Goal: Task Accomplishment & Management: Manage account settings

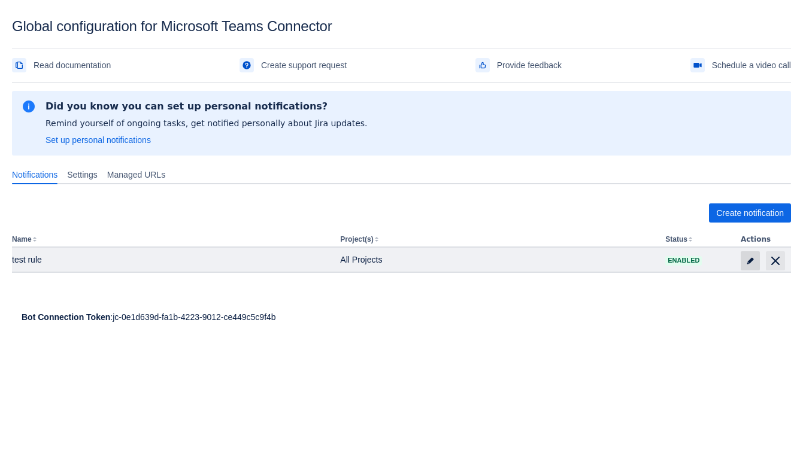
click at [746, 265] on span "edit" at bounding box center [750, 261] width 10 height 10
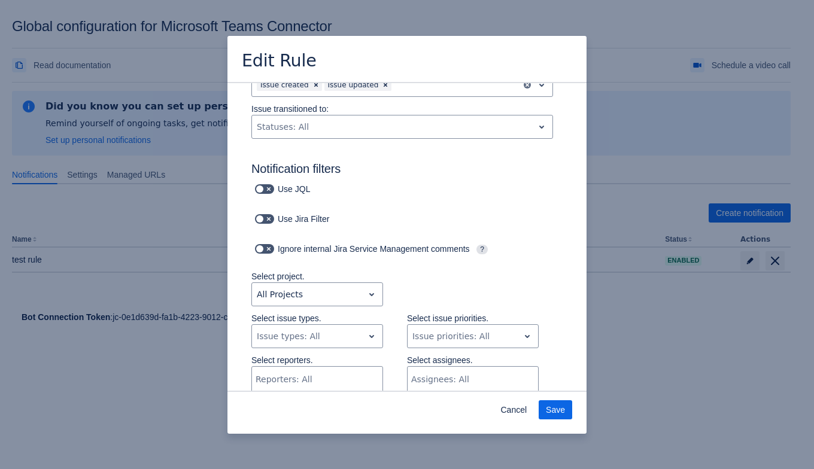
scroll to position [150, 0]
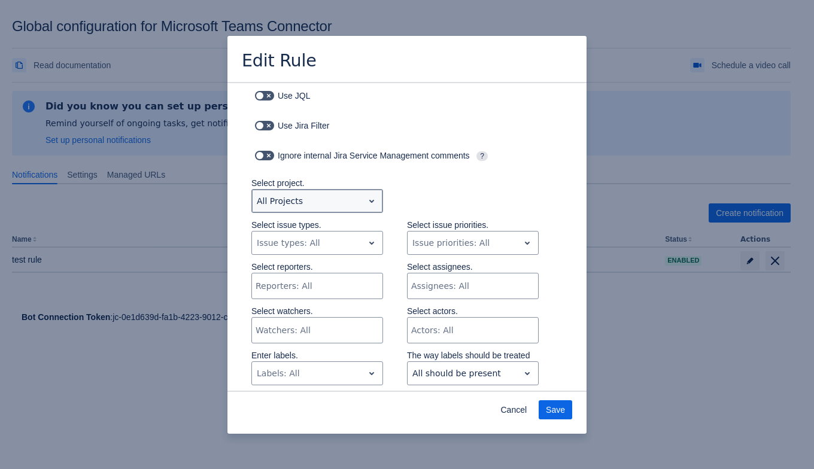
click at [365, 198] on span "open" at bounding box center [372, 201] width 14 height 14
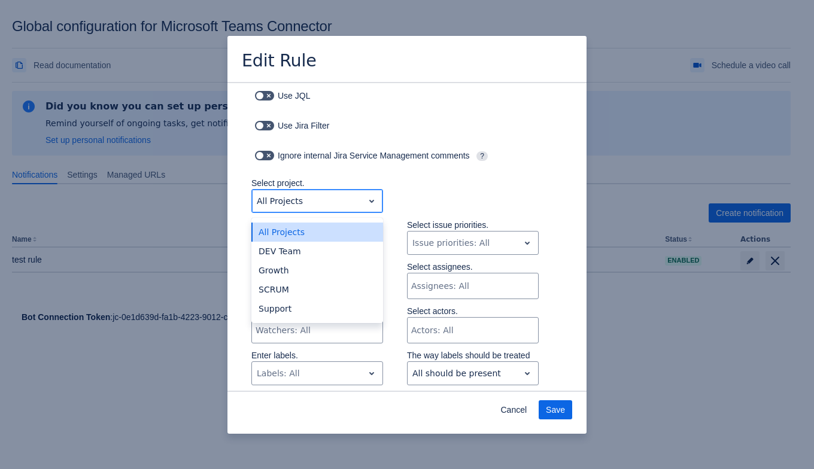
click at [365, 198] on span "open" at bounding box center [372, 201] width 14 height 14
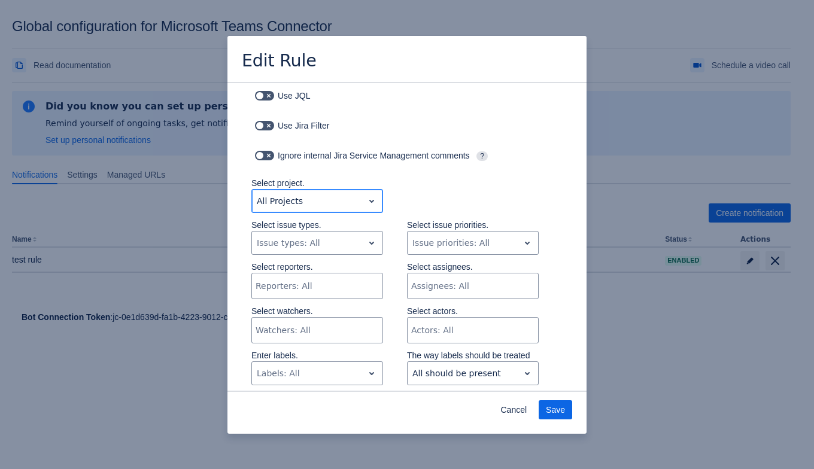
click at [365, 198] on span "open" at bounding box center [372, 201] width 14 height 14
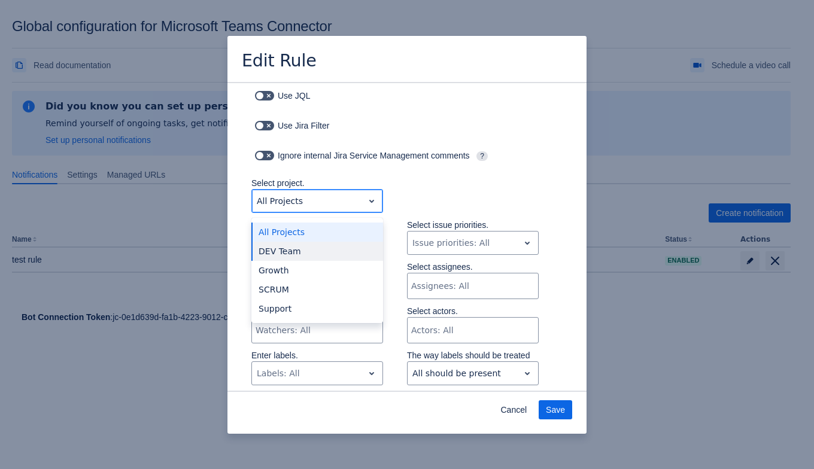
click at [347, 244] on div "DEV Team" at bounding box center [317, 251] width 132 height 19
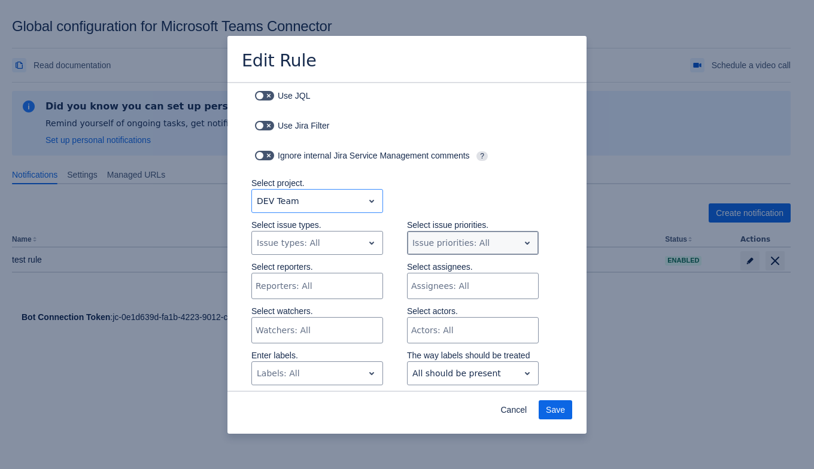
click at [445, 247] on div at bounding box center [463, 243] width 102 height 14
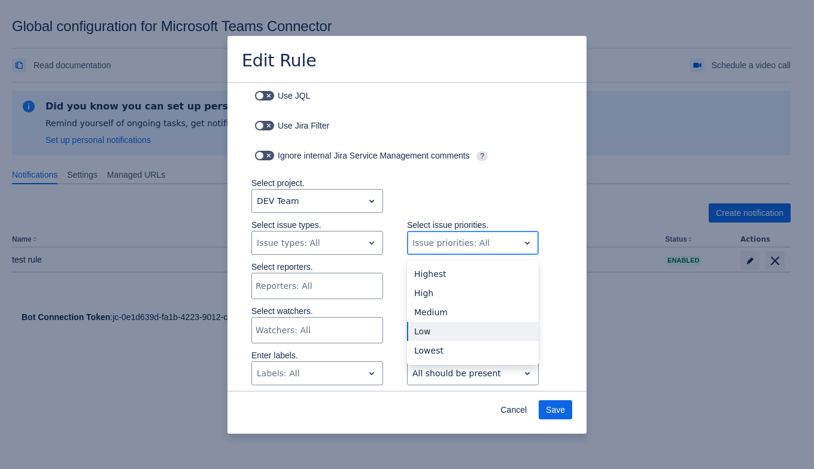
click at [432, 338] on div "Low" at bounding box center [473, 331] width 132 height 19
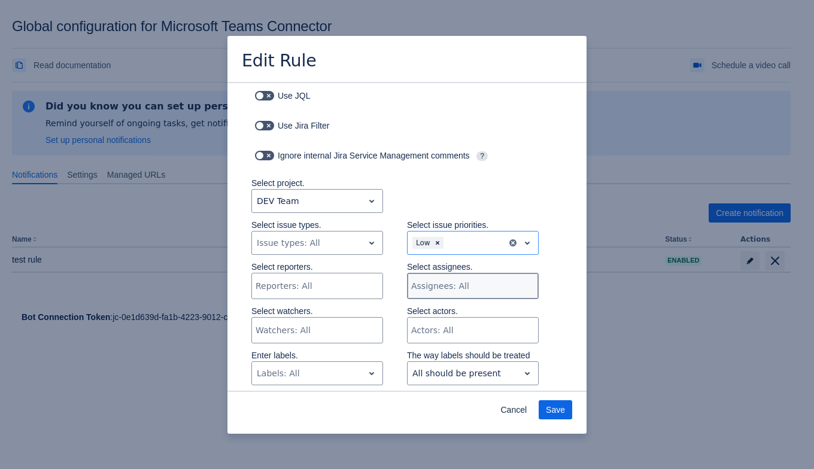
click at [536, 294] on div at bounding box center [537, 286] width 2 height 25
type input "ti"
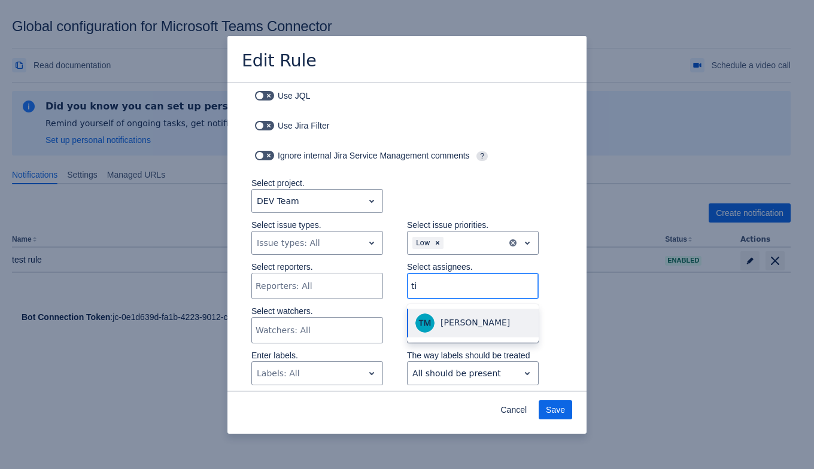
click at [482, 314] on span "Tina Miller" at bounding box center [472, 324] width 117 height 22
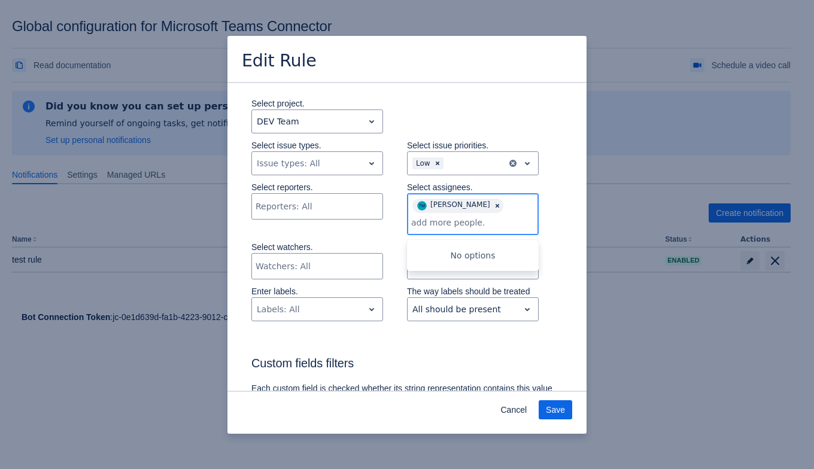
scroll to position [300, 0]
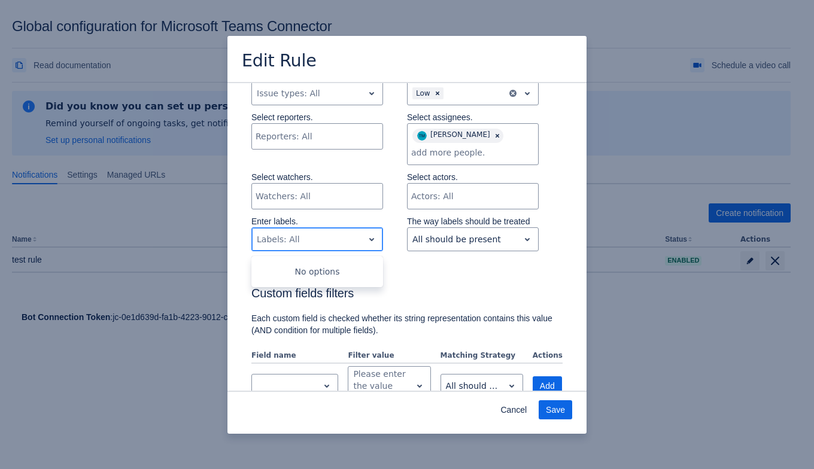
click at [333, 237] on div at bounding box center [308, 239] width 102 height 14
type input "cloud"
click at [317, 277] on div "Create "cloud"" at bounding box center [317, 270] width 132 height 19
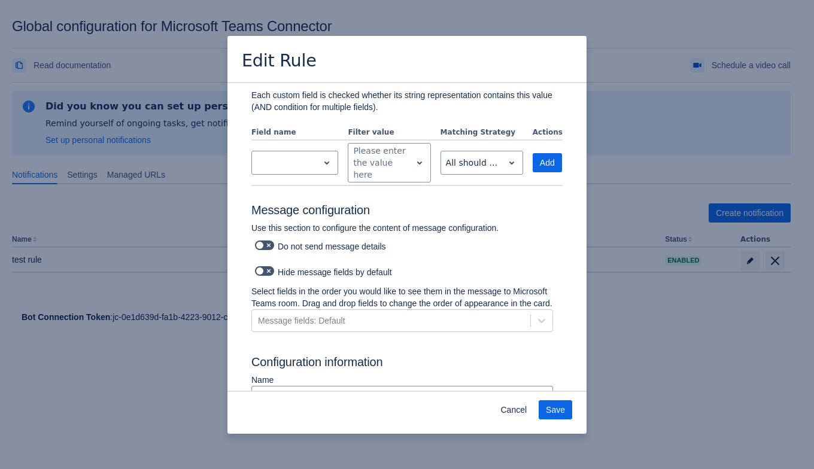
scroll to position [524, 0]
click at [554, 403] on span "Save" at bounding box center [555, 410] width 19 height 19
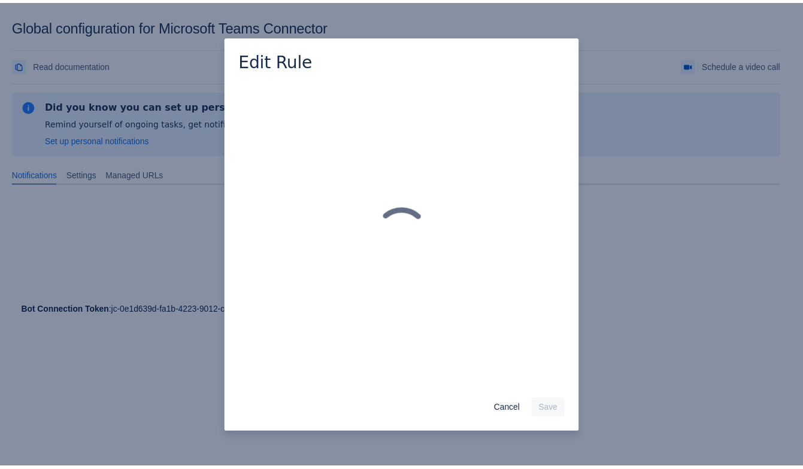
scroll to position [0, 0]
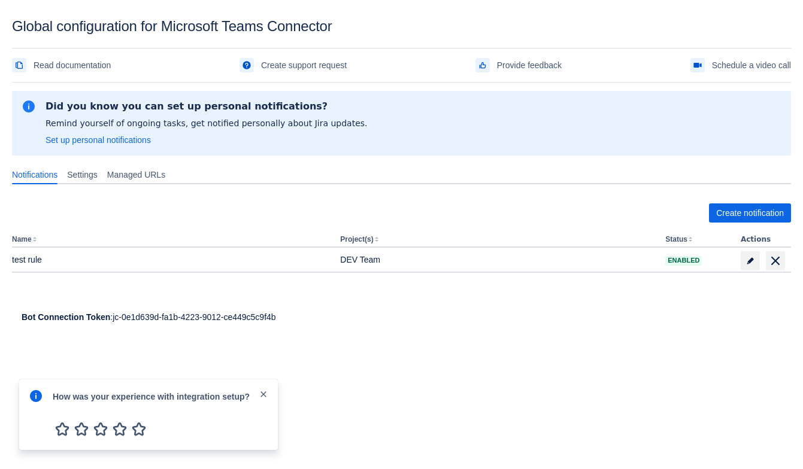
click at [265, 395] on span "close" at bounding box center [264, 395] width 10 height 10
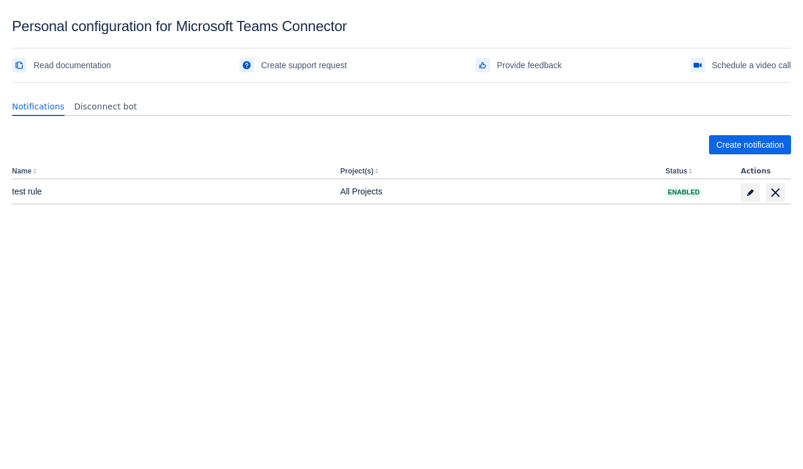
click at [413, 235] on div "Create notification Name Project(s) Status Actions test rule All Projects Enabl…" at bounding box center [401, 196] width 779 height 141
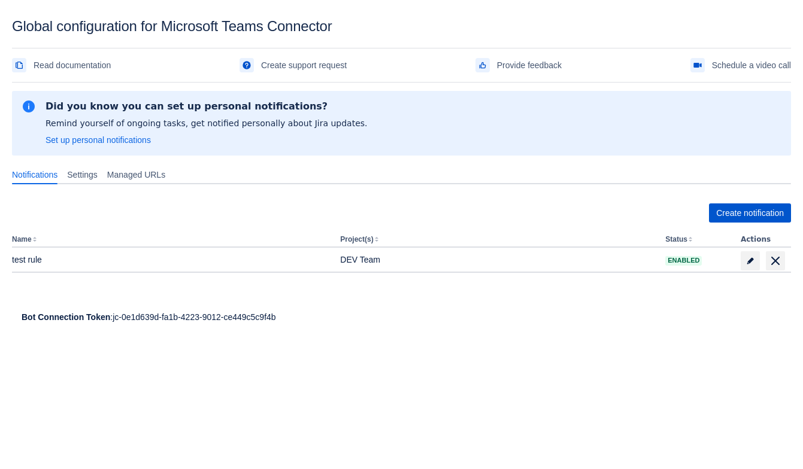
click at [736, 216] on span "Create notification" at bounding box center [750, 213] width 68 height 19
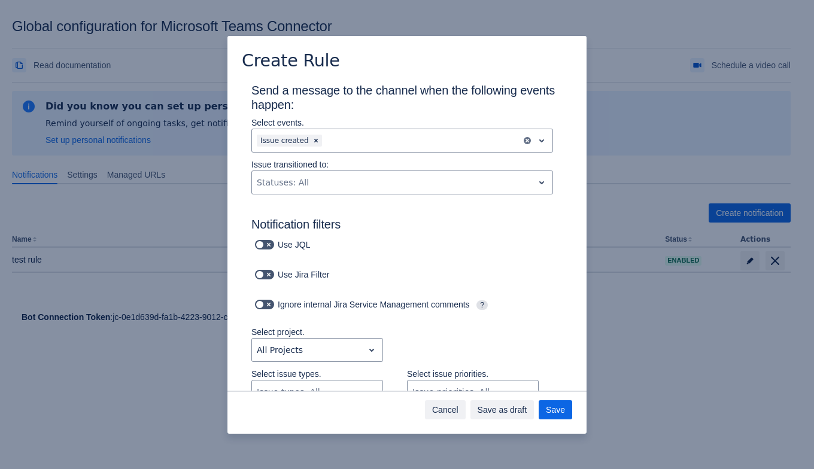
click at [452, 411] on span "Cancel" at bounding box center [445, 410] width 26 height 19
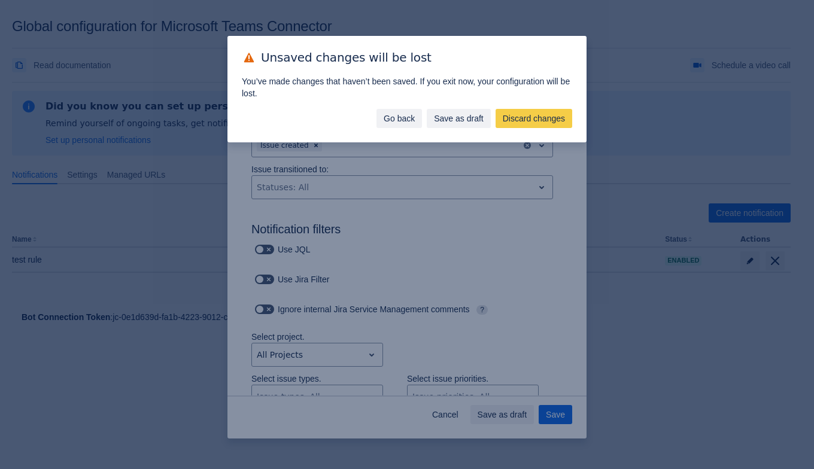
click at [390, 126] on span "Go back" at bounding box center [399, 118] width 31 height 19
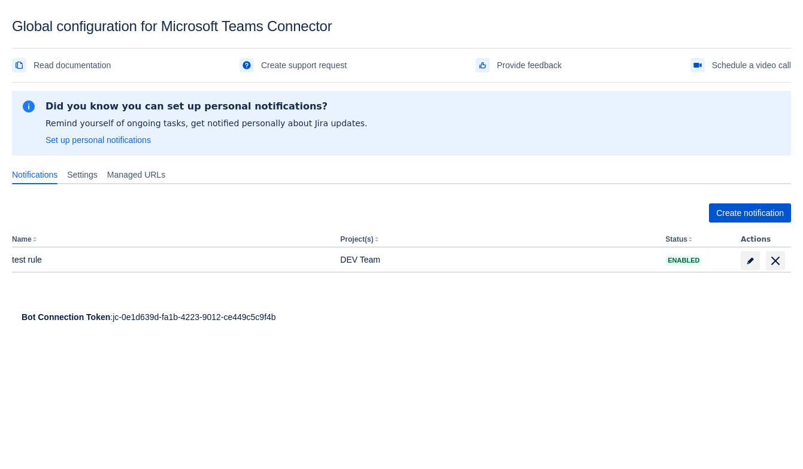
click at [736, 217] on span "Create notification" at bounding box center [750, 213] width 68 height 19
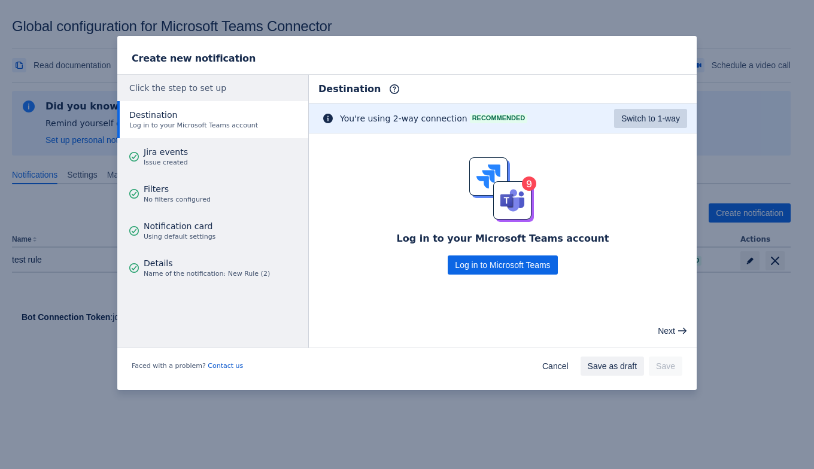
click at [635, 114] on span "Switch to 1-way" at bounding box center [650, 118] width 59 height 19
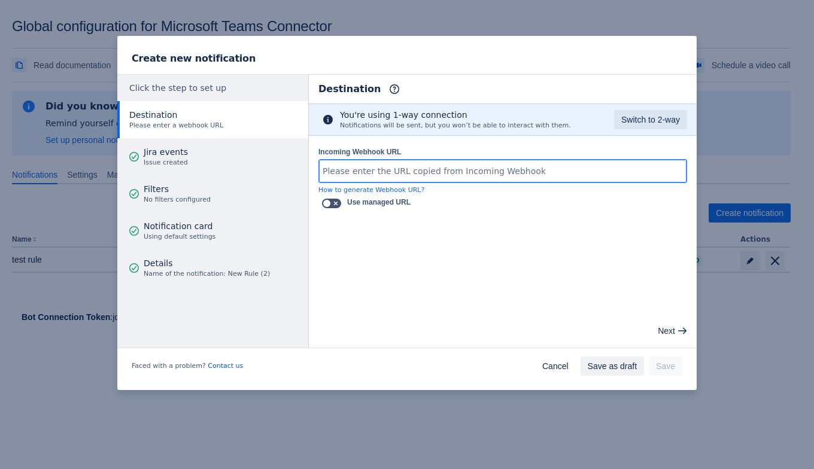
click at [432, 174] on input "Incoming Webhook URL" at bounding box center [503, 171] width 368 height 22
type input "fghfhgjghj"
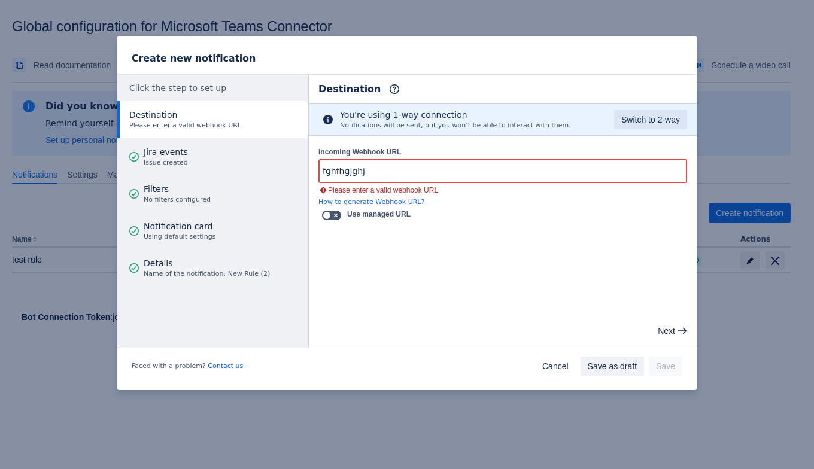
click at [420, 234] on main "Destination Info This determines how and where the bot will send notifications …" at bounding box center [503, 211] width 388 height 273
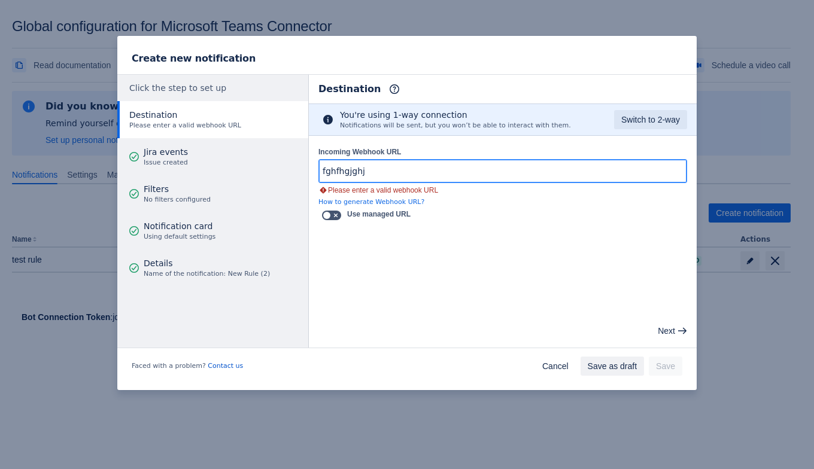
click at [417, 165] on input "fghfhgjghj" at bounding box center [503, 171] width 368 height 22
click at [371, 165] on input "fghfhgjghj" at bounding box center [503, 171] width 368 height 22
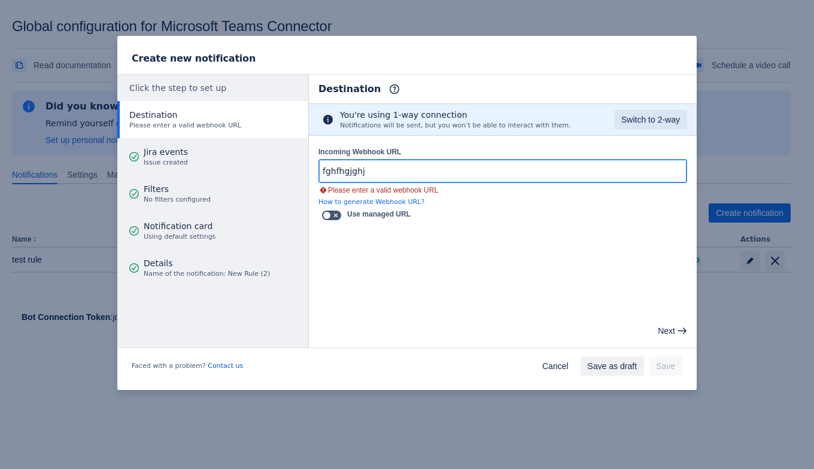
click at [371, 165] on input "fghfhgjghj" at bounding box center [503, 171] width 368 height 22
paste input "https://prod-172.westeurope.logic.azure.com:443/workflows/2f79dd27822e4af9a063a…"
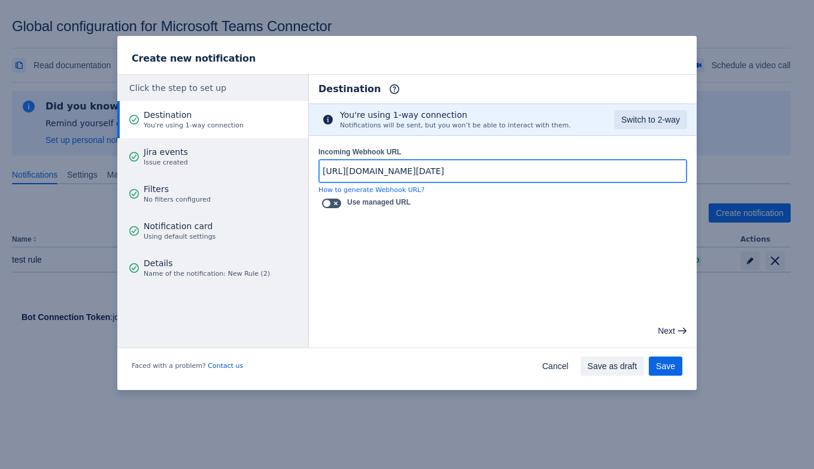
type input "https://prod-172.westeurope.logic.azure.com:443/workflows/2f79dd27822e4af9a063a…"
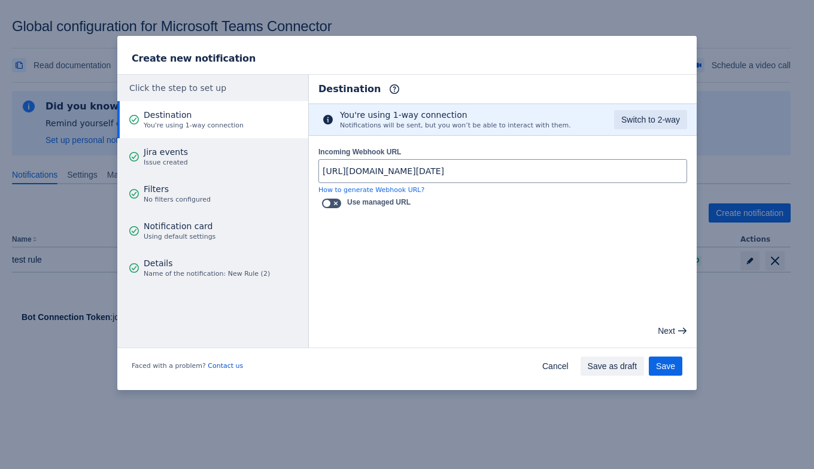
drag, startPoint x: 478, startPoint y: 238, endPoint x: 443, endPoint y: 237, distance: 35.3
click at [478, 238] on main "Destination Info This determines how and where the bot will send notifications …" at bounding box center [503, 211] width 388 height 273
click at [334, 200] on span at bounding box center [336, 204] width 10 height 10
click at [330, 200] on input "checkbox" at bounding box center [326, 204] width 8 height 8
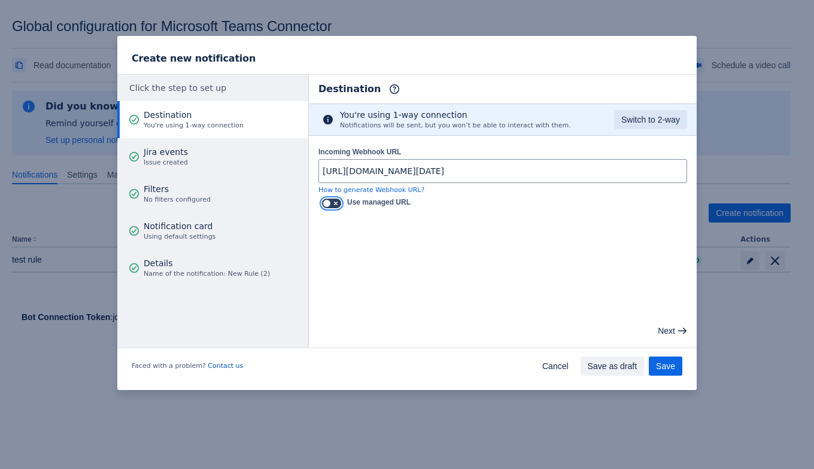
checkbox input "true"
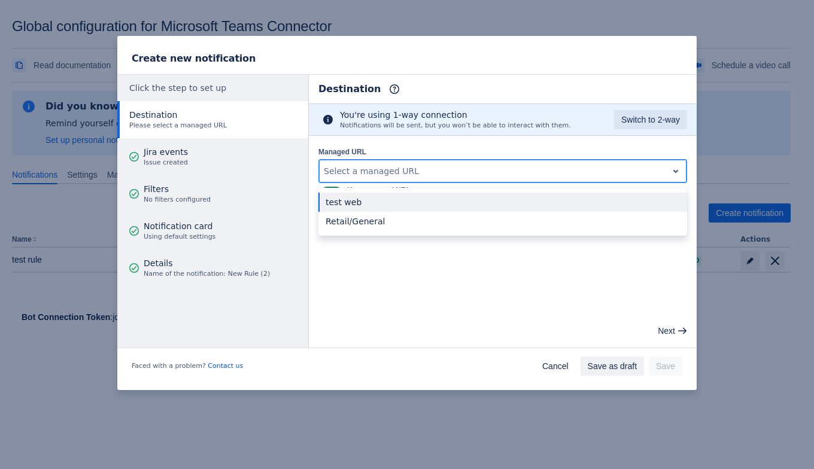
drag, startPoint x: 329, startPoint y: 180, endPoint x: 326, endPoint y: 193, distance: 13.1
click at [327, 180] on div "Select a managed URL" at bounding box center [502, 171] width 369 height 24
click at [339, 172] on div at bounding box center [493, 171] width 339 height 14
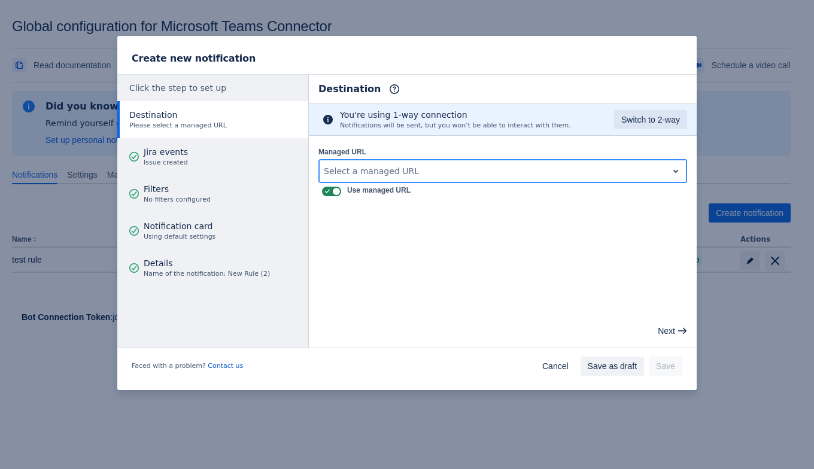
paste input "https://prod-172.westeurope.logic.azure.com:443/workflows/2f79dd27822e4af9a063a…"
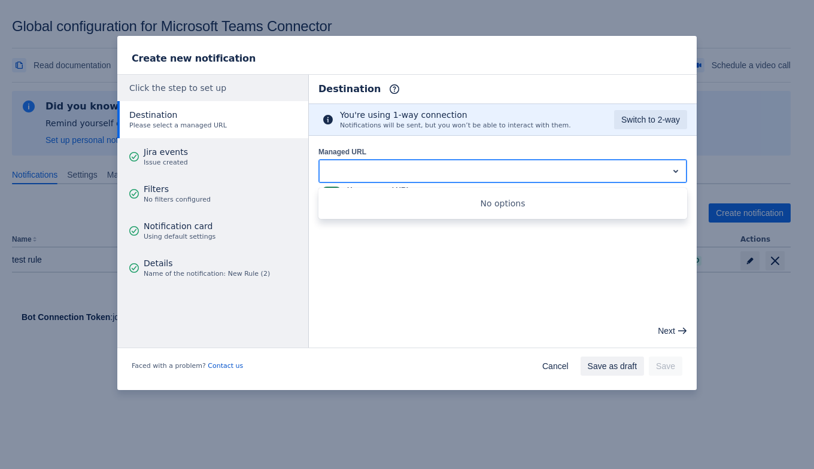
type input "https://prod-172.westeurope.logic.azure.com:443/workflows/2f79dd27822e4af9a063a…"
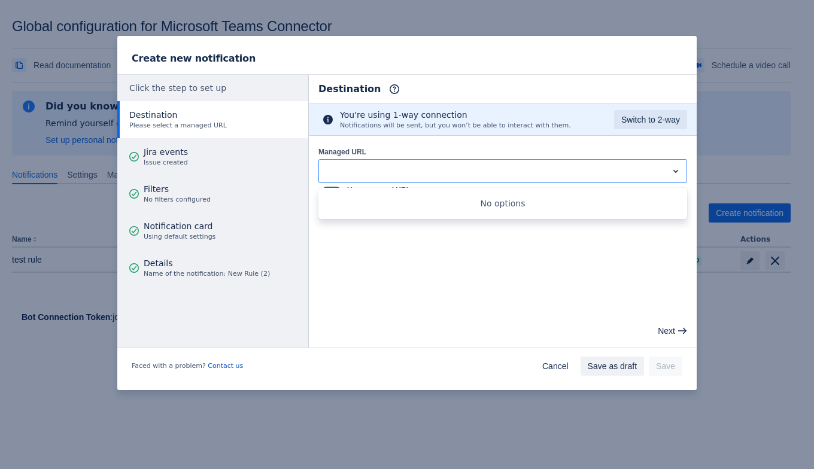
click at [455, 257] on main "Destination Info This determines how and where the bot will send notifications …" at bounding box center [503, 211] width 388 height 273
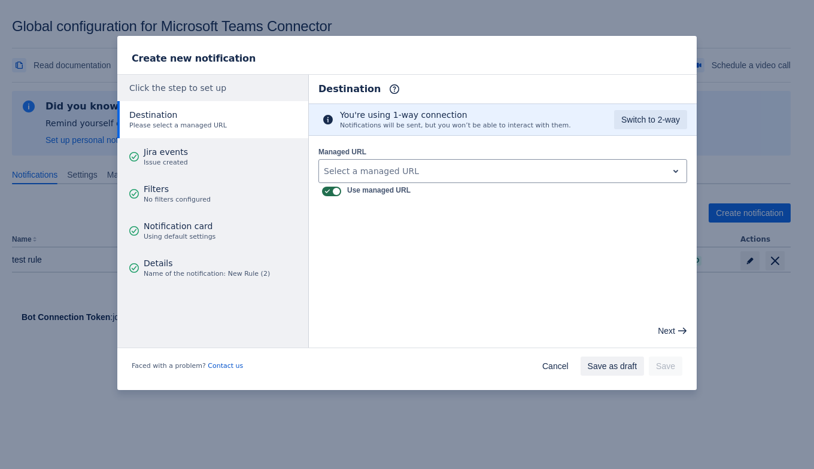
click at [323, 192] on span at bounding box center [328, 192] width 10 height 10
click at [322, 192] on input "checkbox" at bounding box center [326, 192] width 8 height 8
checkbox input "false"
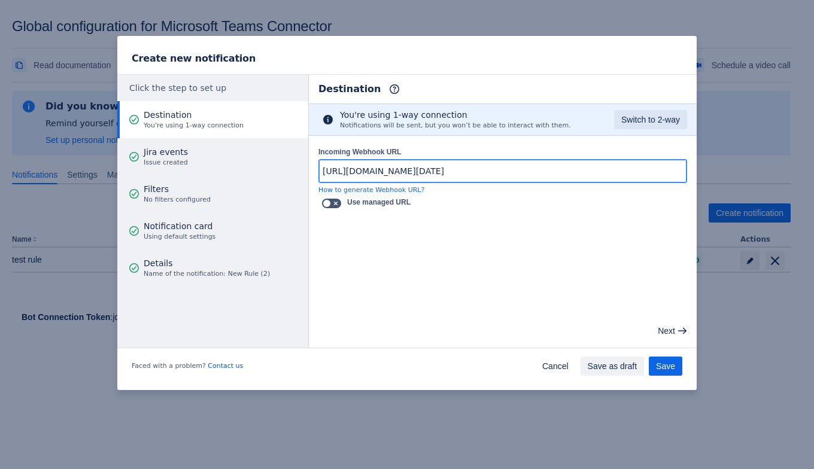
click at [349, 173] on input "https://prod-172.westeurope.logic.azure.com:443/workflows/2f79dd27822e4af9a063a…" at bounding box center [503, 171] width 368 height 22
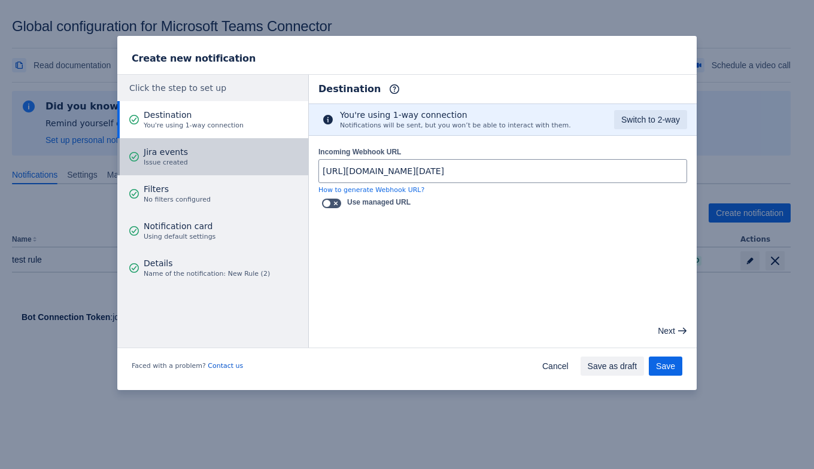
click at [189, 147] on button "Jira events Issue created" at bounding box center [212, 156] width 191 height 37
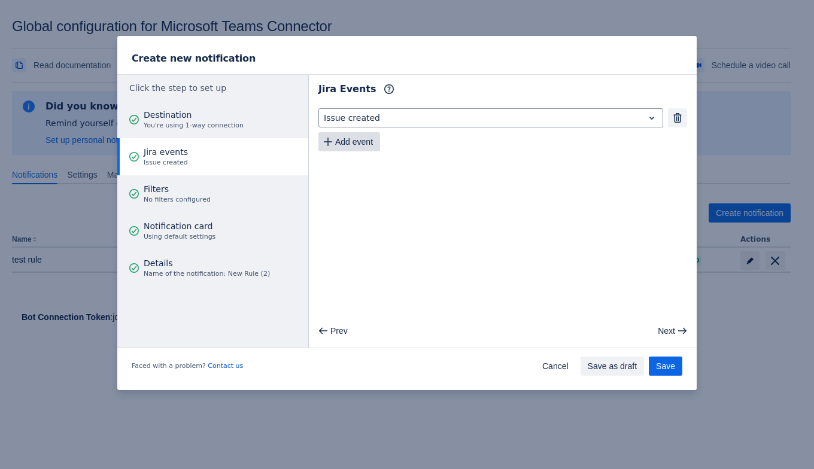
click at [367, 146] on span "Add event" at bounding box center [354, 141] width 38 height 19
click at [362, 167] on span "Add event" at bounding box center [354, 165] width 38 height 19
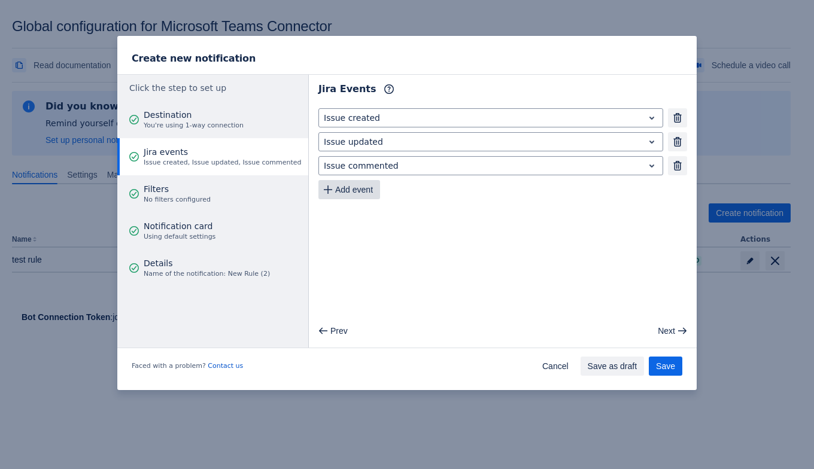
click at [362, 182] on span "Add event" at bounding box center [354, 189] width 38 height 19
click at [673, 197] on button "Remove" at bounding box center [677, 189] width 19 height 19
click at [665, 362] on span "Save" at bounding box center [665, 366] width 19 height 19
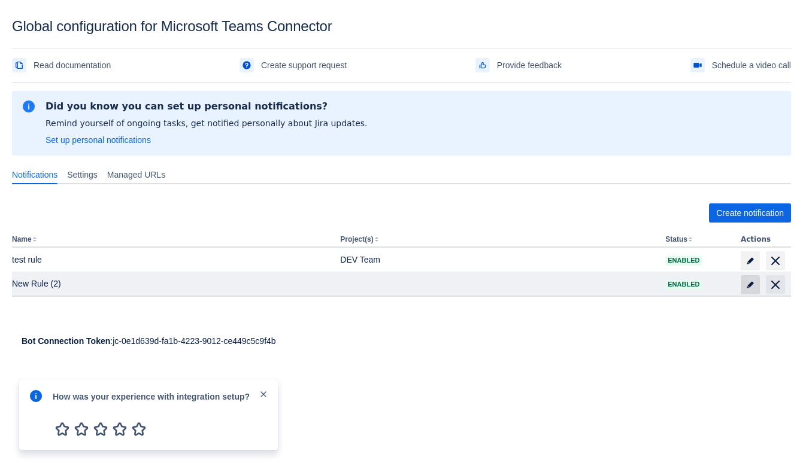
click at [753, 290] on span at bounding box center [750, 284] width 19 height 19
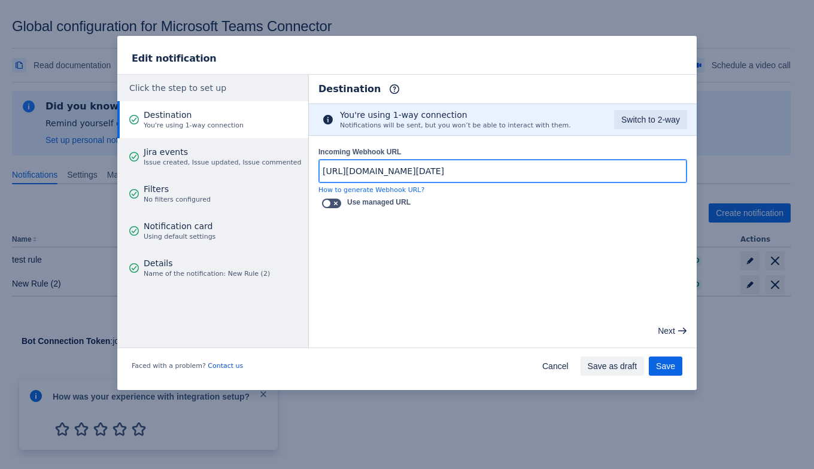
click at [403, 172] on input "https://prod-172.westeurope.logic.azure.com:443/workflows/2f79dd27822e4af9a063a…" at bounding box center [503, 171] width 368 height 22
paste input "20.westeurope.logic.azure.com:443/workflows/6910a6f20bb04e19887ef3768b8a86cf/tr…"
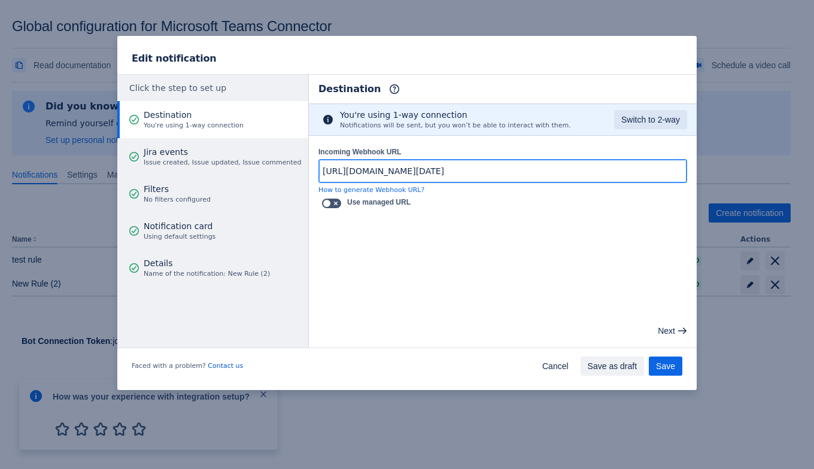
scroll to position [0, 600]
type input "https://prod-20.westeurope.logic.azure.com:443/workflows/6910a6f20bb04e19887ef3…"
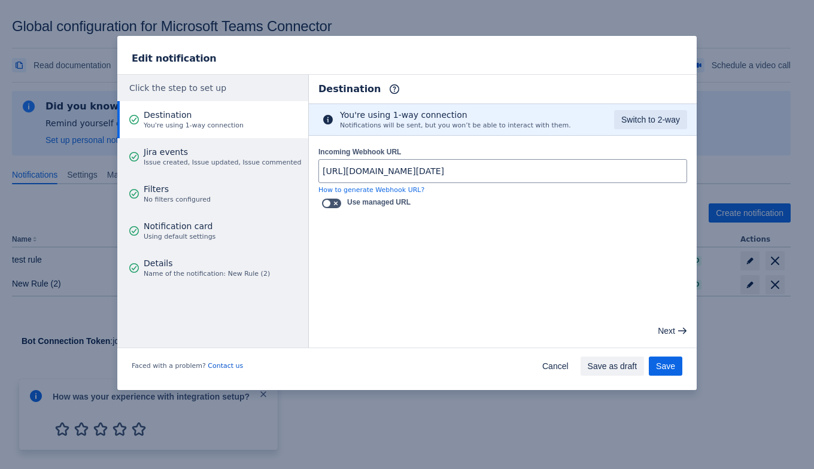
scroll to position [0, 0]
click at [511, 213] on div "Incoming Webhook URL https://prod-20.westeurope.logic.azure.com:443/workflows/6…" at bounding box center [503, 179] width 388 height 86
click at [659, 363] on span "Save" at bounding box center [665, 366] width 19 height 19
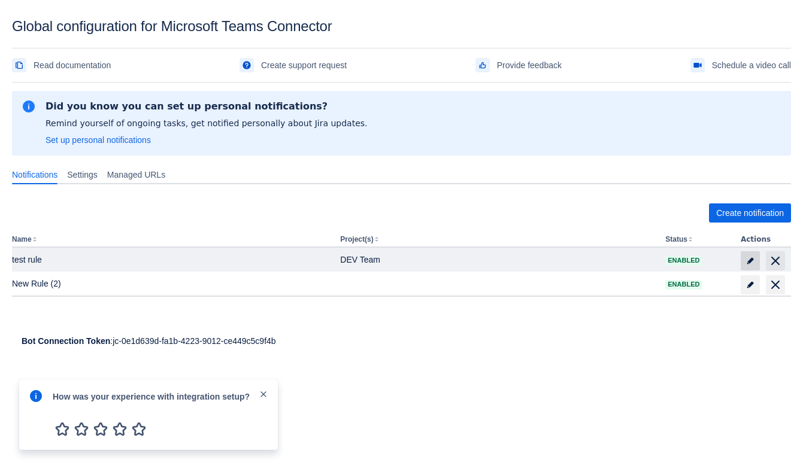
click at [751, 262] on span "edit" at bounding box center [750, 261] width 10 height 10
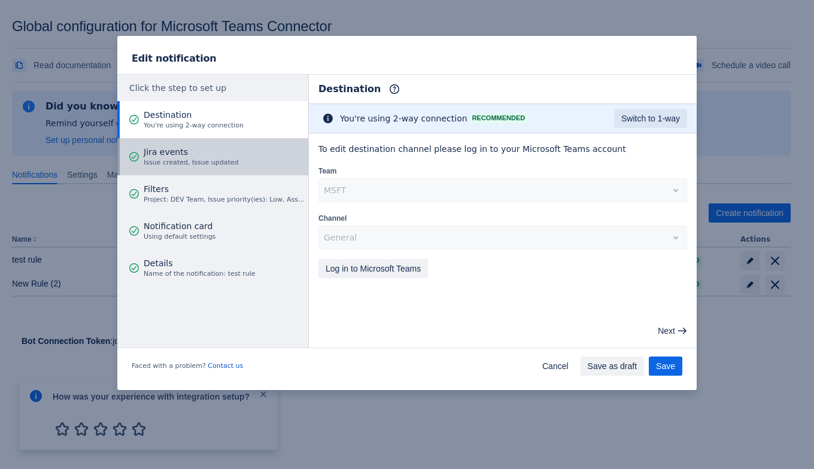
click at [214, 155] on span "Jira events" at bounding box center [191, 152] width 95 height 12
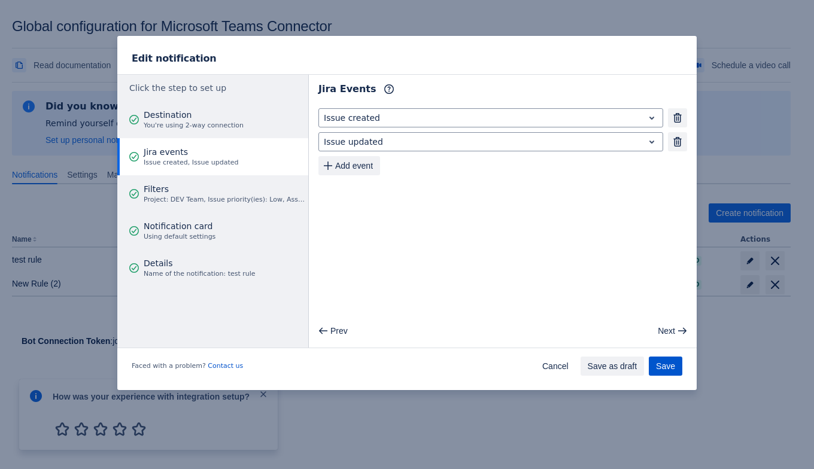
click at [661, 362] on span "Save" at bounding box center [665, 366] width 19 height 19
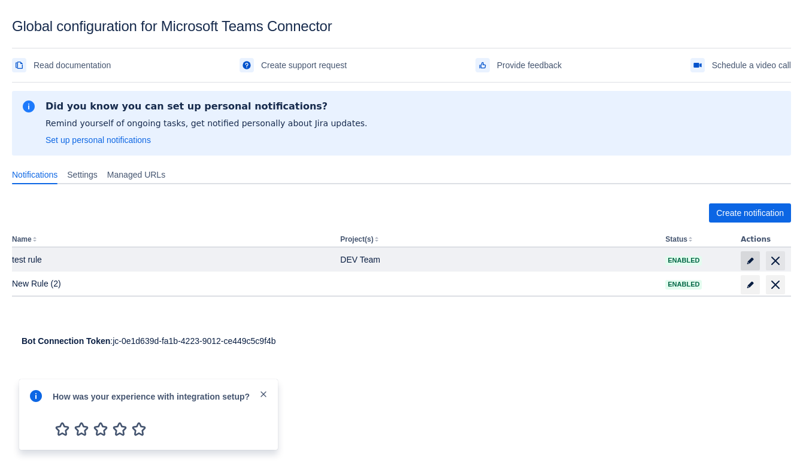
click at [750, 262] on span "edit" at bounding box center [750, 261] width 10 height 10
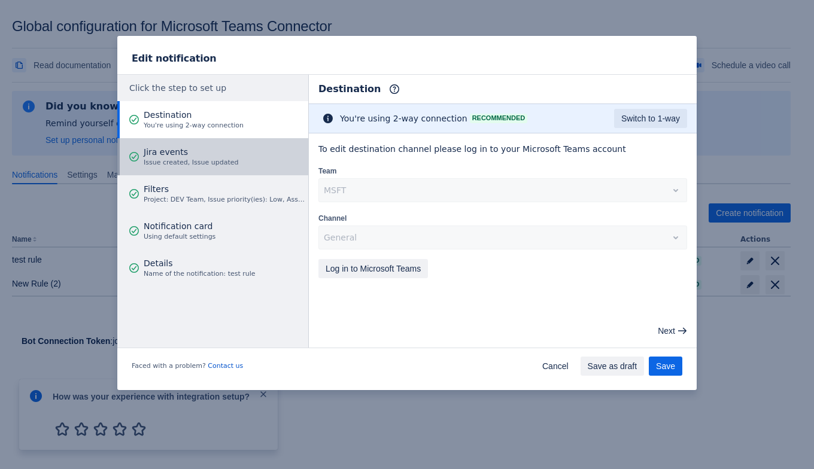
click at [207, 148] on span "Jira events" at bounding box center [191, 152] width 95 height 12
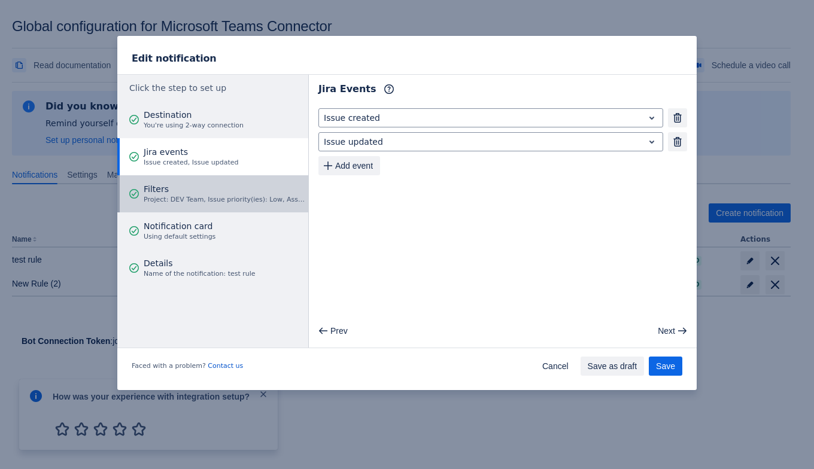
click at [189, 195] on div "Filters Project: DEV Team, Issue priority(ies): Low, Assignee(s): Tina Miller, …" at bounding box center [224, 194] width 161 height 22
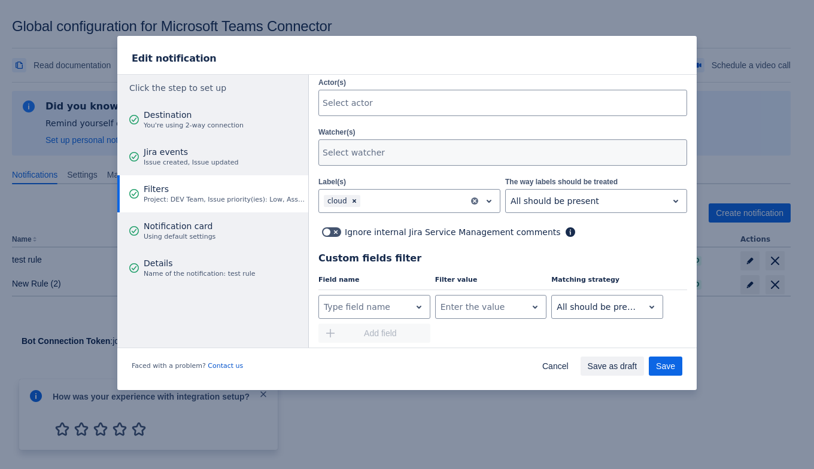
scroll to position [74, 0]
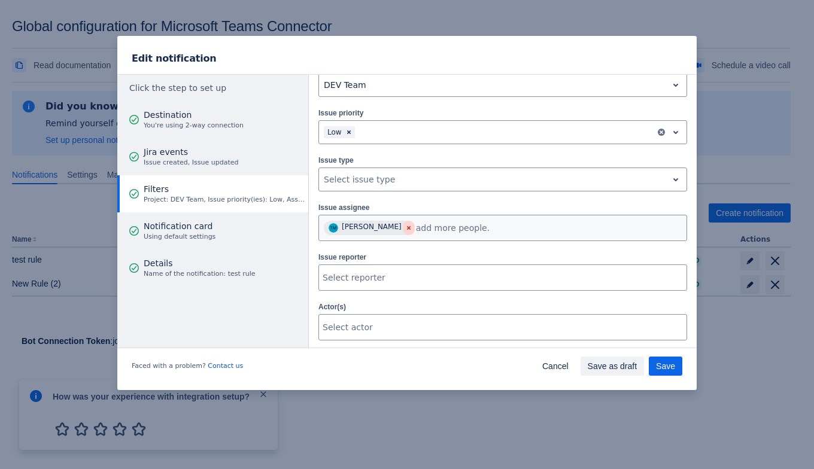
click at [404, 226] on span "Clear" at bounding box center [409, 228] width 10 height 10
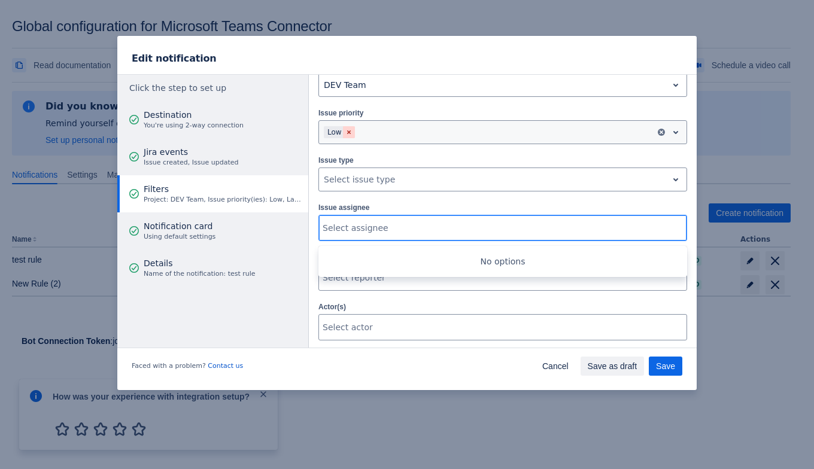
click at [351, 132] on span "Clear" at bounding box center [349, 133] width 10 height 10
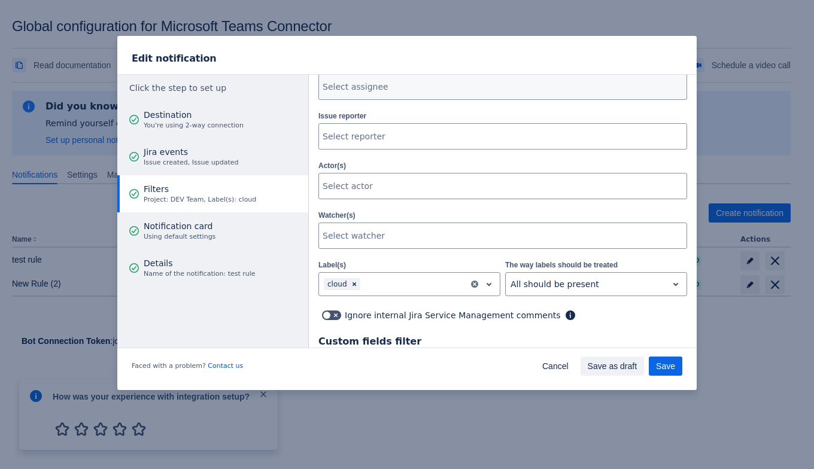
scroll to position [299, 0]
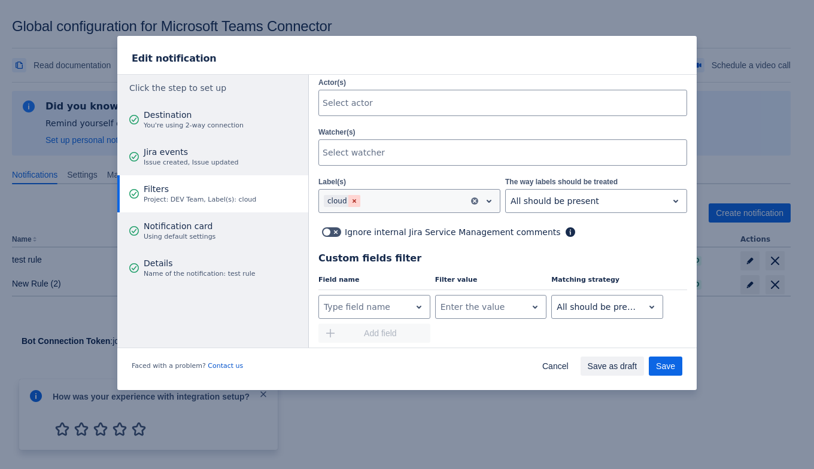
click at [353, 196] on span "Clear" at bounding box center [355, 201] width 10 height 10
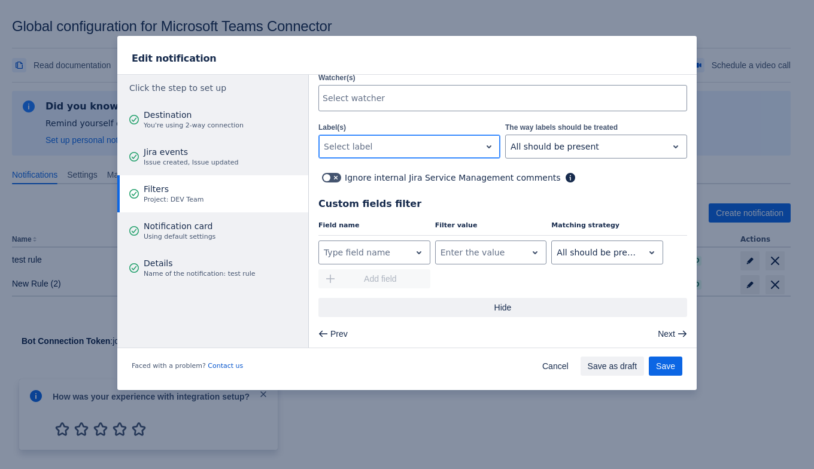
click at [496, 310] on span "Hide" at bounding box center [503, 307] width 354 height 19
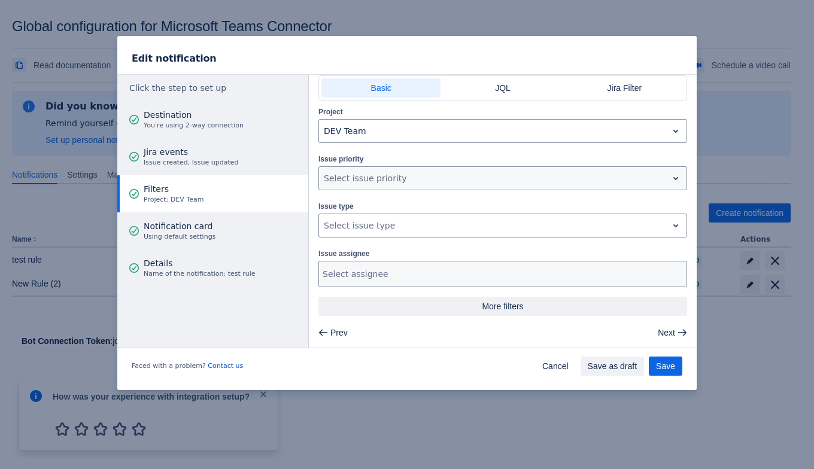
click at [496, 310] on span "More filters" at bounding box center [503, 306] width 354 height 19
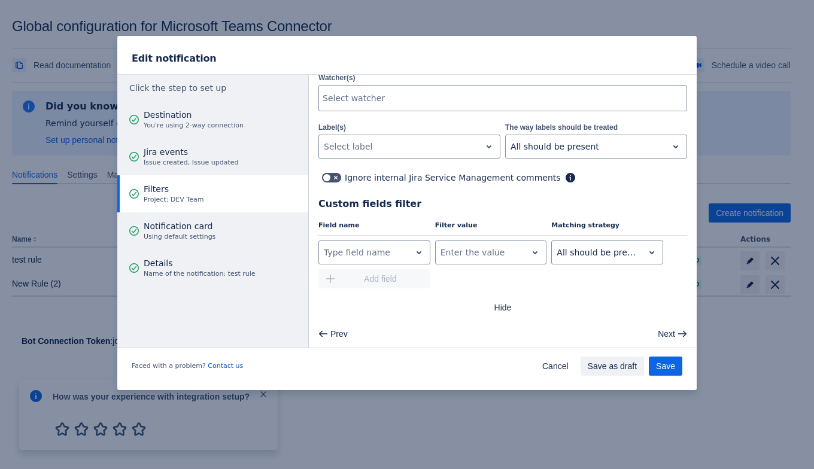
click at [617, 61] on div "Edit notification" at bounding box center [407, 56] width 580 height 40
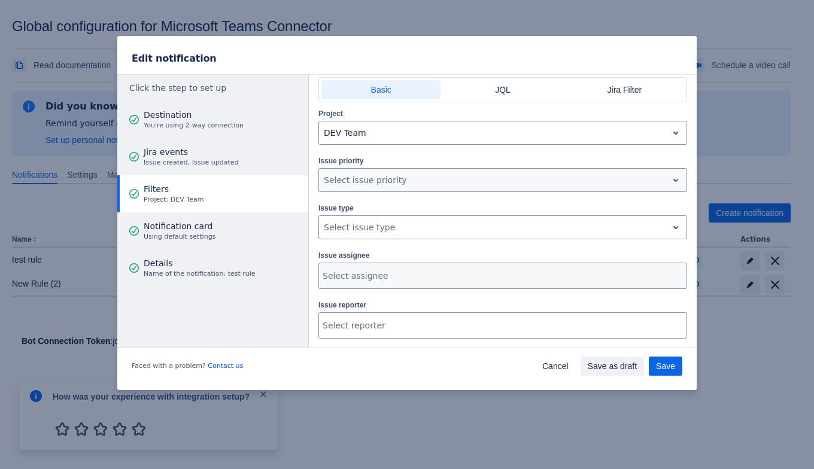
scroll to position [0, 0]
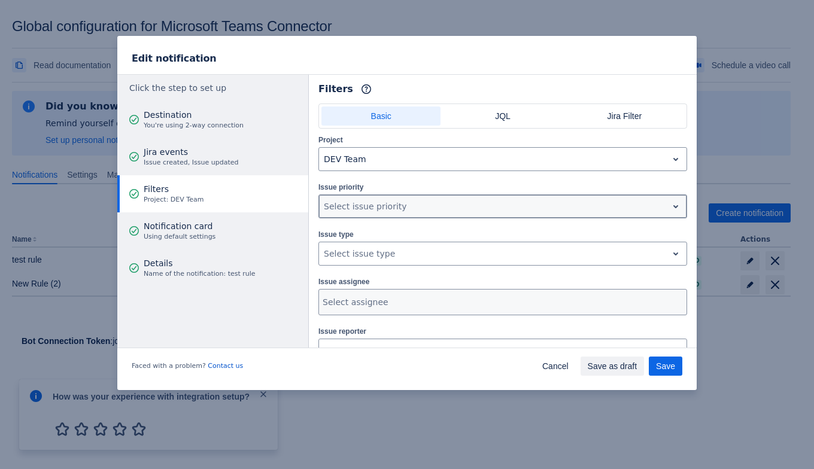
click at [439, 200] on div at bounding box center [493, 206] width 339 height 14
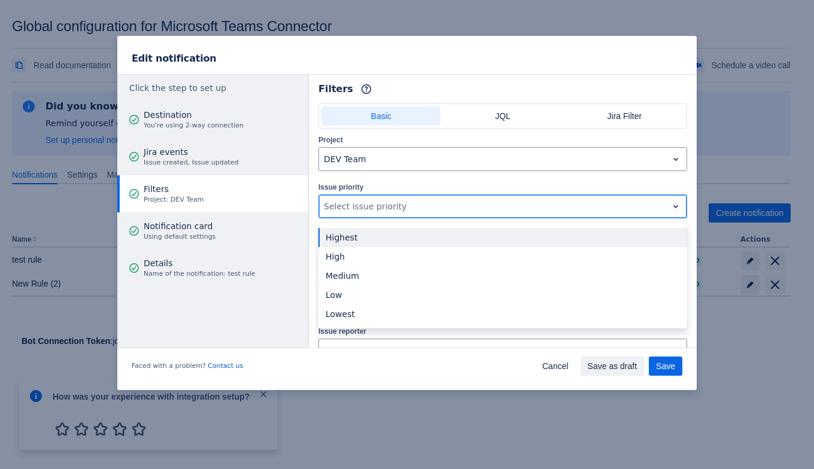
click at [436, 212] on div at bounding box center [493, 206] width 339 height 14
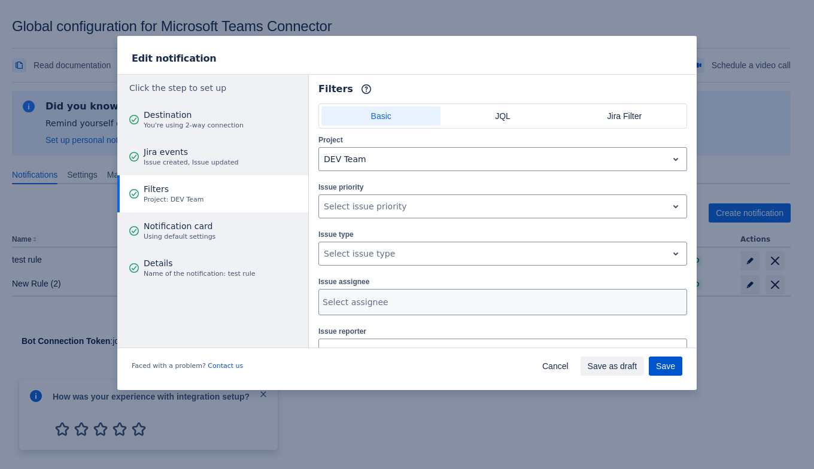
click at [658, 365] on span "Save" at bounding box center [665, 366] width 19 height 19
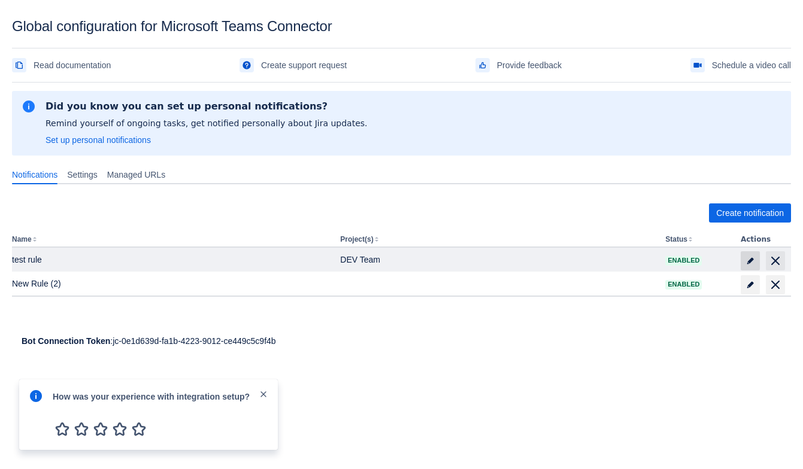
click at [753, 263] on span "edit" at bounding box center [750, 261] width 10 height 10
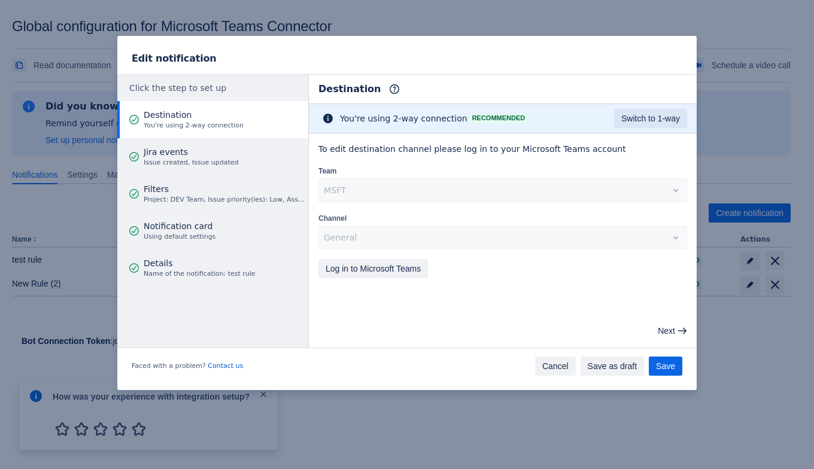
click at [552, 368] on span "Cancel" at bounding box center [555, 366] width 26 height 19
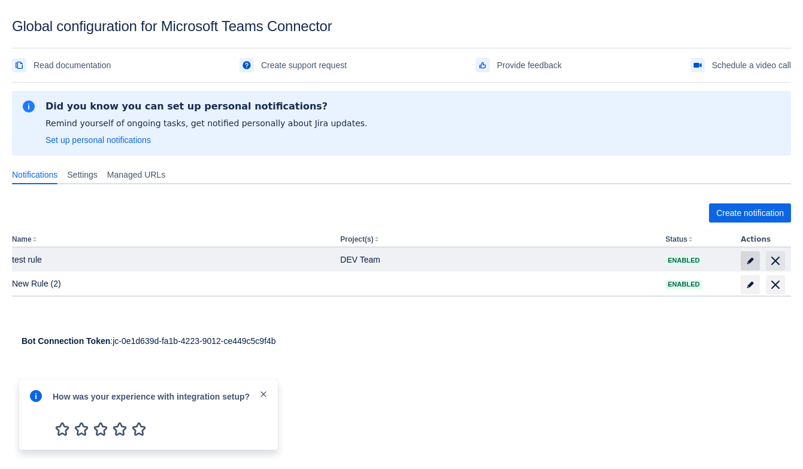
click at [748, 256] on span "edit" at bounding box center [750, 261] width 10 height 10
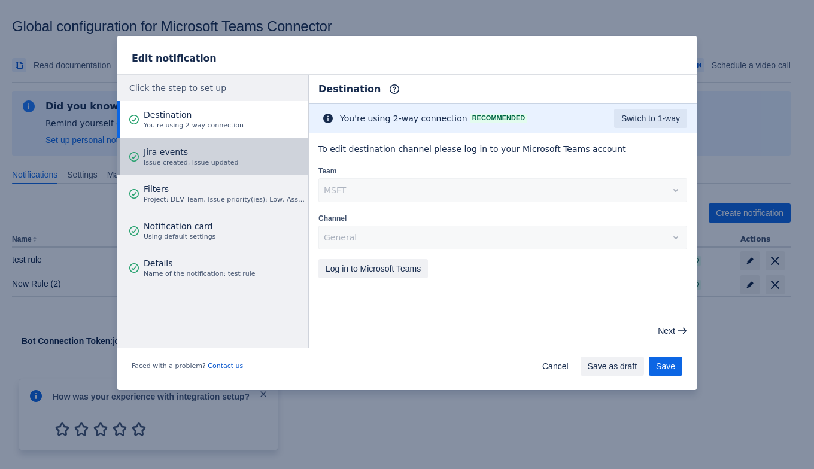
click at [206, 157] on span "Jira events" at bounding box center [191, 152] width 95 height 12
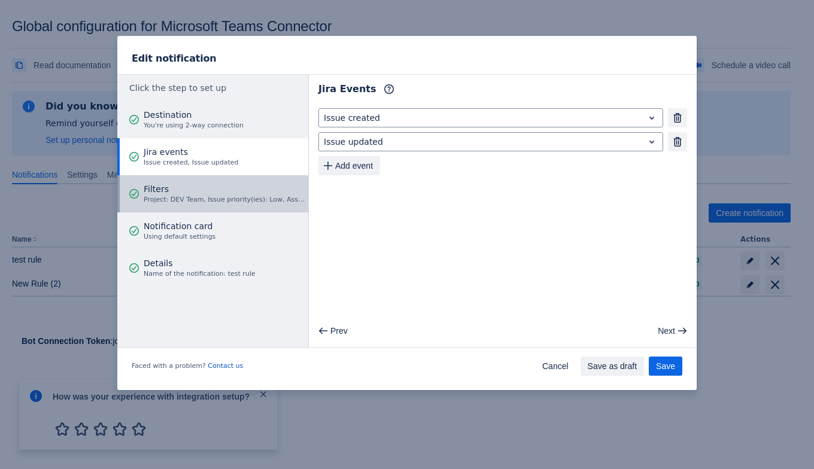
click at [201, 195] on span "Project: DEV Team, Issue priority(ies): Low, Assignee(s): Tina Miller, Label(s)…" at bounding box center [224, 200] width 161 height 10
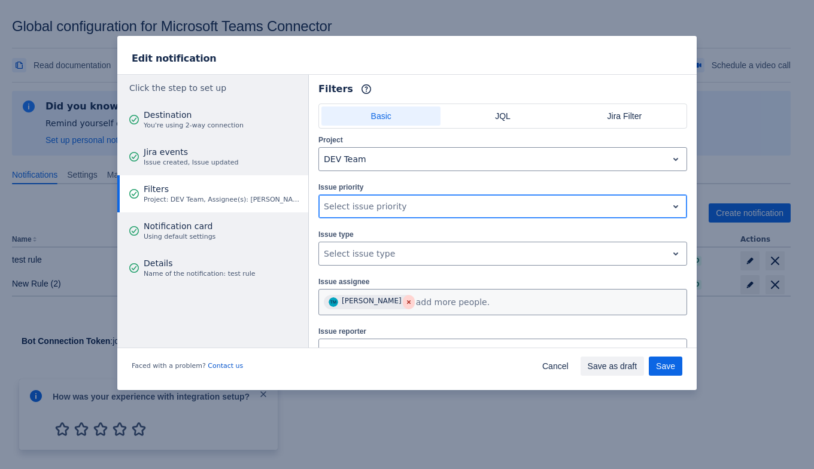
click at [404, 301] on span "Clear" at bounding box center [409, 303] width 10 height 10
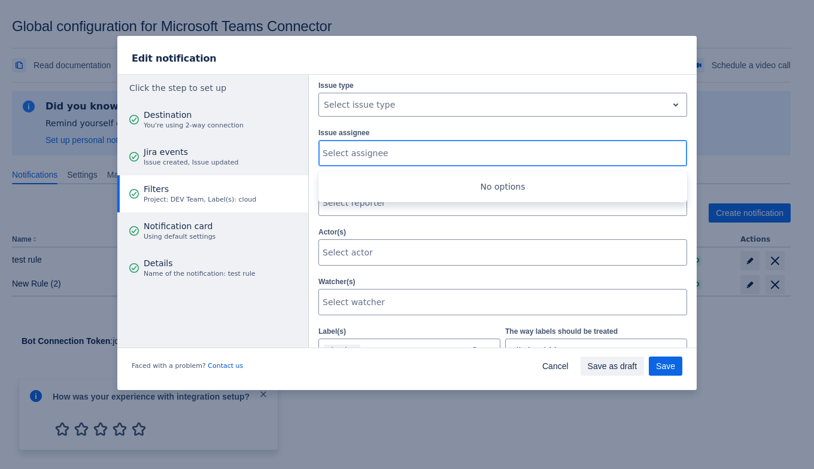
scroll to position [224, 0]
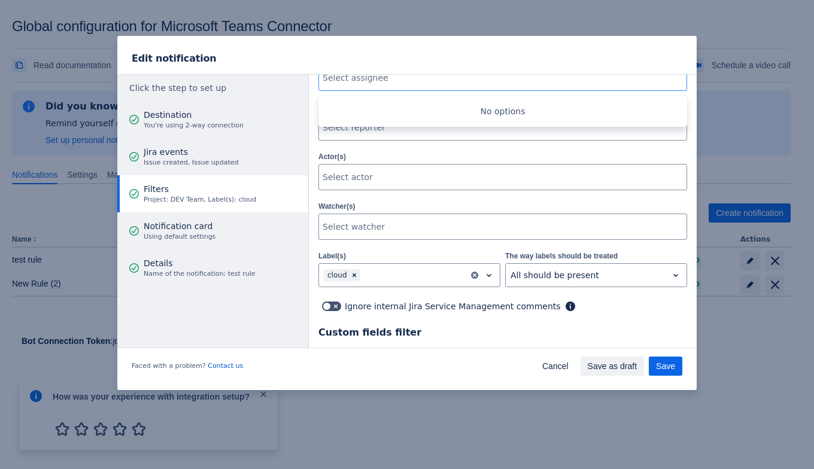
click at [640, 330] on span "Custom fields filter" at bounding box center [502, 333] width 369 height 14
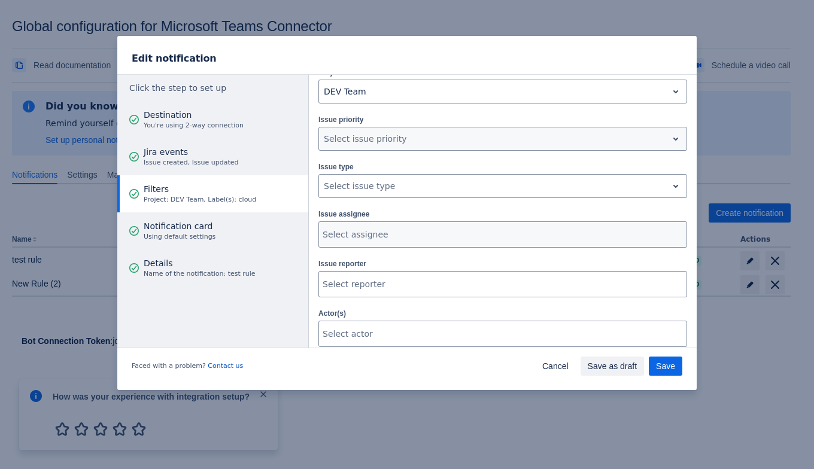
scroll to position [0, 0]
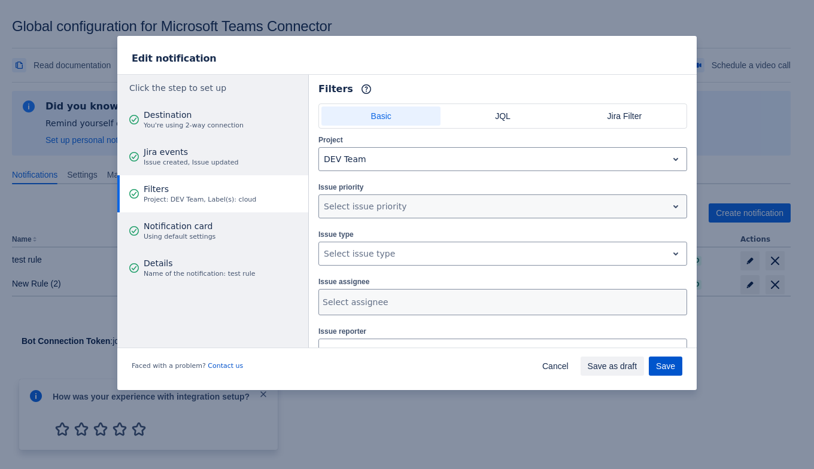
click at [667, 365] on span "Save" at bounding box center [665, 366] width 19 height 19
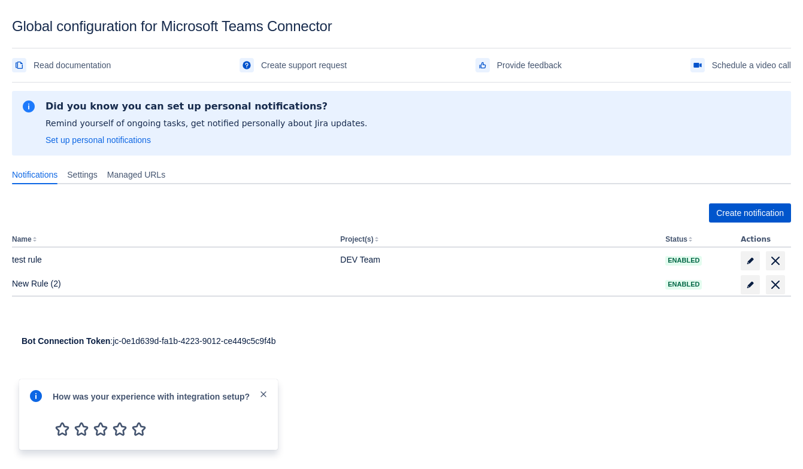
click at [728, 212] on span "Create notification" at bounding box center [750, 213] width 68 height 19
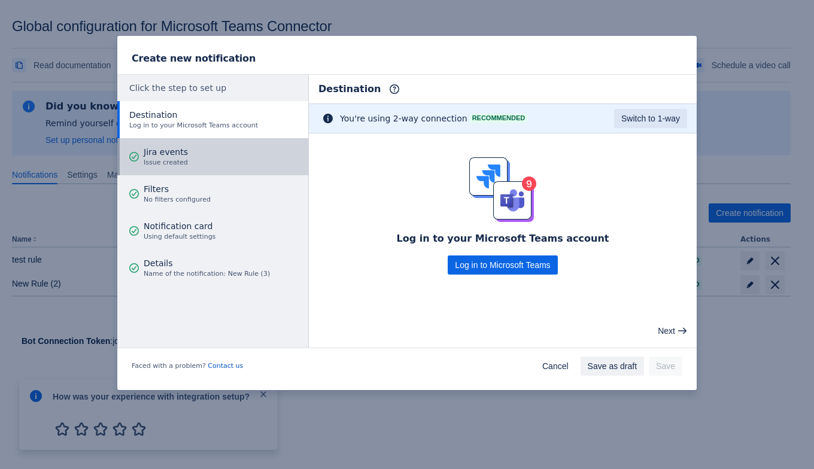
click at [190, 148] on button "Jira events Issue created" at bounding box center [212, 156] width 191 height 37
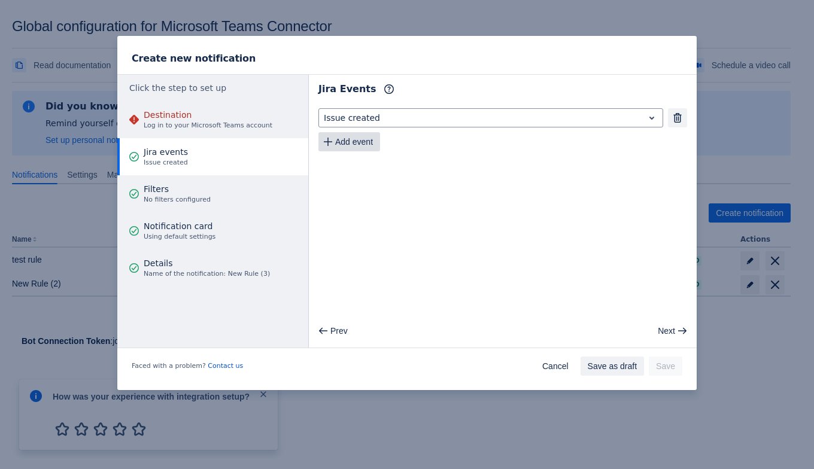
click at [375, 142] on button "Add event" at bounding box center [349, 141] width 62 height 19
click at [368, 163] on span "Add event" at bounding box center [354, 165] width 38 height 19
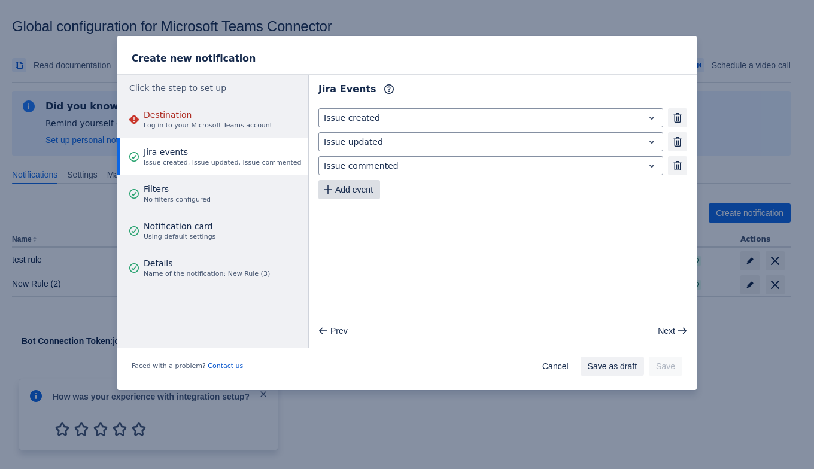
click at [369, 189] on span "Add event" at bounding box center [354, 189] width 38 height 19
click at [369, 210] on span "Add event" at bounding box center [354, 213] width 38 height 19
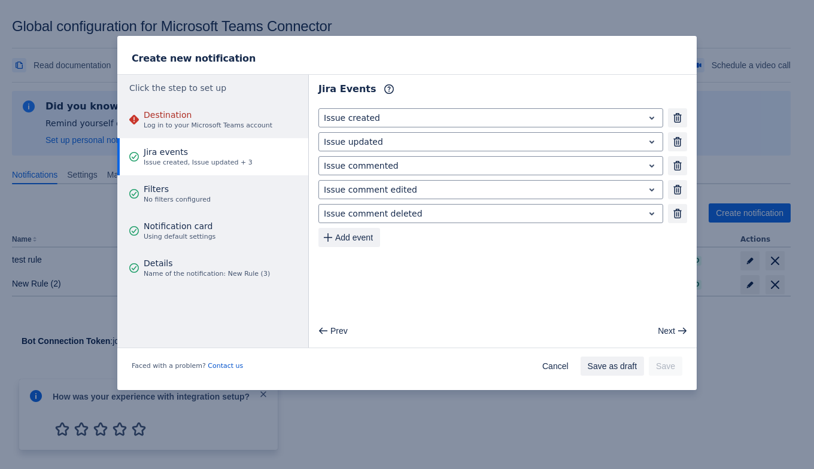
click at [484, 273] on main "Jira Events Info Issue created Remove Issue updated Remove Issue commented Remo…" at bounding box center [503, 211] width 388 height 273
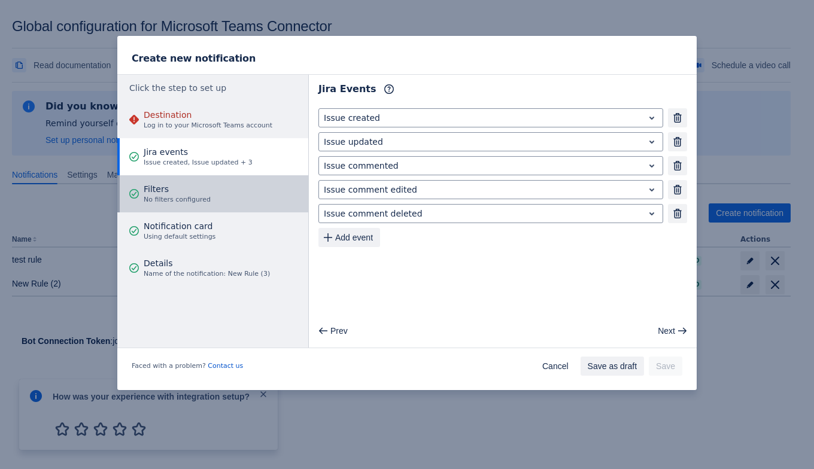
click at [162, 202] on span "No filters configured" at bounding box center [177, 200] width 67 height 10
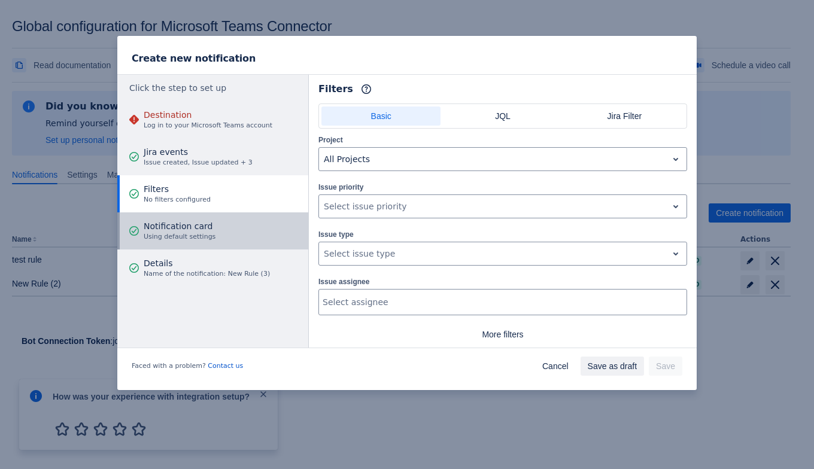
click at [215, 239] on button "Notification card Using default settings" at bounding box center [212, 231] width 191 height 37
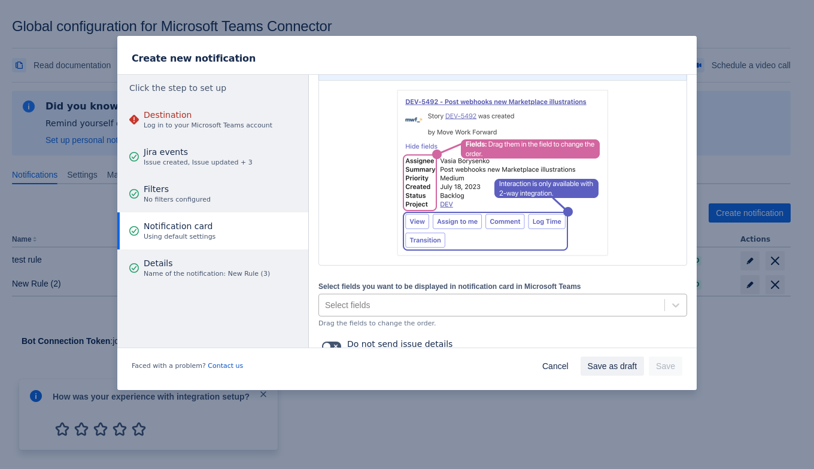
scroll to position [142, 0]
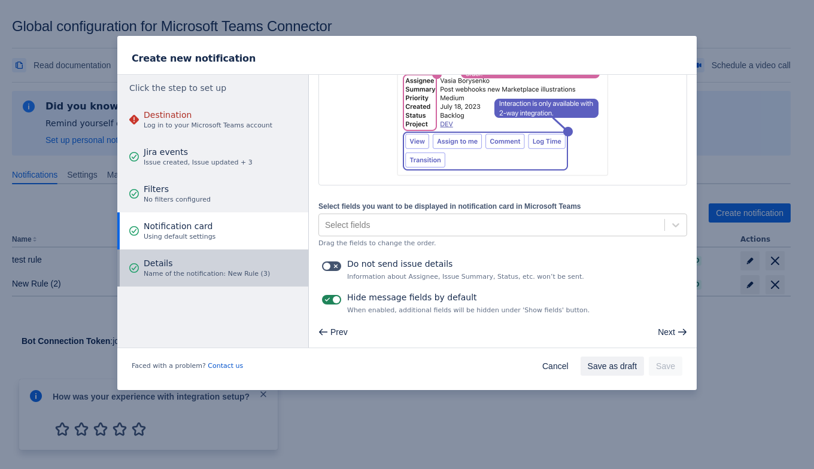
click at [219, 266] on span "Details" at bounding box center [207, 263] width 126 height 12
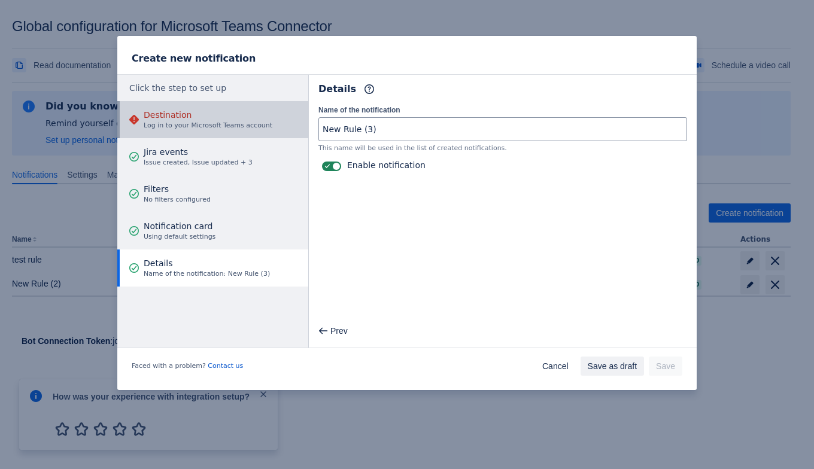
click at [213, 122] on span "Log in to your Microsoft Teams account" at bounding box center [208, 126] width 129 height 10
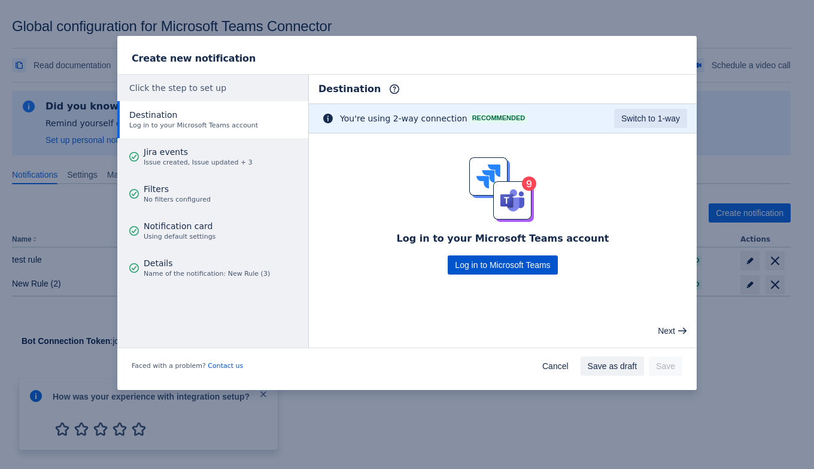
click at [492, 264] on span "Log in to Microsoft Teams" at bounding box center [502, 265] width 95 height 19
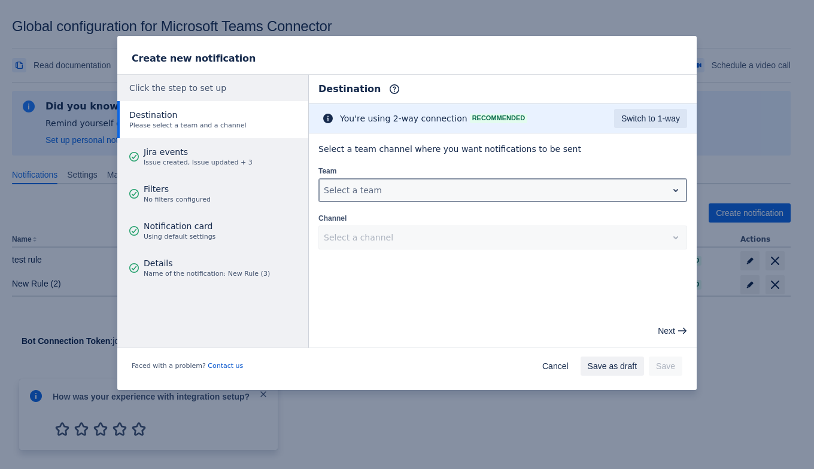
click at [530, 194] on div at bounding box center [493, 190] width 339 height 14
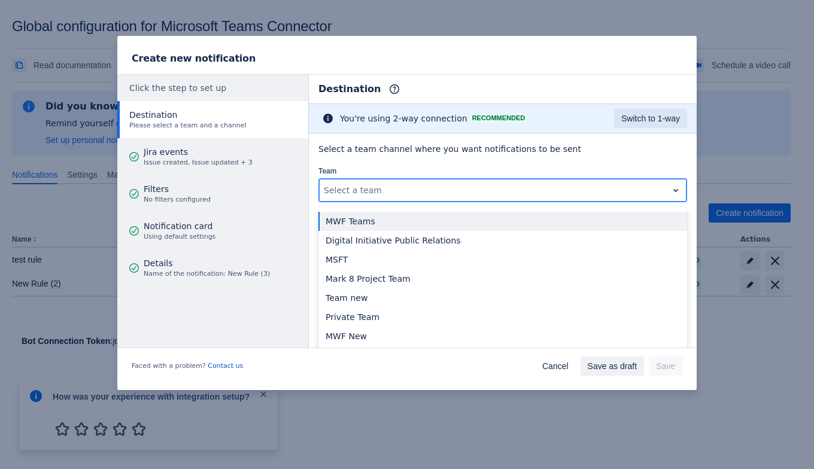
click at [453, 222] on div "MWF Teams" at bounding box center [502, 221] width 369 height 19
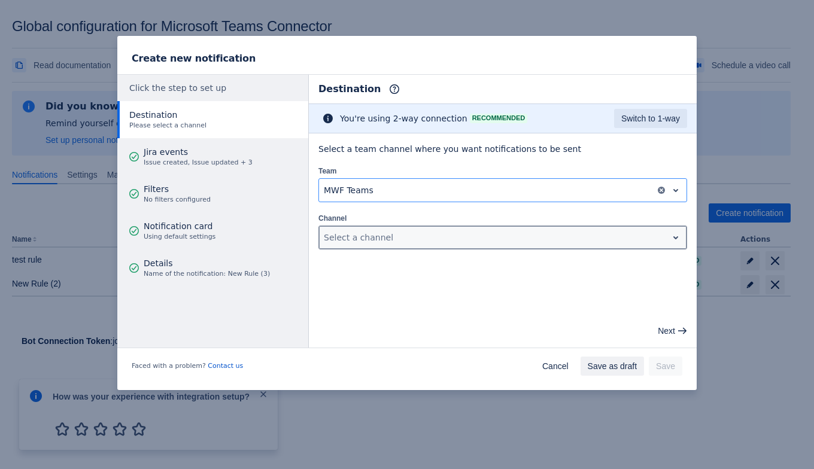
click at [449, 236] on div at bounding box center [493, 237] width 339 height 14
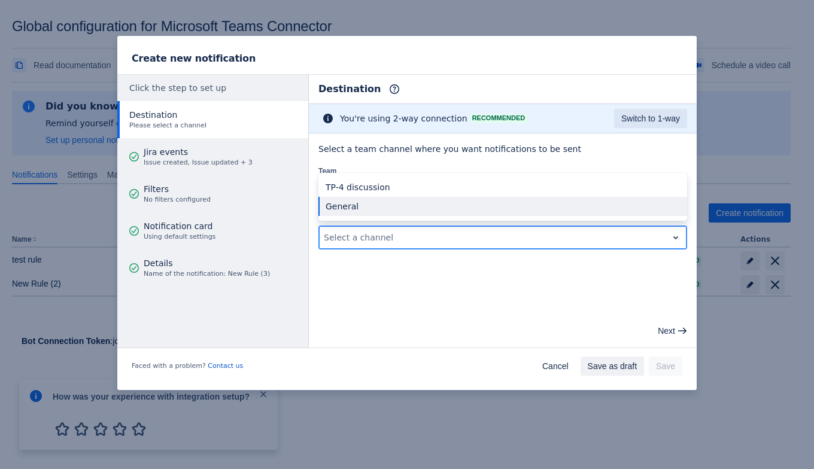
click at [433, 213] on div "General" at bounding box center [502, 206] width 369 height 19
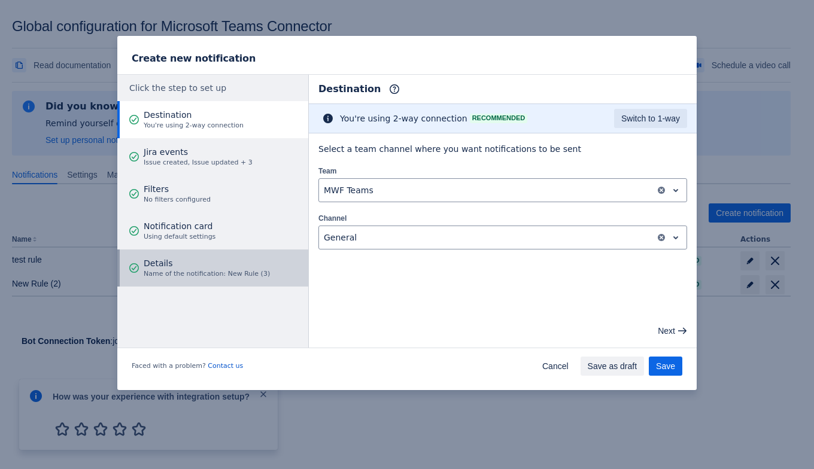
click at [236, 276] on span "Name of the notification: New Rule (3)" at bounding box center [207, 274] width 126 height 10
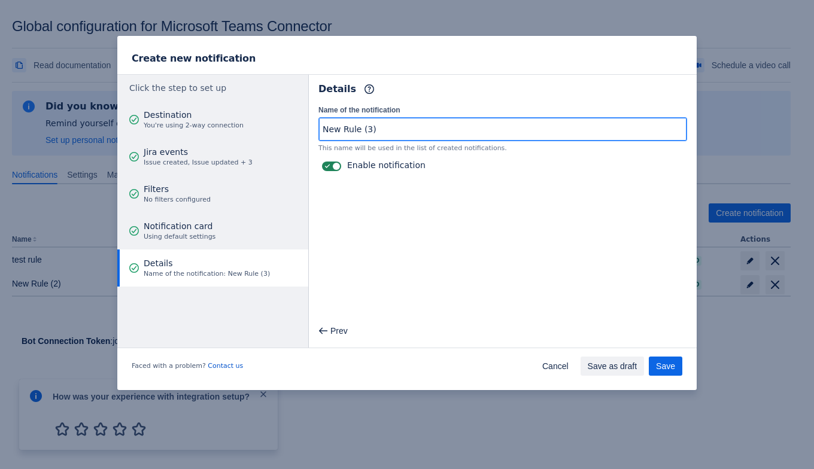
click at [399, 123] on input "New Rule (3)" at bounding box center [503, 130] width 368 height 22
type input "New Rule (3) - [PERSON_NAME]"
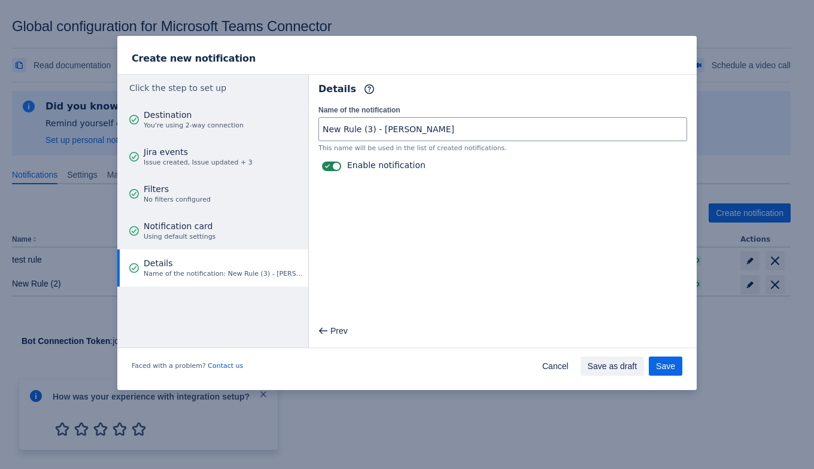
click at [656, 356] on div "Faced with a problem? Contact us Cancel Save as draft Save" at bounding box center [407, 368] width 580 height 43
click at [660, 363] on span "Save" at bounding box center [665, 366] width 19 height 19
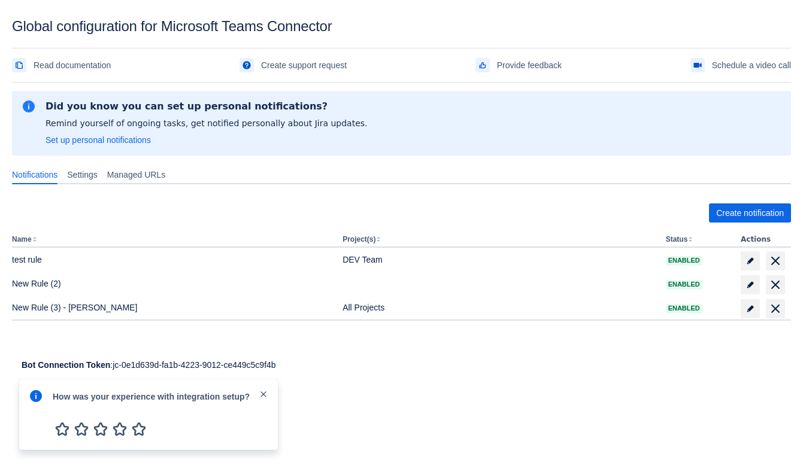
click at [269, 402] on div "How was your experience with integration setup?" at bounding box center [148, 415] width 259 height 71
click at [265, 396] on span "close" at bounding box center [264, 395] width 10 height 10
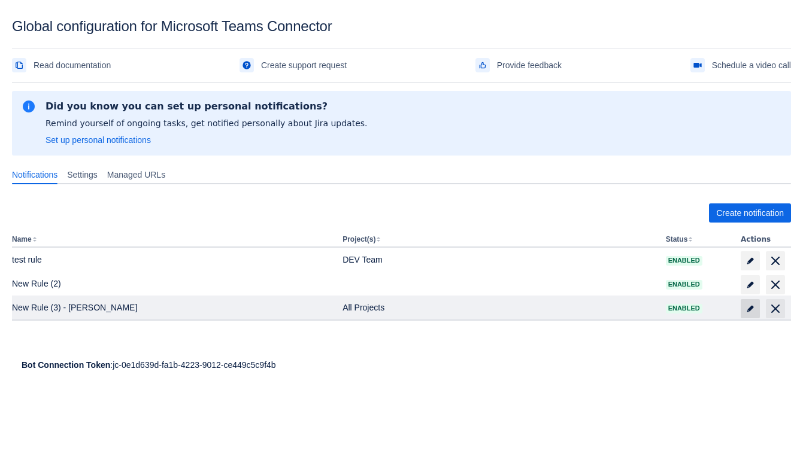
click at [753, 306] on span "edit" at bounding box center [750, 309] width 10 height 10
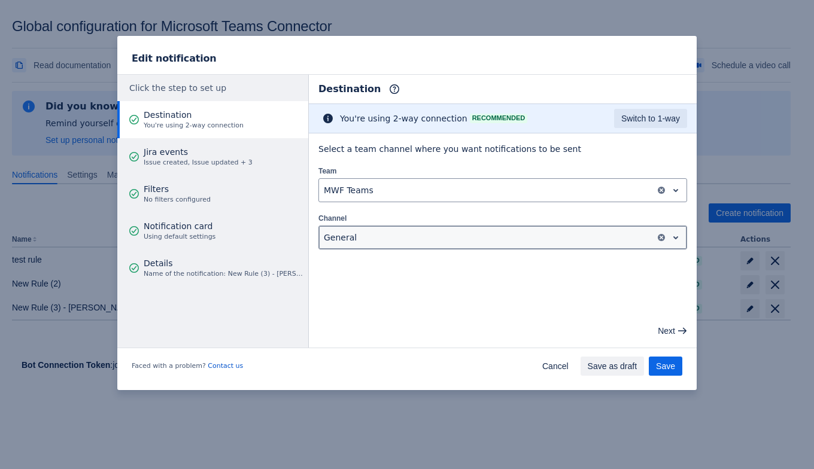
click at [383, 236] on div at bounding box center [487, 237] width 327 height 14
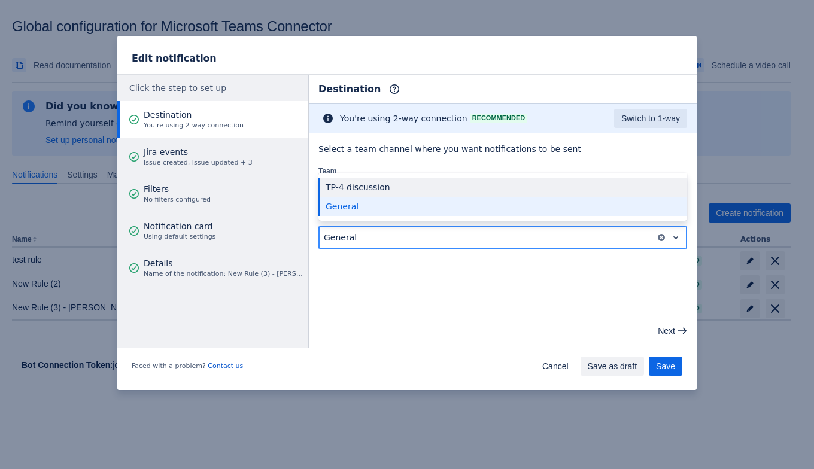
click at [380, 188] on div "TP-4 discussion" at bounding box center [502, 187] width 369 height 19
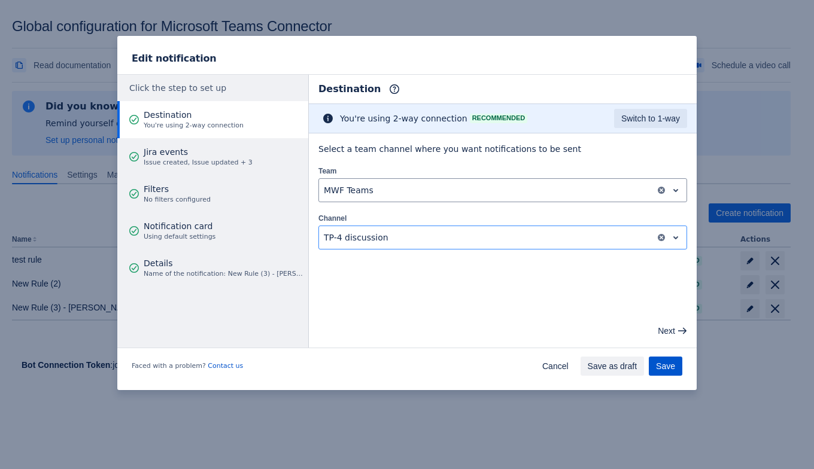
click at [670, 364] on span "Save" at bounding box center [665, 366] width 19 height 19
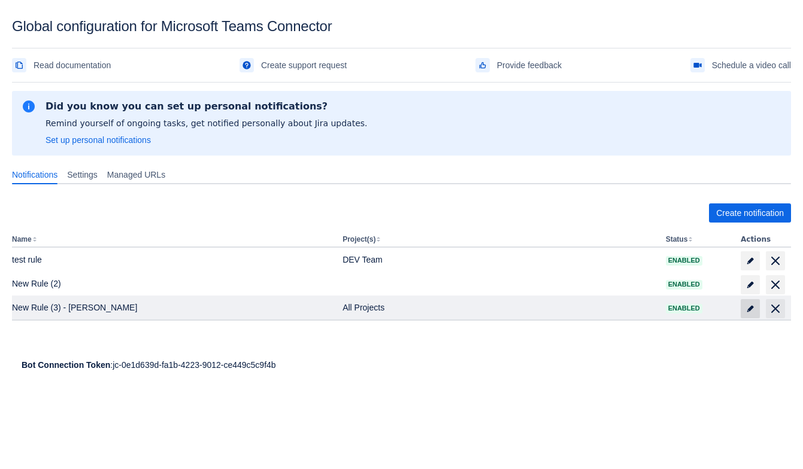
click at [747, 310] on span "edit" at bounding box center [750, 309] width 10 height 10
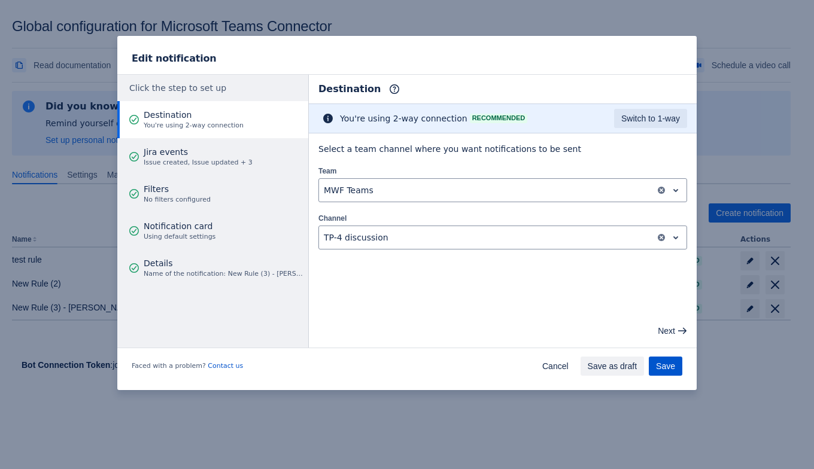
click at [661, 365] on span "Save" at bounding box center [665, 366] width 19 height 19
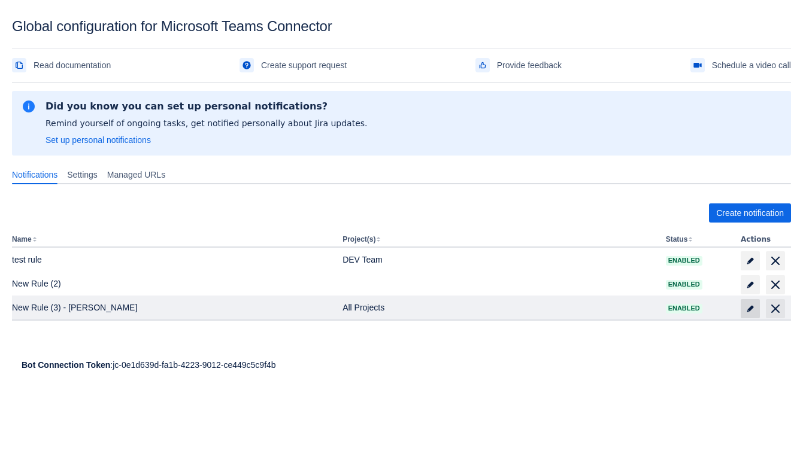
click at [750, 314] on span at bounding box center [750, 308] width 19 height 19
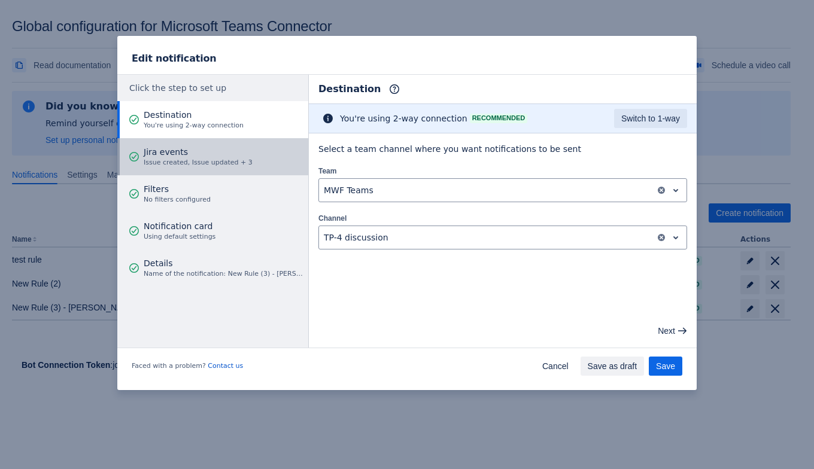
click at [205, 164] on span "Issue created, Issue updated + 3" at bounding box center [198, 163] width 109 height 10
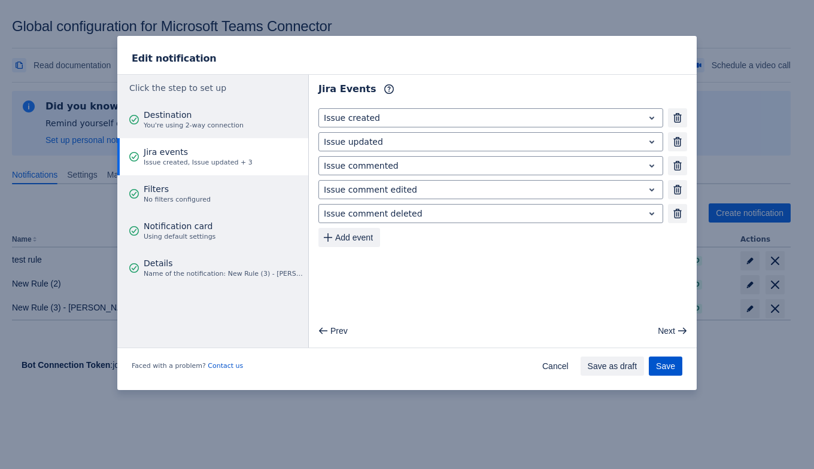
click at [659, 366] on span "Save" at bounding box center [665, 366] width 19 height 19
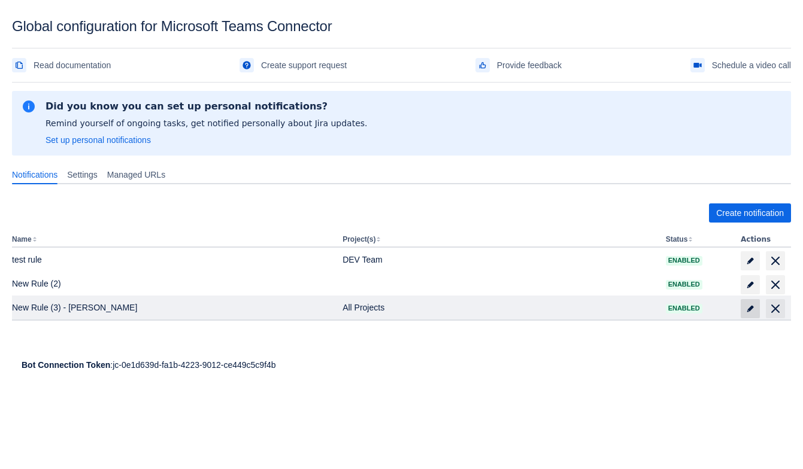
click at [747, 307] on span "edit" at bounding box center [750, 309] width 10 height 10
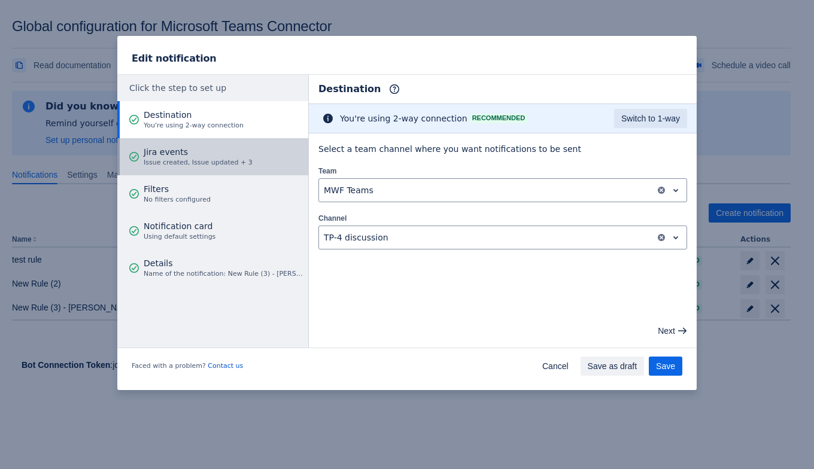
click at [238, 161] on button "Jira events Issue created, Issue updated + 3" at bounding box center [212, 156] width 191 height 37
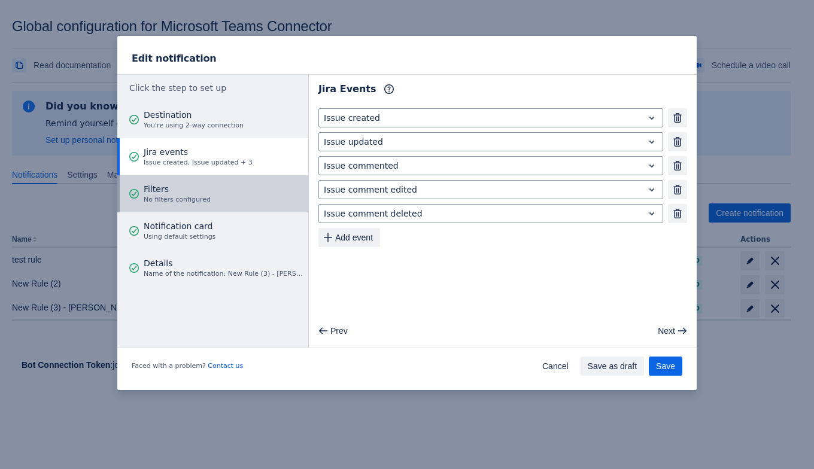
click at [213, 191] on button "Filters No filters configured" at bounding box center [212, 193] width 191 height 37
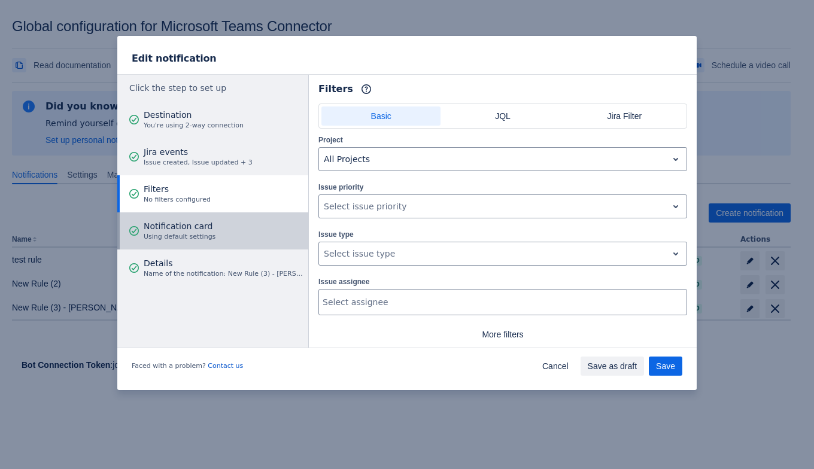
click at [205, 227] on span "Notification card" at bounding box center [180, 226] width 72 height 12
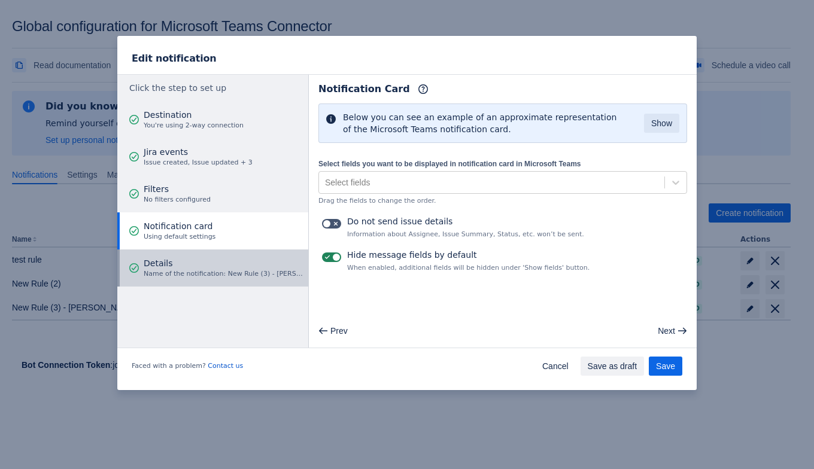
click at [221, 281] on div "Details Name of the notification: New Rule (3) - Tanya" at bounding box center [224, 268] width 161 height 36
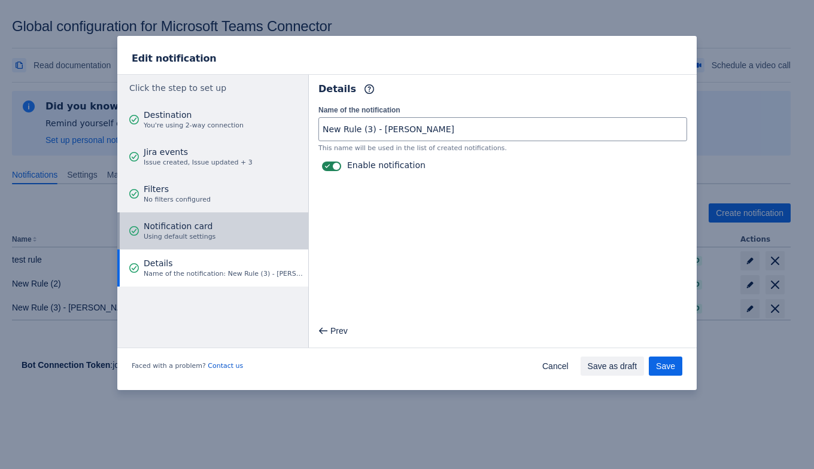
click at [211, 239] on button "Notification card Using default settings" at bounding box center [212, 231] width 191 height 37
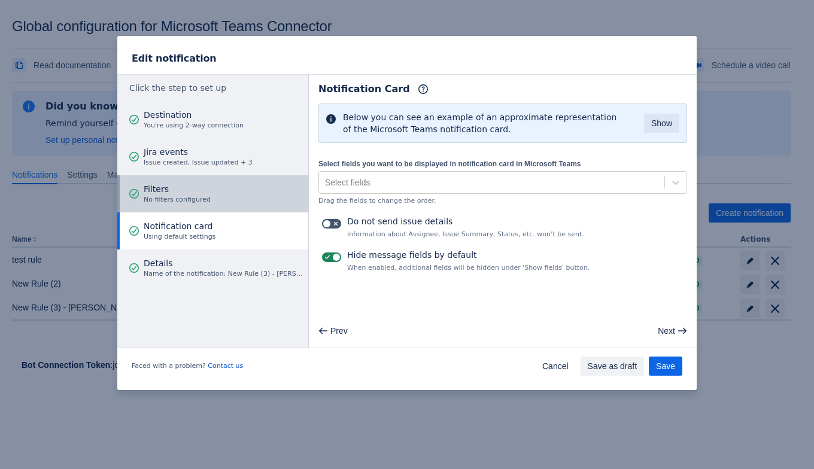
click at [204, 195] on button "Filters No filters configured" at bounding box center [212, 193] width 191 height 37
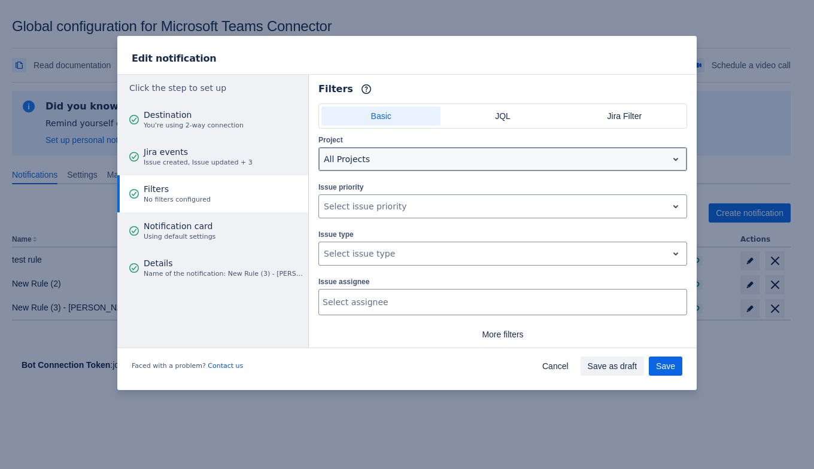
click at [377, 154] on div at bounding box center [493, 159] width 339 height 14
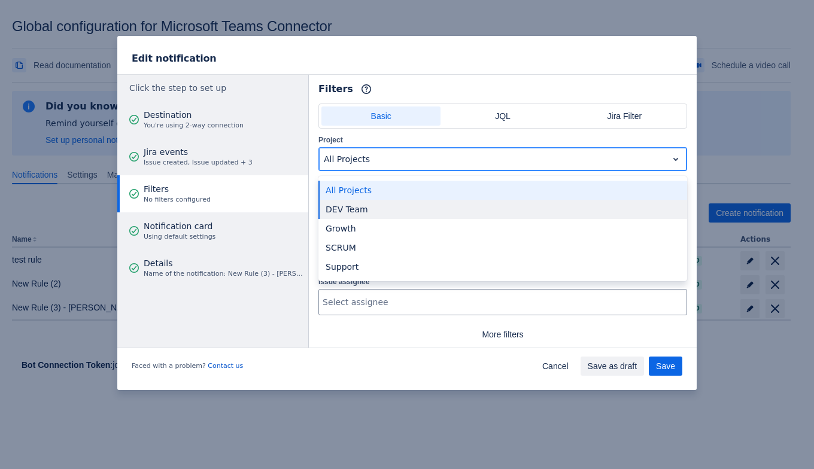
click at [359, 201] on div "DEV Team" at bounding box center [502, 209] width 369 height 19
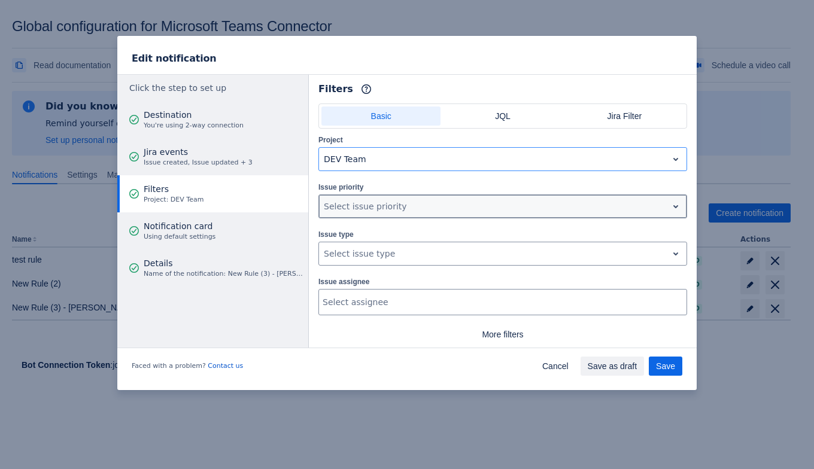
click at [351, 213] on div "Select issue priority" at bounding box center [493, 206] width 348 height 19
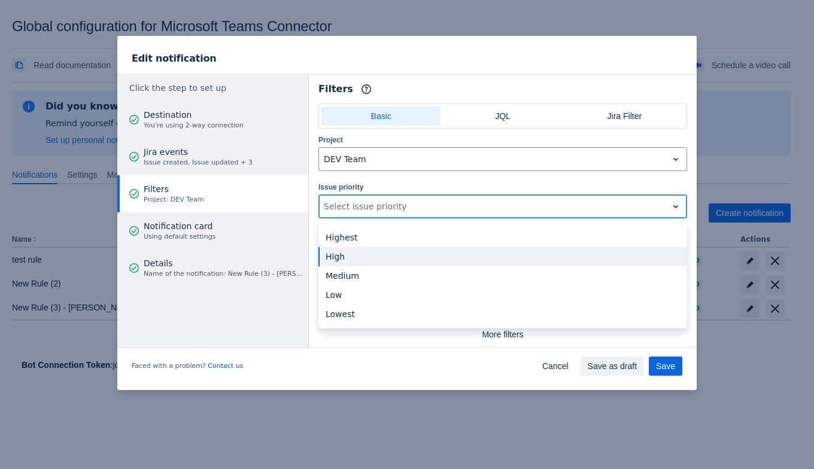
click at [342, 254] on div "High" at bounding box center [502, 256] width 369 height 19
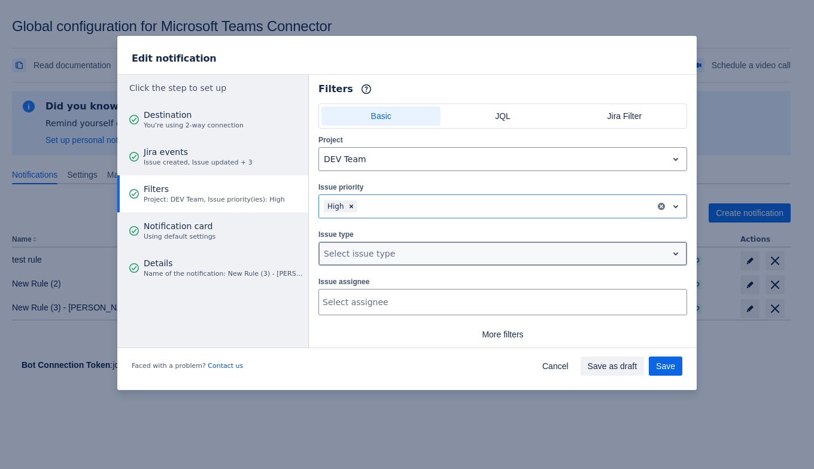
click at [353, 248] on div at bounding box center [493, 254] width 339 height 14
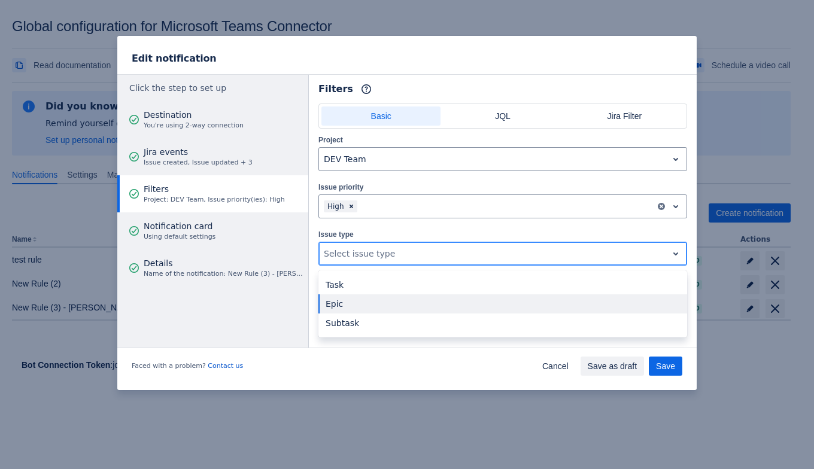
click at [353, 295] on div "Epic" at bounding box center [502, 304] width 369 height 19
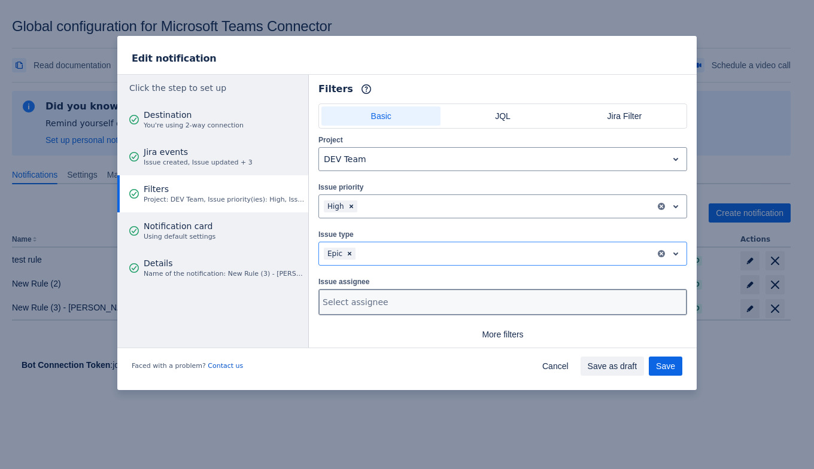
click at [358, 296] on div at bounding box center [502, 302] width 358 height 12
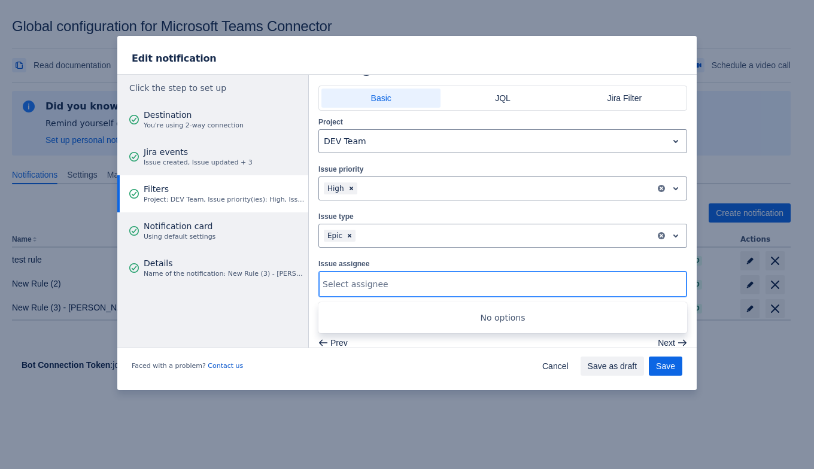
scroll to position [28, 0]
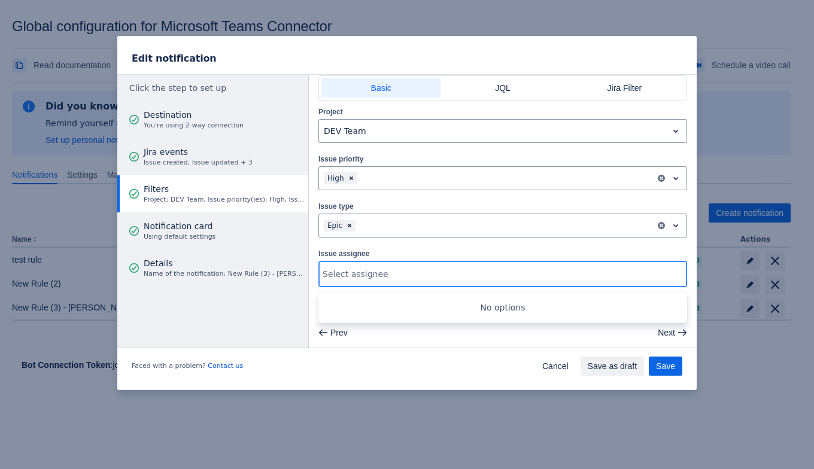
click at [386, 276] on div at bounding box center [502, 274] width 358 height 12
type input "ti"
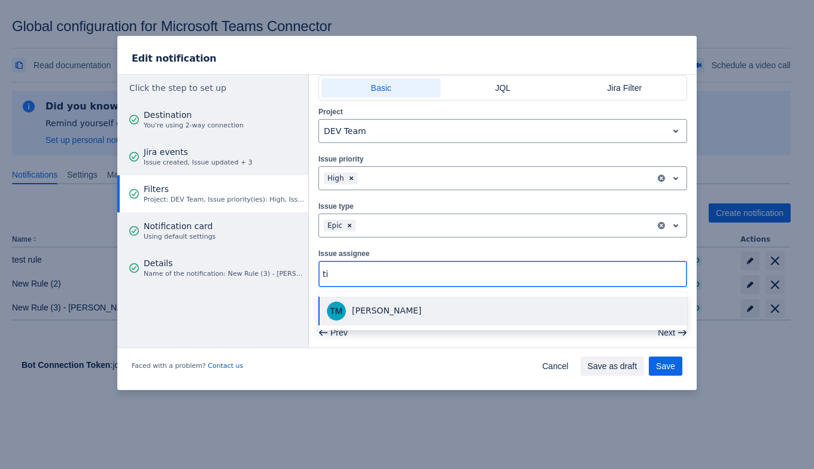
click at [383, 292] on div "Tina Miller" at bounding box center [502, 311] width 369 height 38
click at [383, 306] on span "Tina Miller" at bounding box center [386, 311] width 69 height 10
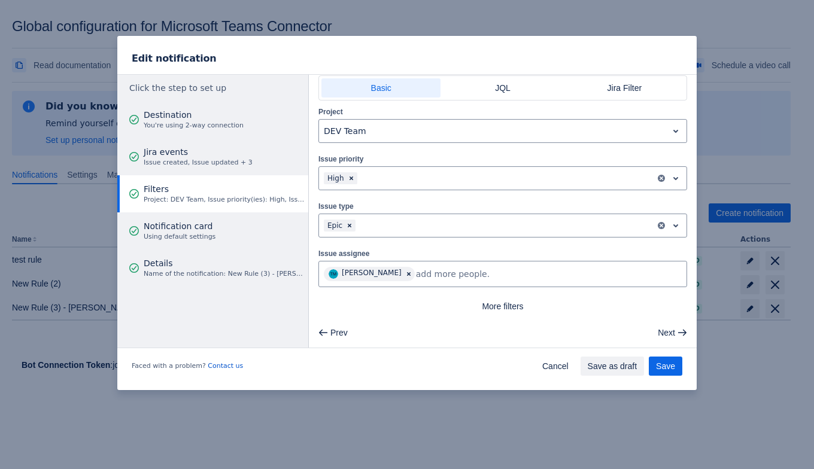
click at [404, 323] on div "Prev Next" at bounding box center [503, 332] width 378 height 19
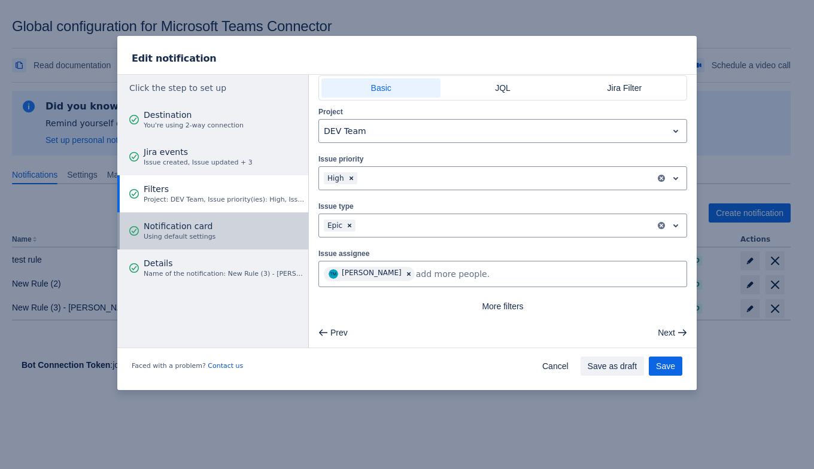
click at [259, 235] on button "Notification card Using default settings" at bounding box center [212, 231] width 191 height 37
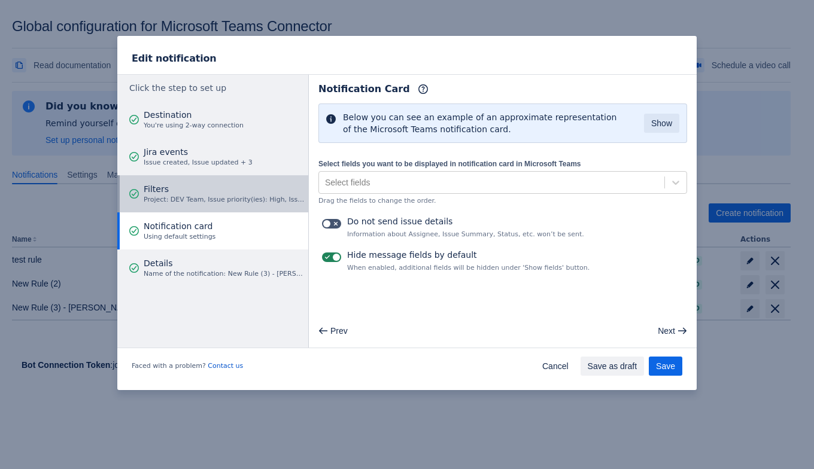
click at [263, 189] on span "Filters" at bounding box center [224, 189] width 161 height 12
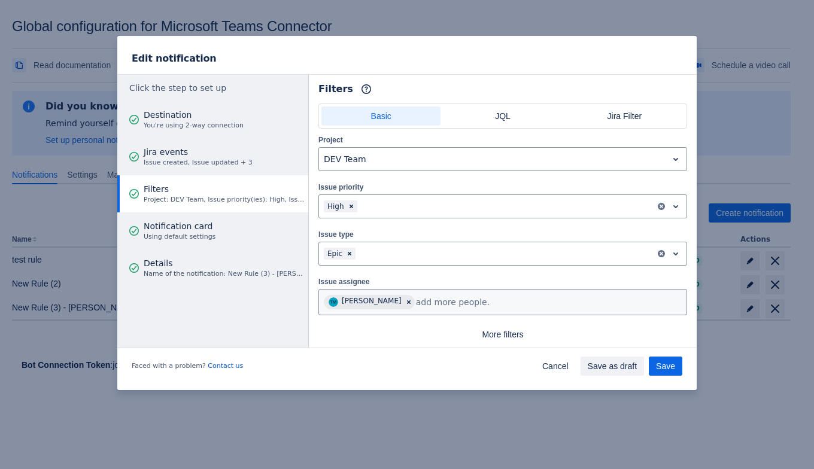
scroll to position [28, 0]
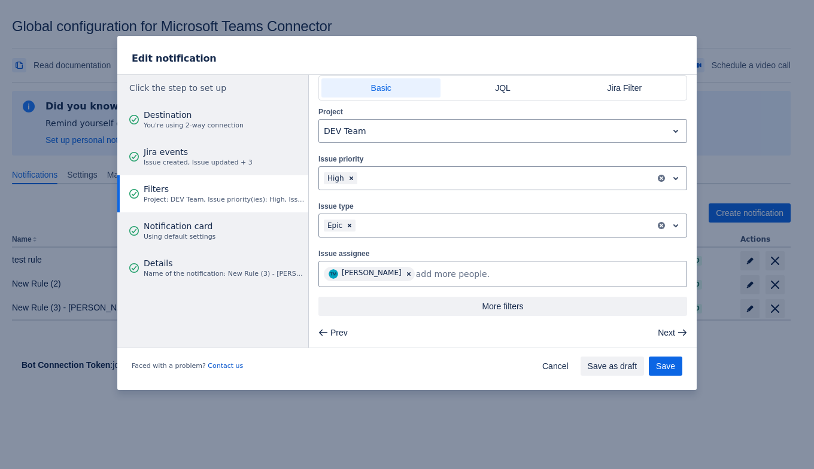
click at [473, 308] on span "More filters" at bounding box center [503, 306] width 354 height 19
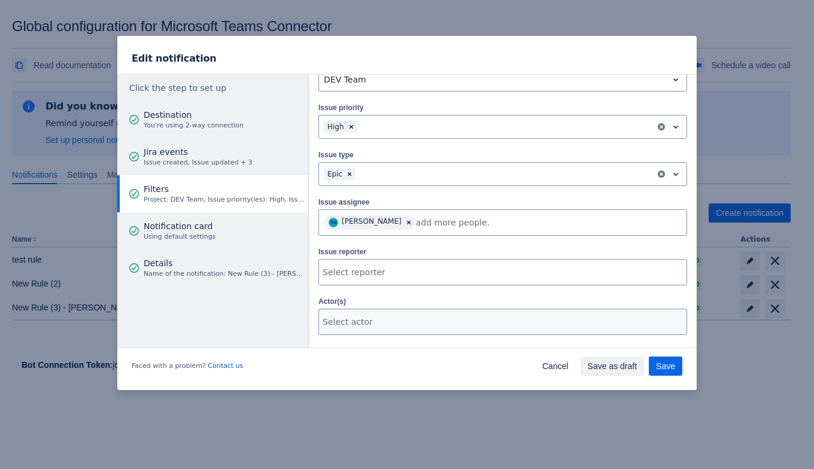
scroll to position [103, 0]
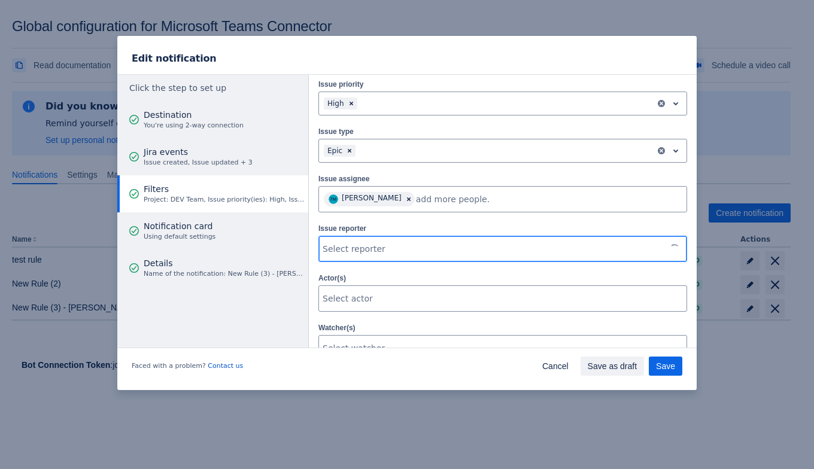
click at [447, 248] on div at bounding box center [492, 249] width 339 height 12
type input "n"
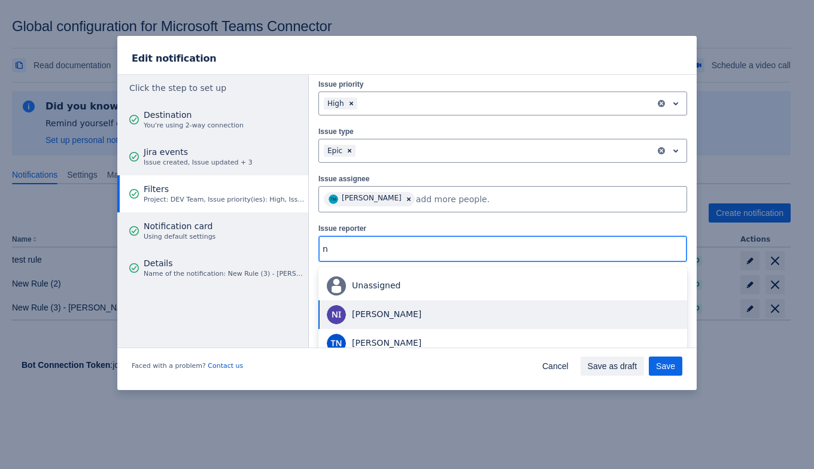
click at [428, 304] on span "Natalia Idrisova" at bounding box center [503, 315] width 354 height 22
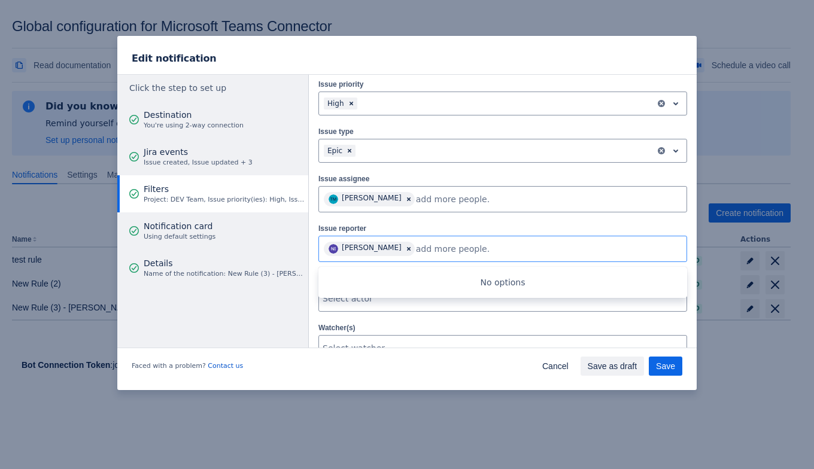
click at [678, 251] on div "Basic JQL Jira Filter Project DEV Team Issue priority , multiple selections ava…" at bounding box center [503, 284] width 388 height 567
click at [604, 66] on div "Edit notification" at bounding box center [407, 56] width 580 height 40
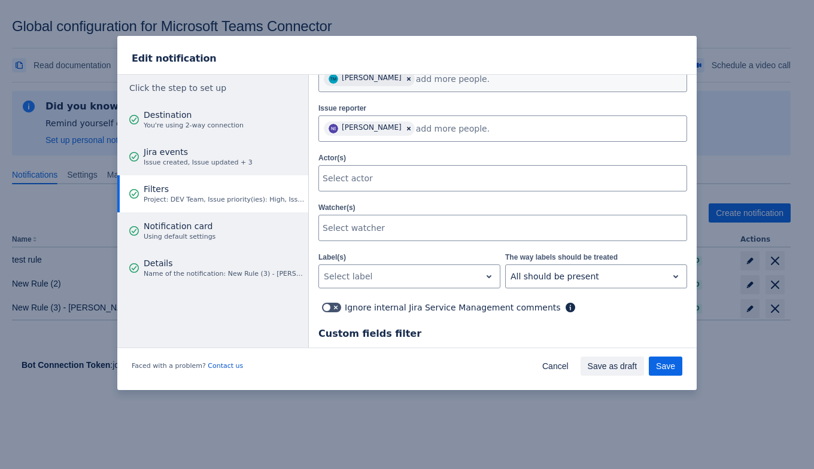
scroll to position [149, 0]
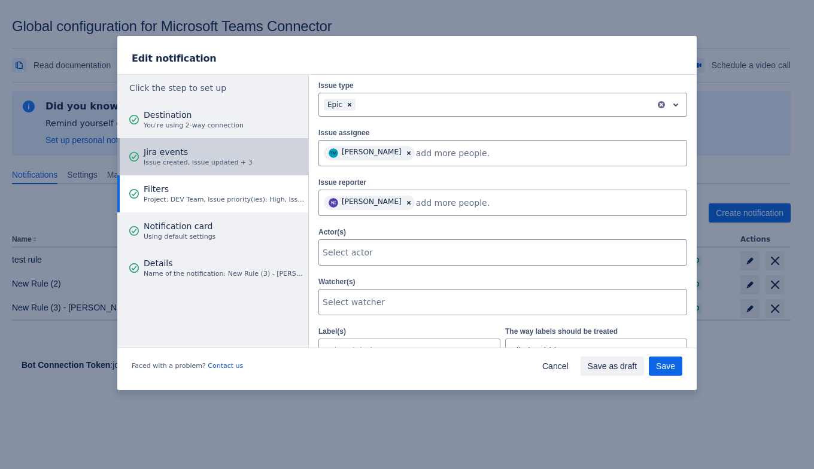
click at [241, 161] on button "Jira events Issue created, Issue updated + 3" at bounding box center [212, 156] width 191 height 37
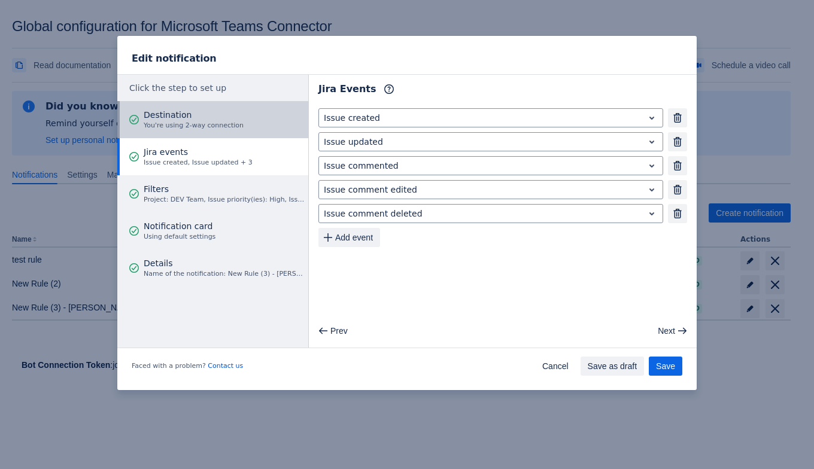
click at [226, 119] on span "Destination" at bounding box center [194, 115] width 100 height 12
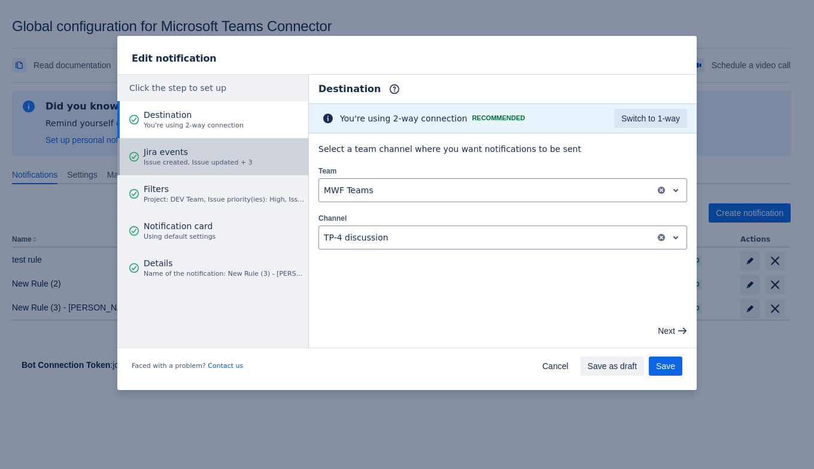
click at [222, 159] on span "Issue created, Issue updated + 3" at bounding box center [198, 163] width 109 height 10
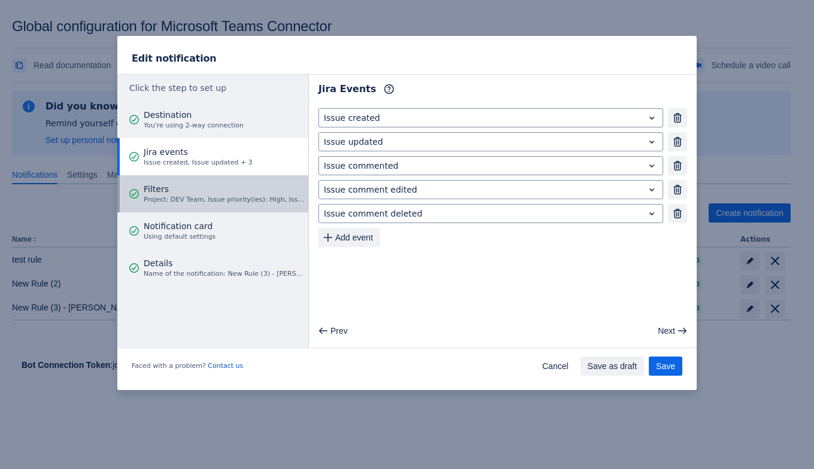
click at [219, 179] on div "Filters Project: DEV Team, Issue priority(ies): High, Issue type(s): Epic, Assi…" at bounding box center [224, 194] width 161 height 36
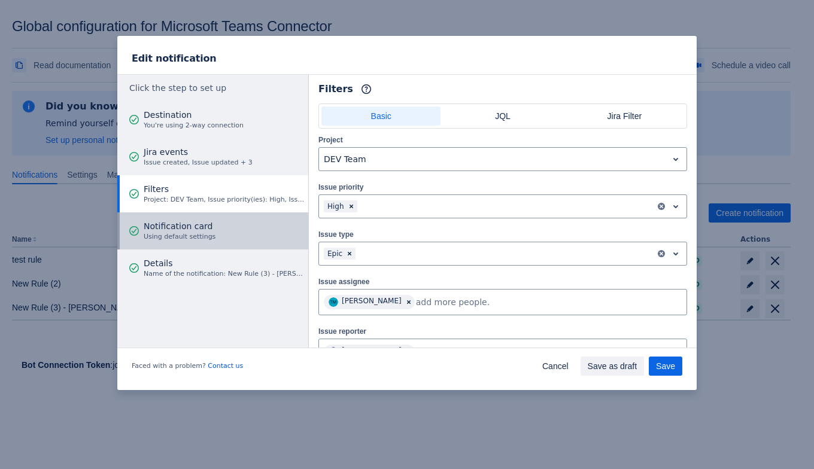
click at [231, 226] on button "Notification card Using default settings" at bounding box center [212, 231] width 191 height 37
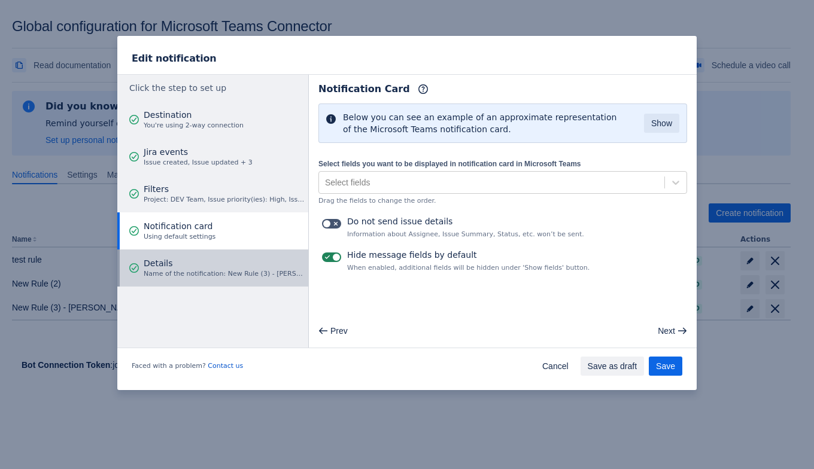
click at [214, 266] on span "Details" at bounding box center [224, 263] width 161 height 12
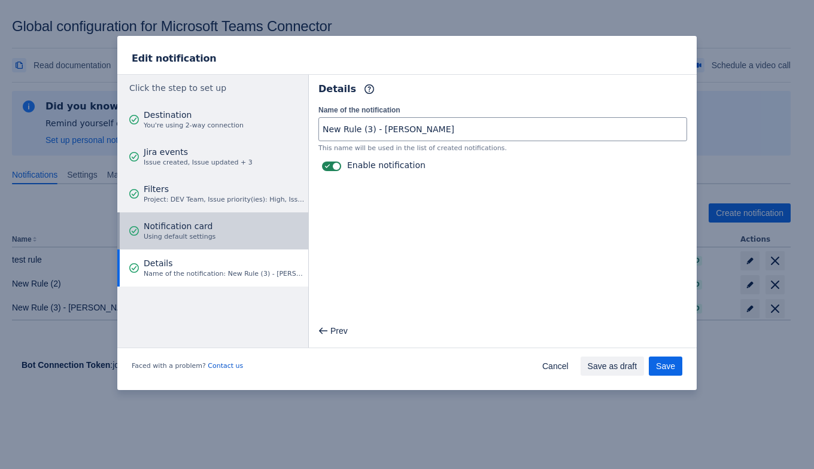
click at [224, 230] on button "Notification card Using default settings" at bounding box center [212, 231] width 191 height 37
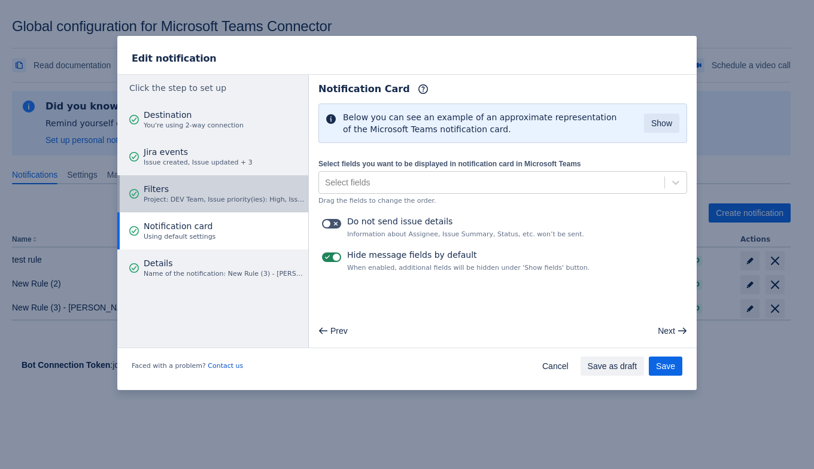
click at [228, 207] on div "Filters Project: DEV Team, Issue priority(ies): High, Issue type(s): Epic, Assi…" at bounding box center [224, 194] width 161 height 36
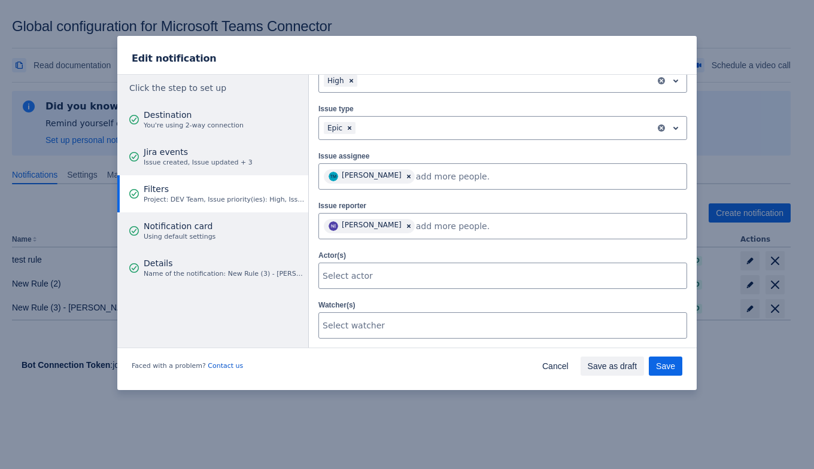
scroll to position [149, 0]
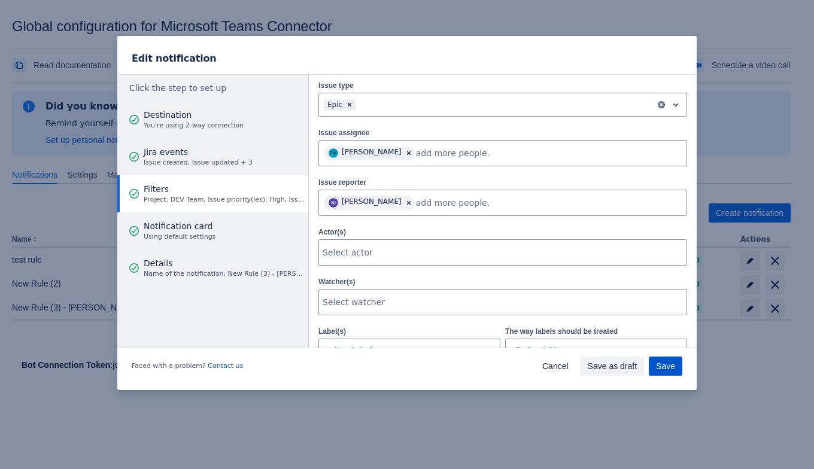
click at [662, 367] on span "Save" at bounding box center [665, 366] width 19 height 19
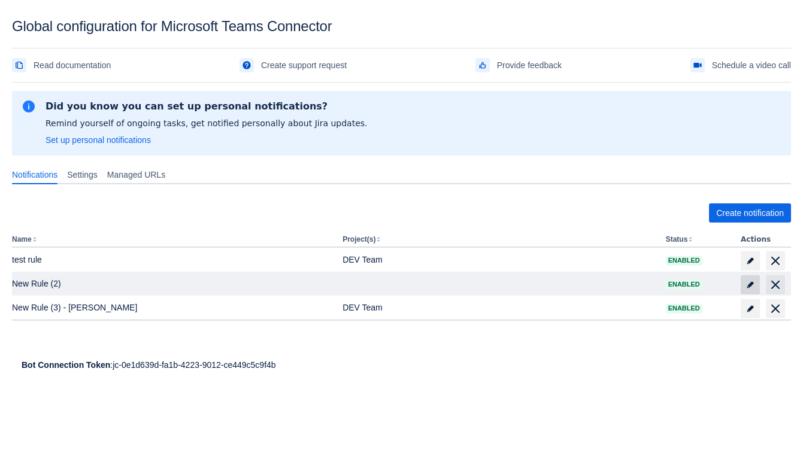
click at [753, 281] on span "edit" at bounding box center [750, 285] width 10 height 10
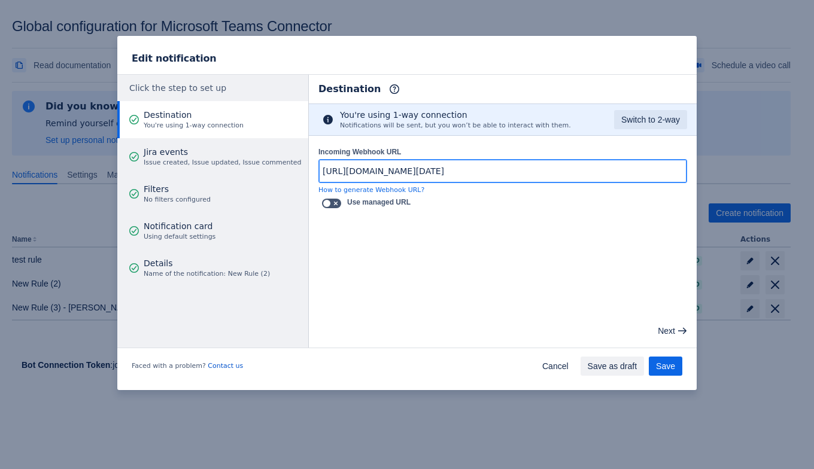
scroll to position [0, 600]
click at [387, 176] on input "https://prod-20.westeurope.logic.azure.com:443/workflows/6910a6f20bb04e19887ef3…" at bounding box center [503, 171] width 368 height 22
paste input "https://prod-116.westeurope.logic.azure.com:443/workflows/96322fb39683439c9325e…"
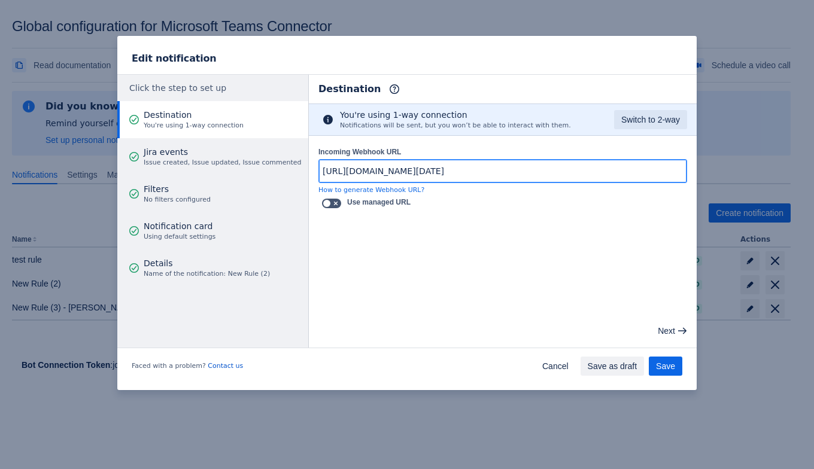
scroll to position [0, 597]
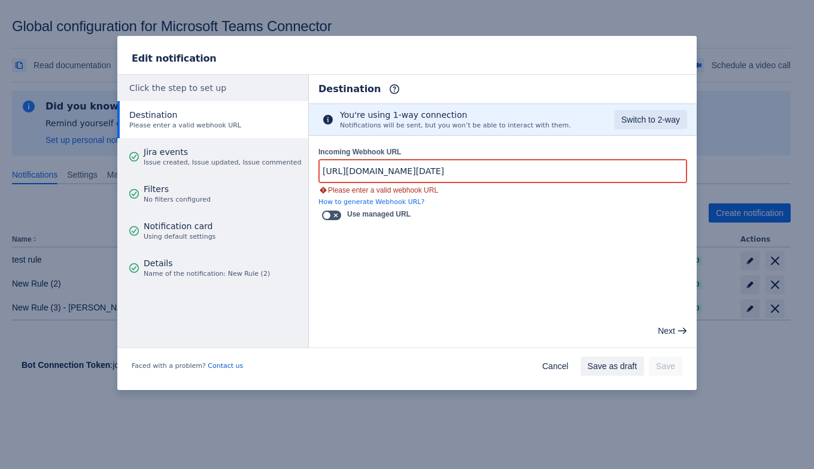
click at [573, 280] on main "Destination Info This determines how and where the bot will send notifications …" at bounding box center [503, 211] width 388 height 273
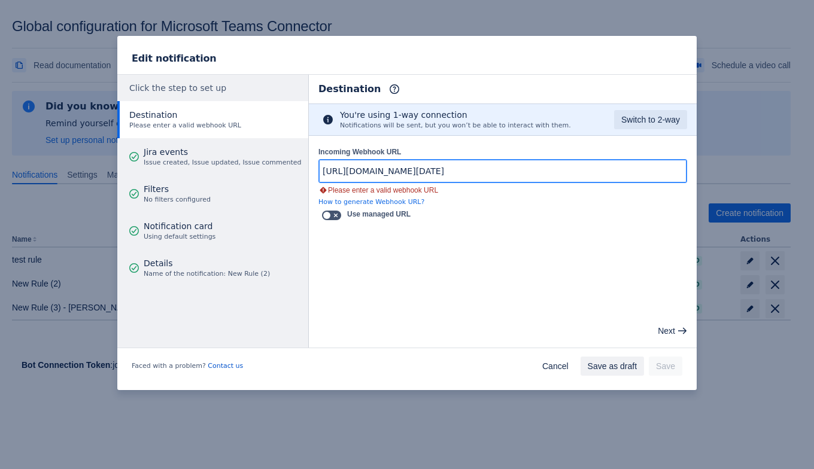
click at [438, 175] on input "https://prod-116.westeurope.logic.azure.com:443/workflows/96322fb39683439c9325e…" at bounding box center [503, 171] width 368 height 22
click at [330, 169] on input "https://prod-116.westeurope.logic.azure.com:443/workflows/96322fb39683439c9325e…" at bounding box center [503, 171] width 368 height 22
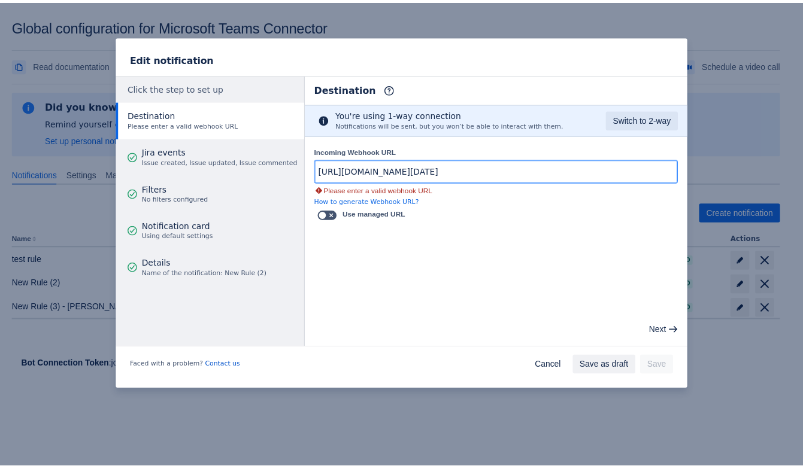
scroll to position [0, 0]
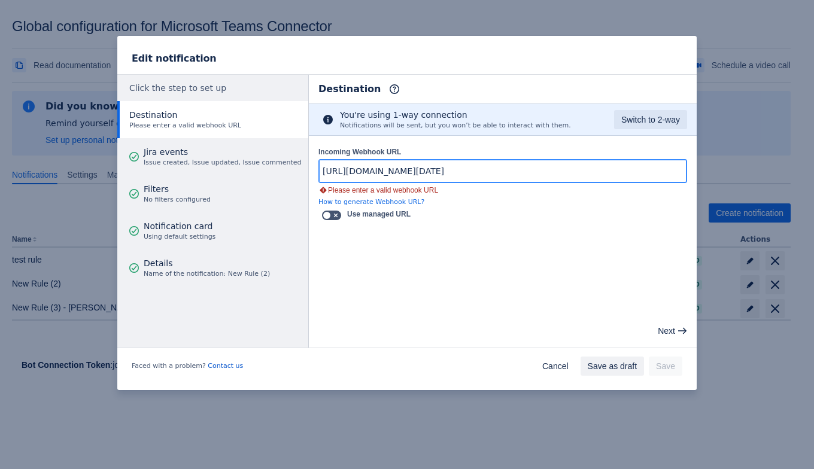
click at [327, 172] on input "https://prod-116.westeurope.logic.azure.com:443/workflows/96322fb39683439c9325e…" at bounding box center [503, 171] width 368 height 22
click at [324, 171] on input "https://prod-116.westeurope.logic.azure.com:443/workflows/96322fb39683439c9325e…" at bounding box center [503, 171] width 368 height 22
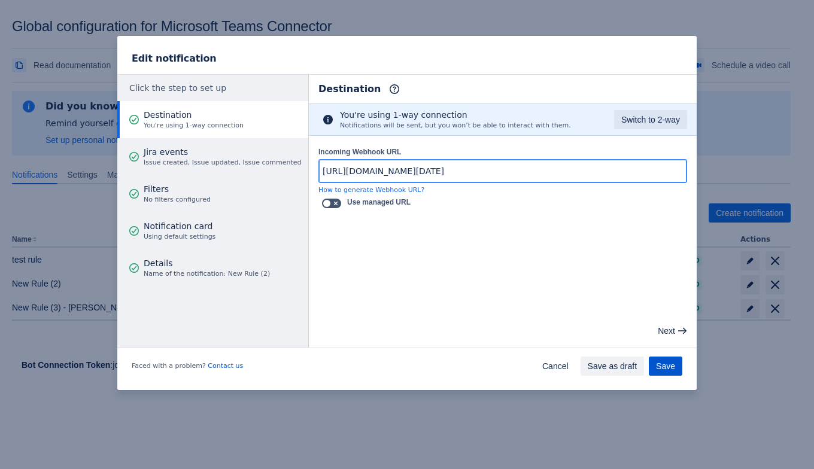
type input "https://prod-116.westeurope.logic.azure.com:443/workflows/96322fb39683439c9325e…"
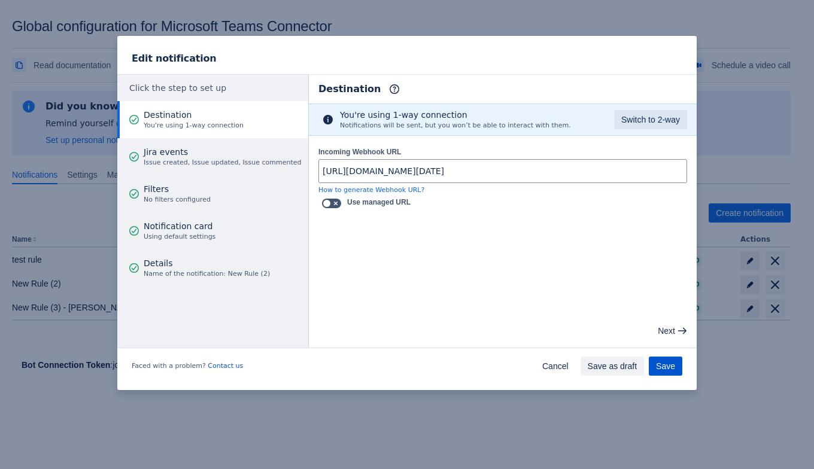
click at [662, 365] on span "Save" at bounding box center [665, 366] width 19 height 19
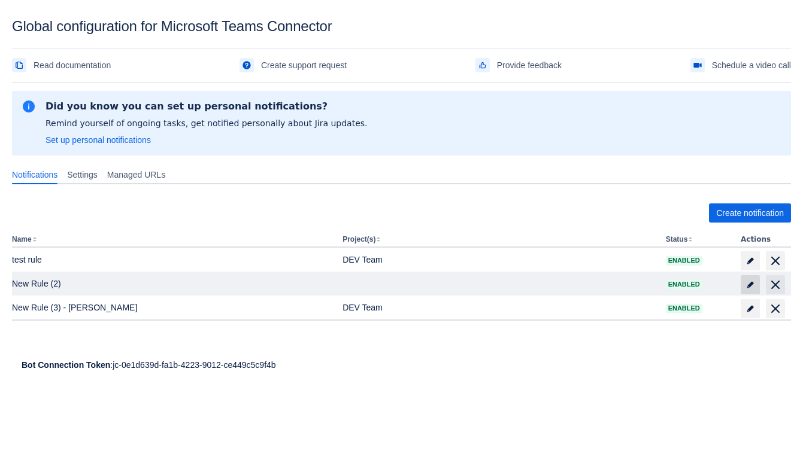
click at [749, 283] on span "edit" at bounding box center [750, 285] width 10 height 10
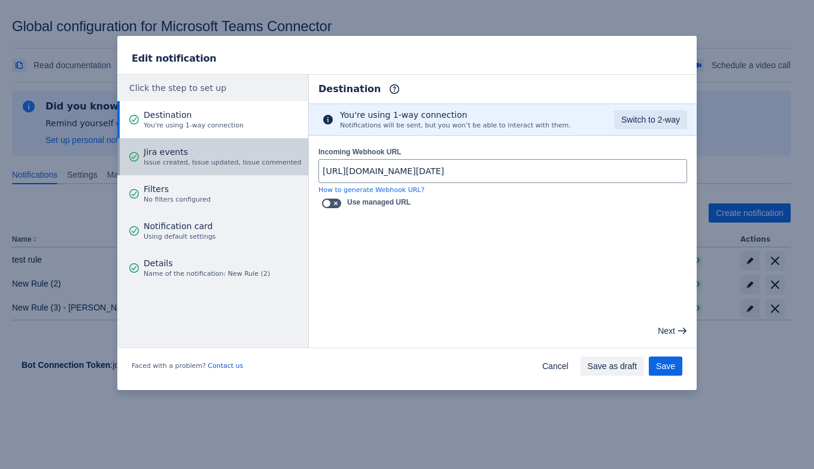
click at [239, 164] on span "Issue created, Issue updated, Issue commented" at bounding box center [222, 163] width 157 height 10
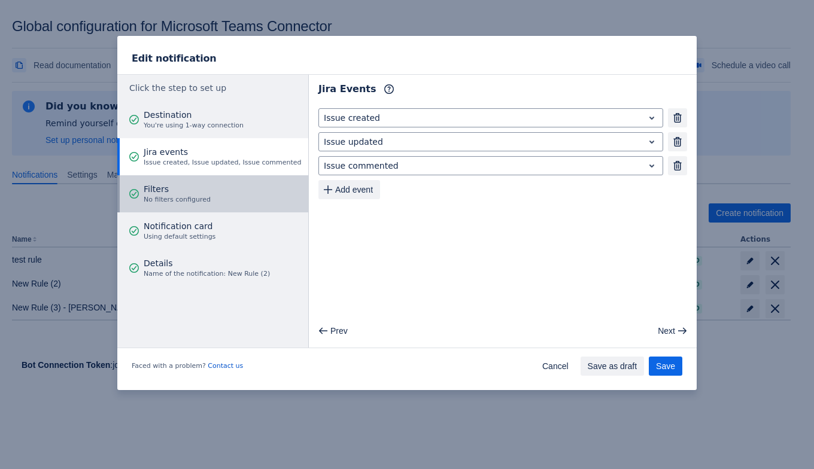
click at [224, 203] on button "Filters No filters configured" at bounding box center [212, 193] width 191 height 37
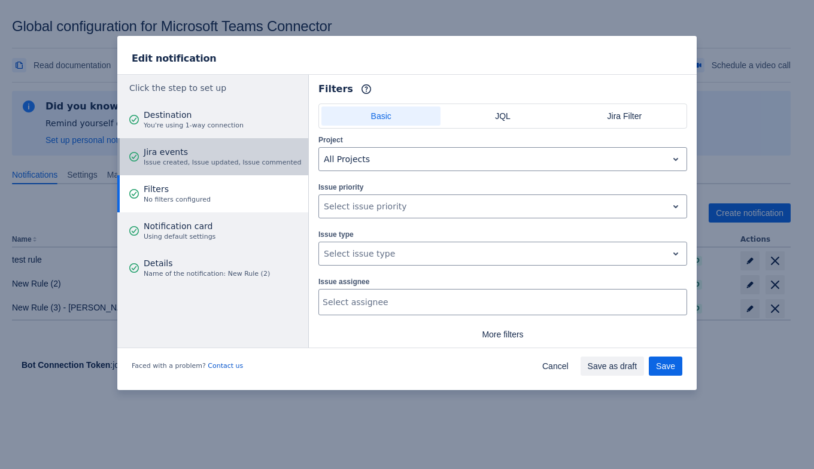
click at [233, 153] on span "Jira events" at bounding box center [222, 152] width 157 height 12
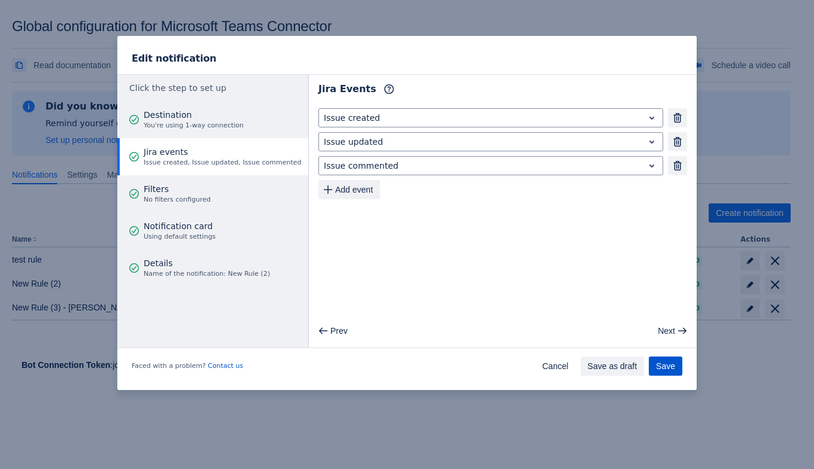
click at [664, 365] on span "Save" at bounding box center [665, 366] width 19 height 19
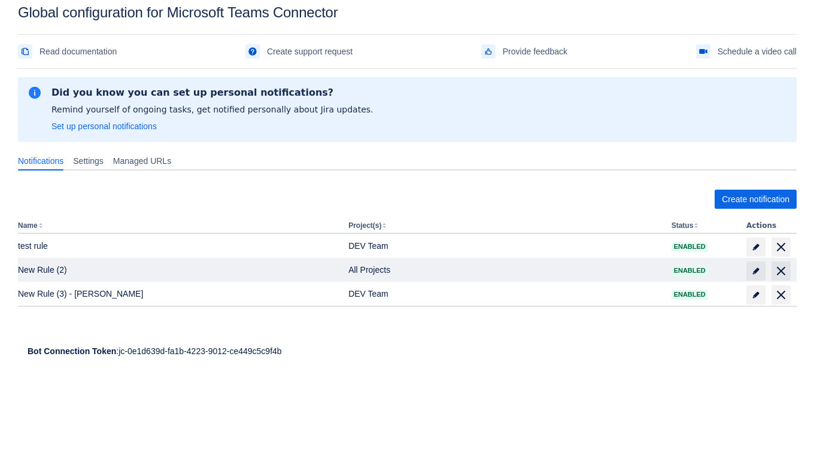
scroll to position [17, 0]
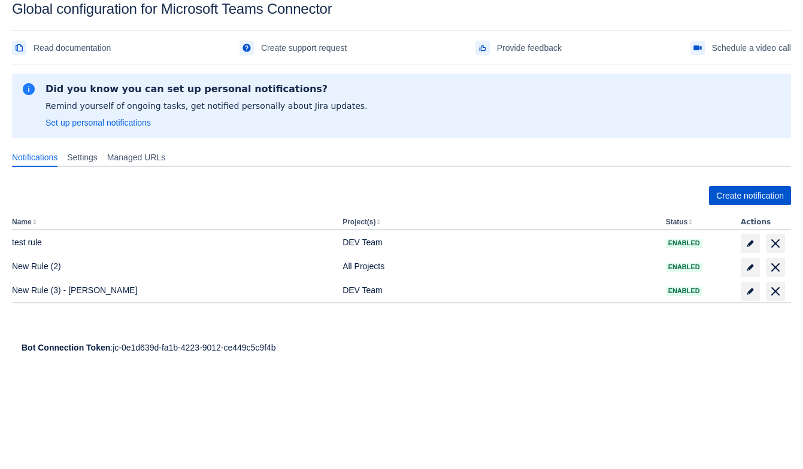
click at [758, 194] on span "Create notification" at bounding box center [750, 195] width 68 height 19
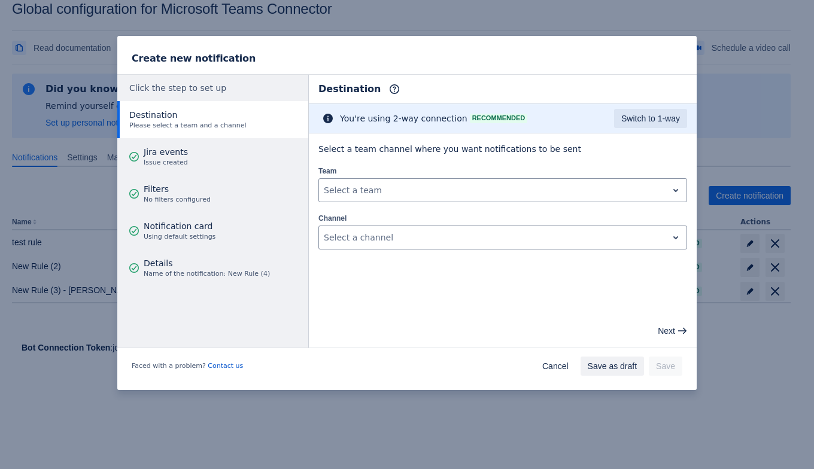
click at [662, 17] on div "Create new notification Click the step to set up Destination Please select a te…" at bounding box center [407, 234] width 814 height 469
click at [558, 366] on span "Cancel" at bounding box center [555, 366] width 26 height 19
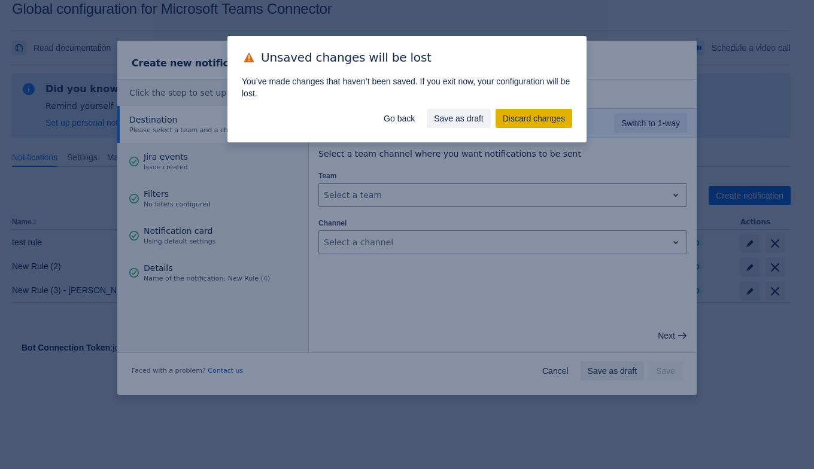
click at [562, 116] on span "Discard changes" at bounding box center [534, 118] width 62 height 19
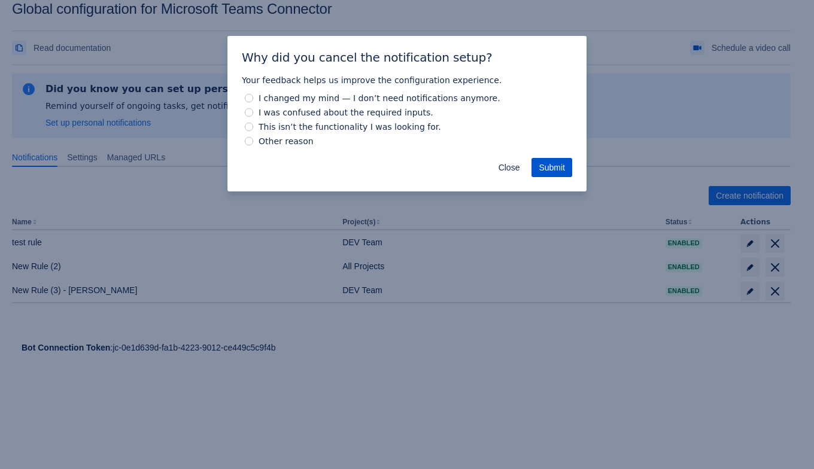
click at [548, 165] on span "Submit" at bounding box center [552, 167] width 26 height 19
click at [359, 150] on div "Close Submit" at bounding box center [406, 169] width 359 height 43
click at [500, 157] on div "Close Submit" at bounding box center [406, 169] width 359 height 43
click at [509, 165] on span "Close" at bounding box center [510, 167] width 22 height 19
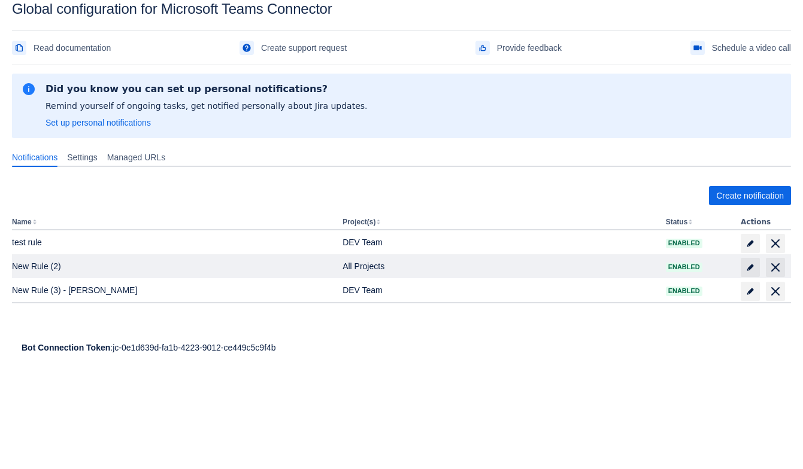
click at [103, 265] on div "New Rule (2)" at bounding box center [172, 266] width 321 height 12
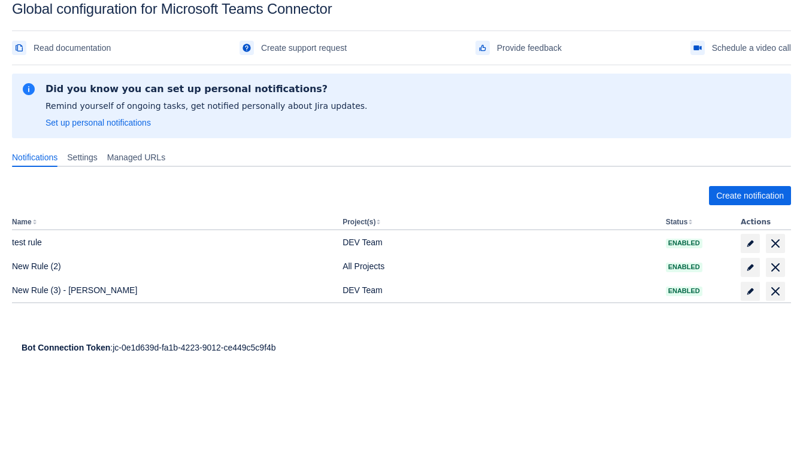
click at [712, 183] on div "Create notification Name Project(s) Status Actions test rule DEV Team Enabled N…" at bounding box center [401, 257] width 779 height 160
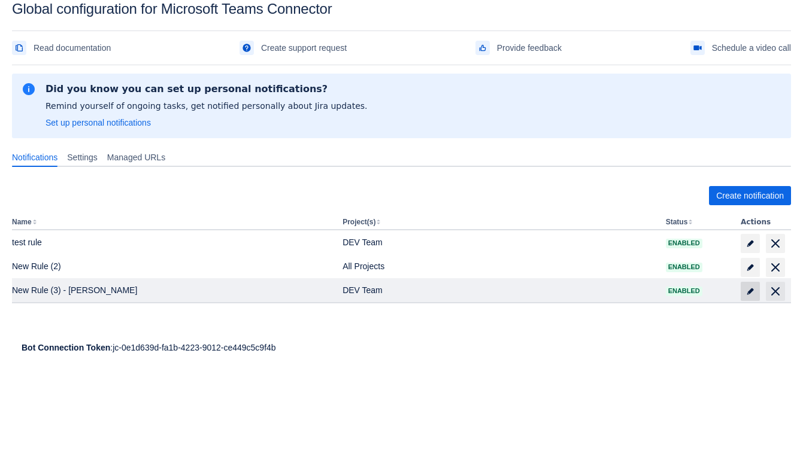
click at [748, 292] on span "edit" at bounding box center [750, 292] width 10 height 10
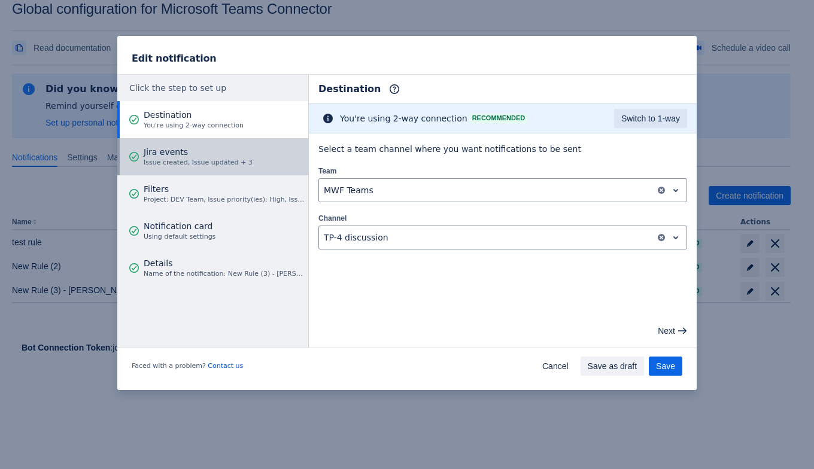
click at [192, 153] on span "Jira events" at bounding box center [198, 152] width 109 height 12
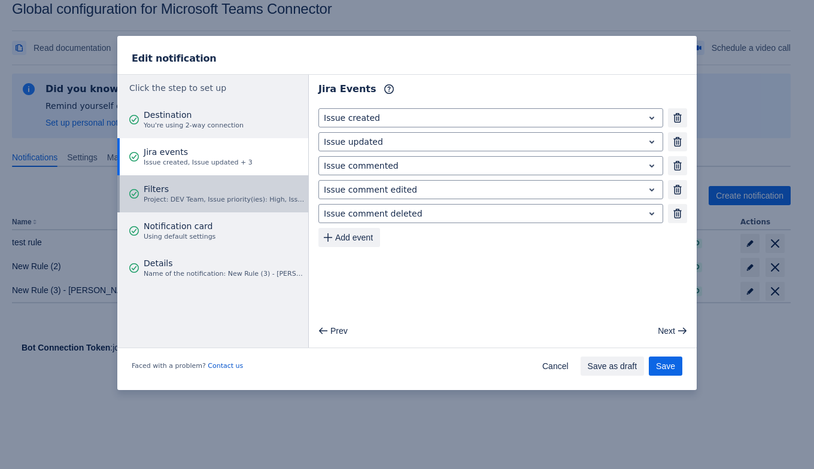
click at [204, 189] on span "Filters" at bounding box center [224, 189] width 161 height 12
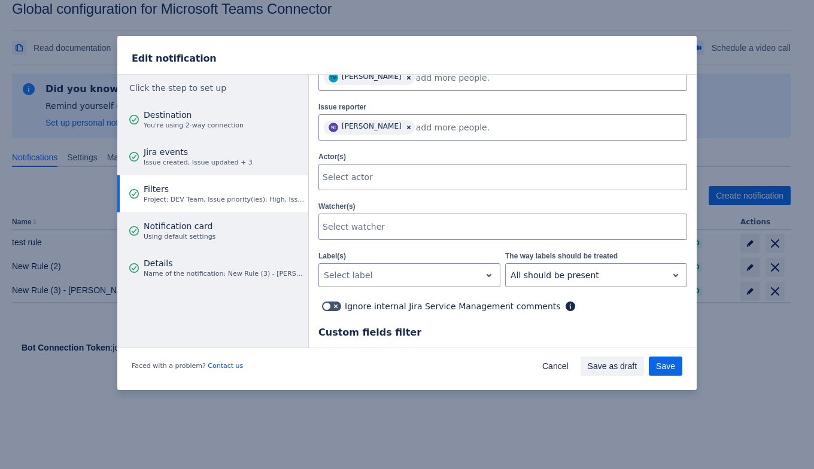
scroll to position [353, 0]
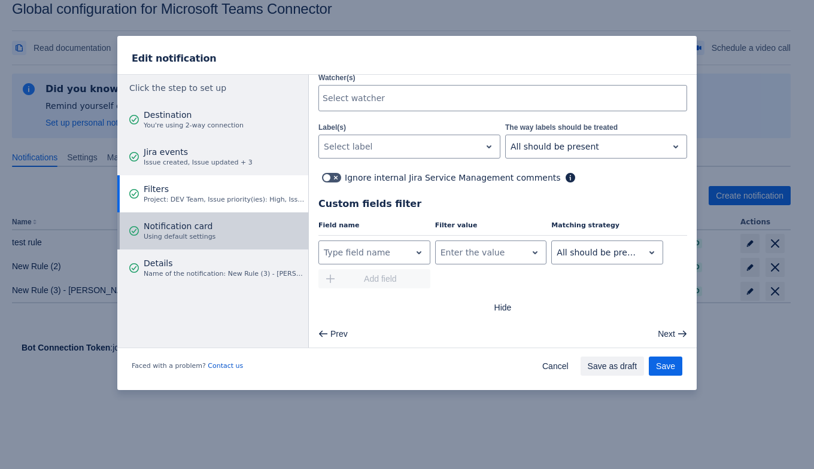
click at [239, 227] on button "Notification card Using default settings" at bounding box center [212, 231] width 191 height 37
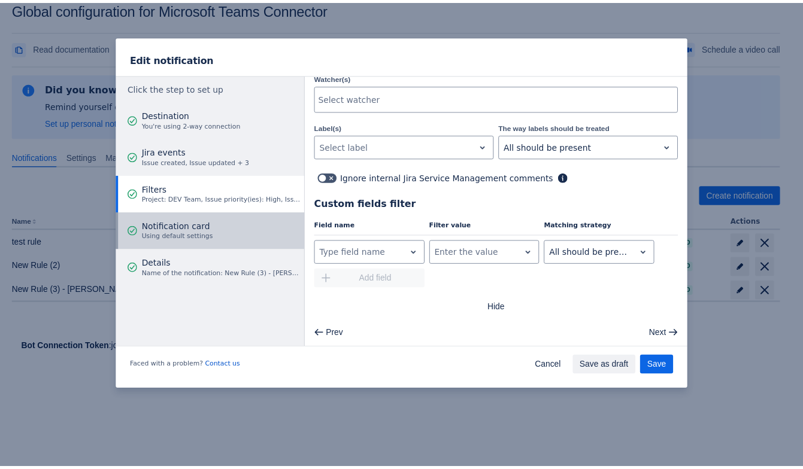
scroll to position [0, 0]
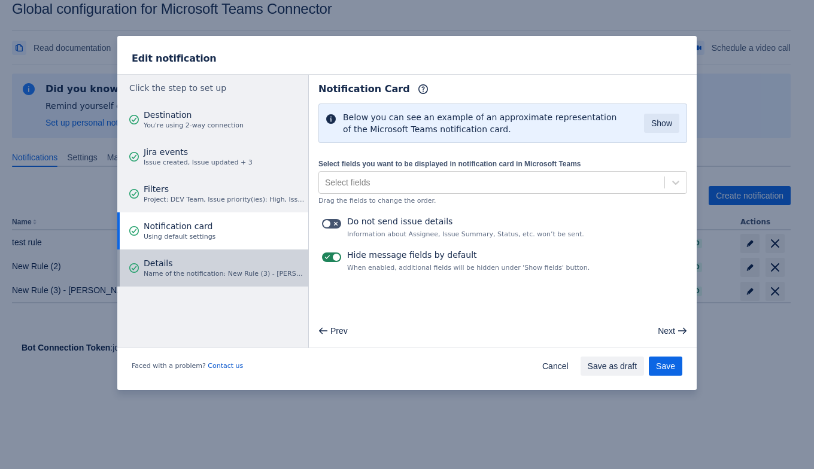
click at [213, 275] on span "Name of the notification: New Rule (3) - Tanya" at bounding box center [224, 274] width 161 height 10
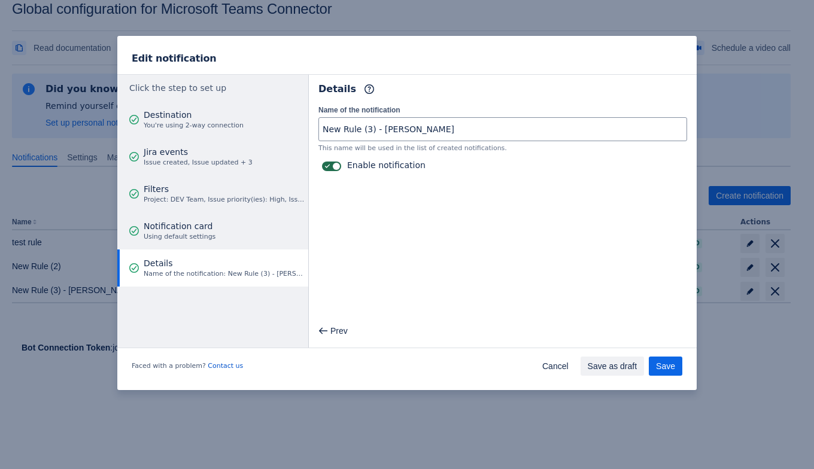
click at [333, 167] on span at bounding box center [336, 167] width 10 height 10
click at [330, 167] on input "checkbox" at bounding box center [326, 167] width 8 height 8
checkbox input "false"
click at [662, 366] on span "Save" at bounding box center [665, 366] width 19 height 19
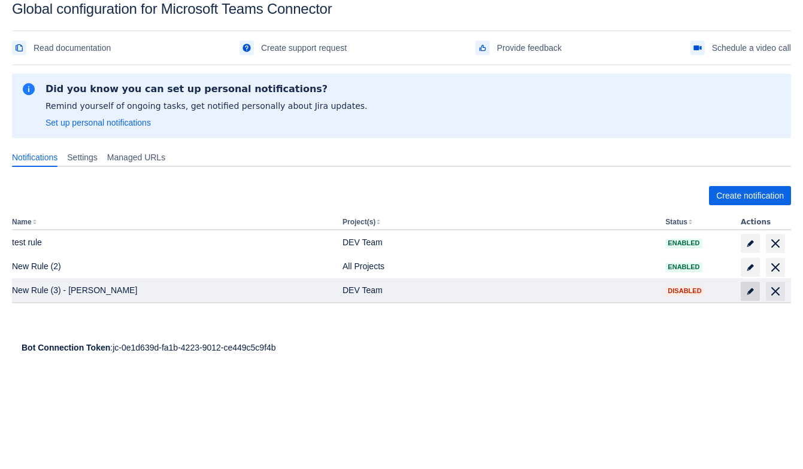
click at [750, 287] on span "edit" at bounding box center [750, 292] width 10 height 10
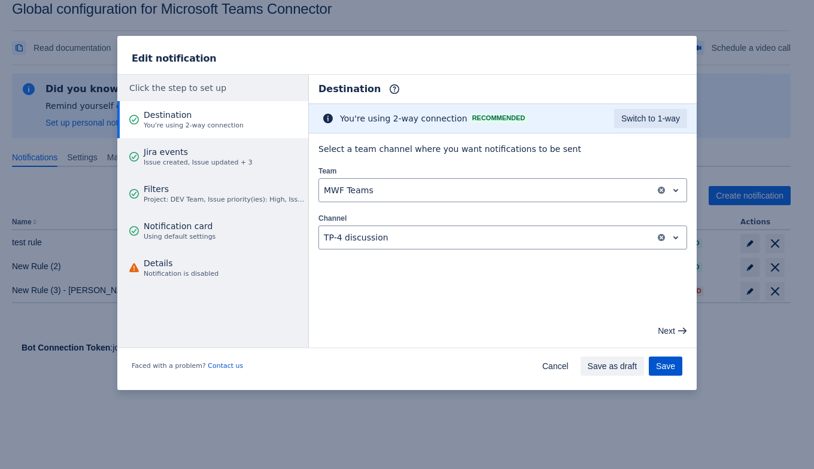
click at [664, 362] on span "Save" at bounding box center [665, 366] width 19 height 19
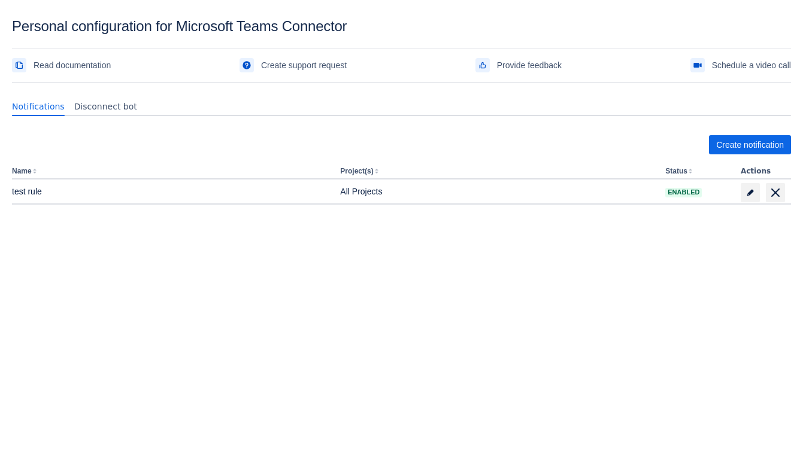
click at [305, 302] on body "Personal configuration for Microsoft Teams Connector Read documentation Create …" at bounding box center [401, 252] width 803 height 469
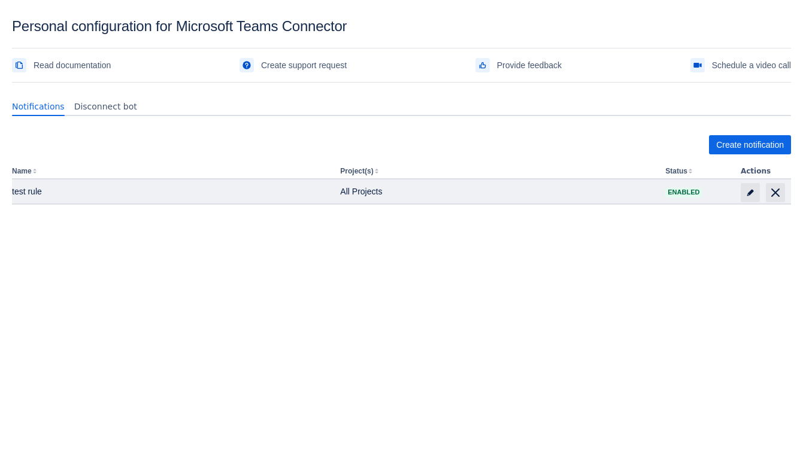
click at [747, 182] on td at bounding box center [763, 192] width 55 height 24
click at [750, 188] on span "edit" at bounding box center [750, 193] width 10 height 10
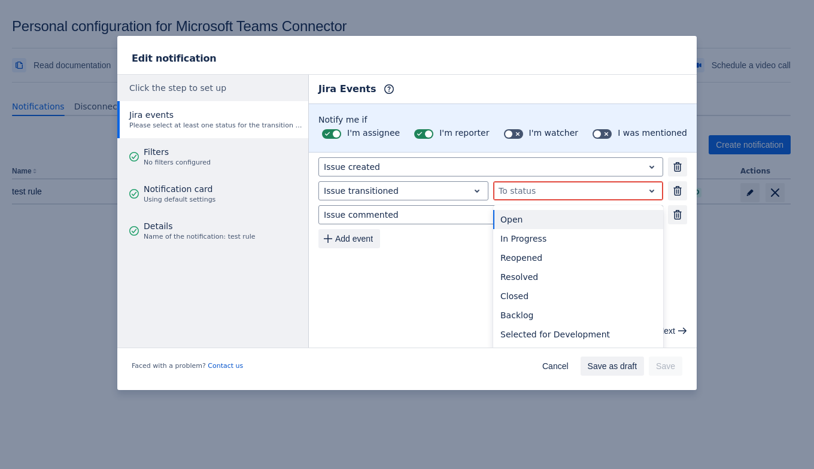
click at [650, 188] on div at bounding box center [653, 191] width 19 height 18
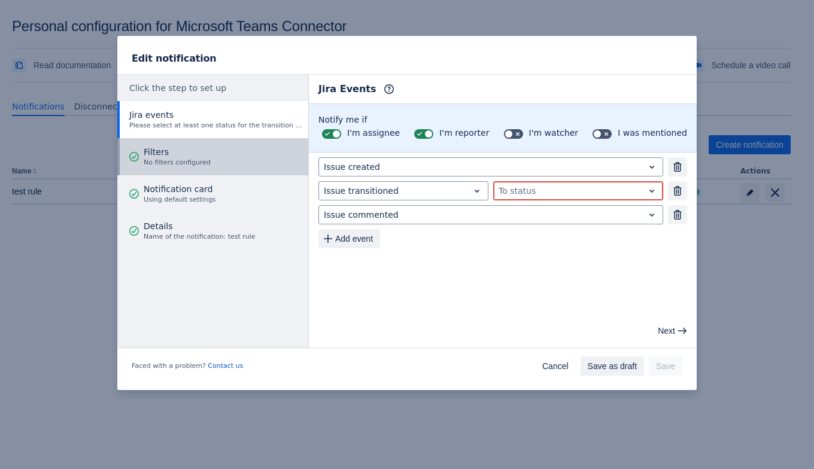
click at [142, 152] on button "Filters No filters configured" at bounding box center [212, 156] width 191 height 37
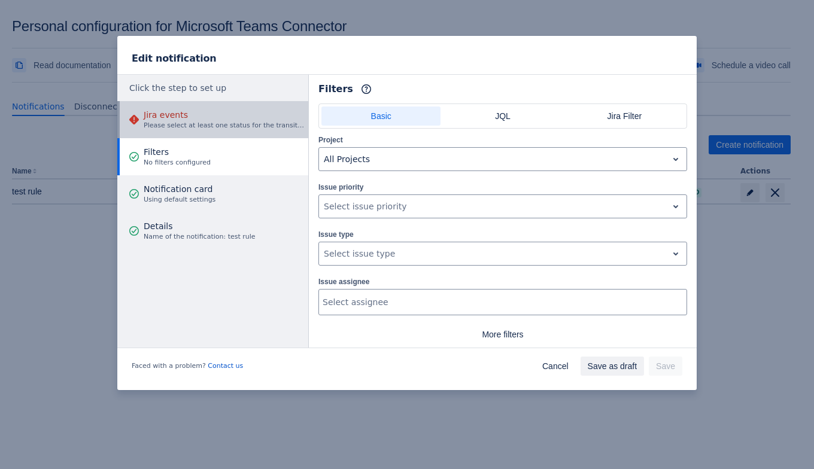
click at [154, 131] on div "Jira events Please select at least one status for the transition event" at bounding box center [224, 120] width 161 height 36
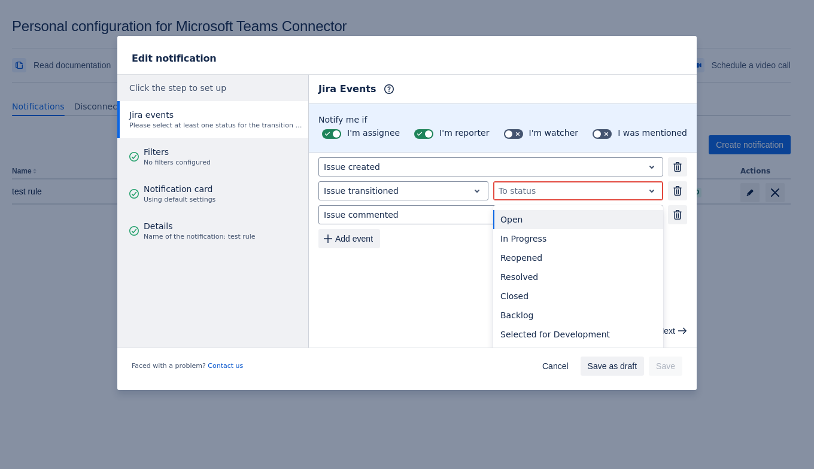
click at [542, 188] on div at bounding box center [569, 191] width 140 height 14
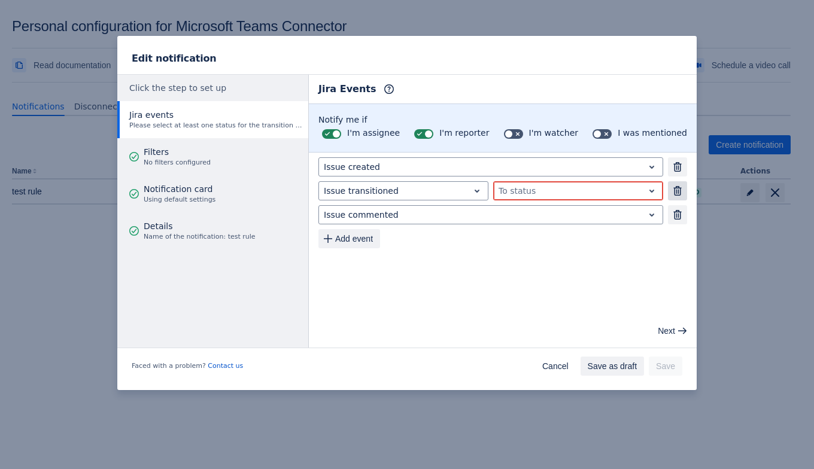
click at [673, 191] on button "Remove" at bounding box center [677, 190] width 19 height 19
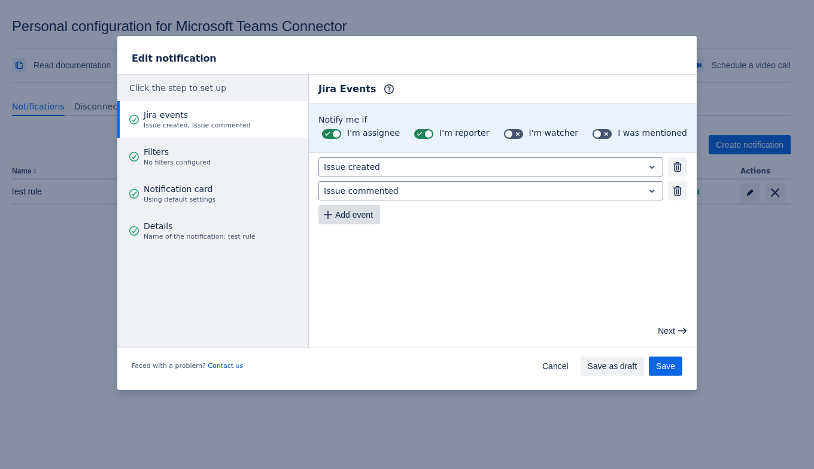
click at [350, 206] on span "Add event" at bounding box center [354, 214] width 38 height 19
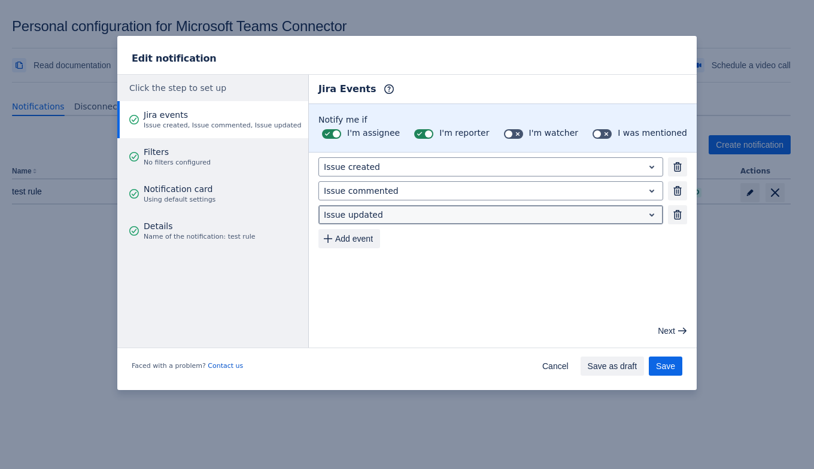
click at [357, 214] on div at bounding box center [481, 215] width 315 height 14
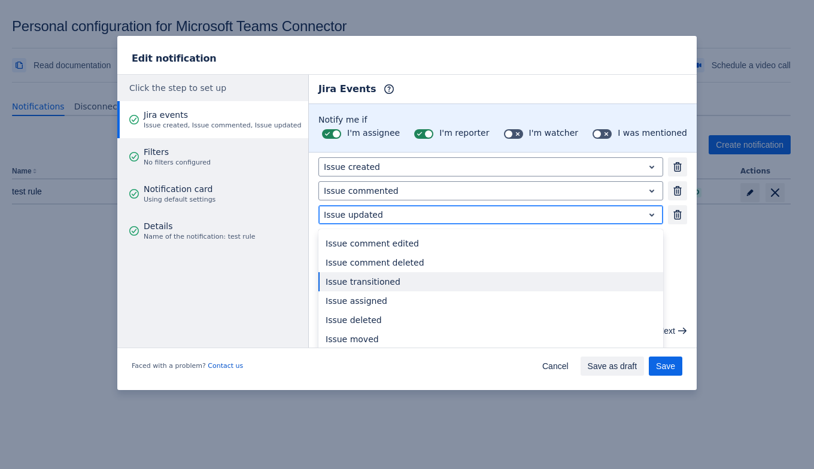
click at [369, 282] on div "Issue transitioned" at bounding box center [490, 281] width 345 height 19
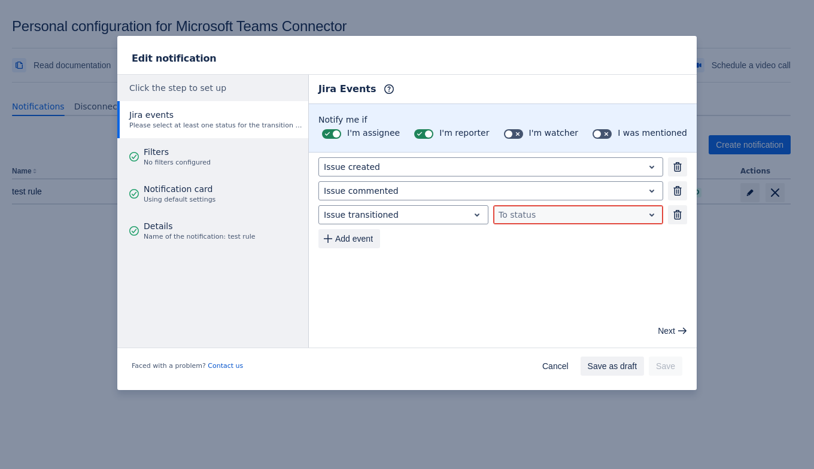
click at [590, 220] on div at bounding box center [569, 215] width 140 height 14
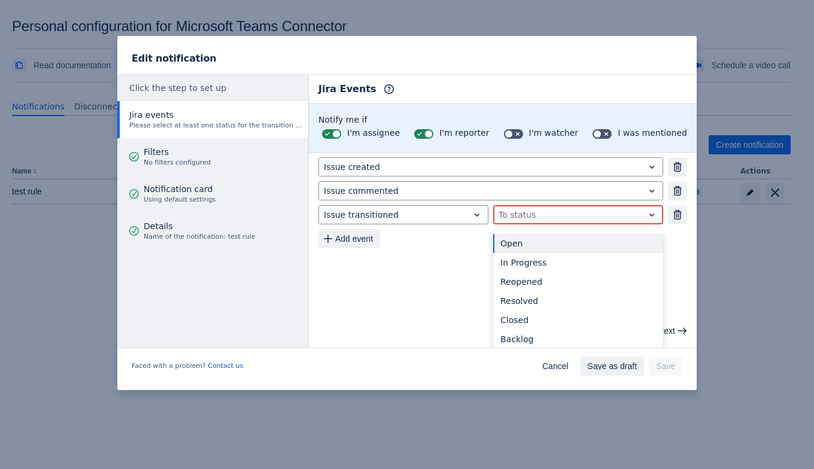
click at [590, 220] on div at bounding box center [569, 215] width 140 height 14
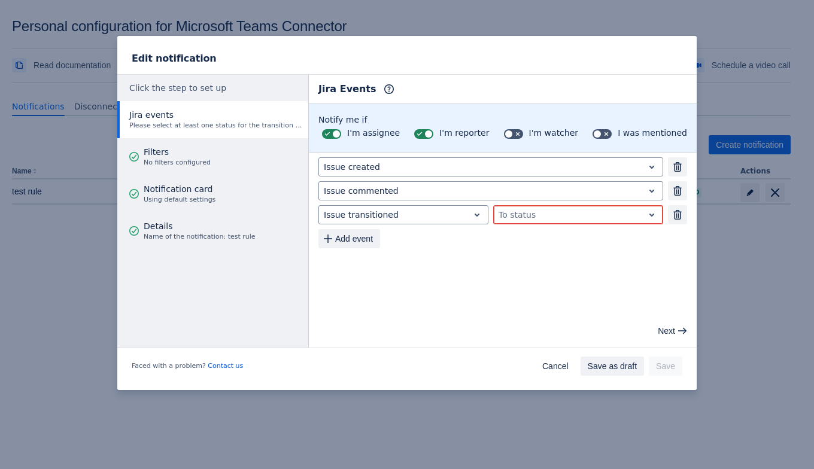
click at [539, 290] on main "Jira Events Info Notify me if I'm assignee I'm reporter I'm watcher I was menti…" at bounding box center [503, 211] width 388 height 273
click at [518, 205] on div "To status" at bounding box center [578, 214] width 170 height 19
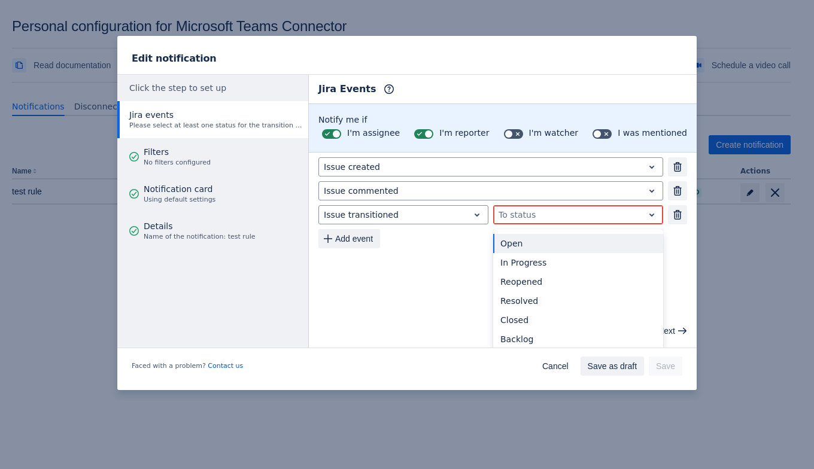
click at [518, 205] on div "To status" at bounding box center [578, 214] width 170 height 19
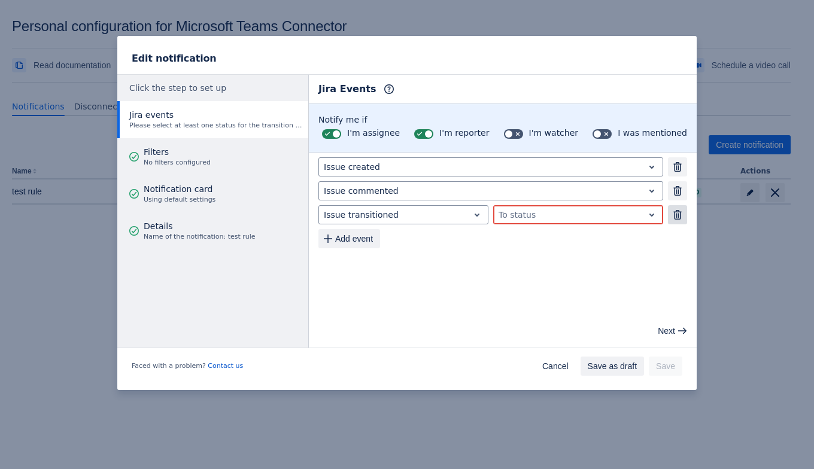
click at [684, 211] on button "Remove" at bounding box center [677, 214] width 19 height 19
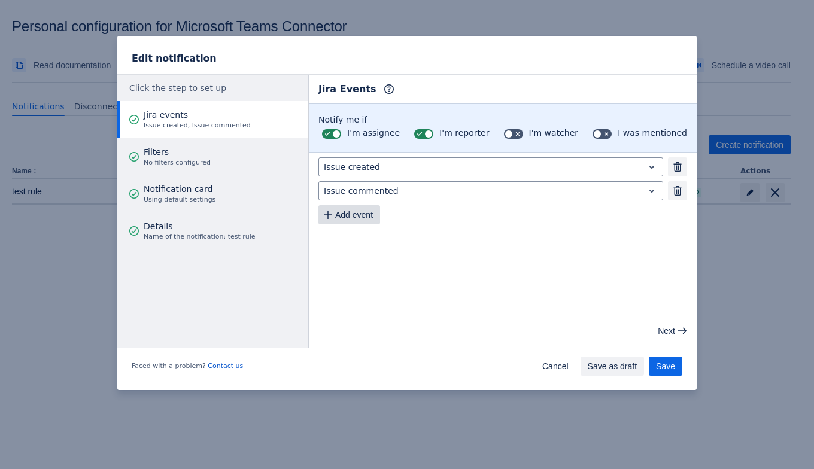
click at [362, 211] on span "Add event" at bounding box center [354, 214] width 38 height 19
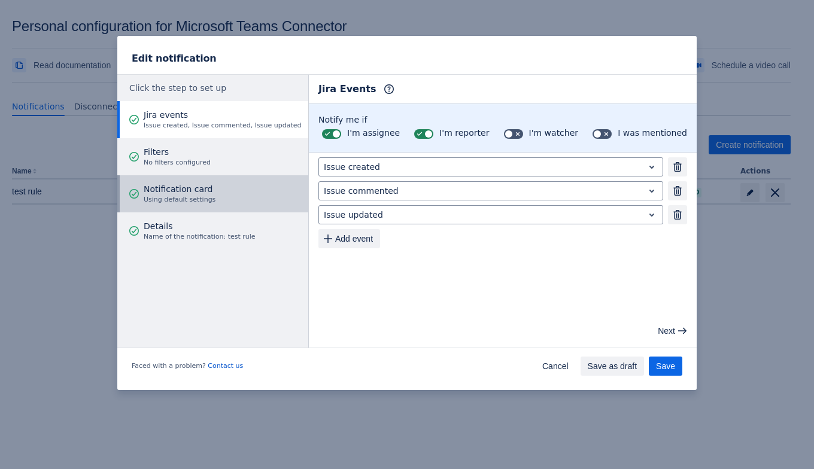
click at [211, 189] on button "Notification card Using default settings" at bounding box center [212, 193] width 191 height 37
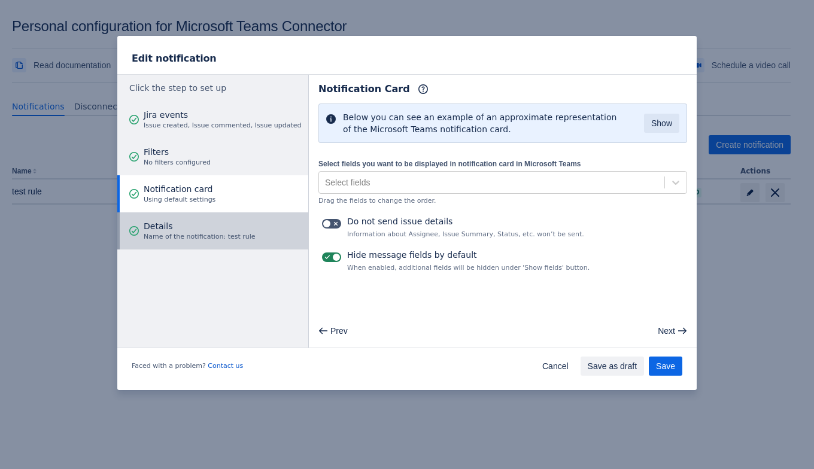
click at [218, 233] on span "Name of the notification: test rule" at bounding box center [200, 237] width 112 height 10
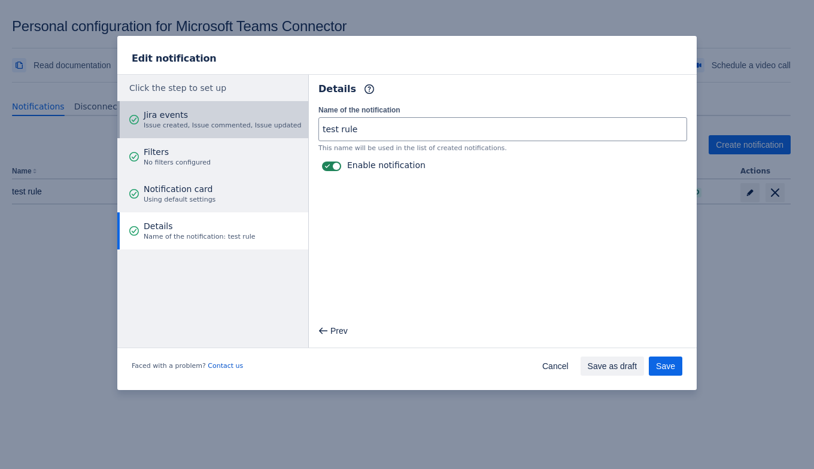
click at [222, 113] on span "Jira events" at bounding box center [222, 115] width 157 height 12
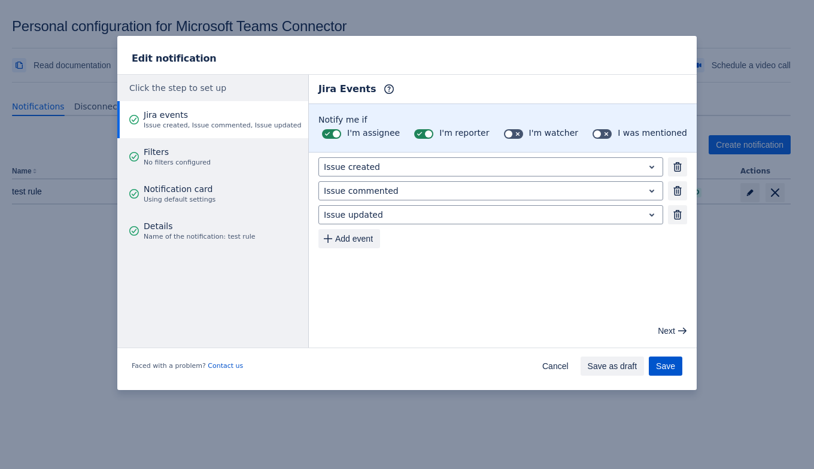
click at [668, 364] on span "Save" at bounding box center [665, 366] width 19 height 19
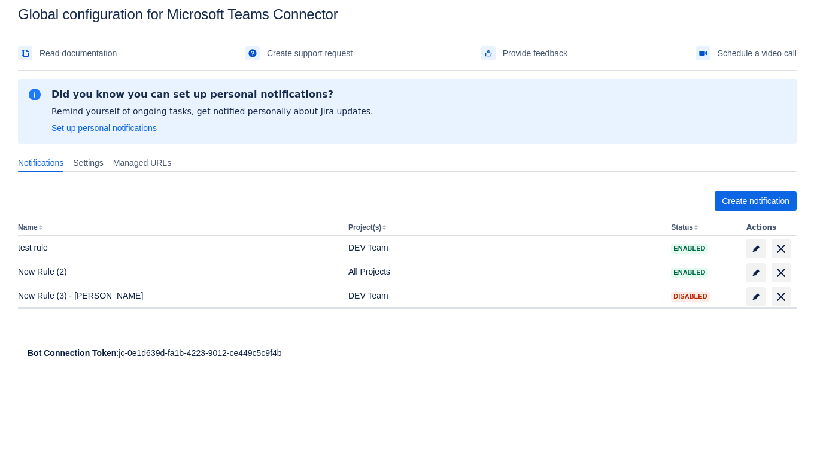
scroll to position [17, 0]
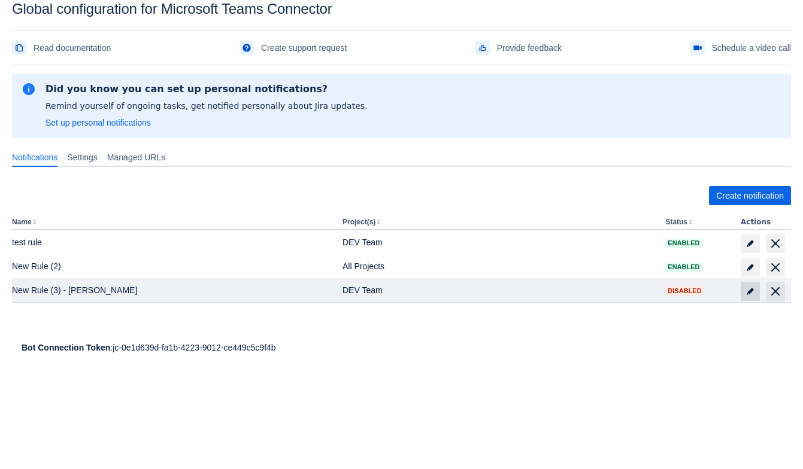
click at [744, 295] on span at bounding box center [750, 291] width 19 height 19
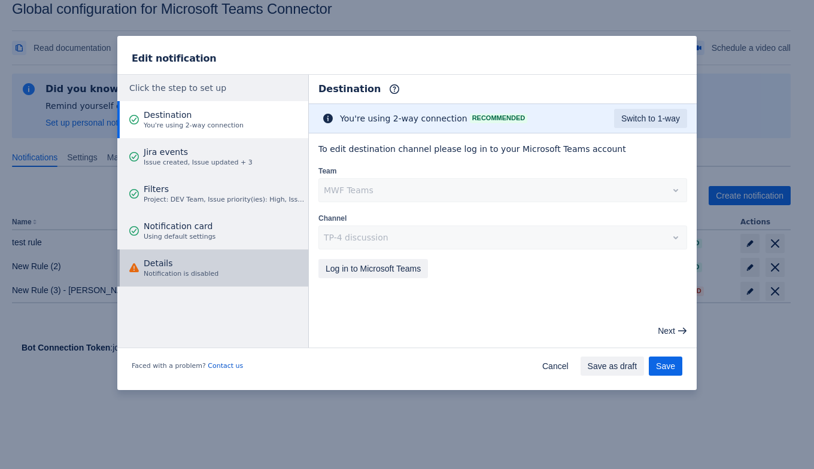
click at [205, 262] on span "Details" at bounding box center [181, 263] width 75 height 12
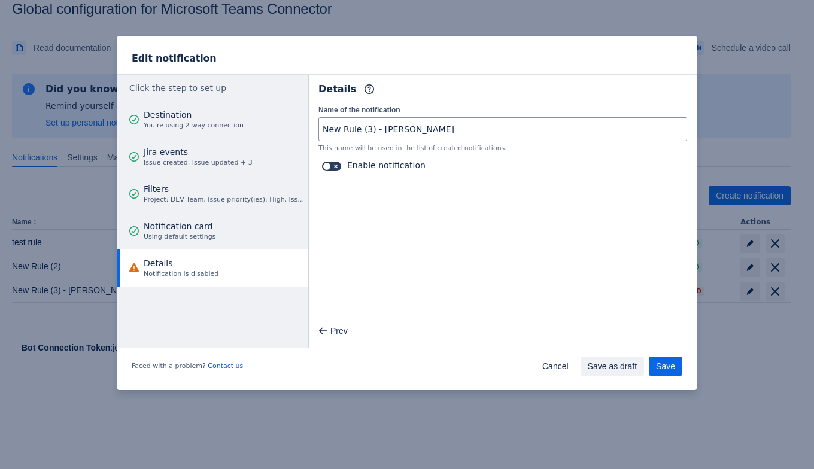
click at [338, 171] on label at bounding box center [332, 166] width 24 height 14
click at [330, 171] on input "checkbox" at bounding box center [326, 167] width 8 height 8
checkbox input "true"
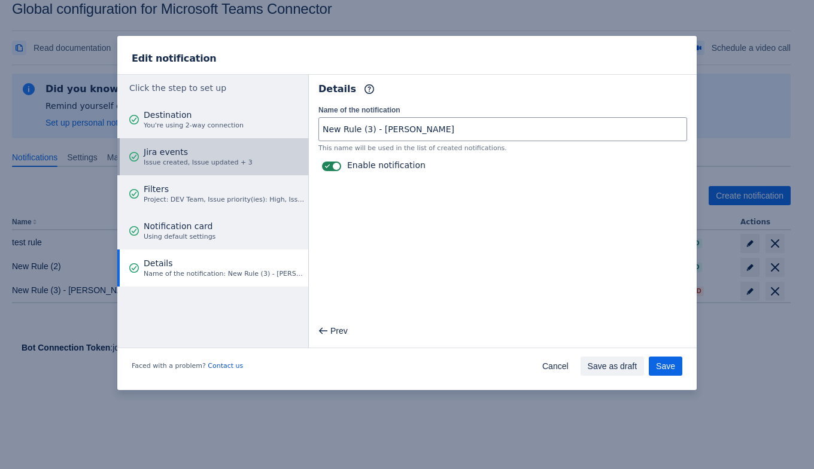
click at [217, 163] on span "Issue created, Issue updated + 3" at bounding box center [198, 163] width 109 height 10
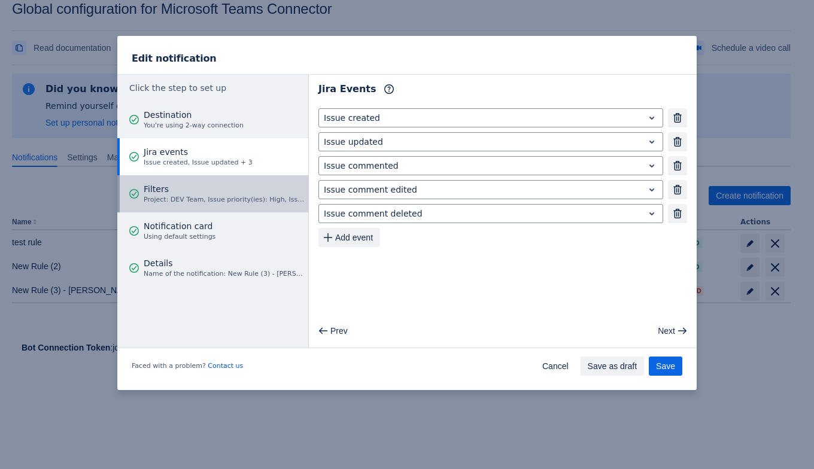
click at [213, 197] on span "Project: DEV Team, Issue priority(ies): High, Issue type(s): Epic, Assignee(s):…" at bounding box center [224, 200] width 161 height 10
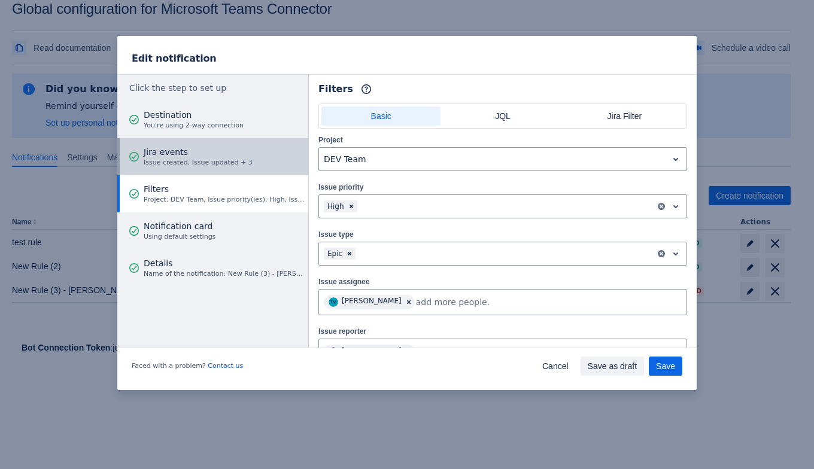
click at [210, 161] on span "Issue created, Issue updated + 3" at bounding box center [198, 163] width 109 height 10
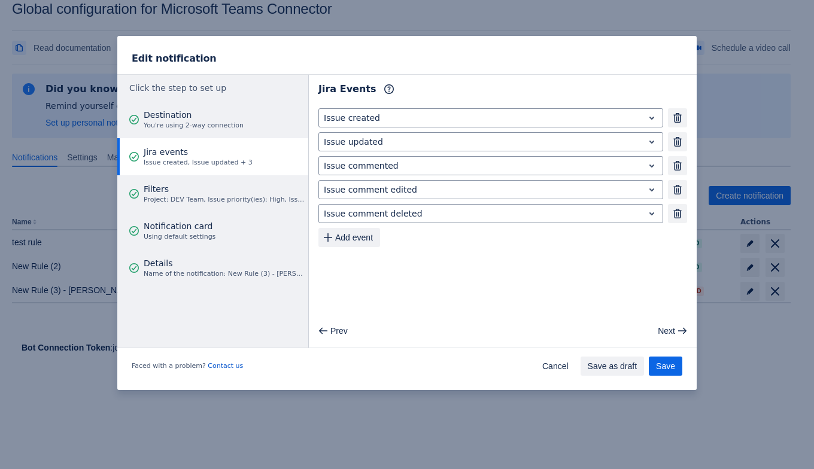
click at [606, 257] on main "Jira Events Info Issue created Remove Issue updated Remove Issue commented Remo…" at bounding box center [503, 211] width 388 height 273
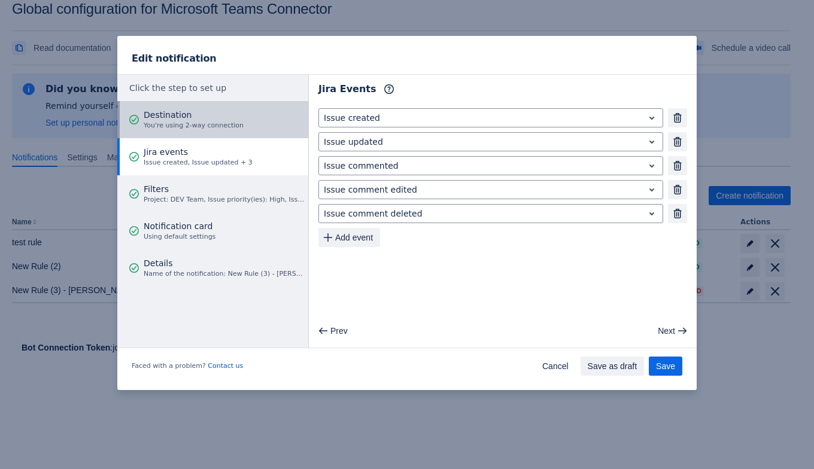
click at [193, 131] on div "Destination You're using 2-way connection" at bounding box center [194, 120] width 100 height 36
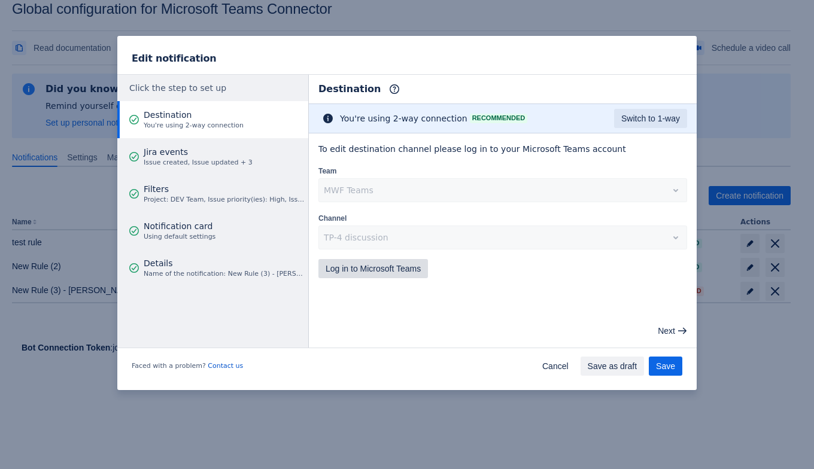
click at [412, 266] on span "Log in to Microsoft Teams" at bounding box center [373, 268] width 95 height 19
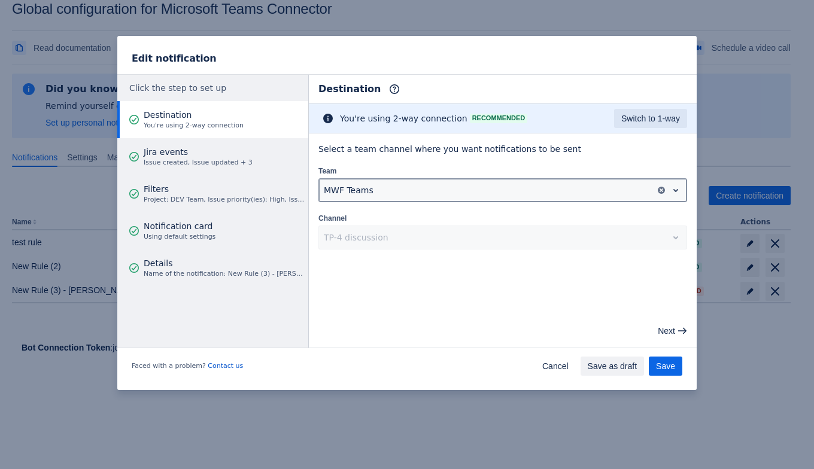
click at [402, 187] on div at bounding box center [487, 190] width 327 height 14
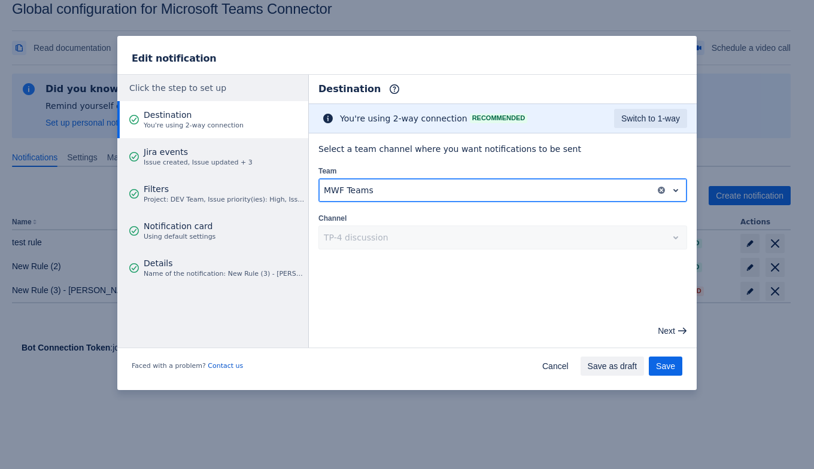
click at [402, 187] on div at bounding box center [487, 190] width 327 height 14
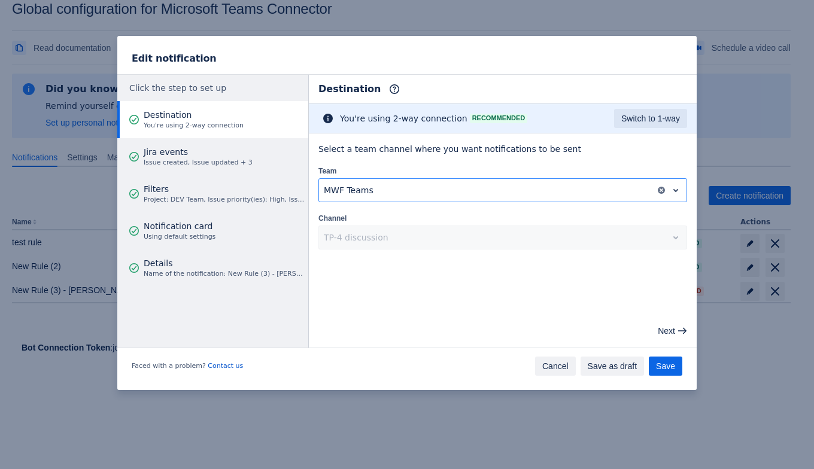
click at [551, 368] on span "Cancel" at bounding box center [555, 366] width 26 height 19
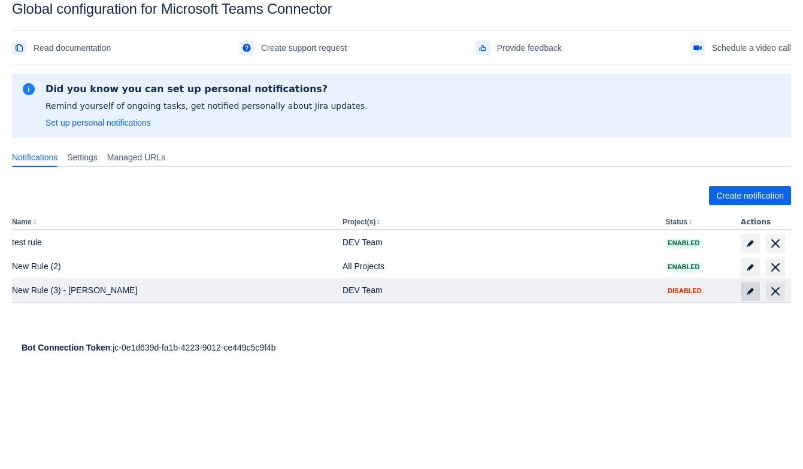
click at [756, 287] on span at bounding box center [750, 291] width 19 height 19
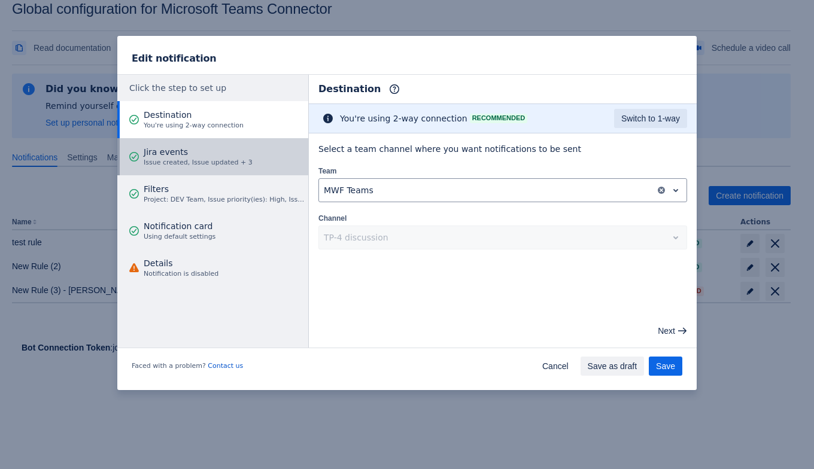
click at [235, 155] on span "Jira events" at bounding box center [198, 152] width 109 height 12
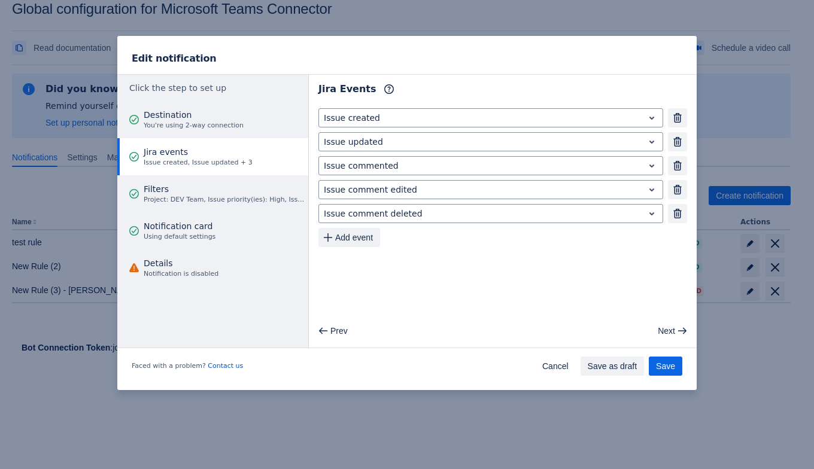
click at [633, 287] on main "Jira Events Info Issue created Remove Issue updated Remove Issue commented Remo…" at bounding box center [503, 211] width 388 height 273
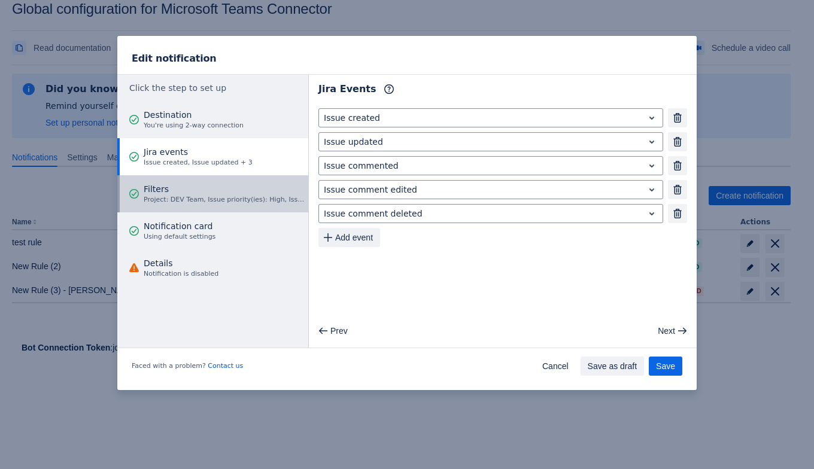
click at [255, 193] on span "Filters" at bounding box center [224, 189] width 161 height 12
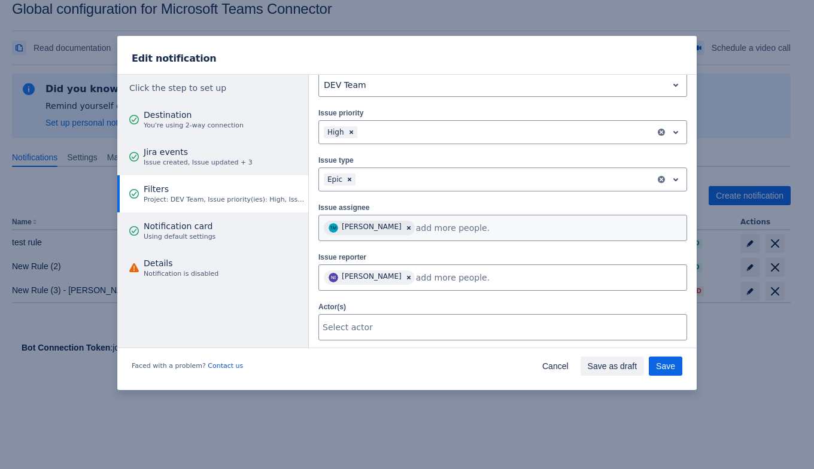
scroll to position [149, 0]
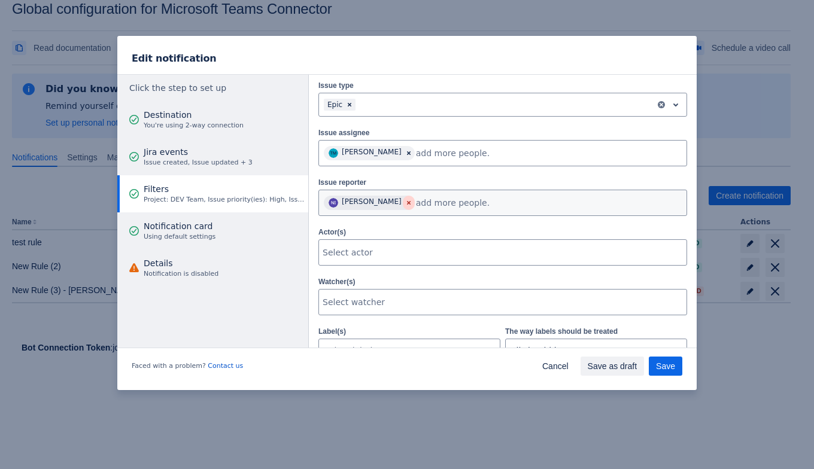
click at [404, 204] on span "Clear" at bounding box center [409, 203] width 10 height 10
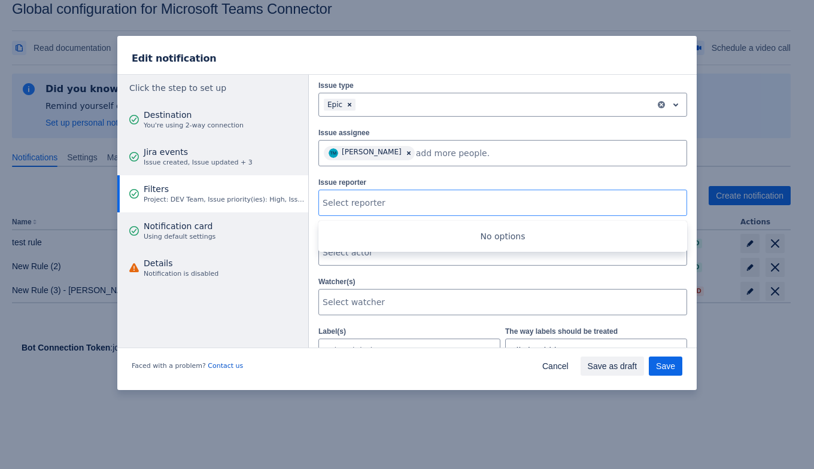
click at [452, 278] on div "Watcher(s) Select watcher" at bounding box center [502, 295] width 369 height 40
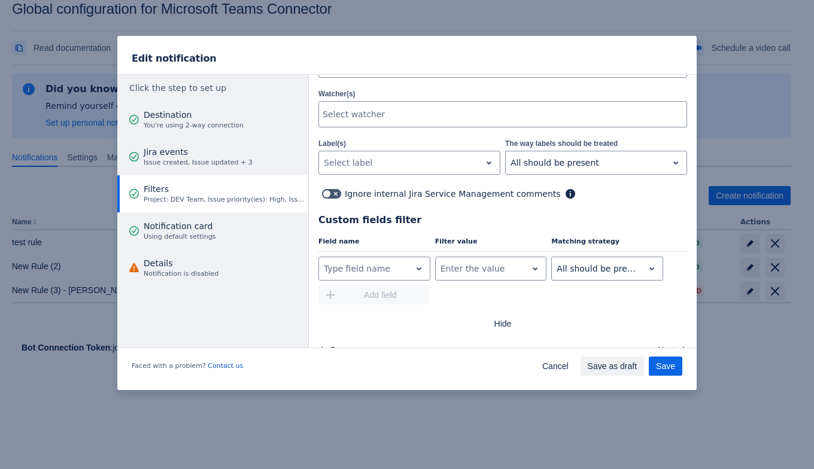
scroll to position [353, 0]
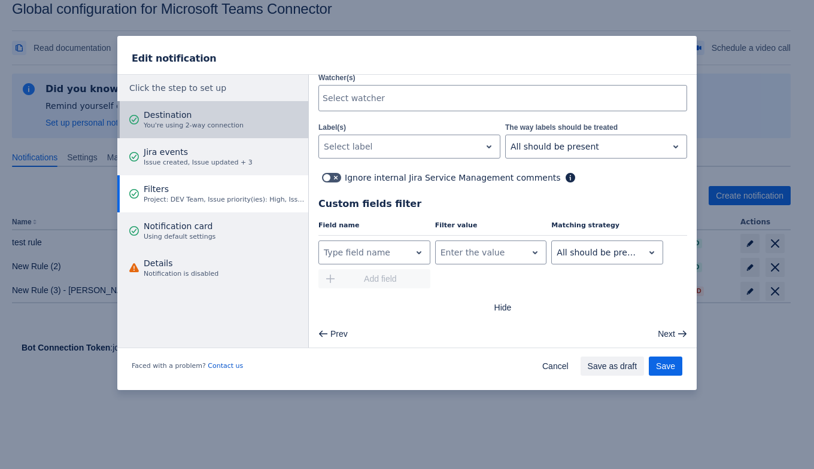
click at [220, 117] on span "Destination" at bounding box center [194, 115] width 100 height 12
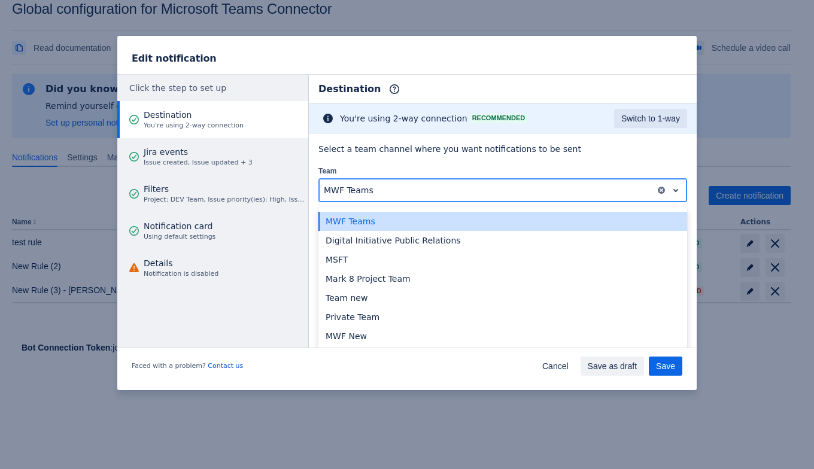
click at [377, 194] on div at bounding box center [487, 190] width 327 height 14
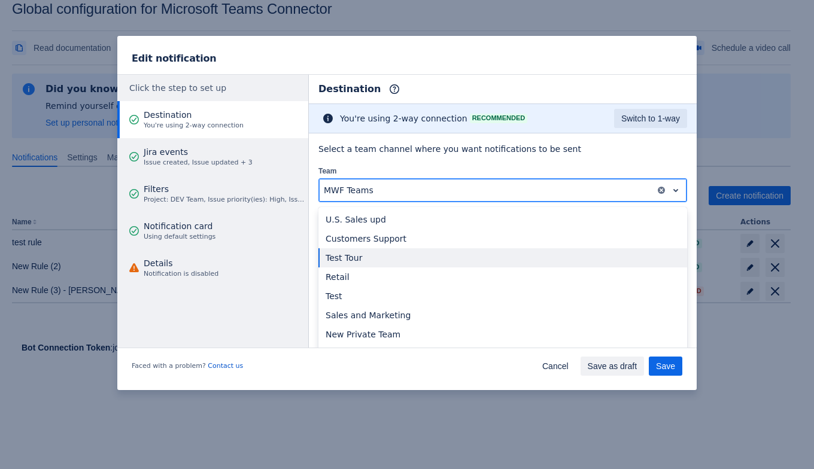
scroll to position [156, 0]
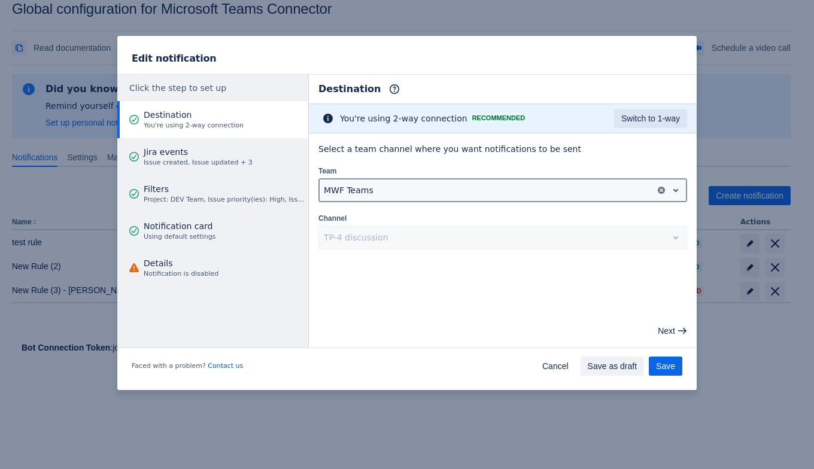
click at [570, 192] on div at bounding box center [487, 190] width 327 height 14
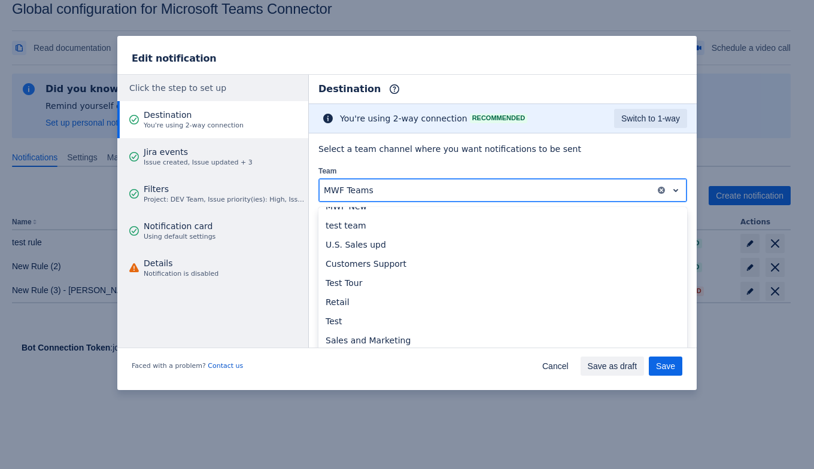
scroll to position [155, 0]
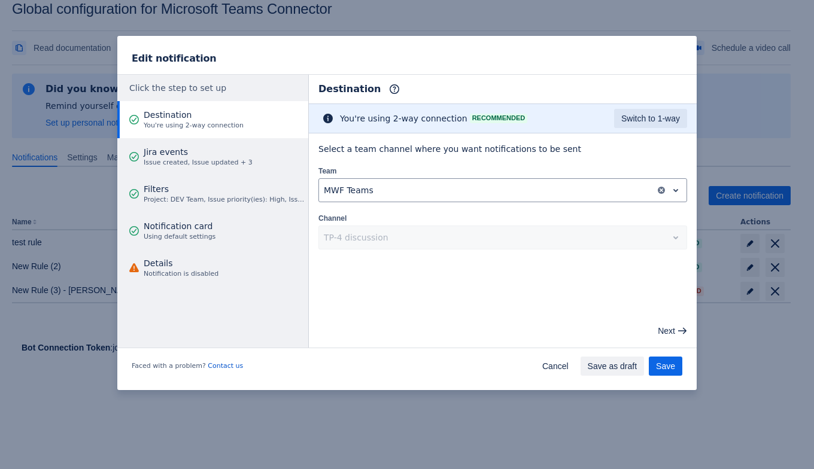
click at [585, 247] on div "TP-4 discussion" at bounding box center [502, 238] width 369 height 24
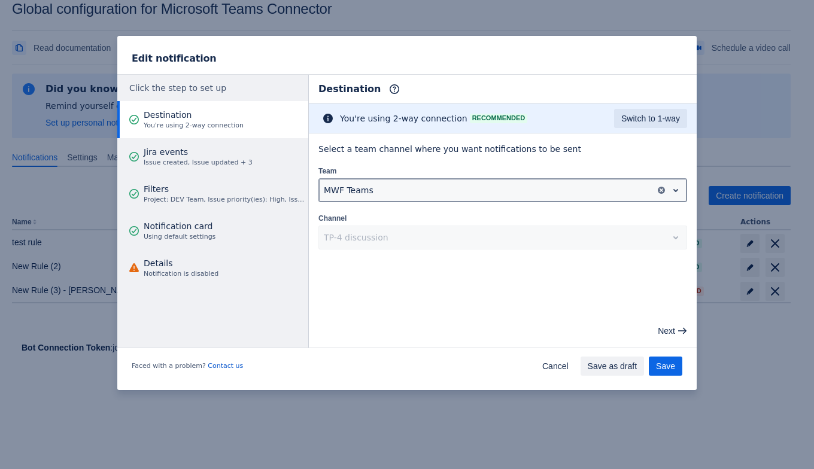
click at [488, 193] on div at bounding box center [487, 190] width 327 height 14
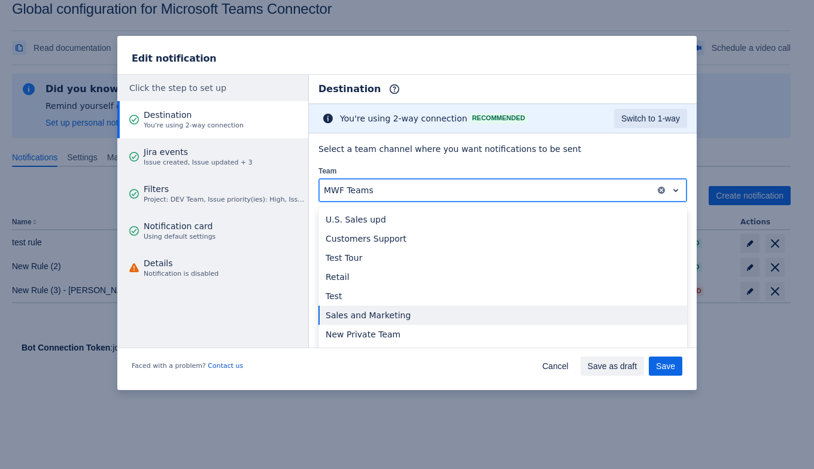
scroll to position [156, 0]
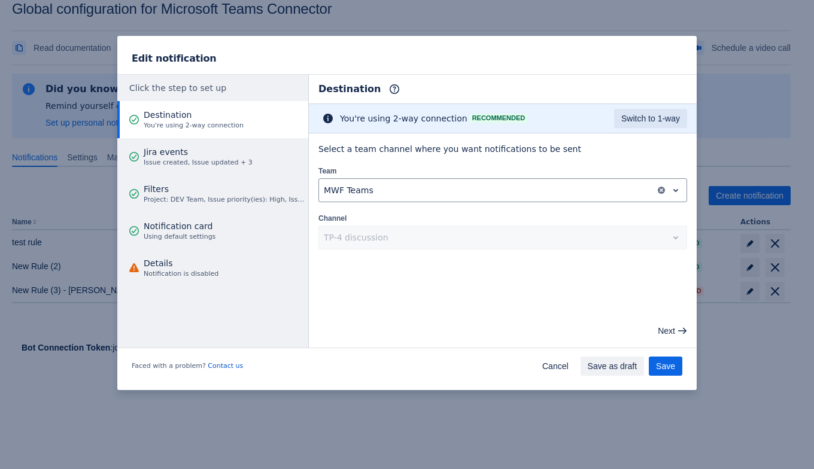
click at [545, 226] on div "TP-4 discussion" at bounding box center [502, 238] width 369 height 24
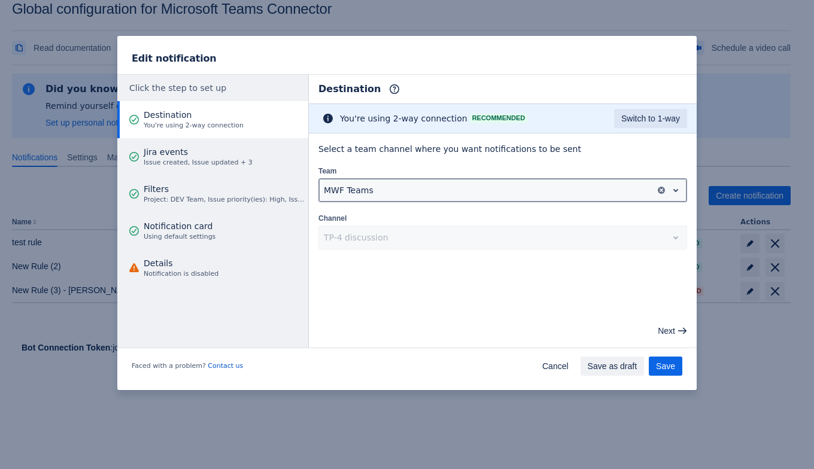
click at [523, 186] on div at bounding box center [487, 190] width 327 height 14
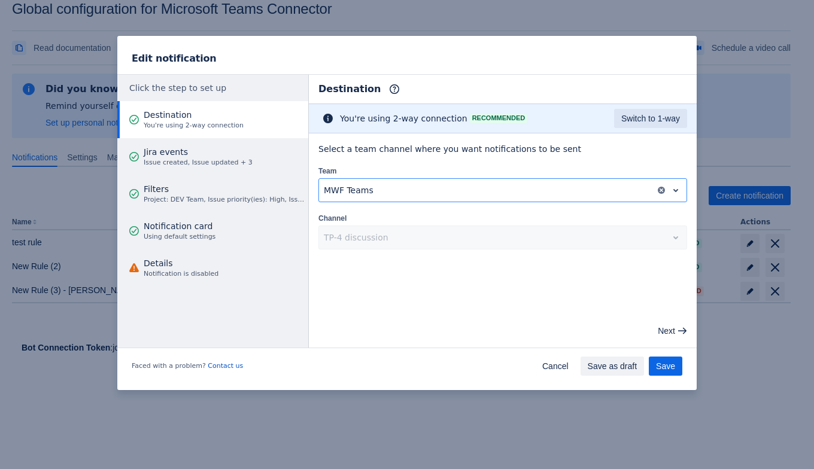
click at [418, 239] on div "TP-4 discussion" at bounding box center [502, 238] width 369 height 24
drag, startPoint x: 633, startPoint y: 263, endPoint x: 605, endPoint y: 234, distance: 39.8
click at [633, 263] on main "Destination Info This determines how and where the bot will send notifications …" at bounding box center [503, 211] width 388 height 273
click at [587, 207] on div "Select a team channel where you want notifications to be sent Team MWF Teams Ch…" at bounding box center [502, 196] width 369 height 107
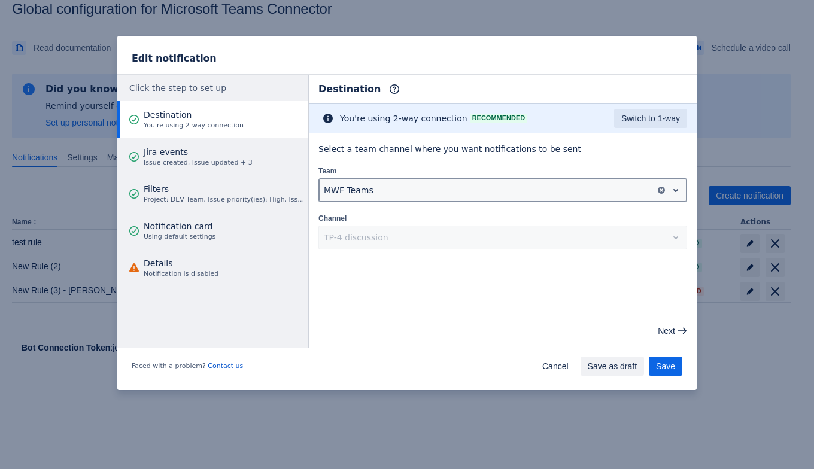
click at [574, 187] on div at bounding box center [487, 190] width 327 height 14
click at [341, 186] on div at bounding box center [487, 190] width 327 height 14
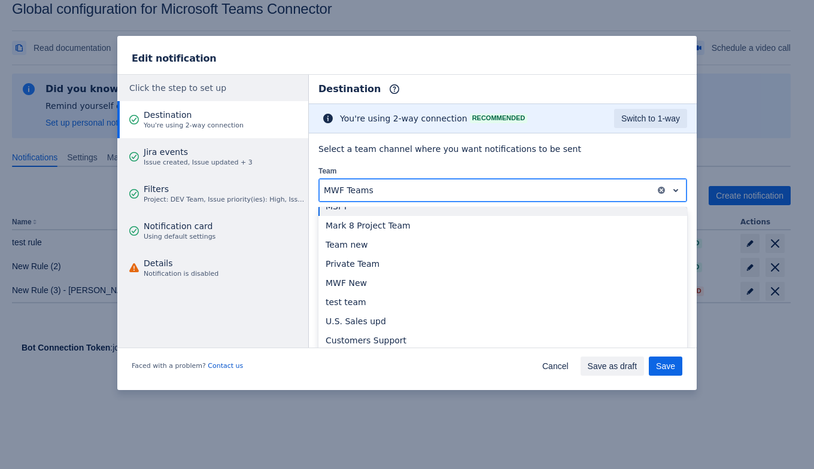
scroll to position [74, 0]
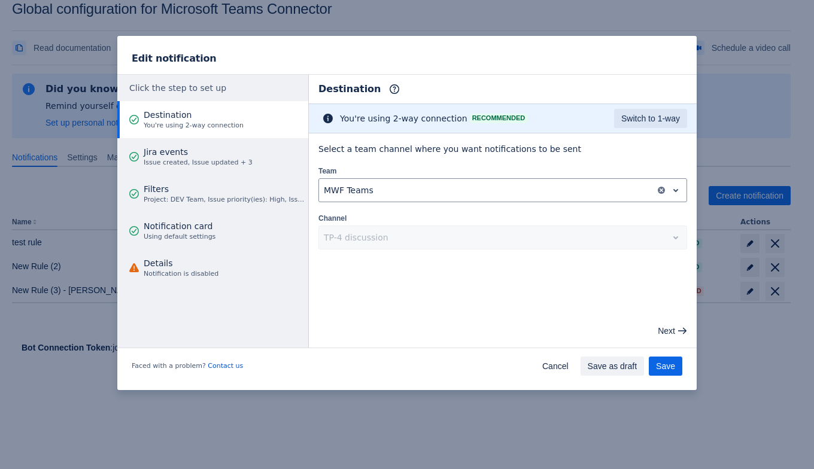
click at [596, 160] on div "Select a team channel where you want notifications to be sent Team MWF Teams Ch…" at bounding box center [502, 196] width 369 height 107
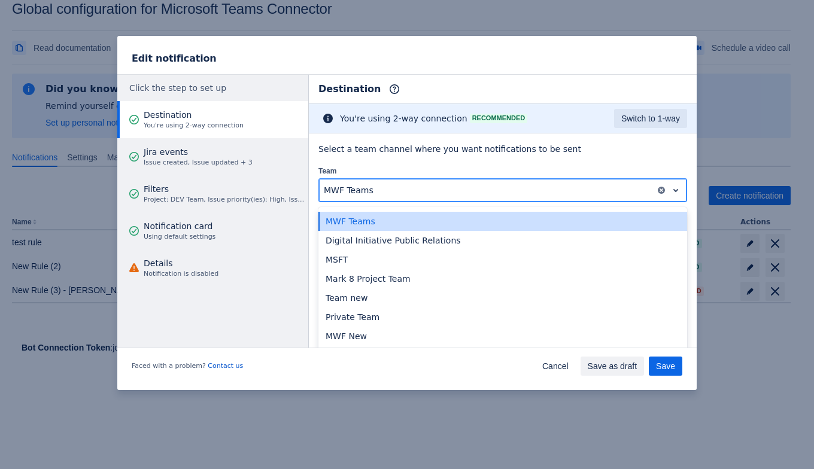
click at [526, 186] on div at bounding box center [487, 190] width 327 height 14
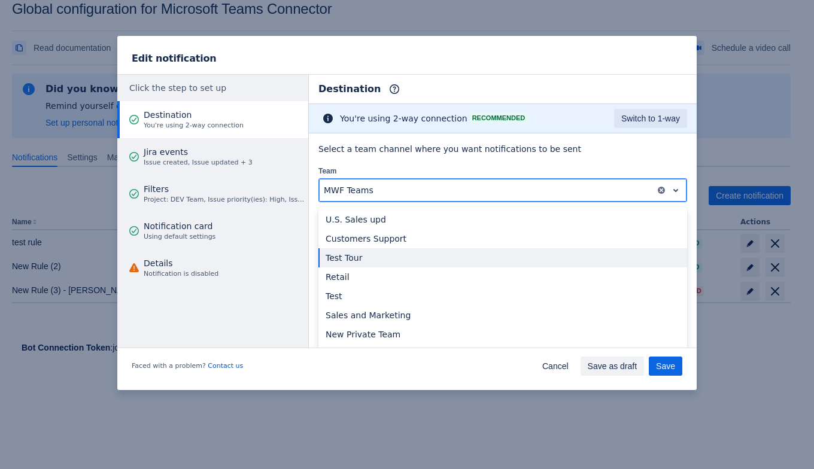
scroll to position [156, 0]
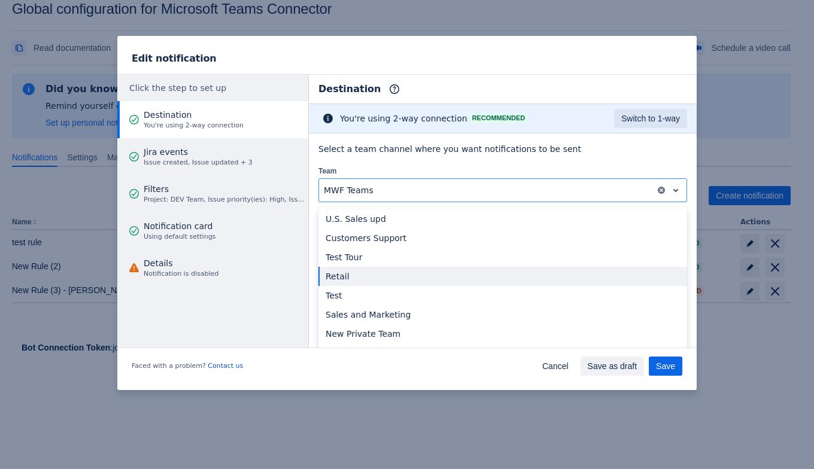
click at [679, 248] on div "Select a team channel where you want notifications to be sent Team Retail not s…" at bounding box center [503, 197] width 388 height 126
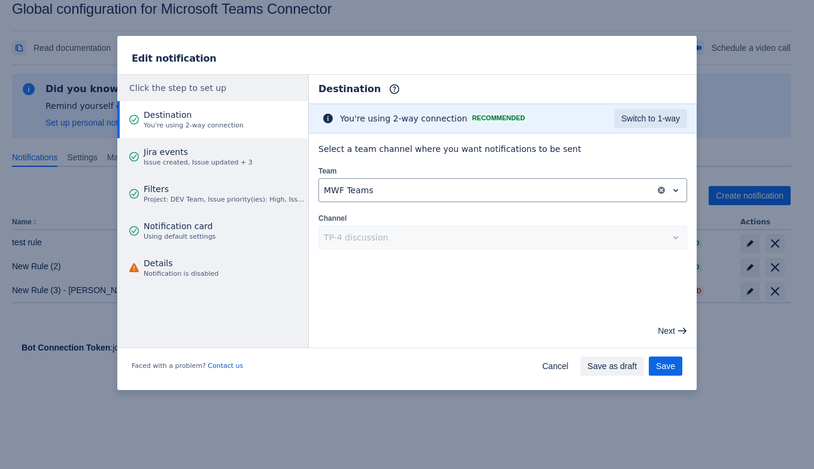
click at [624, 270] on main "Destination Info This determines how and where the bot will send notifications …" at bounding box center [503, 211] width 388 height 273
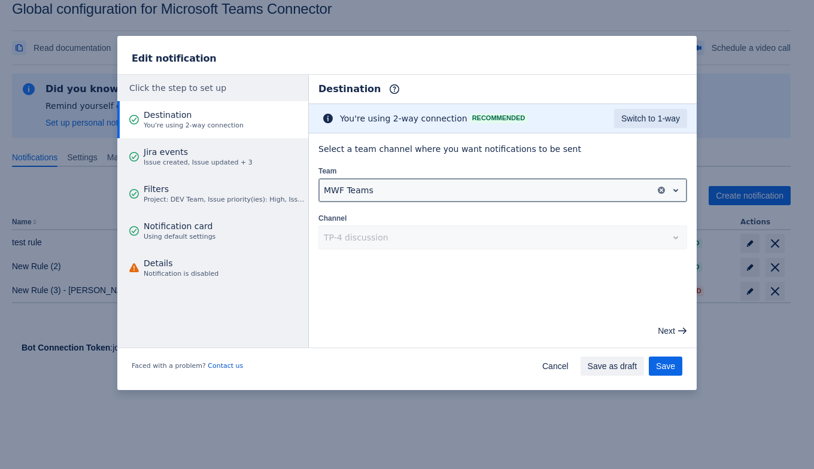
click at [530, 190] on div at bounding box center [487, 190] width 327 height 14
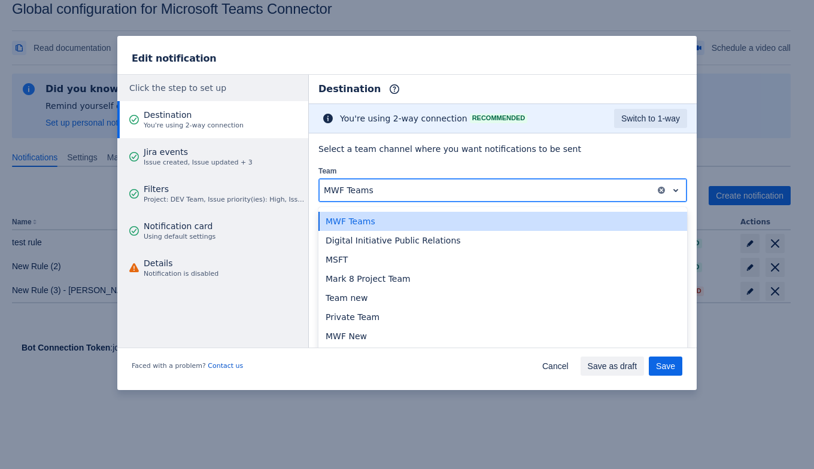
click at [530, 190] on div at bounding box center [487, 190] width 327 height 14
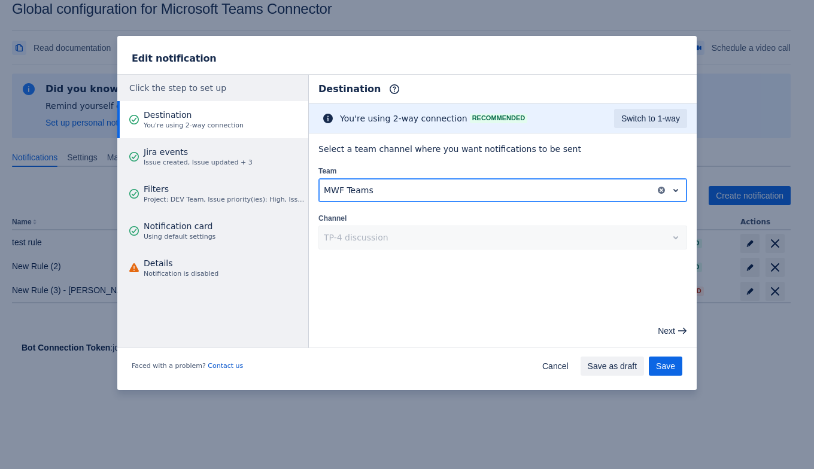
click at [508, 196] on div at bounding box center [487, 190] width 327 height 14
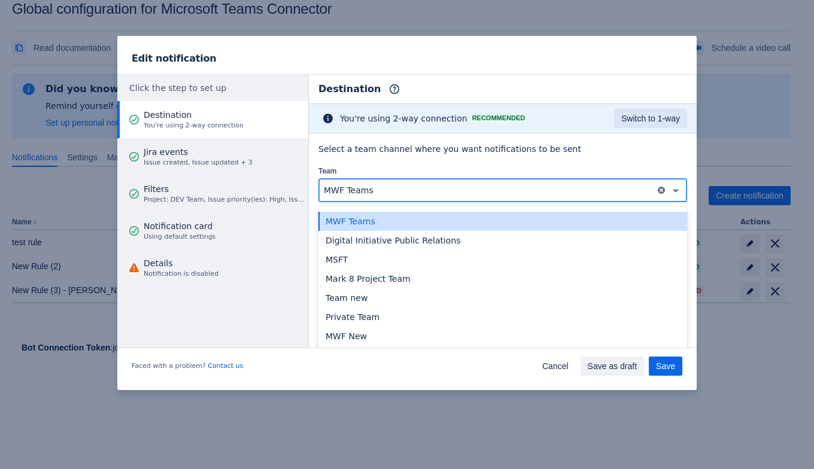
click at [508, 196] on div at bounding box center [487, 190] width 327 height 14
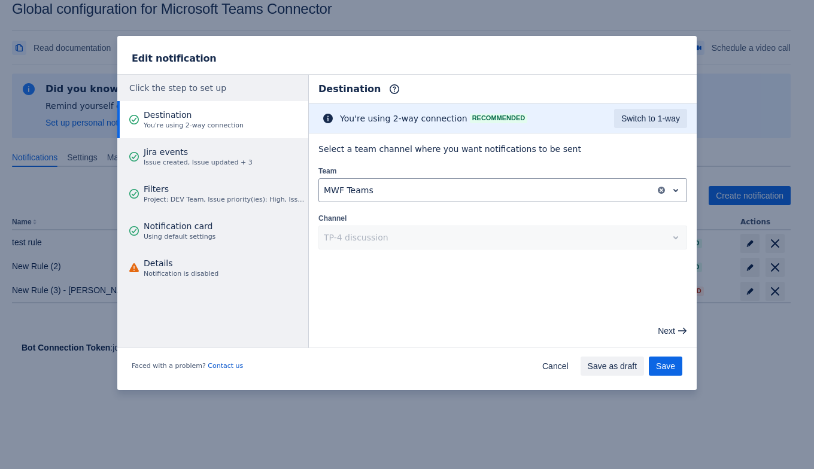
click at [639, 278] on main "Destination Info This determines how and where the bot will send notifications …" at bounding box center [503, 211] width 388 height 273
click at [630, 234] on div "TP-4 discussion" at bounding box center [502, 238] width 369 height 24
click at [594, 275] on main "Destination Info This determines how and where the bot will send notifications …" at bounding box center [503, 211] width 388 height 273
click at [665, 368] on span "Save" at bounding box center [665, 366] width 19 height 19
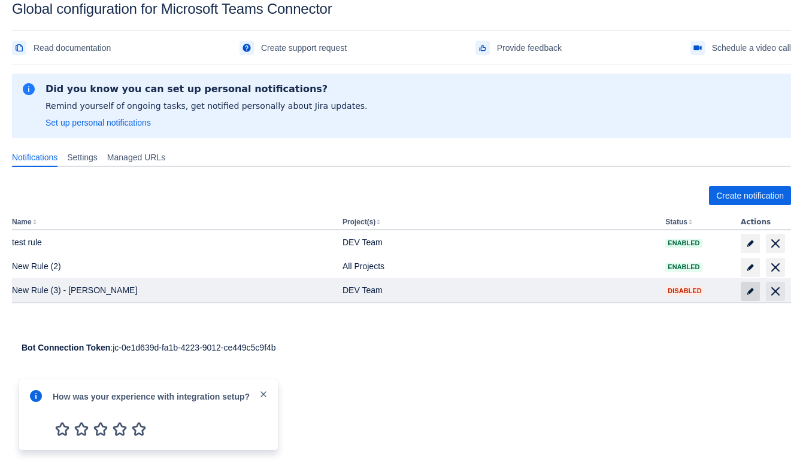
click at [742, 286] on span at bounding box center [750, 291] width 19 height 19
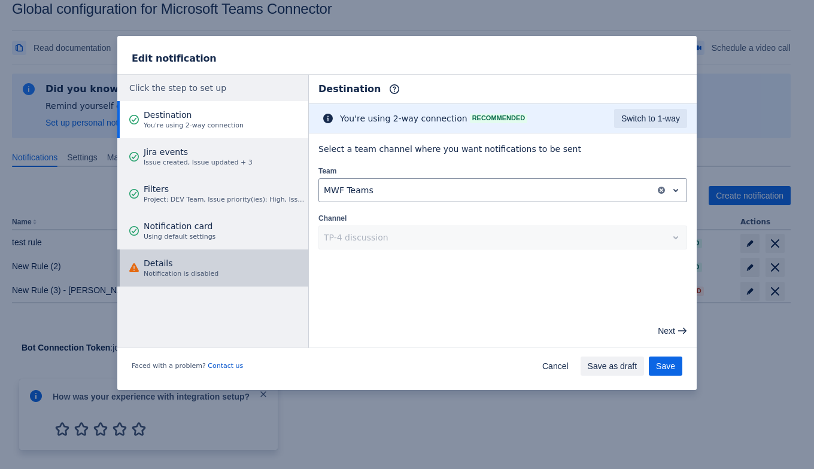
click at [183, 261] on span "Details" at bounding box center [181, 263] width 75 height 12
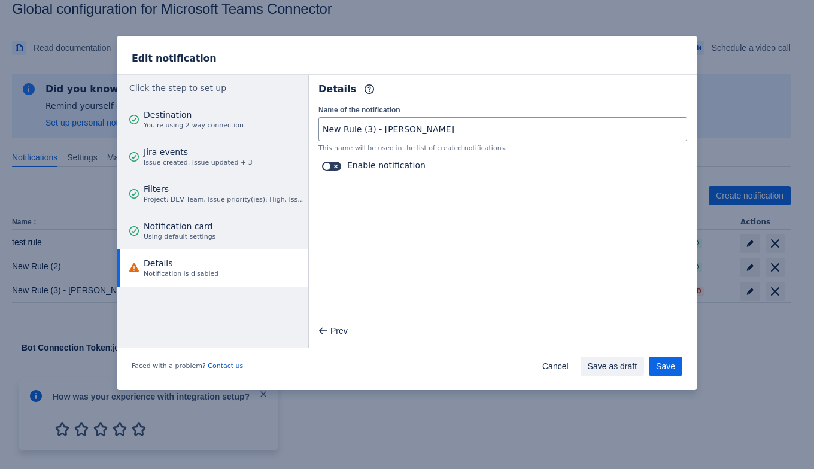
click at [341, 166] on label at bounding box center [332, 166] width 24 height 14
click at [330, 166] on input "checkbox" at bounding box center [326, 167] width 8 height 8
checkbox input "true"
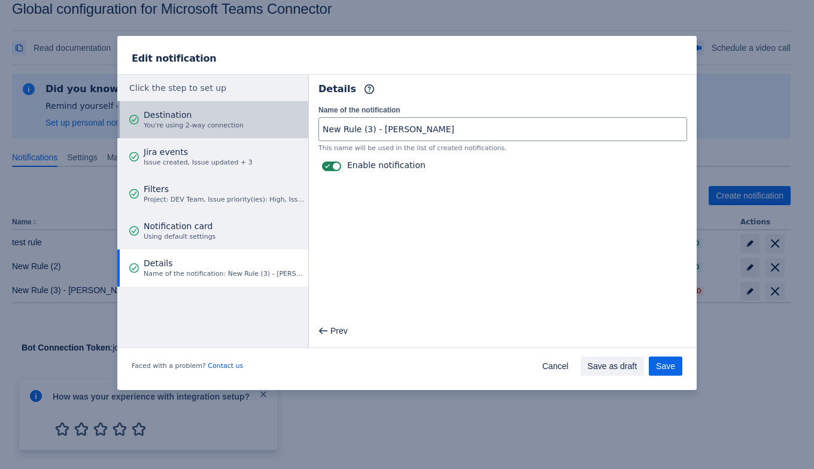
click at [239, 124] on button "Destination You're using 2-way connection" at bounding box center [212, 119] width 191 height 37
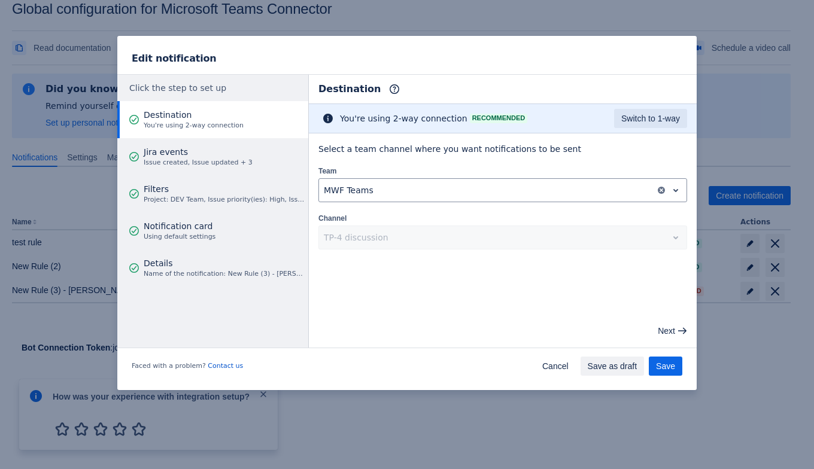
click at [356, 237] on div "TP-4 discussion" at bounding box center [502, 238] width 369 height 24
click at [368, 238] on div "TP-4 discussion" at bounding box center [502, 238] width 369 height 24
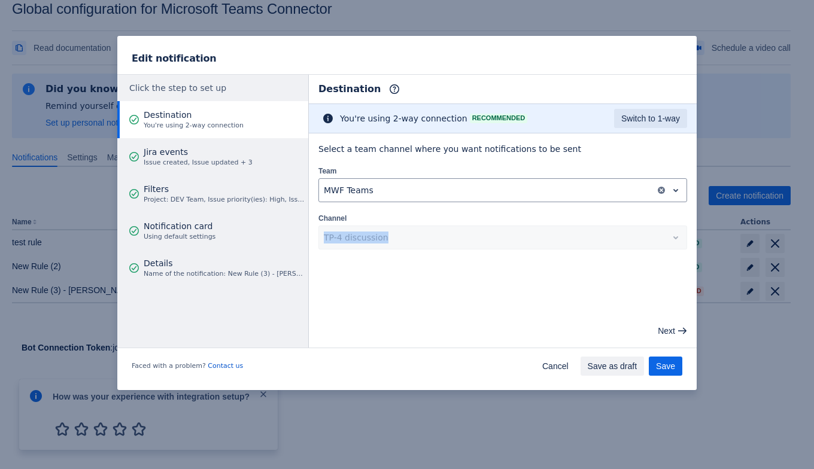
click at [368, 238] on div "TP-4 discussion" at bounding box center [502, 238] width 369 height 24
click at [399, 256] on div "Select a team channel where you want notifications to be sent Team MWF Teams Ch…" at bounding box center [503, 197] width 388 height 126
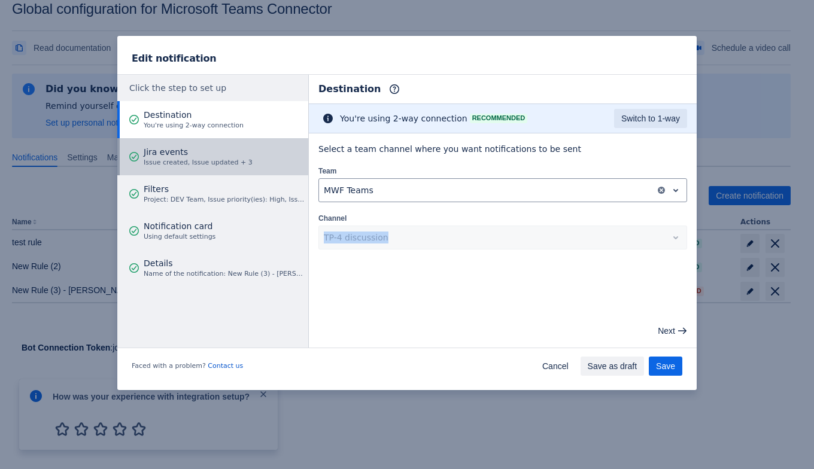
click at [221, 153] on span "Jira events" at bounding box center [198, 152] width 109 height 12
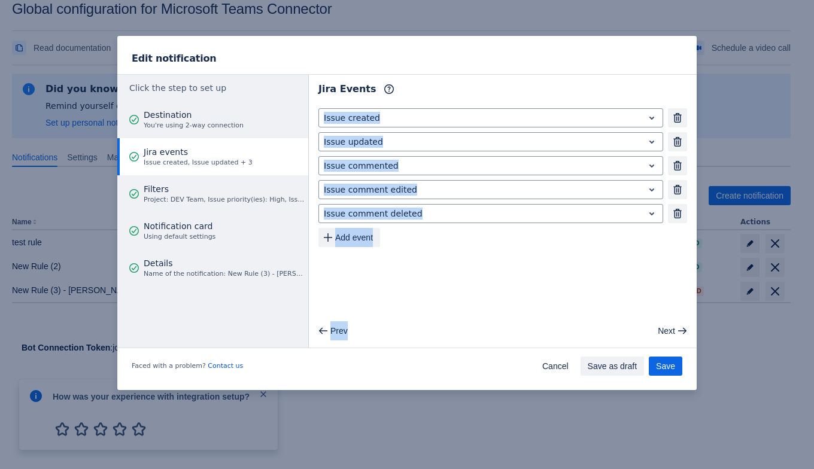
click at [448, 251] on div "Issue created Remove Issue updated Remove Issue commented Remove Issue comment …" at bounding box center [503, 178] width 388 height 148
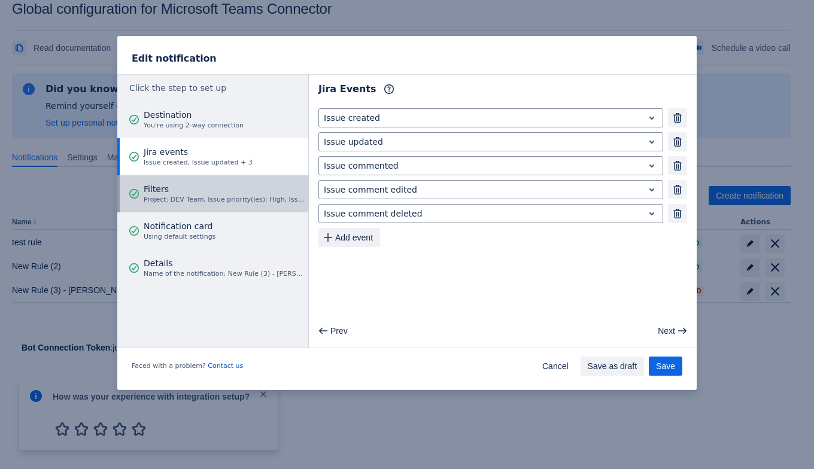
click at [241, 180] on div "Filters Project: DEV Team, Issue priority(ies): High, Issue type(s): Epic, Assi…" at bounding box center [224, 194] width 161 height 36
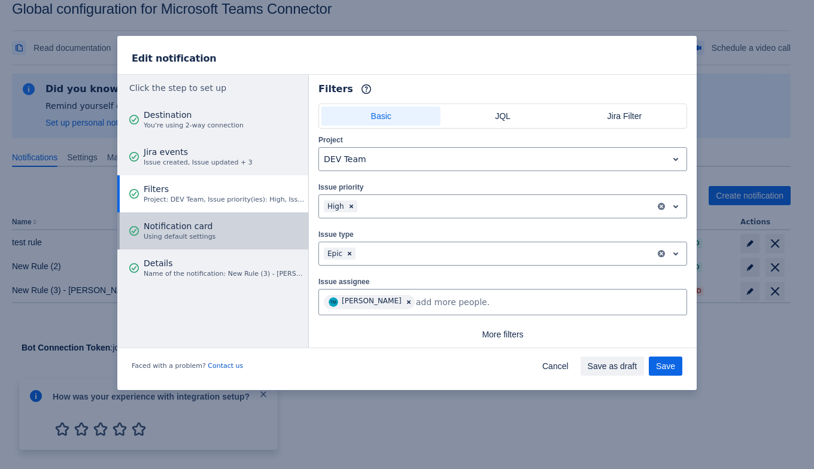
click at [253, 229] on button "Notification card Using default settings" at bounding box center [212, 231] width 191 height 37
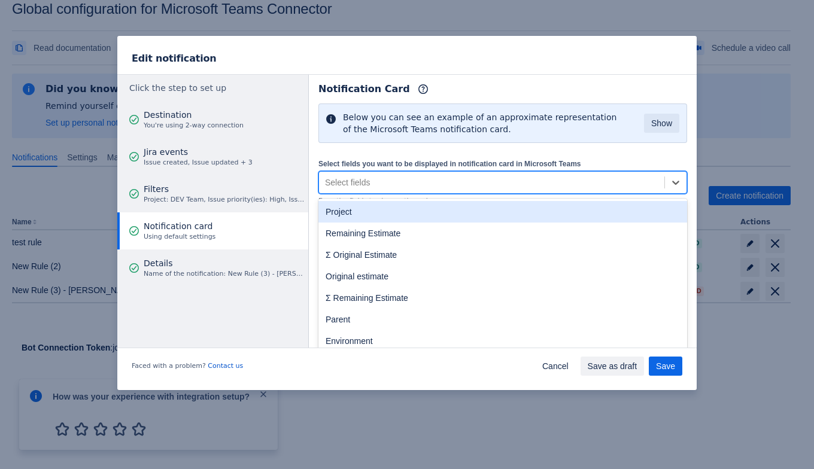
click at [336, 182] on div "Select fields" at bounding box center [347, 183] width 45 height 12
click at [336, 213] on div "Project" at bounding box center [502, 212] width 369 height 22
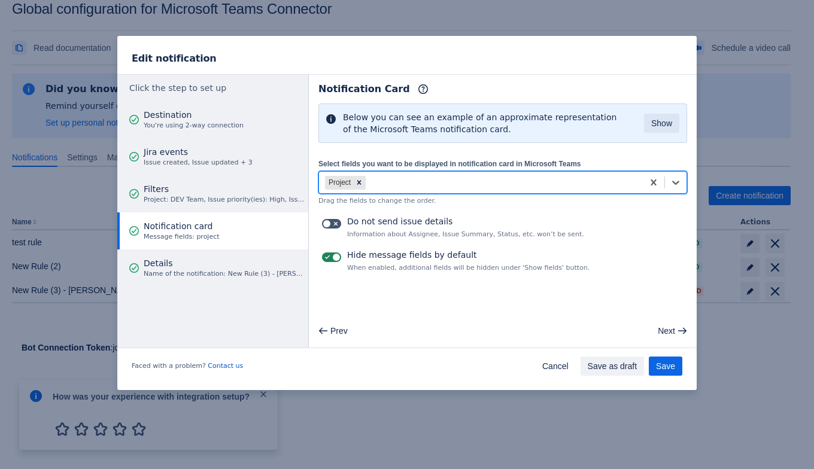
click at [393, 180] on div "Project" at bounding box center [481, 182] width 324 height 19
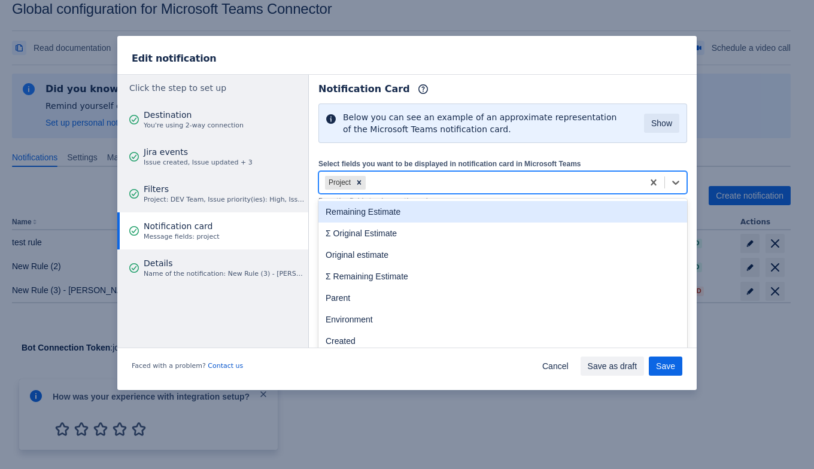
click at [380, 212] on div "Remaining Estimate" at bounding box center [502, 212] width 369 height 22
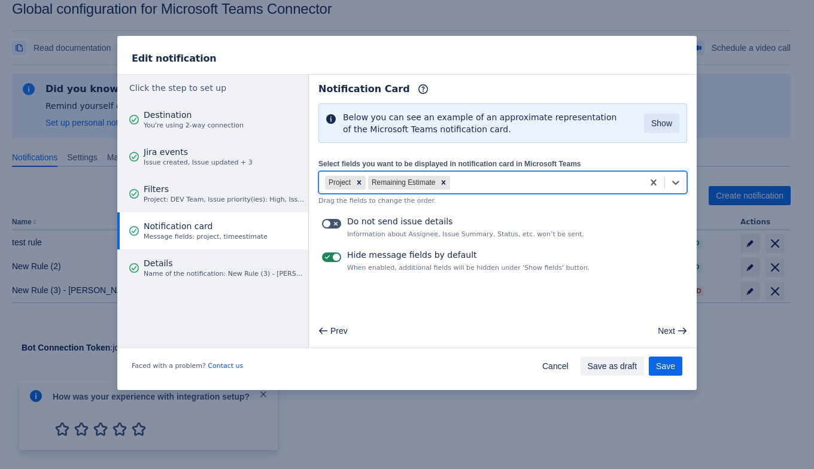
click at [477, 189] on div "Project Remaining Estimate" at bounding box center [481, 182] width 324 height 19
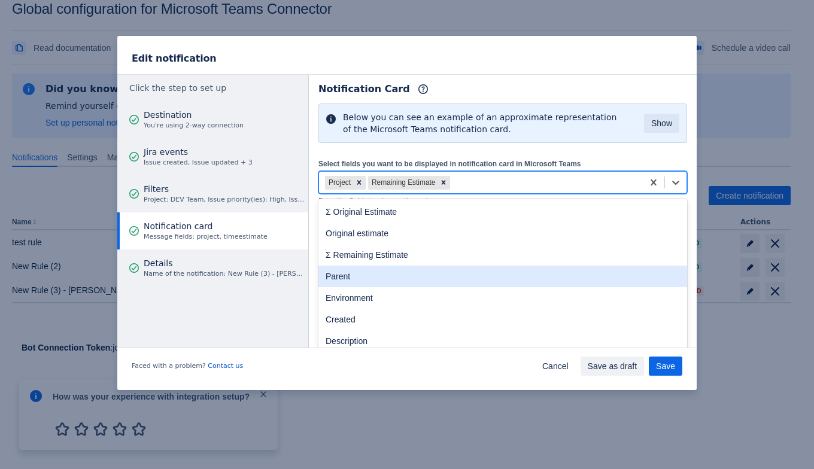
drag, startPoint x: 434, startPoint y: 282, endPoint x: 441, endPoint y: 272, distance: 12.5
click at [434, 282] on div "Parent" at bounding box center [502, 277] width 369 height 22
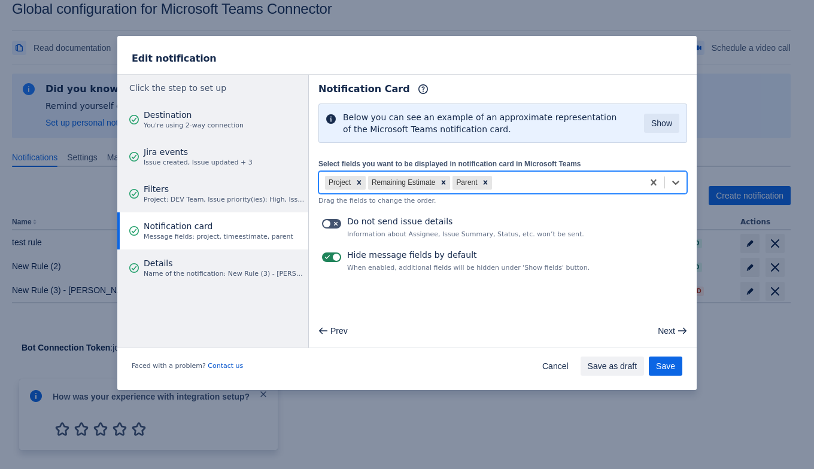
click at [575, 157] on div "Select fields you want to be displayed in notification card in Microsoft Teams …" at bounding box center [502, 181] width 369 height 48
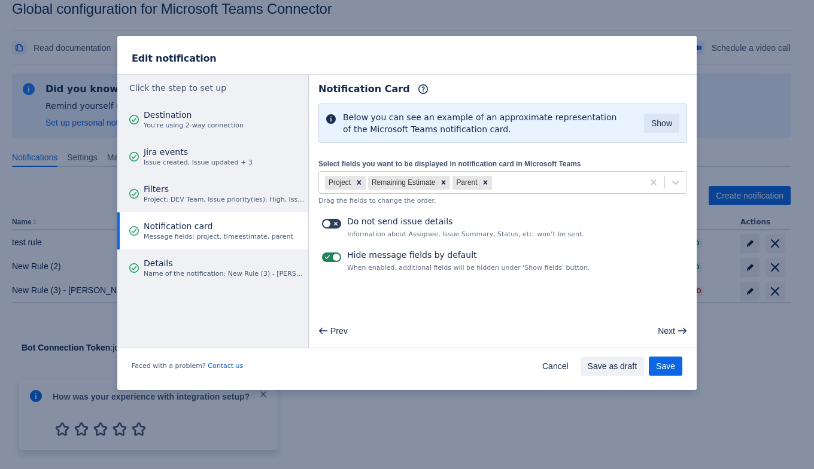
click at [335, 223] on span at bounding box center [336, 224] width 10 height 10
click at [330, 223] on input "checkbox" at bounding box center [326, 224] width 8 height 8
checkbox input "true"
click at [673, 365] on span "Save" at bounding box center [665, 366] width 19 height 19
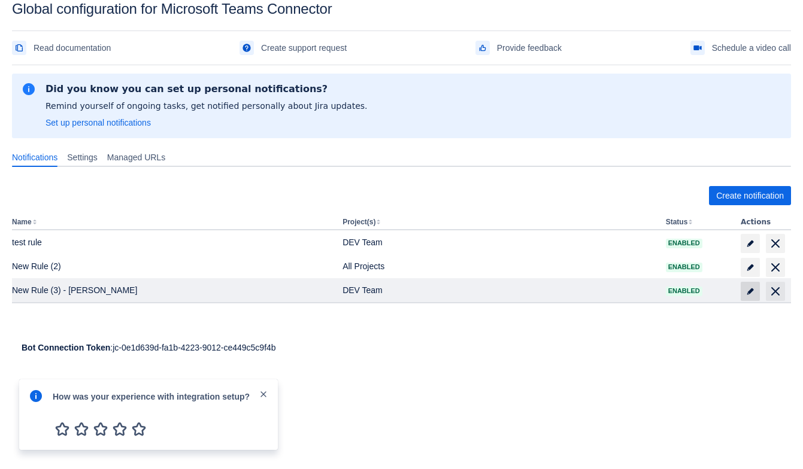
click at [745, 295] on span "edit" at bounding box center [750, 292] width 10 height 10
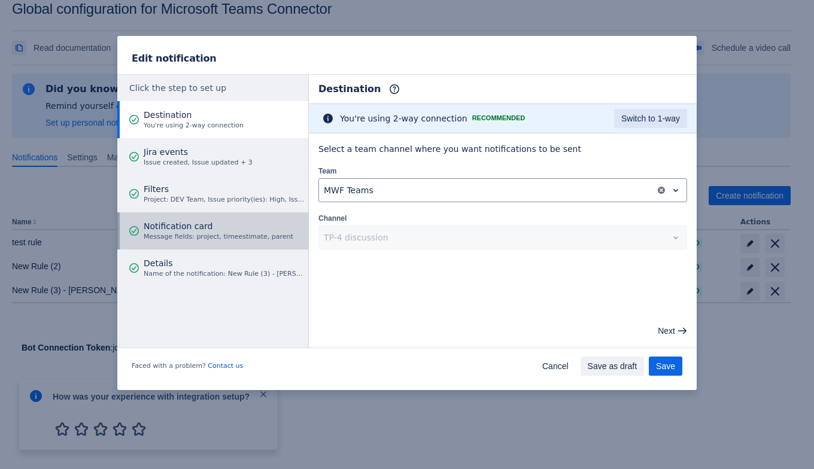
click at [245, 242] on div "Notification card Message fields: project, timeestimate, parent" at bounding box center [219, 231] width 150 height 36
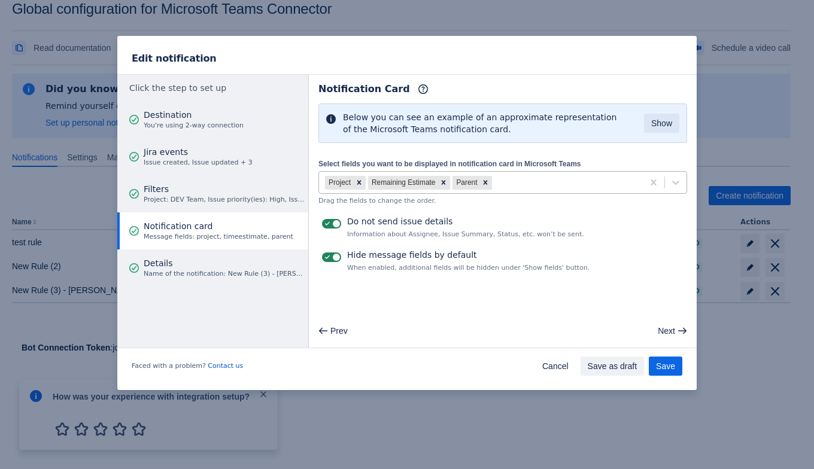
click at [598, 177] on div "Project Remaining Estimate Parent" at bounding box center [481, 182] width 324 height 19
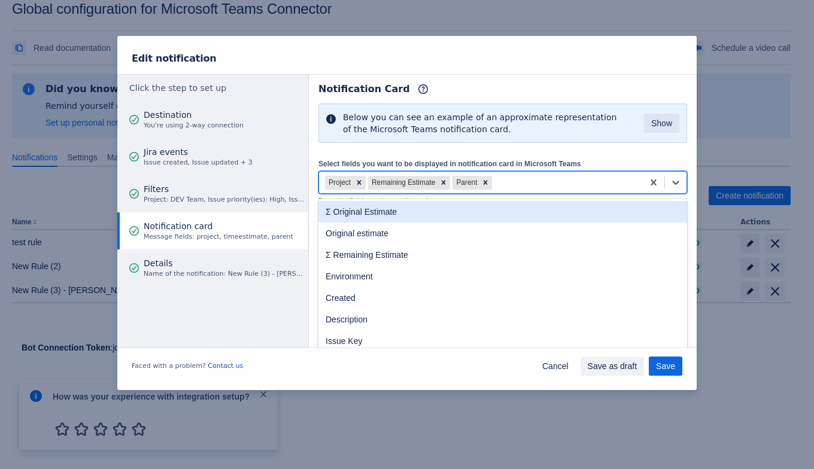
click at [538, 210] on div "Σ Original Estimate" at bounding box center [502, 212] width 369 height 22
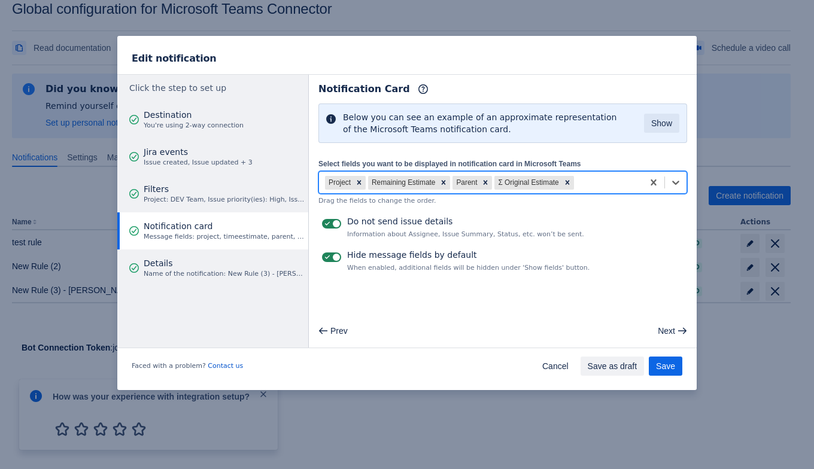
click at [524, 235] on span "Information about Assignee, Issue Summary, Status, etc. won’t be sent." at bounding box center [465, 235] width 237 height 10
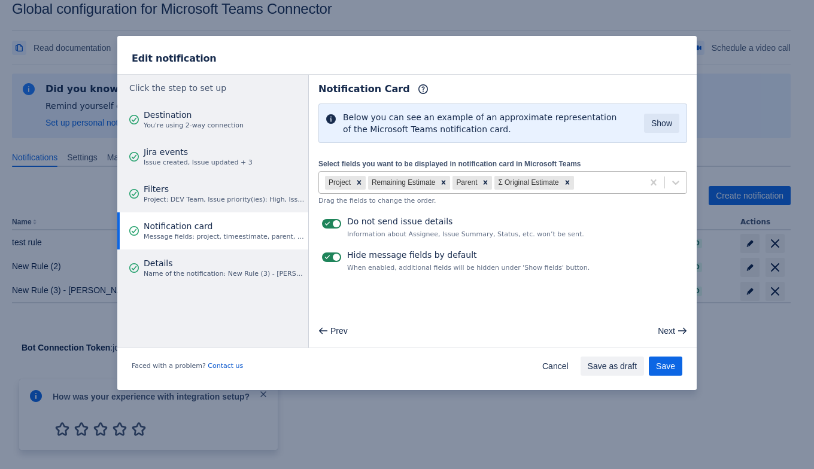
click at [600, 189] on div "Project Remaining Estimate Parent Σ Original Estimate" at bounding box center [481, 182] width 324 height 19
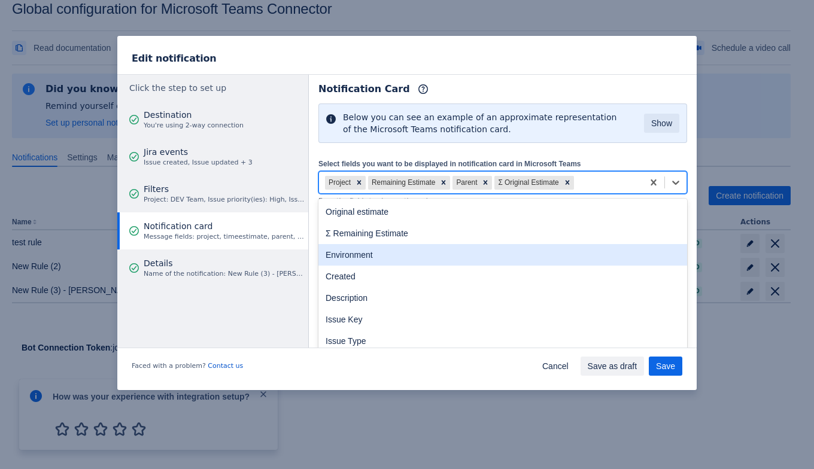
click at [556, 260] on div "Environment" at bounding box center [502, 255] width 369 height 22
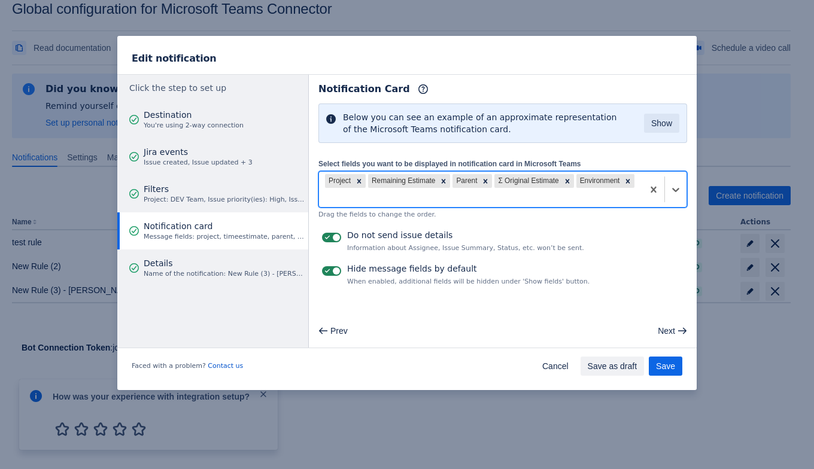
click at [635, 183] on div "Project Remaining Estimate Parent Σ Original Estimate Environment" at bounding box center [502, 189] width 369 height 37
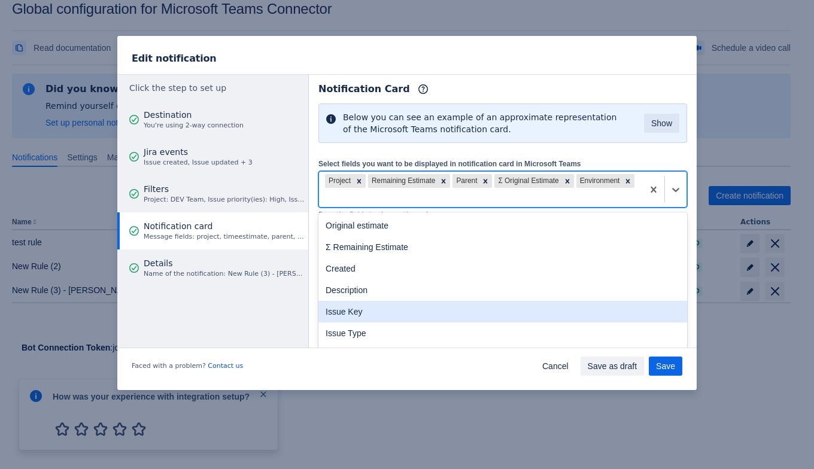
click at [378, 310] on div "Issue Key" at bounding box center [502, 312] width 369 height 22
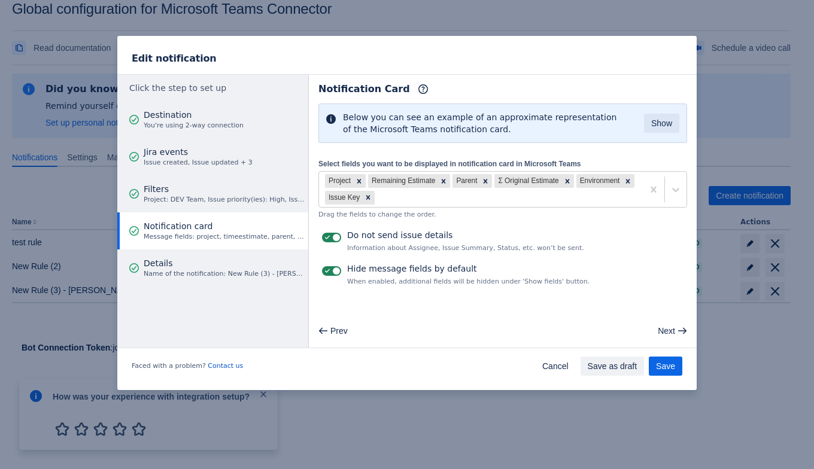
click at [500, 210] on div "Select fields you want to be displayed in notification card in Microsoft Teams …" at bounding box center [502, 188] width 369 height 62
click at [659, 359] on span "Save" at bounding box center [665, 366] width 19 height 19
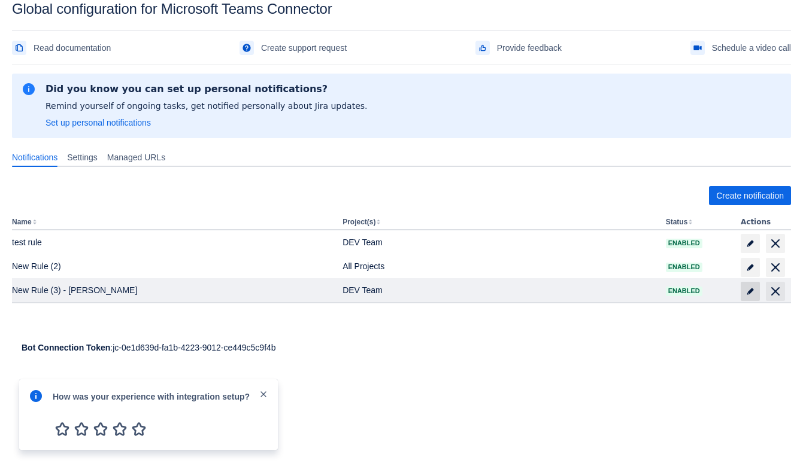
click at [744, 294] on span at bounding box center [750, 291] width 19 height 19
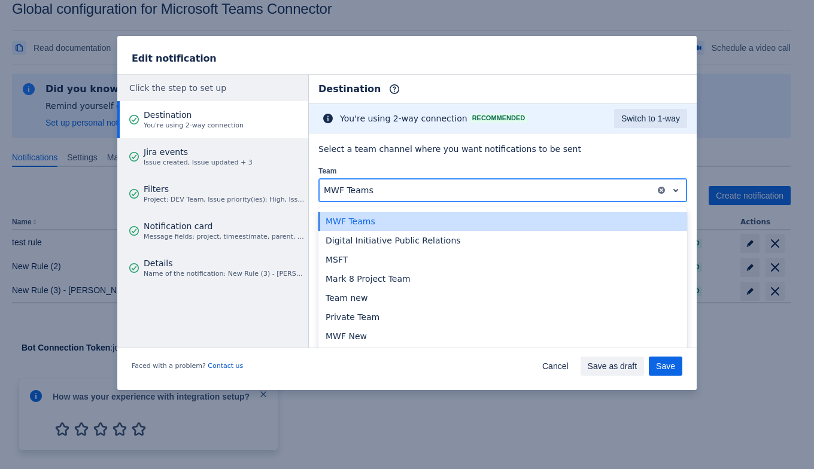
click at [411, 183] on div at bounding box center [487, 190] width 327 height 14
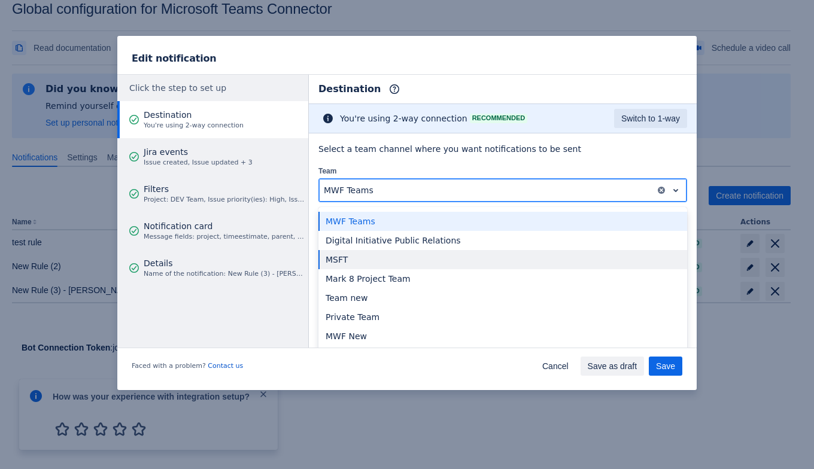
click at [395, 257] on div "MSFT" at bounding box center [502, 259] width 369 height 19
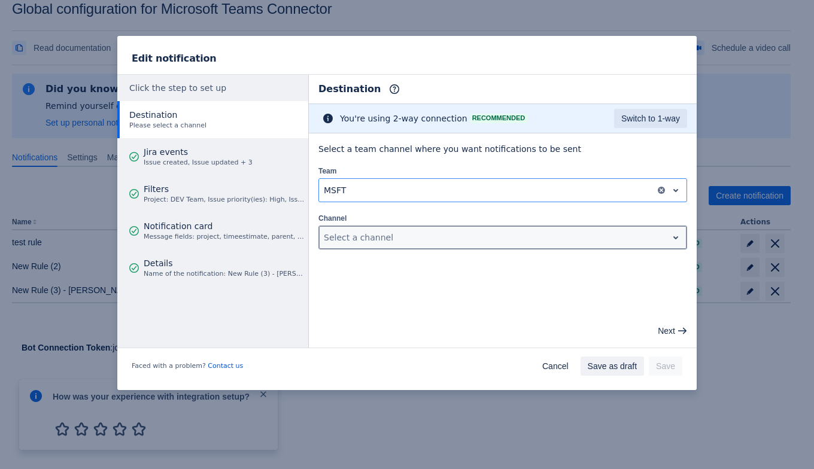
click at [424, 241] on div at bounding box center [493, 237] width 339 height 14
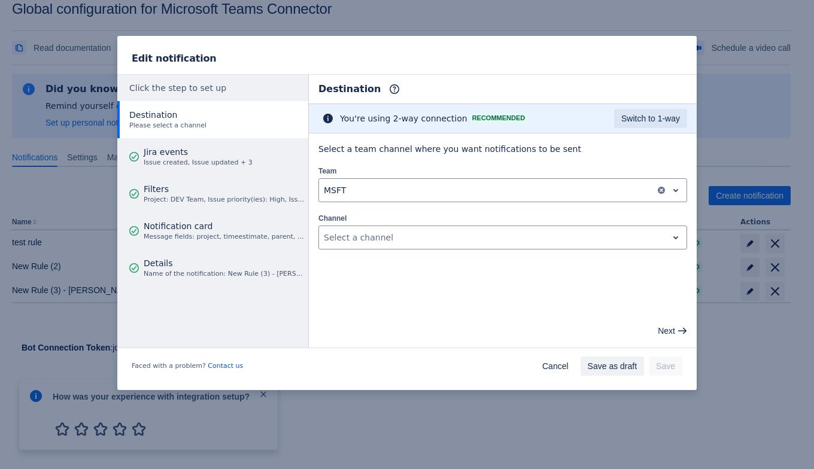
click at [421, 254] on div "Select a team channel where you want notifications to be sent Team MSFT Channel…" at bounding box center [503, 197] width 388 height 126
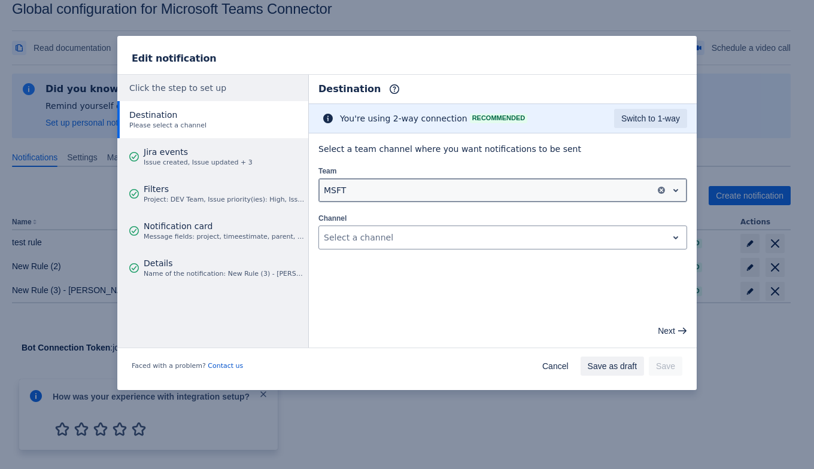
click at [418, 186] on div at bounding box center [487, 190] width 327 height 14
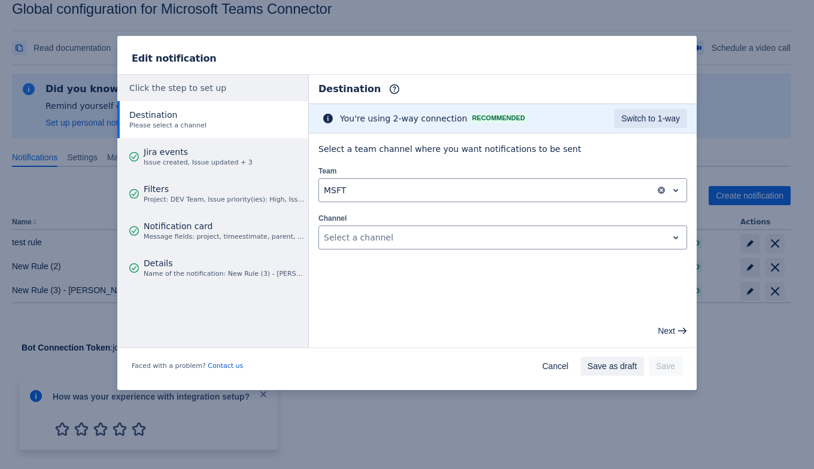
click at [435, 166] on div "Team MSFT" at bounding box center [502, 184] width 369 height 38
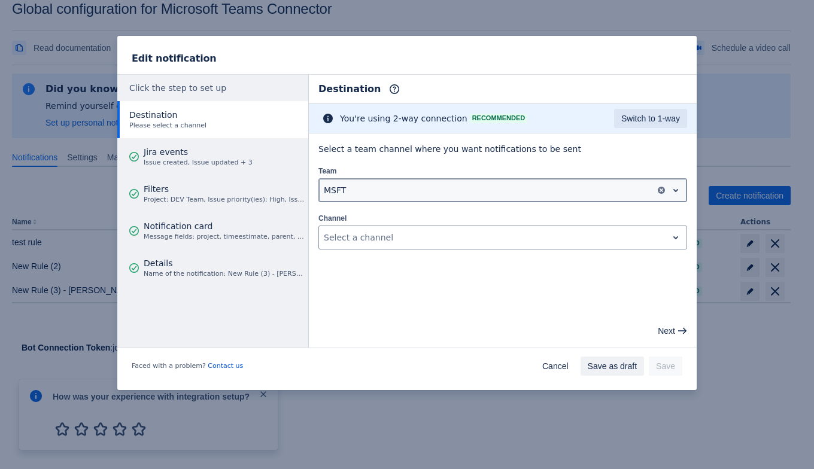
click at [425, 185] on div at bounding box center [487, 190] width 327 height 14
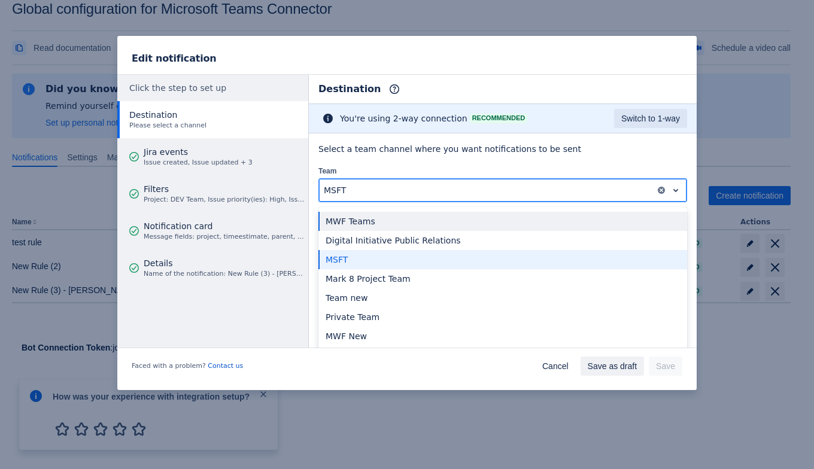
click at [413, 217] on div "MWF Teams" at bounding box center [502, 221] width 369 height 19
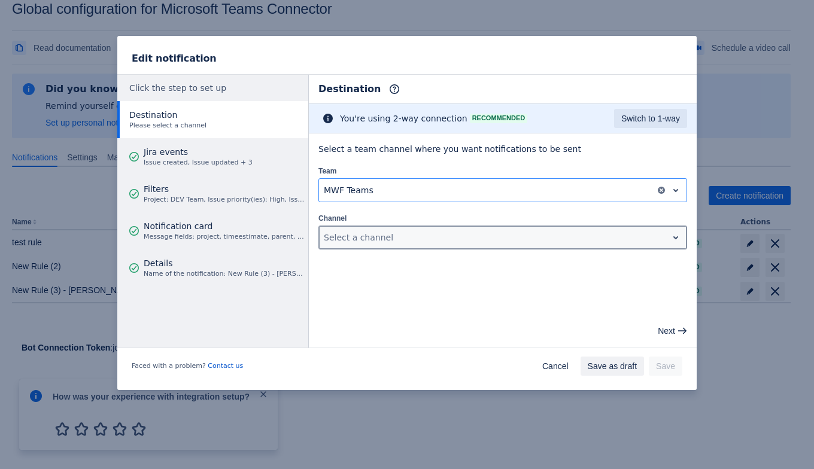
click at [446, 236] on div at bounding box center [493, 237] width 339 height 14
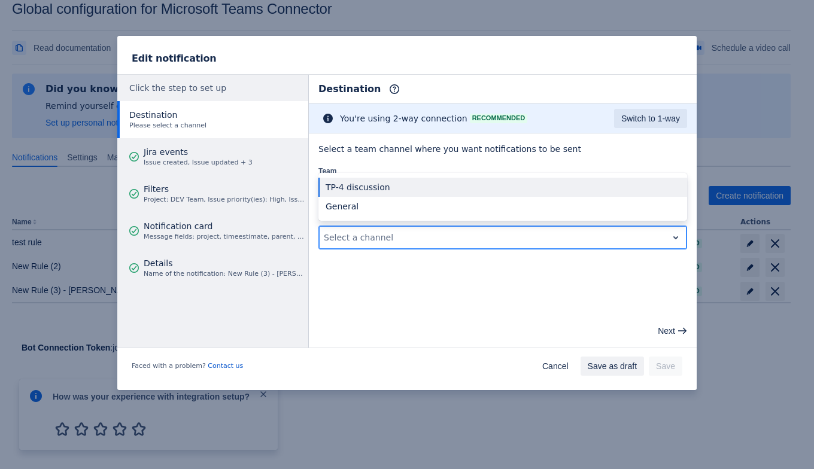
click at [396, 185] on div "TP-4 discussion" at bounding box center [502, 187] width 369 height 19
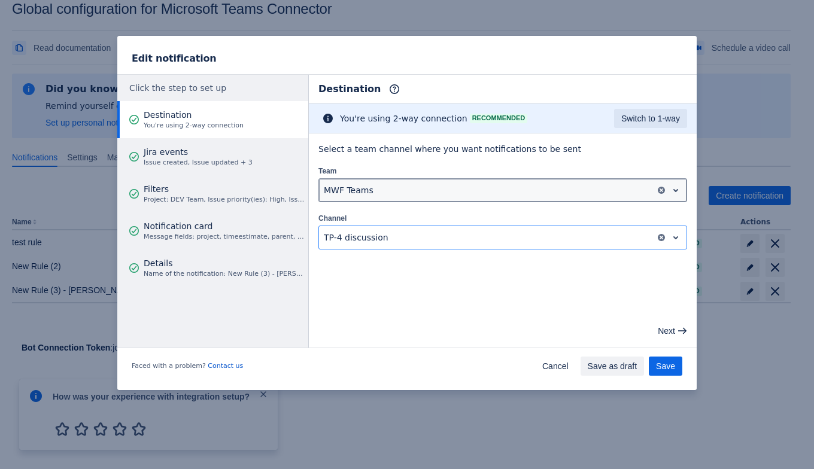
click at [395, 190] on div at bounding box center [487, 190] width 327 height 14
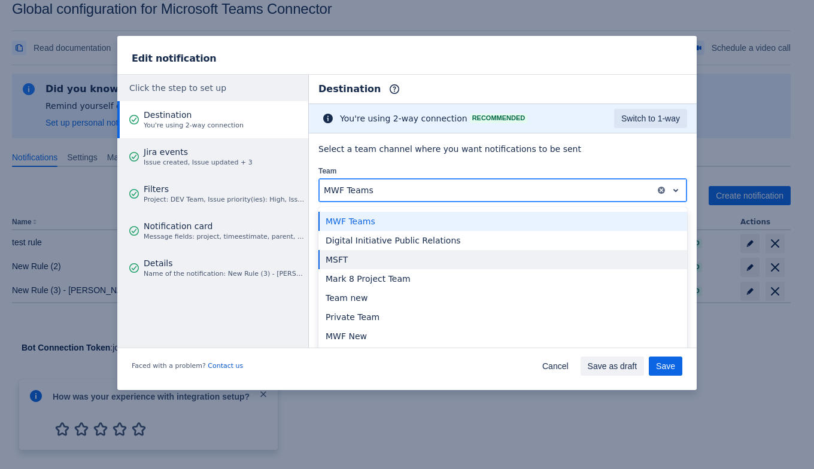
click at [386, 257] on div "MSFT" at bounding box center [502, 259] width 369 height 19
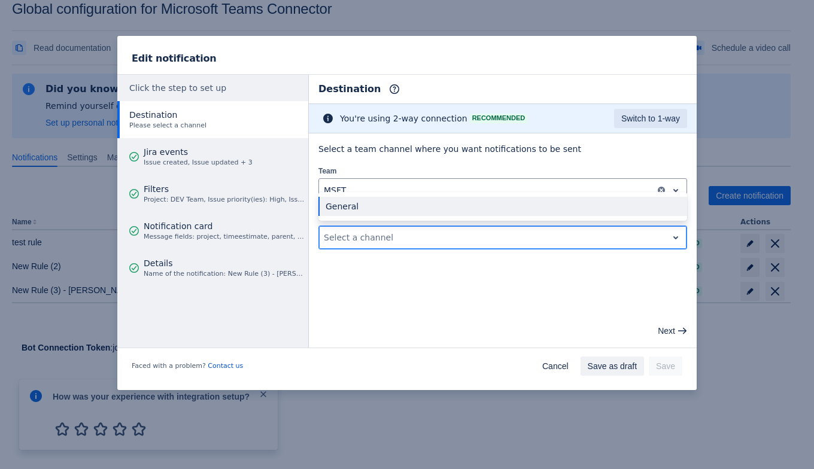
click at [390, 234] on div at bounding box center [493, 237] width 339 height 14
click at [386, 207] on div "General" at bounding box center [502, 206] width 369 height 19
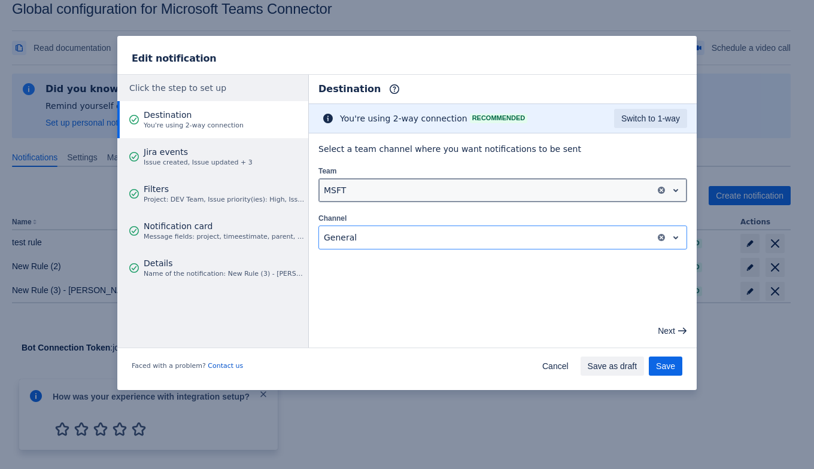
click at [434, 186] on div at bounding box center [487, 190] width 327 height 14
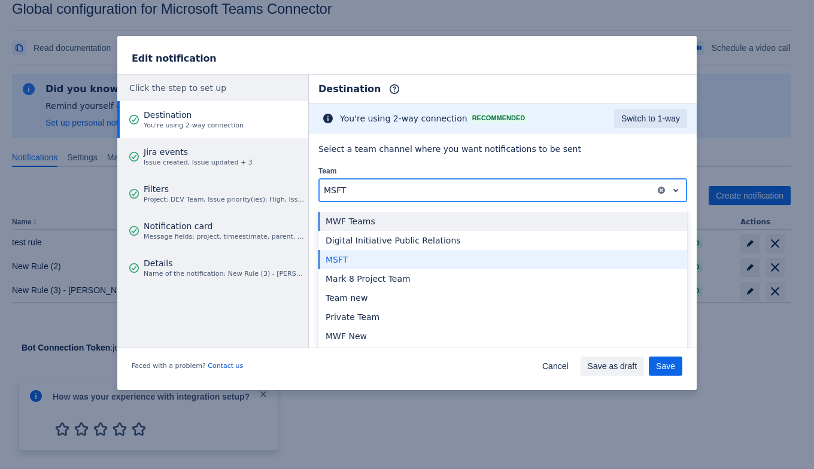
click at [427, 217] on div "MWF Teams" at bounding box center [502, 221] width 369 height 19
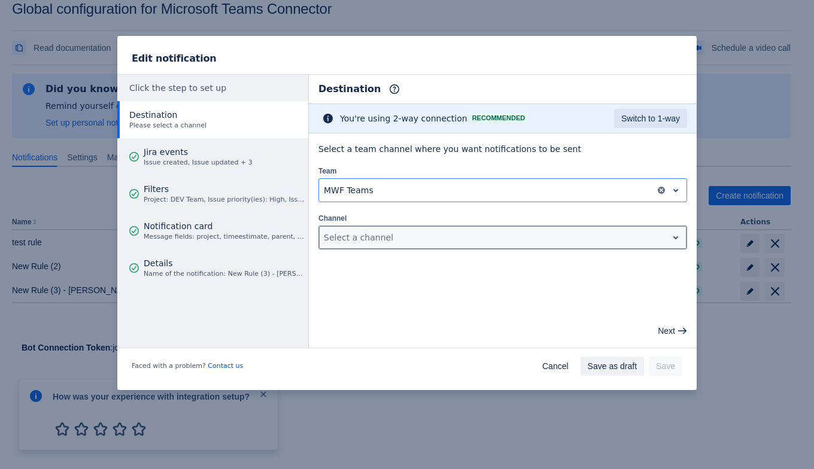
click at [439, 228] on div "Select a channel" at bounding box center [493, 237] width 348 height 19
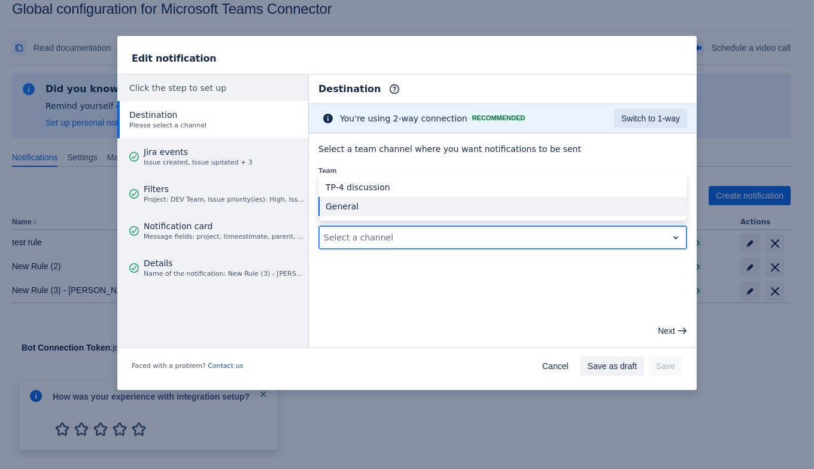
click at [426, 201] on div "General" at bounding box center [502, 206] width 369 height 19
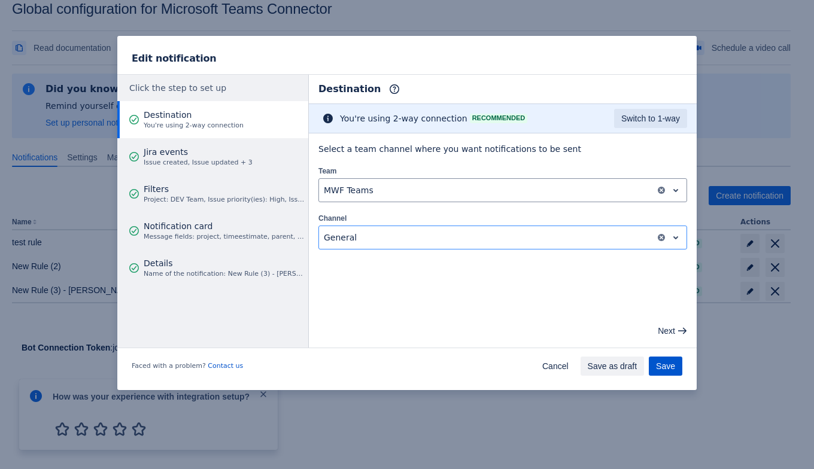
click at [662, 368] on span "Save" at bounding box center [665, 366] width 19 height 19
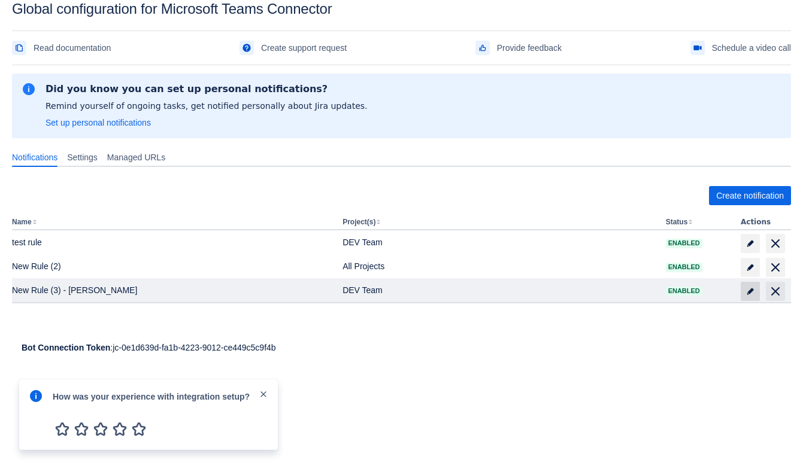
click at [748, 293] on span "edit" at bounding box center [750, 292] width 10 height 10
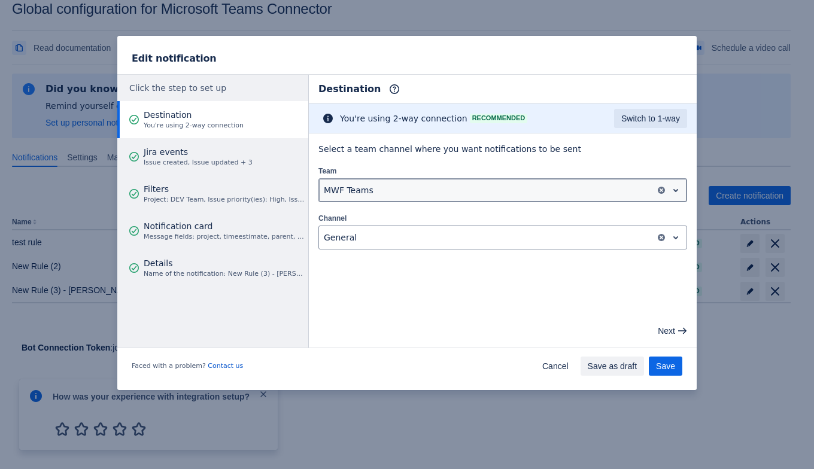
click at [365, 181] on div "MWF Teams" at bounding box center [487, 190] width 336 height 19
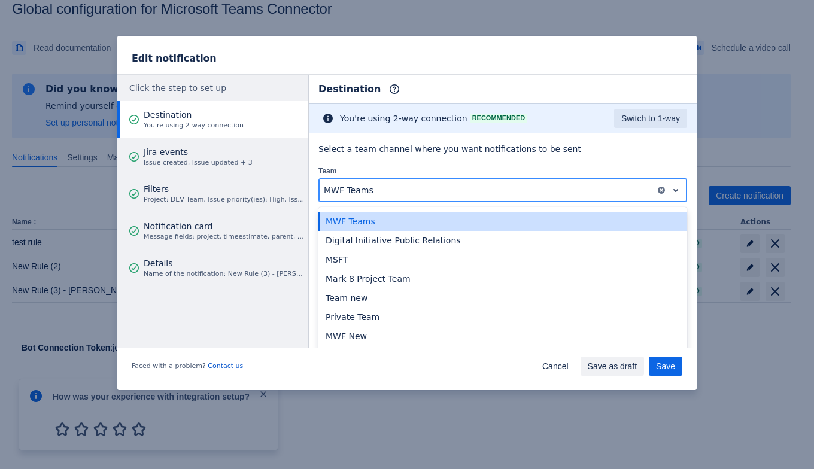
click at [413, 196] on div at bounding box center [487, 190] width 327 height 14
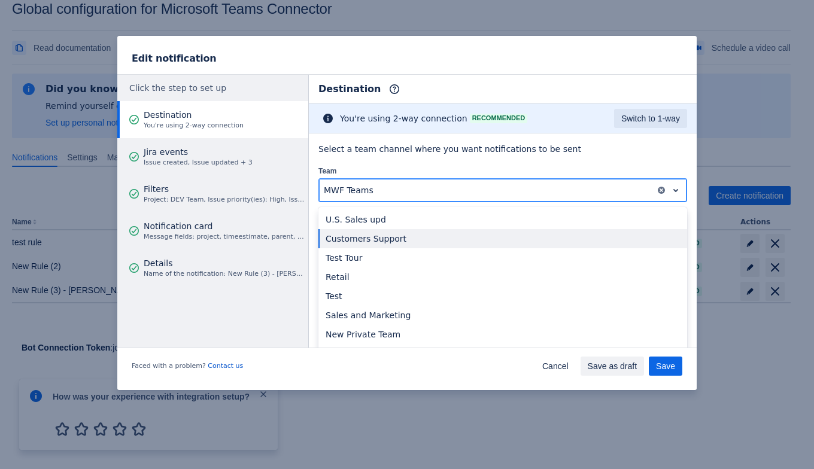
scroll to position [155, 0]
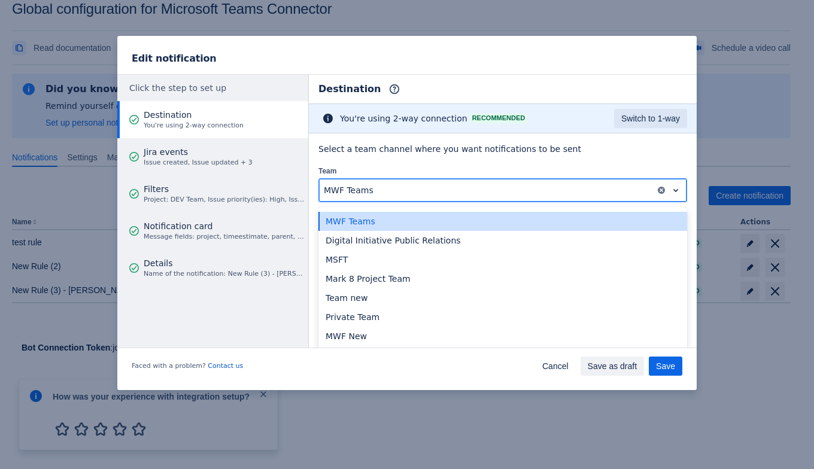
click at [403, 191] on div at bounding box center [487, 190] width 327 height 14
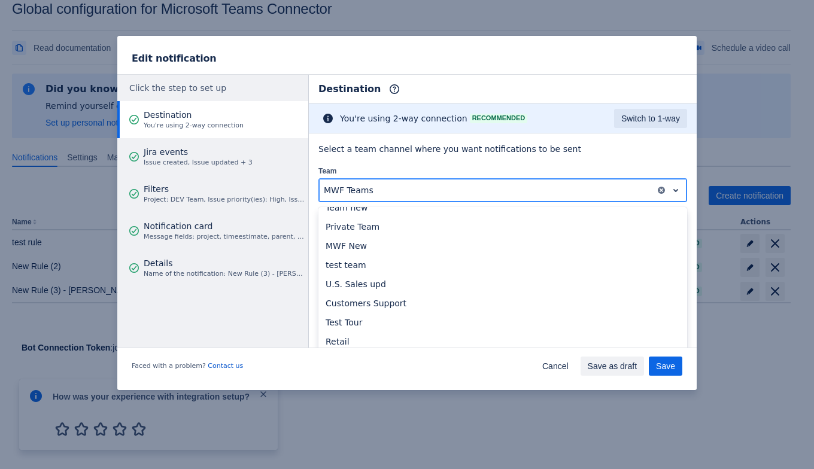
scroll to position [94, 0]
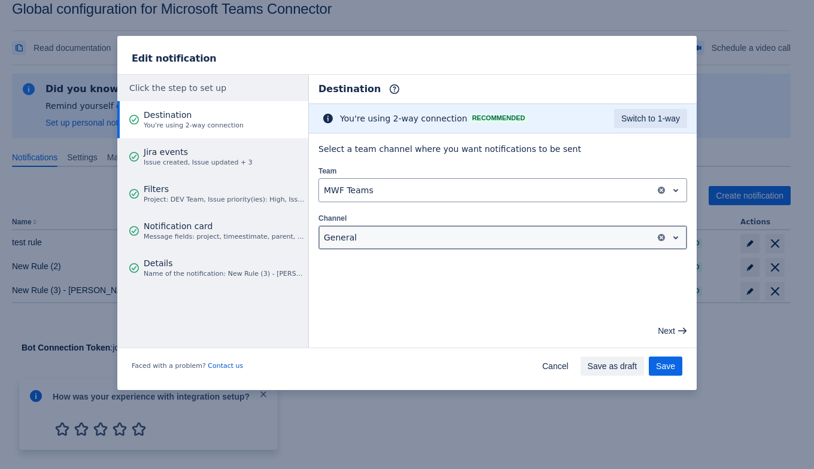
click at [623, 232] on div at bounding box center [487, 237] width 327 height 14
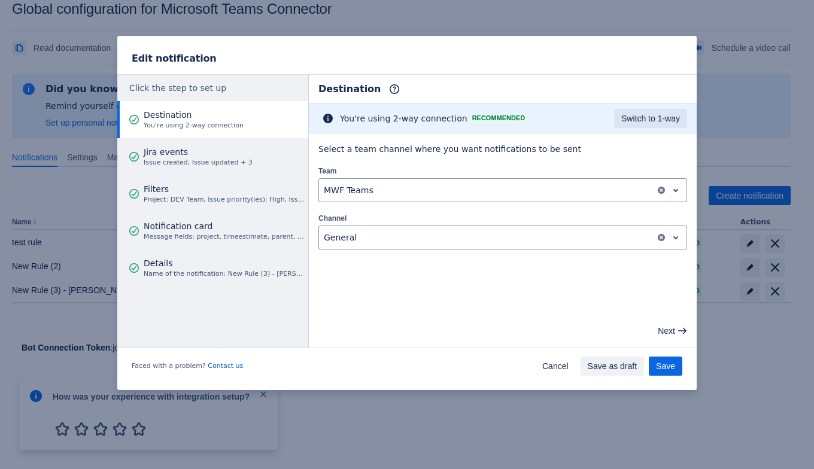
click at [444, 271] on main "Destination Info This determines how and where the bot will send notifications …" at bounding box center [503, 211] width 388 height 273
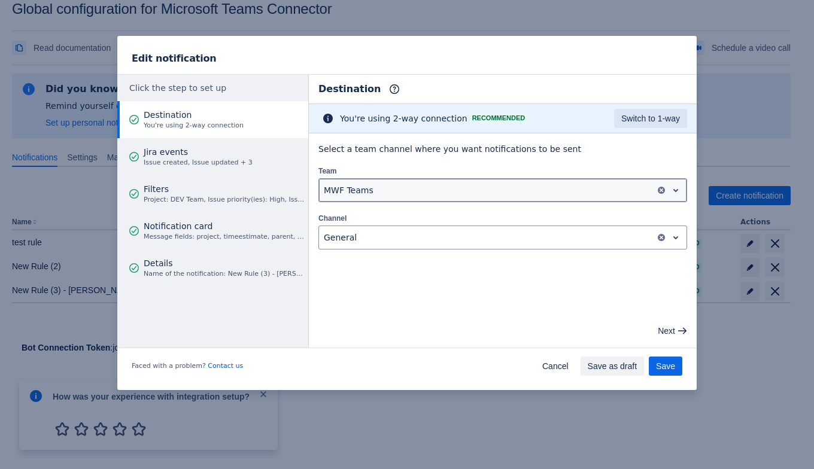
click at [458, 178] on div "MWF Teams" at bounding box center [502, 190] width 369 height 24
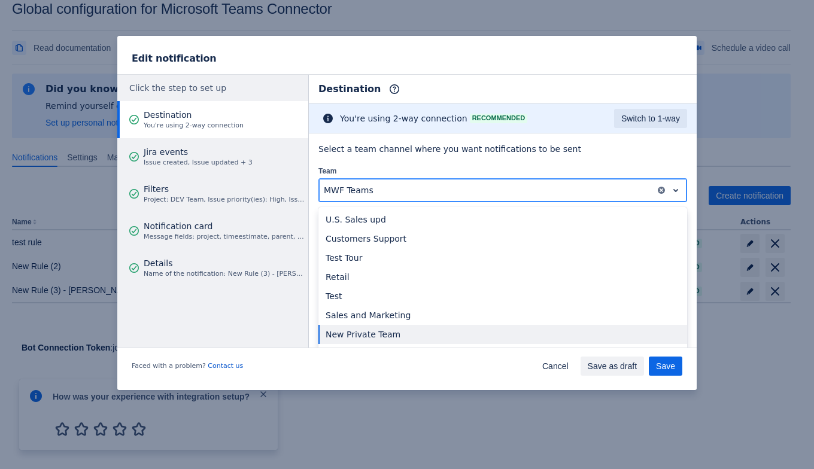
scroll to position [155, 0]
click at [420, 334] on div "New Private Team" at bounding box center [502, 334] width 369 height 19
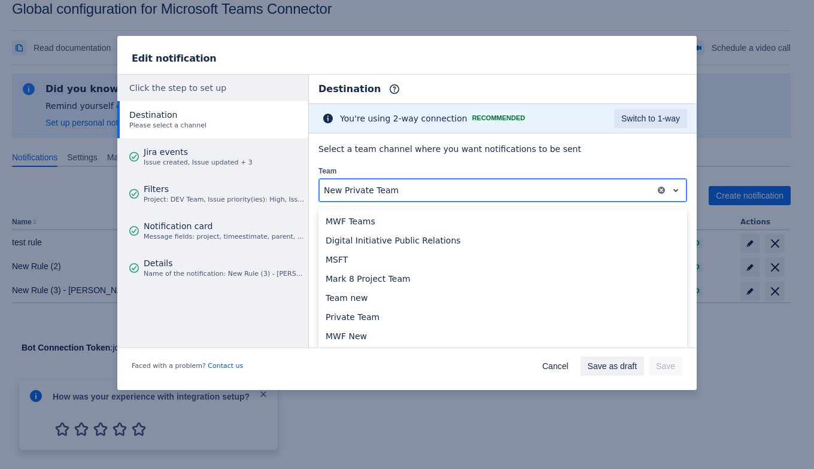
click at [385, 181] on div "New Private Team" at bounding box center [487, 190] width 336 height 19
click at [563, 190] on div at bounding box center [487, 190] width 327 height 14
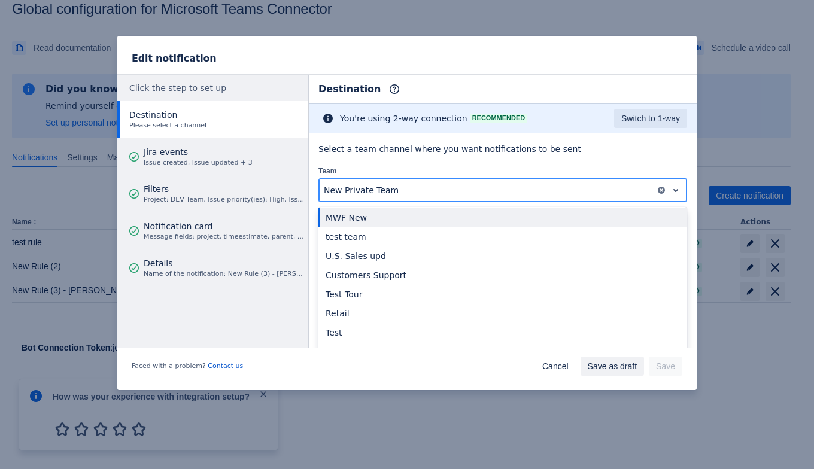
click at [563, 218] on div "MWF New" at bounding box center [502, 217] width 369 height 19
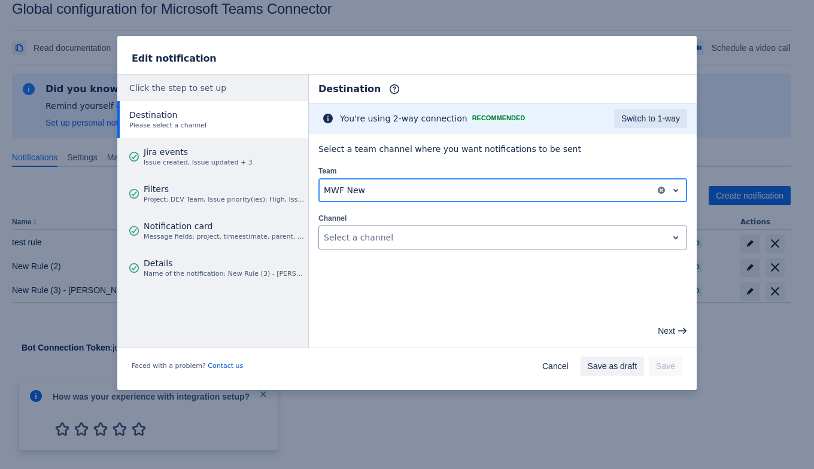
click at [580, 191] on div at bounding box center [487, 190] width 327 height 14
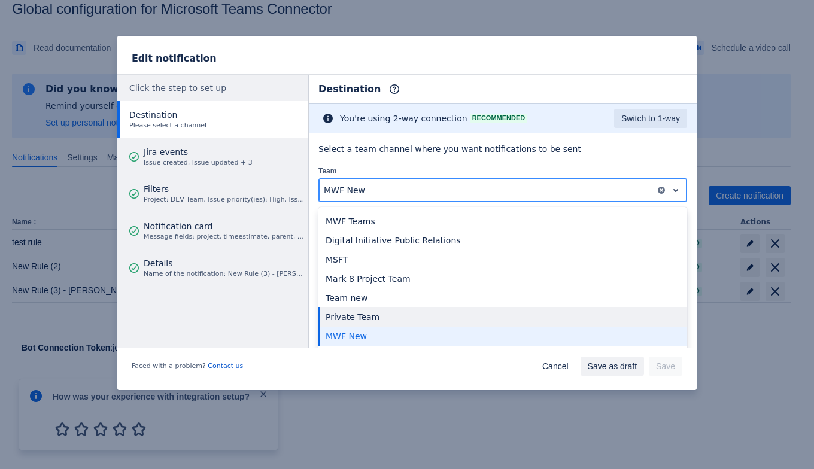
scroll to position [155, 0]
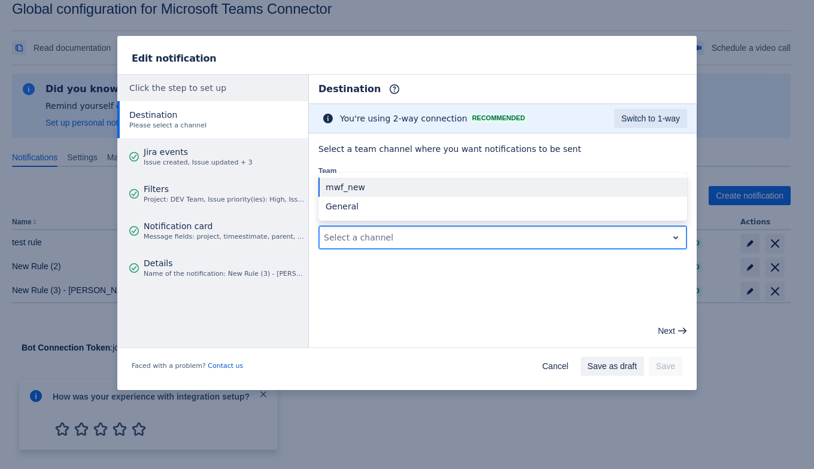
click at [578, 235] on div at bounding box center [493, 237] width 339 height 14
click at [556, 182] on div "mwf_new" at bounding box center [502, 187] width 369 height 19
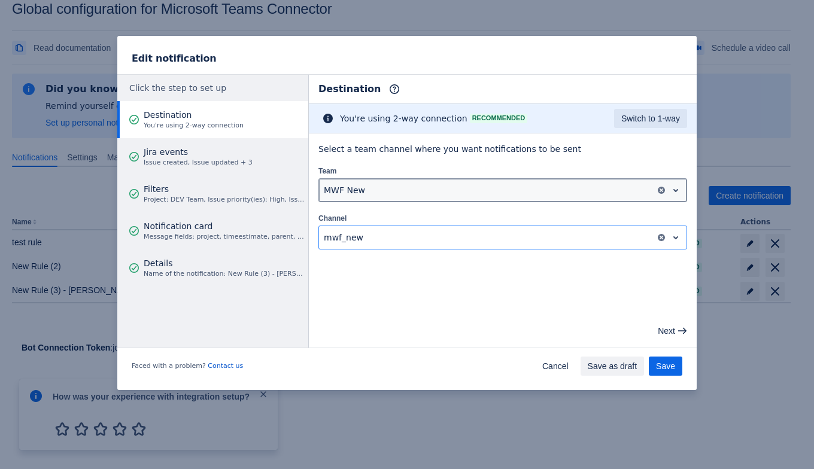
click at [535, 200] on div "MWF New" at bounding box center [502, 190] width 369 height 24
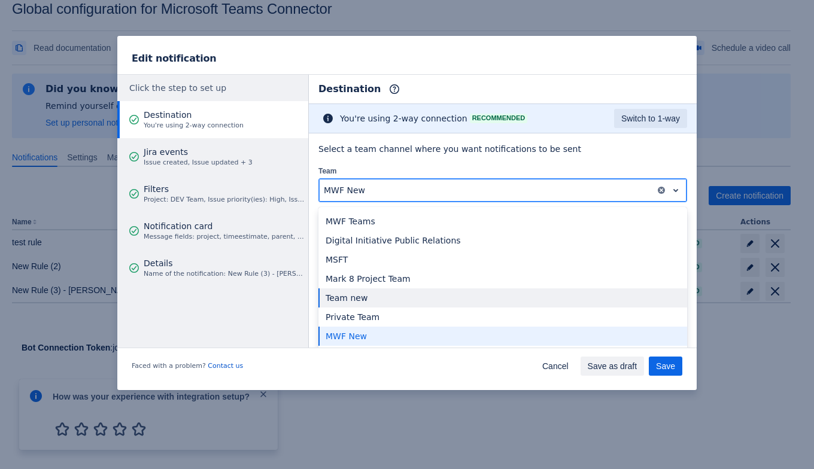
scroll to position [0, 0]
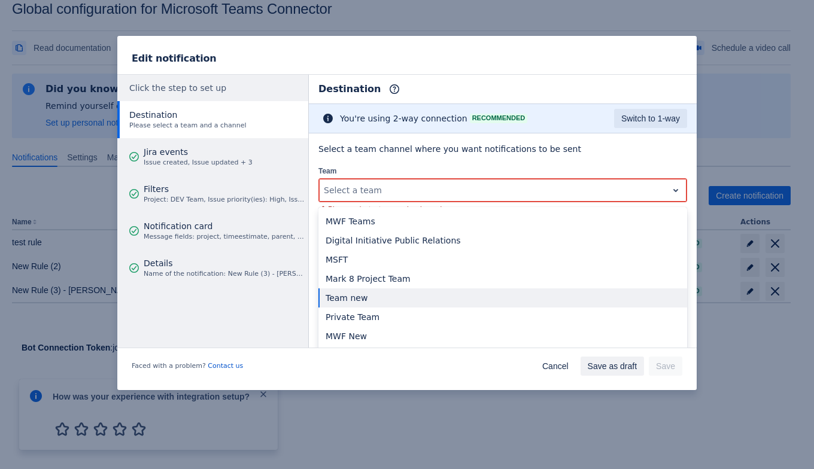
click at [684, 187] on div "Select a team channel where you want notifications to be sent Team All selected…" at bounding box center [503, 203] width 388 height 138
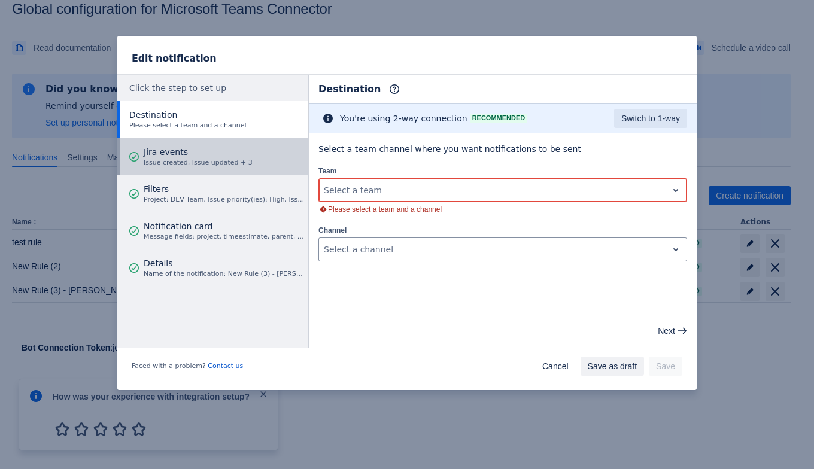
click at [210, 154] on span "Jira events" at bounding box center [198, 152] width 109 height 12
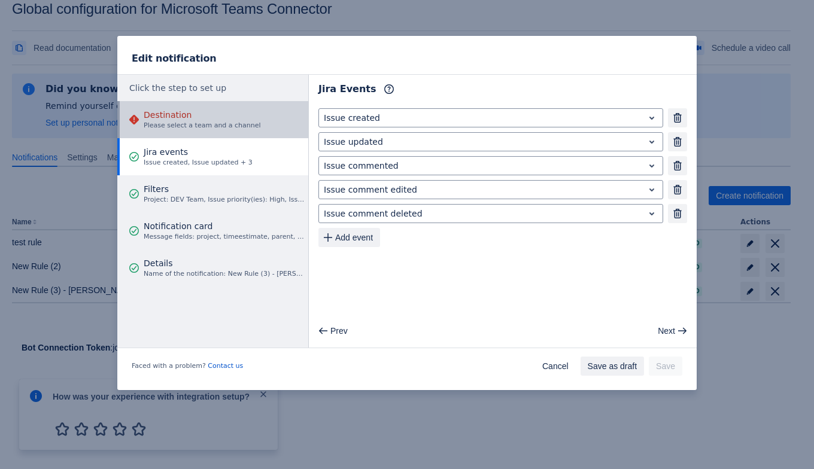
click at [226, 122] on span "Please select a team and a channel" at bounding box center [202, 126] width 117 height 10
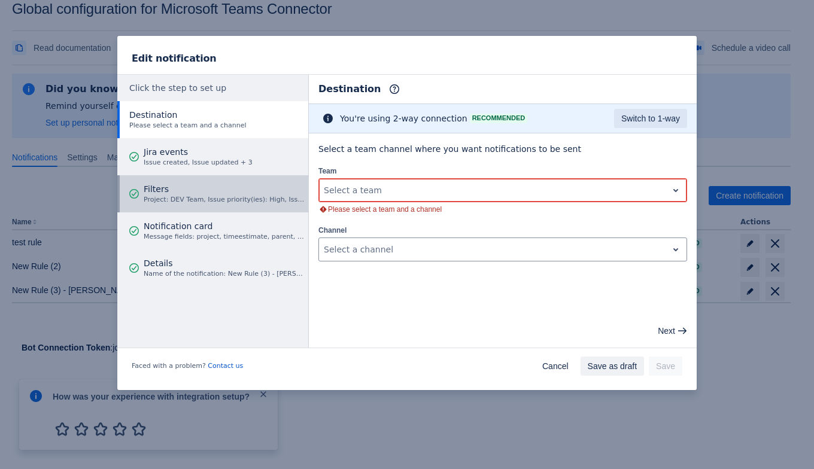
click at [230, 193] on span "Filters" at bounding box center [224, 189] width 161 height 12
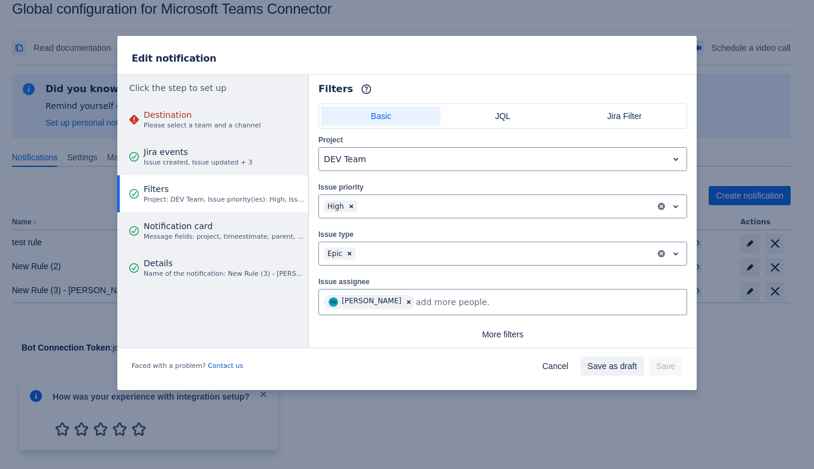
click at [226, 197] on span "Project: DEV Team, Issue priority(ies): High, Issue type(s): Epic, Assignee(s):…" at bounding box center [224, 200] width 161 height 10
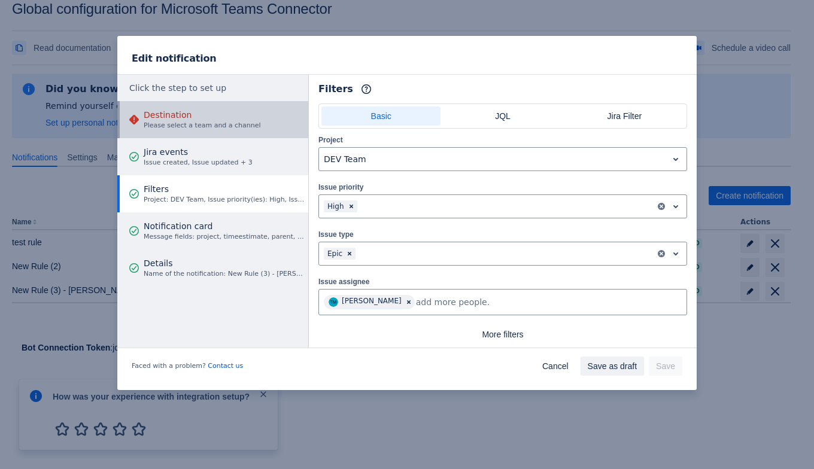
click at [183, 123] on span "Please select a team and a channel" at bounding box center [202, 126] width 117 height 10
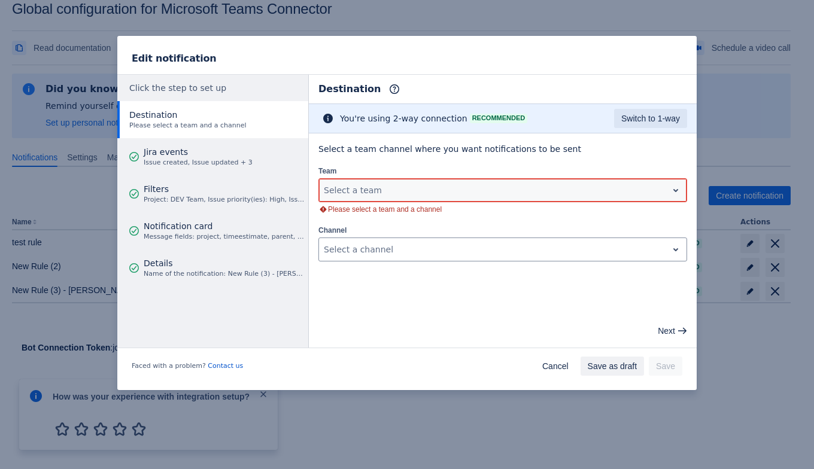
click at [384, 194] on div at bounding box center [493, 190] width 339 height 14
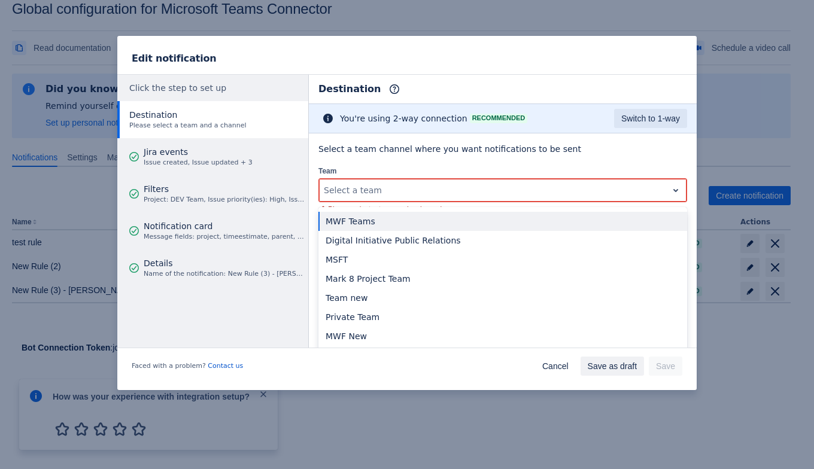
click at [380, 222] on div "MWF Teams" at bounding box center [502, 221] width 369 height 19
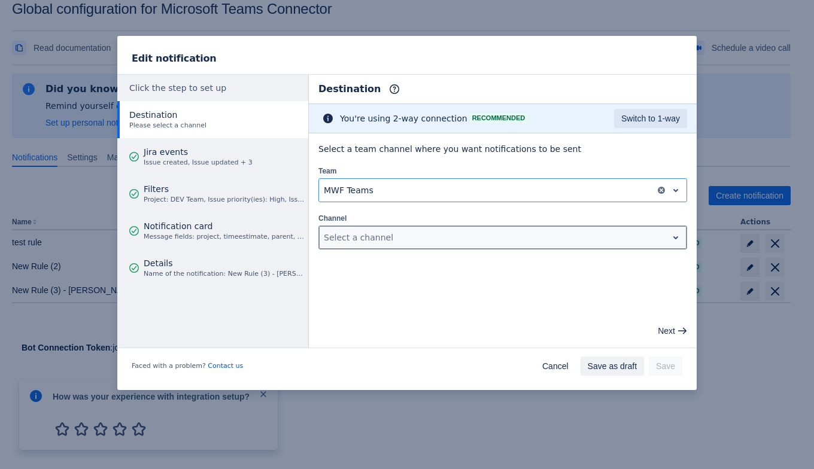
click at [386, 242] on div at bounding box center [493, 237] width 339 height 14
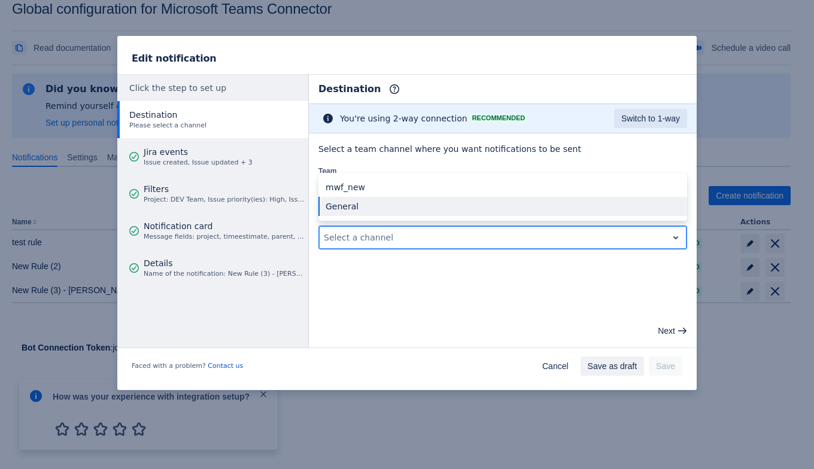
click at [368, 203] on div "General" at bounding box center [502, 206] width 369 height 19
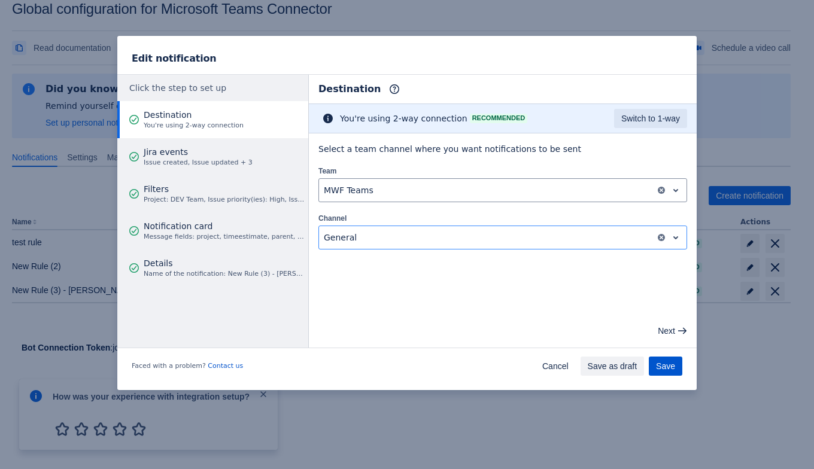
click at [670, 371] on span "Save" at bounding box center [665, 366] width 19 height 19
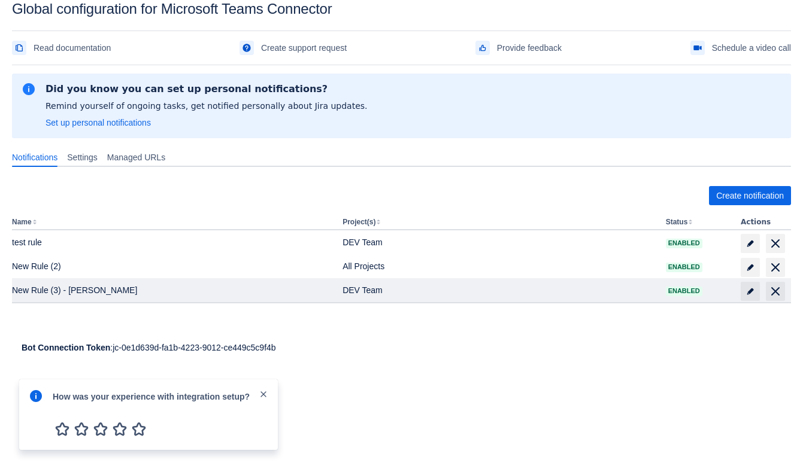
click at [739, 293] on td at bounding box center [763, 290] width 55 height 24
click at [753, 293] on span "edit" at bounding box center [750, 292] width 10 height 10
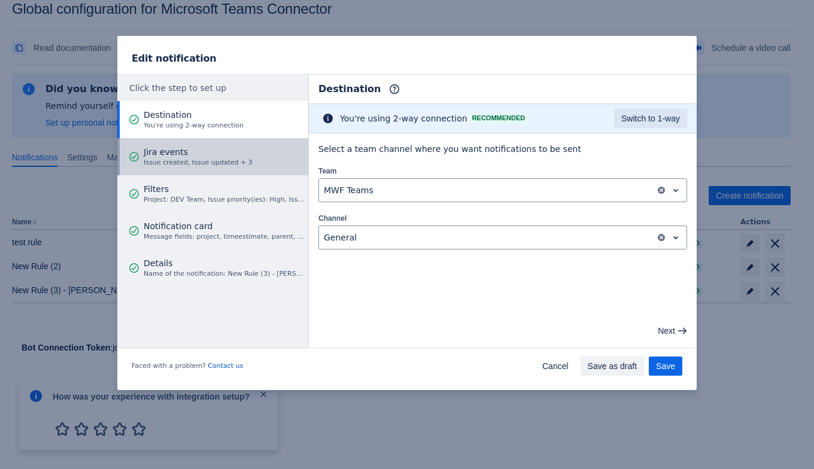
click at [202, 160] on span "Issue created, Issue updated + 3" at bounding box center [198, 163] width 109 height 10
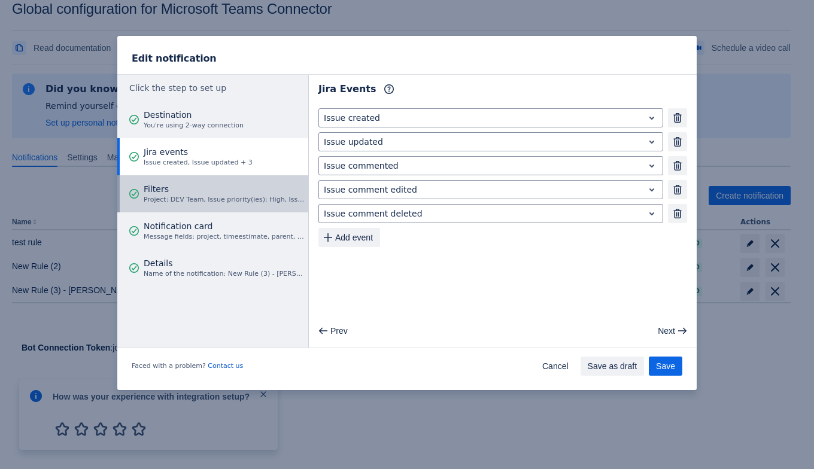
click at [211, 196] on span "Project: DEV Team, Issue priority(ies): High, Issue type(s): Epic, Assignee(s):…" at bounding box center [224, 200] width 161 height 10
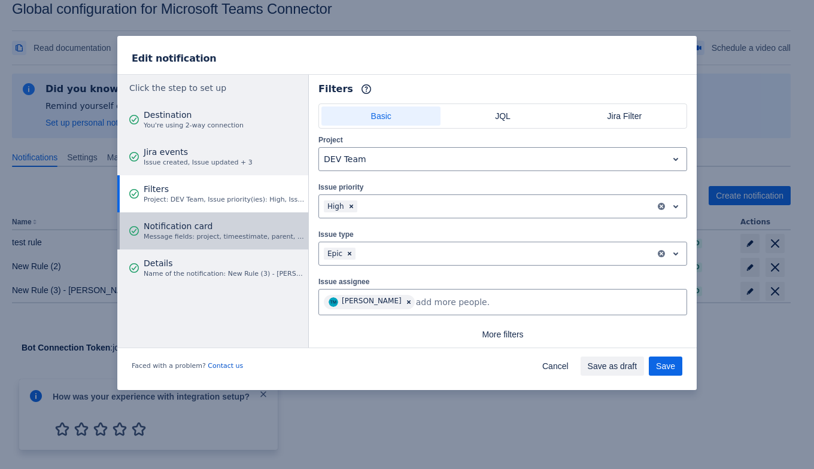
click at [219, 227] on span "Notification card" at bounding box center [224, 226] width 161 height 12
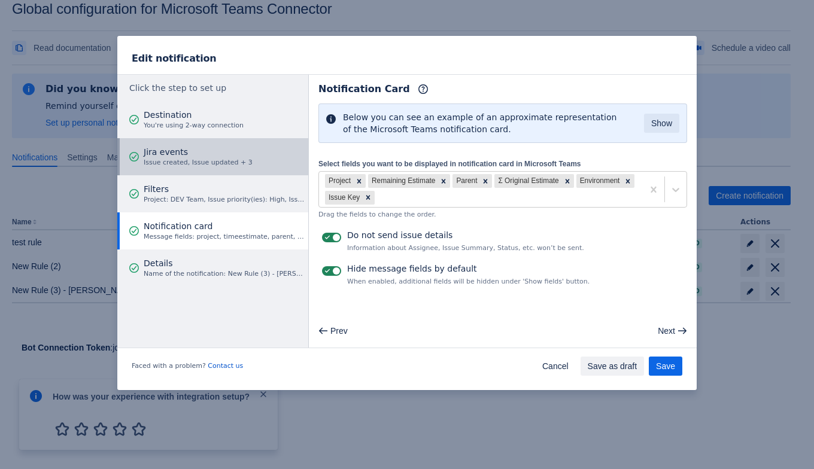
drag, startPoint x: 245, startPoint y: 166, endPoint x: 244, endPoint y: 174, distance: 7.3
click at [244, 166] on button "Jira events Issue created, Issue updated + 3" at bounding box center [212, 156] width 191 height 37
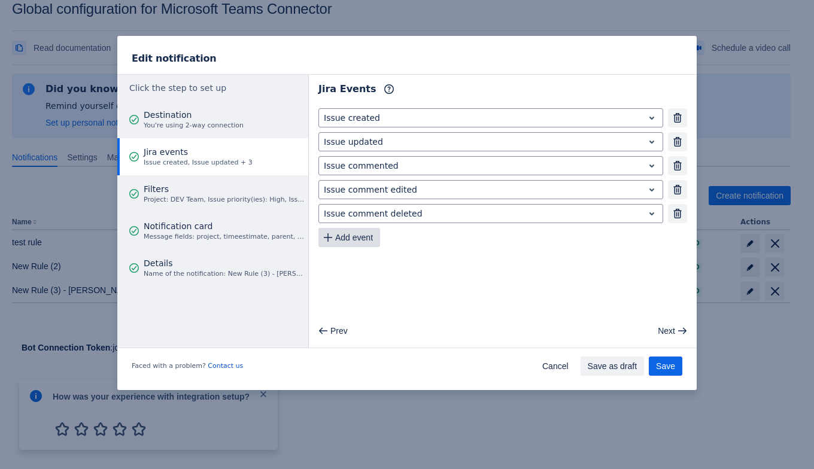
click at [361, 238] on span "Add event" at bounding box center [354, 237] width 38 height 19
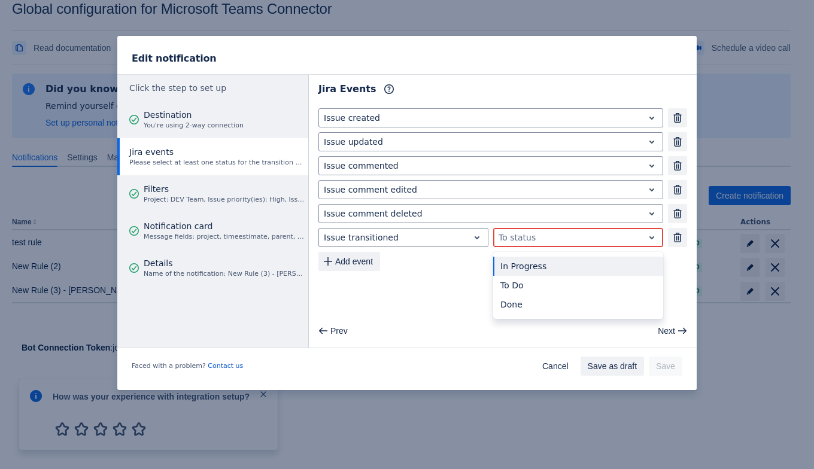
click at [530, 236] on div at bounding box center [569, 237] width 140 height 14
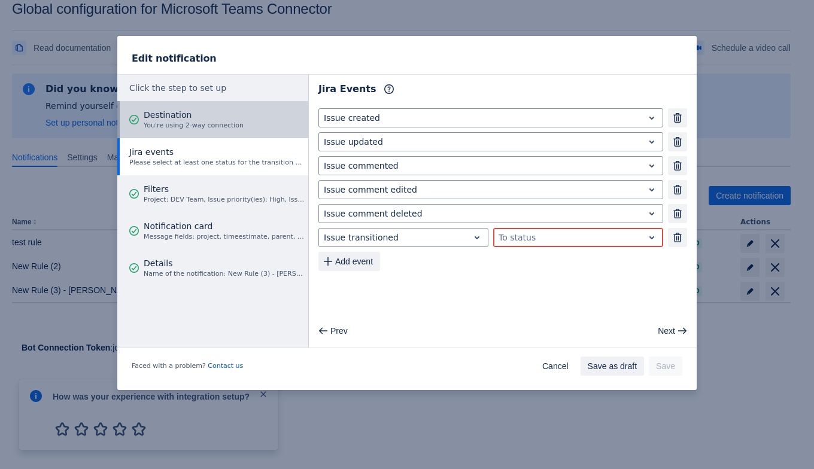
click at [201, 116] on span "Destination" at bounding box center [194, 115] width 100 height 12
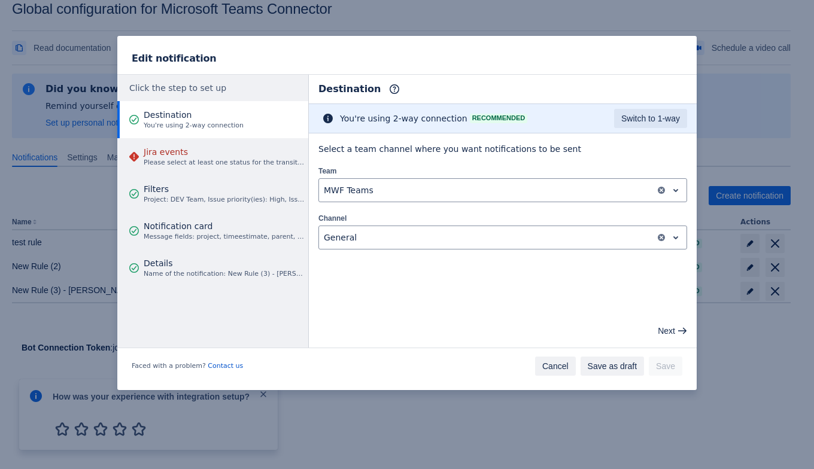
click at [551, 371] on span "Cancel" at bounding box center [555, 366] width 26 height 19
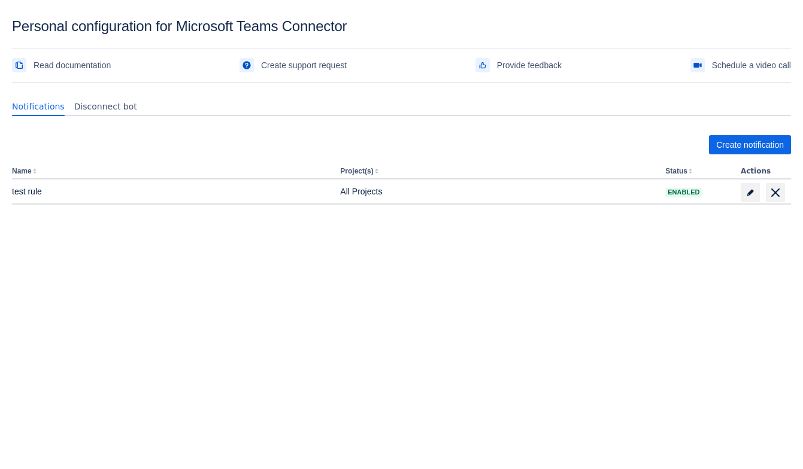
click at [356, 260] on div "Create notification Name Project(s) Status Actions test rule All Projects Enabl…" at bounding box center [401, 196] width 779 height 141
click at [784, 134] on div "Create notification Name Project(s) Status Actions test rule All Projects Enabl…" at bounding box center [401, 196] width 779 height 141
click at [773, 139] on span "Create notification" at bounding box center [750, 144] width 68 height 19
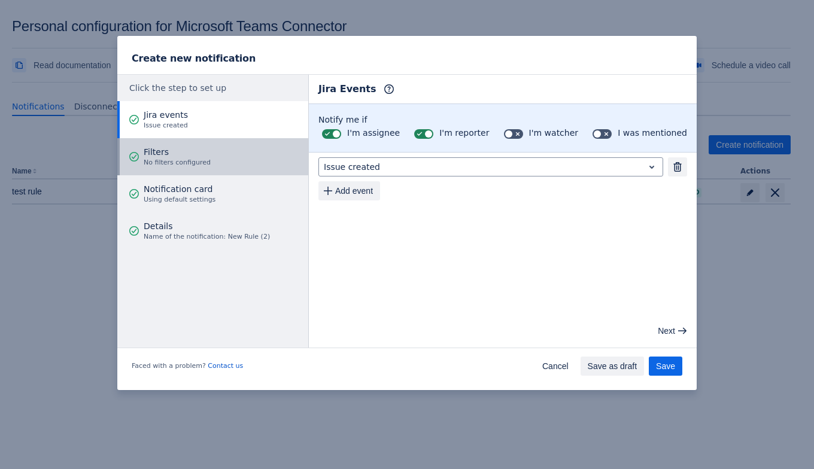
click at [210, 167] on button "Filters No filters configured" at bounding box center [212, 156] width 191 height 37
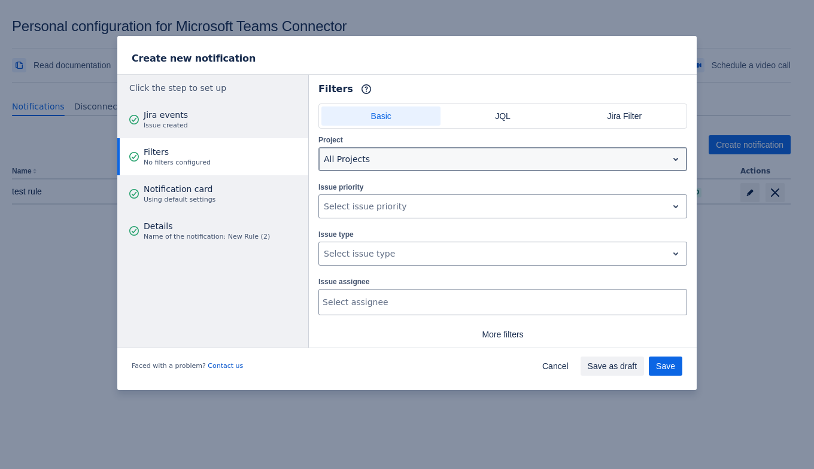
click at [350, 163] on div at bounding box center [493, 159] width 339 height 14
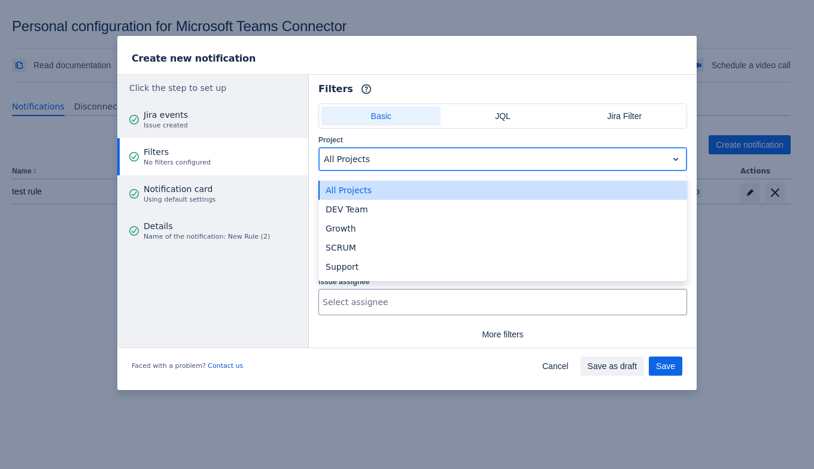
click at [350, 194] on div "All Projects" at bounding box center [502, 190] width 369 height 19
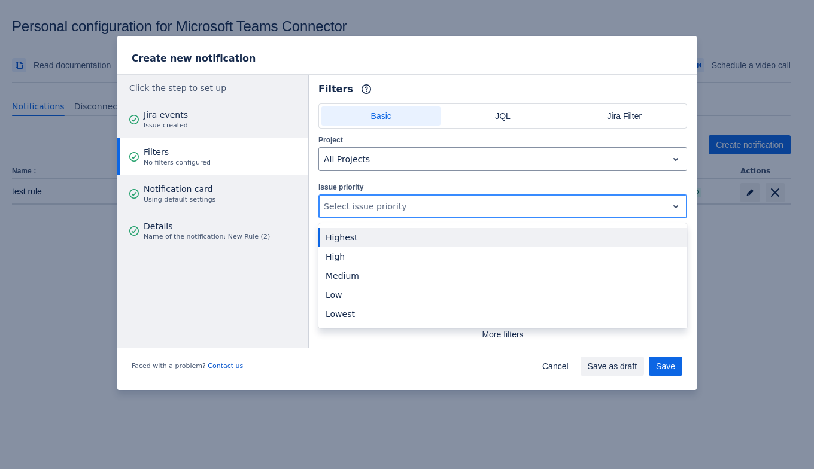
click at [372, 209] on div at bounding box center [493, 206] width 339 height 14
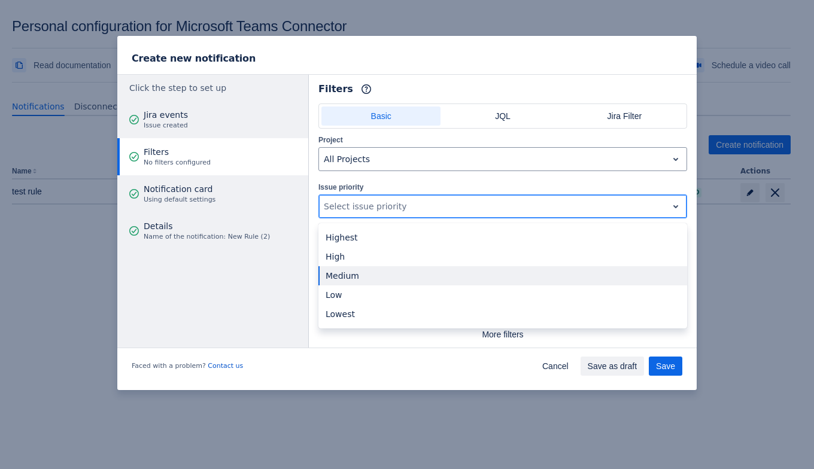
click at [359, 271] on div "Medium" at bounding box center [502, 275] width 369 height 19
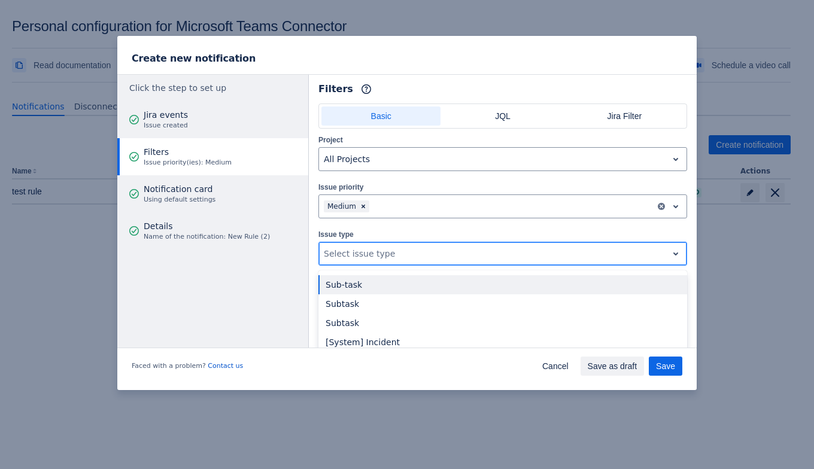
click at [427, 247] on div at bounding box center [493, 254] width 339 height 14
click at [404, 275] on div "Sub-task" at bounding box center [502, 284] width 369 height 19
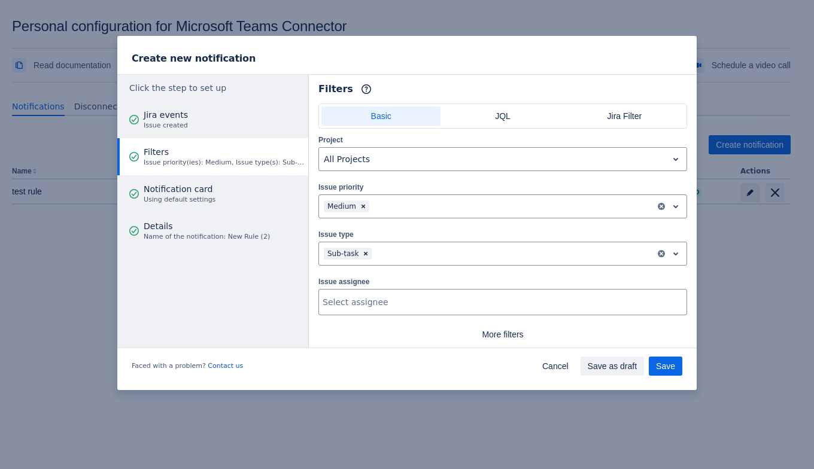
click at [423, 272] on div "Project All Projects Issue priority , multiple selections available, Medium Iss…" at bounding box center [502, 239] width 369 height 211
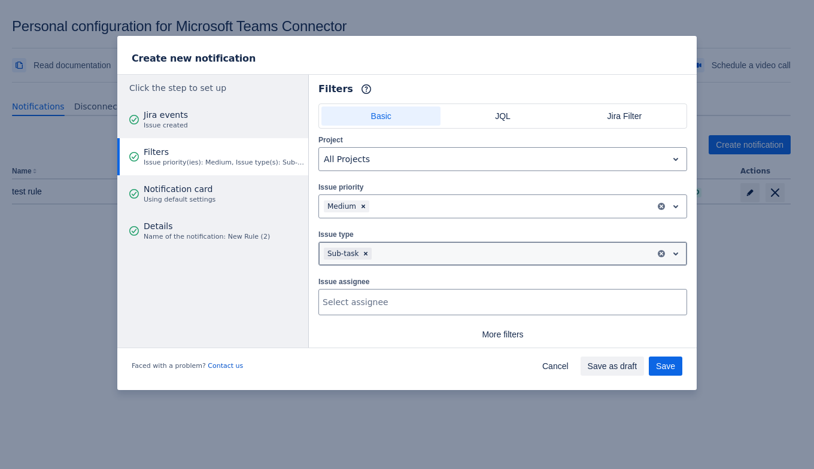
click at [419, 252] on div at bounding box center [512, 254] width 277 height 14
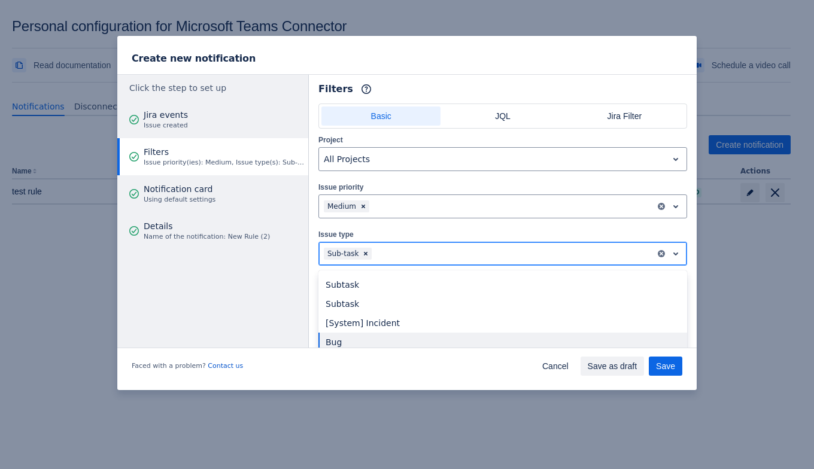
click at [350, 342] on div "Bug" at bounding box center [502, 342] width 369 height 19
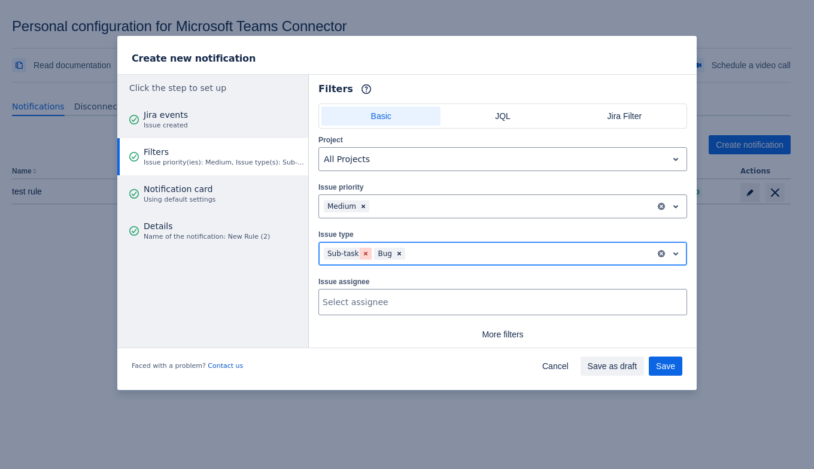
click at [367, 253] on div "Remove Sub-task" at bounding box center [366, 254] width 12 height 12
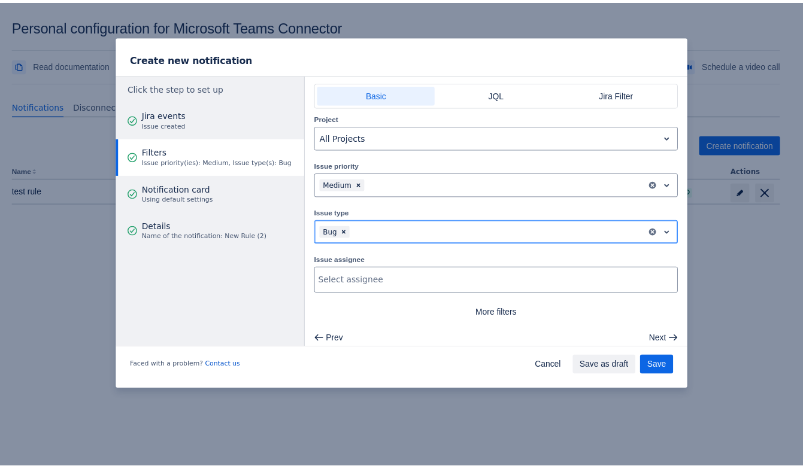
scroll to position [28, 0]
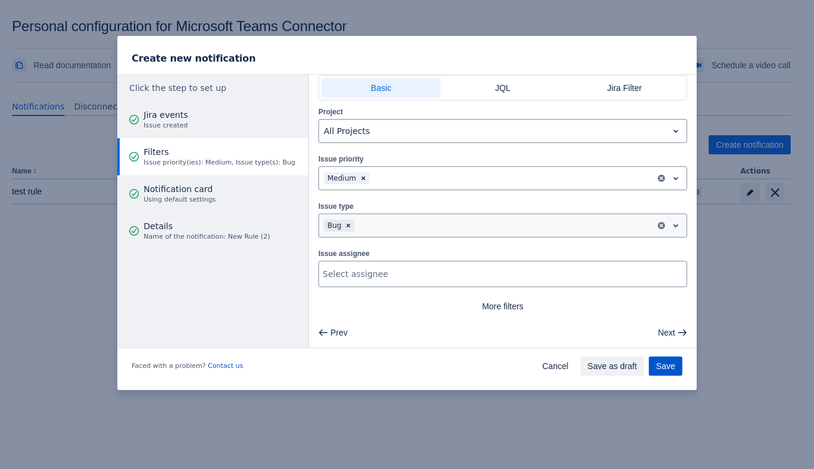
click at [654, 363] on button "Save" at bounding box center [666, 366] width 34 height 19
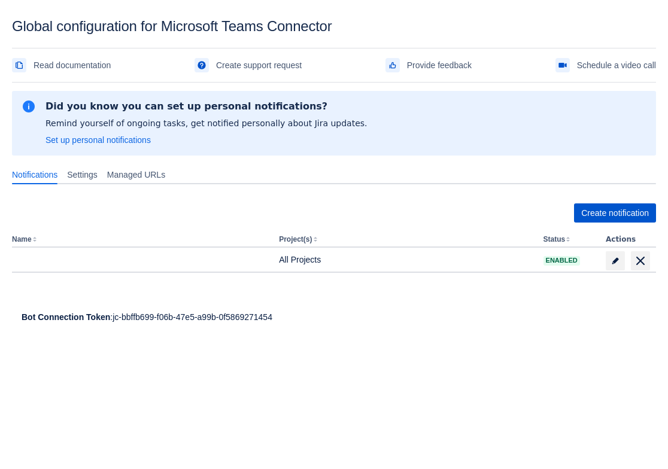
click at [601, 220] on span "Create notification" at bounding box center [615, 213] width 68 height 19
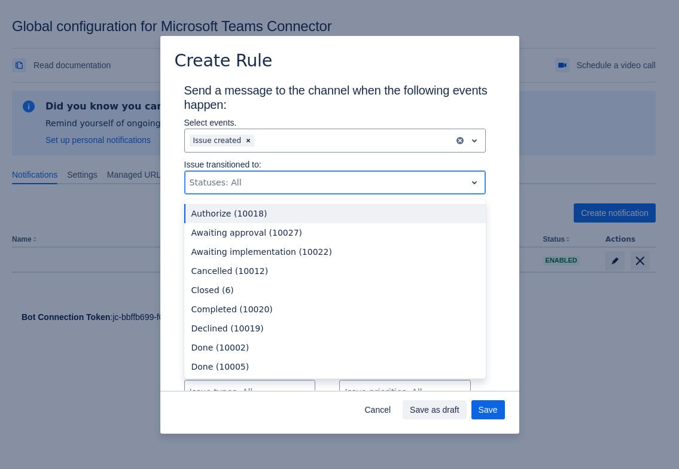
drag, startPoint x: 189, startPoint y: 183, endPoint x: 241, endPoint y: 175, distance: 53.2
click at [241, 175] on div "Statuses: All" at bounding box center [325, 182] width 281 height 19
click at [244, 178] on div "Scrollable content" at bounding box center [326, 182] width 272 height 14
drag, startPoint x: 194, startPoint y: 182, endPoint x: 244, endPoint y: 180, distance: 50.3
click at [244, 180] on div "Scrollable content" at bounding box center [326, 182] width 272 height 14
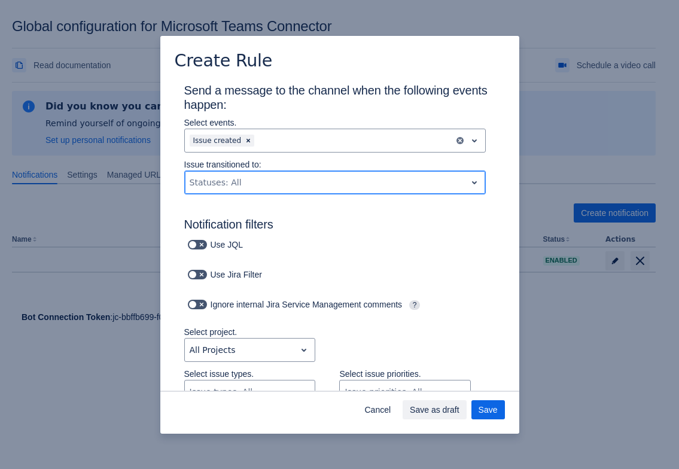
click at [246, 178] on div "Scrollable content" at bounding box center [326, 182] width 272 height 14
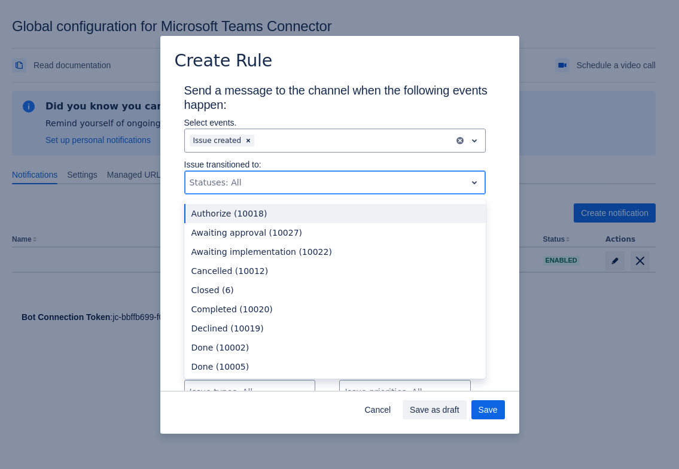
drag, startPoint x: 189, startPoint y: 183, endPoint x: 263, endPoint y: 179, distance: 74.4
click at [263, 179] on div "Statuses: All" at bounding box center [325, 182] width 281 height 19
click at [249, 211] on div "Authorize (10018)" at bounding box center [335, 213] width 302 height 19
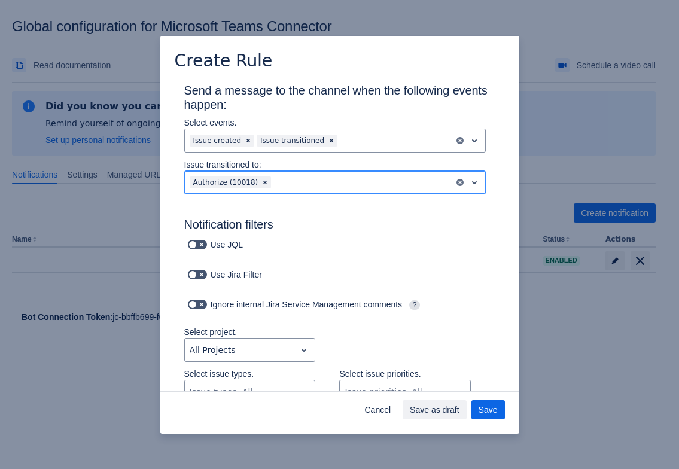
click at [286, 180] on div "Scrollable content" at bounding box center [361, 182] width 175 height 14
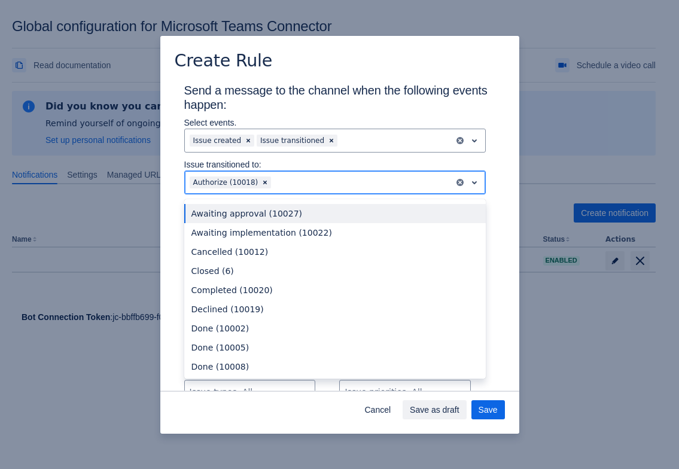
click at [270, 210] on div "Awaiting approval (10027)" at bounding box center [335, 213] width 302 height 19
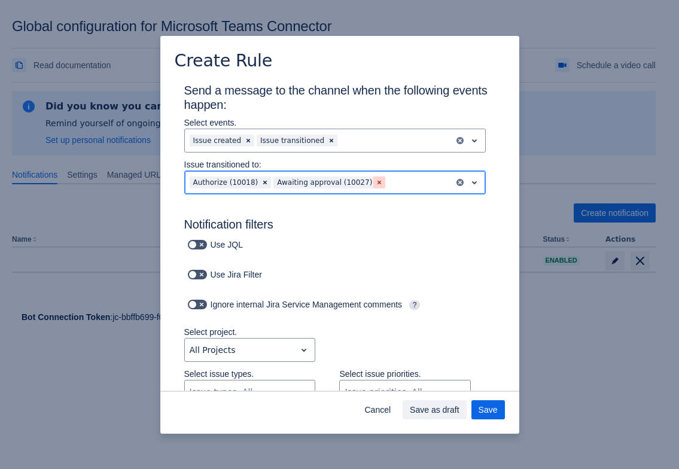
click at [375, 178] on span "Clear" at bounding box center [380, 183] width 10 height 10
click at [260, 183] on span "Clear" at bounding box center [265, 183] width 10 height 10
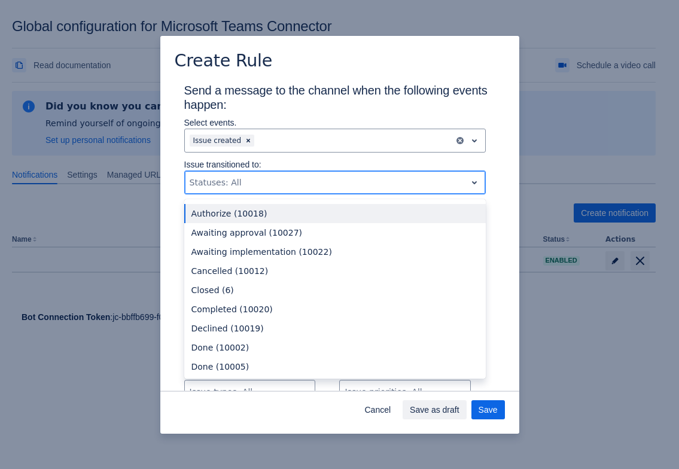
click at [260, 183] on div "Scrollable content" at bounding box center [326, 182] width 272 height 14
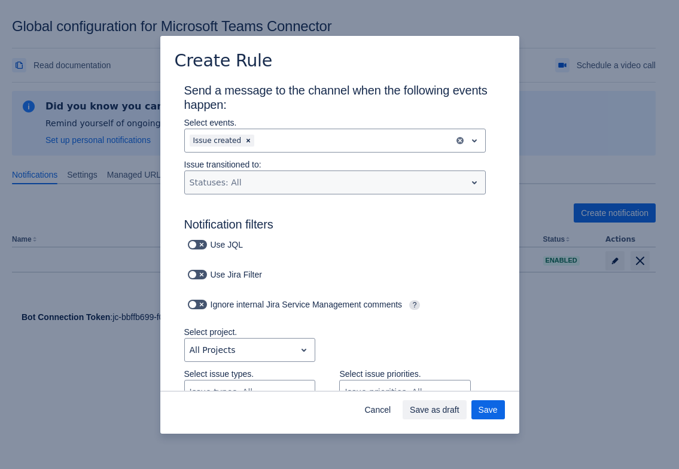
click at [461, 242] on div "Use JQL" at bounding box center [327, 244] width 335 height 17
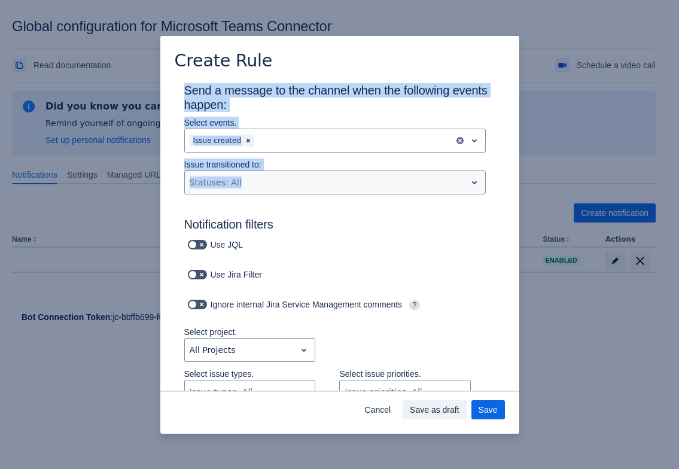
drag, startPoint x: 186, startPoint y: 169, endPoint x: 327, endPoint y: 177, distance: 142.1
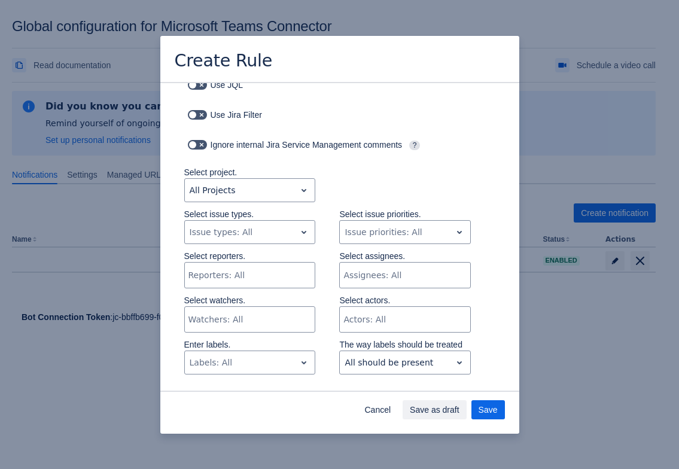
scroll to position [227, 0]
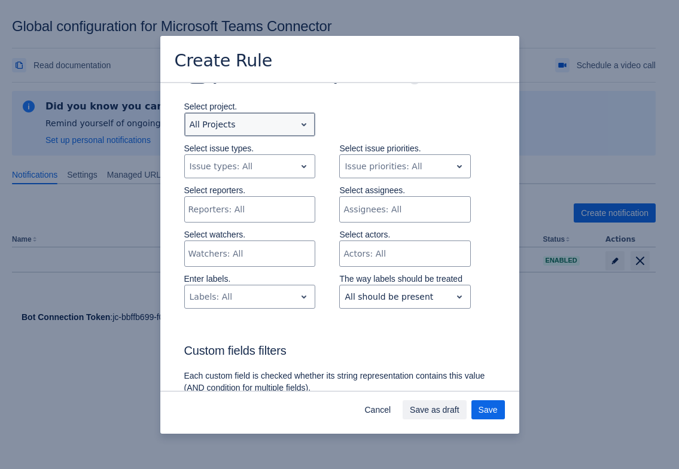
click at [269, 129] on div "Scrollable content" at bounding box center [241, 124] width 102 height 14
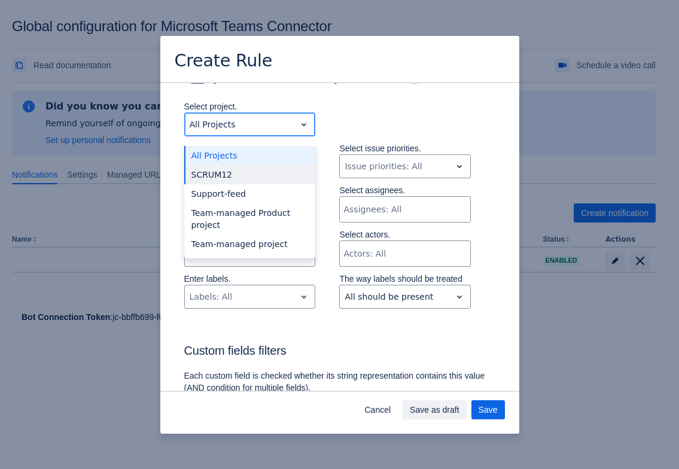
click at [253, 175] on div "SCRUM12" at bounding box center [250, 174] width 132 height 19
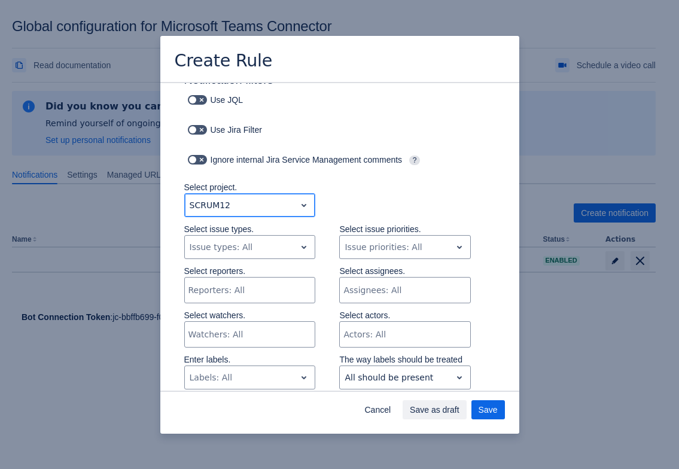
scroll to position [77, 0]
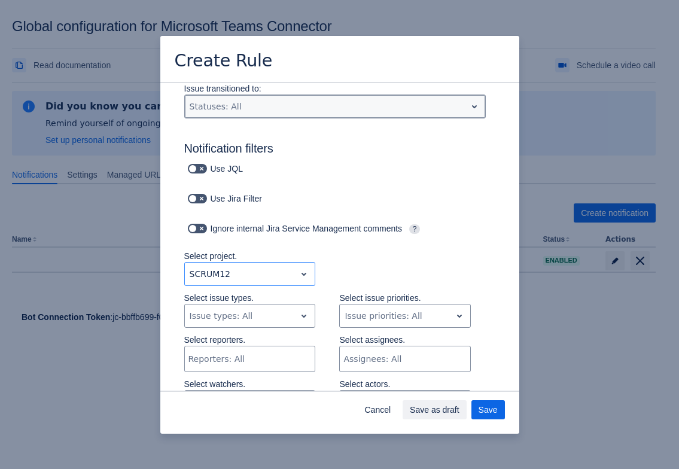
click at [272, 98] on div "Statuses: All" at bounding box center [325, 106] width 281 height 19
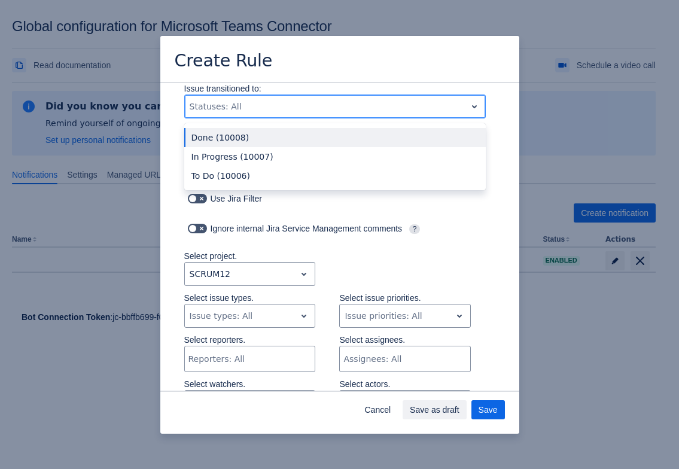
click at [257, 138] on div "Done (10008)" at bounding box center [335, 137] width 302 height 19
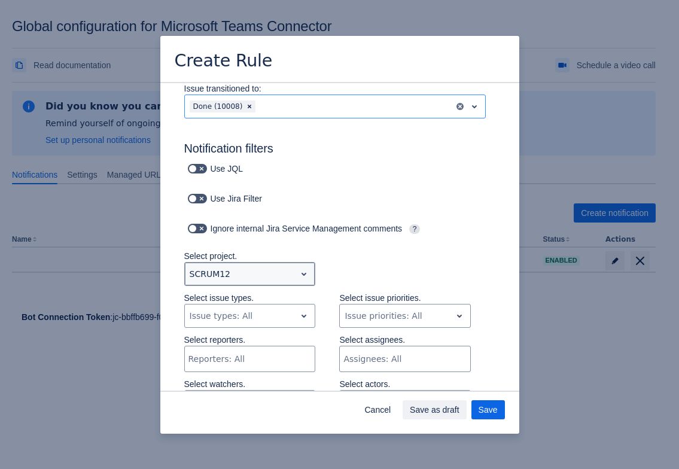
click at [301, 272] on span "open" at bounding box center [304, 274] width 14 height 14
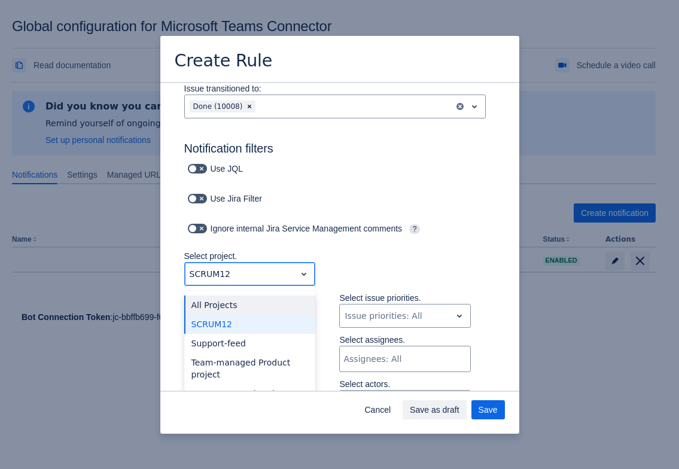
click at [239, 298] on div "All Projects" at bounding box center [250, 305] width 132 height 19
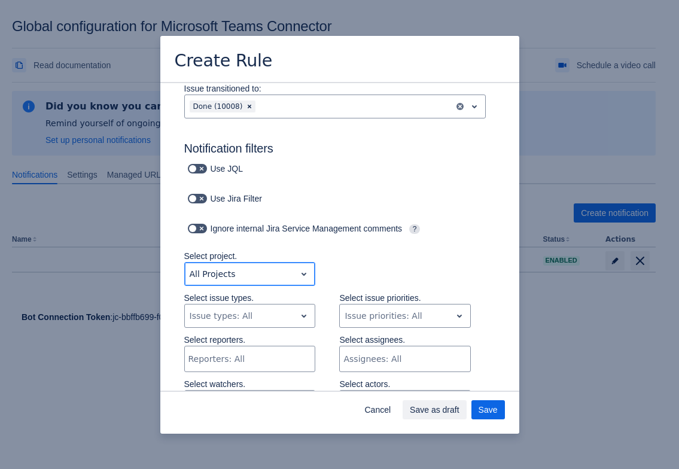
scroll to position [0, 0]
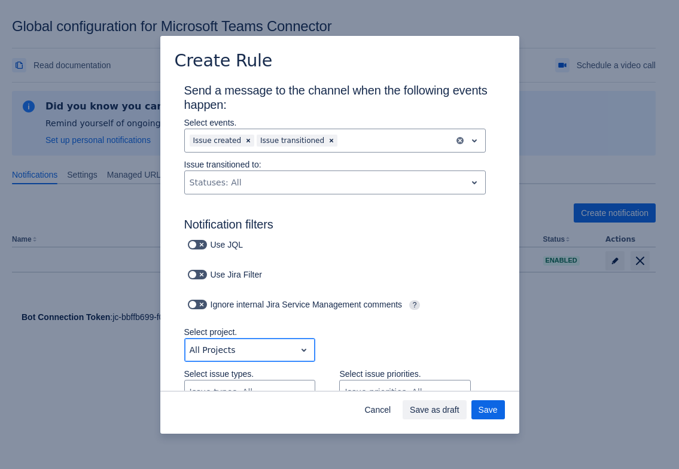
click at [272, 345] on div "Scrollable content" at bounding box center [241, 350] width 102 height 14
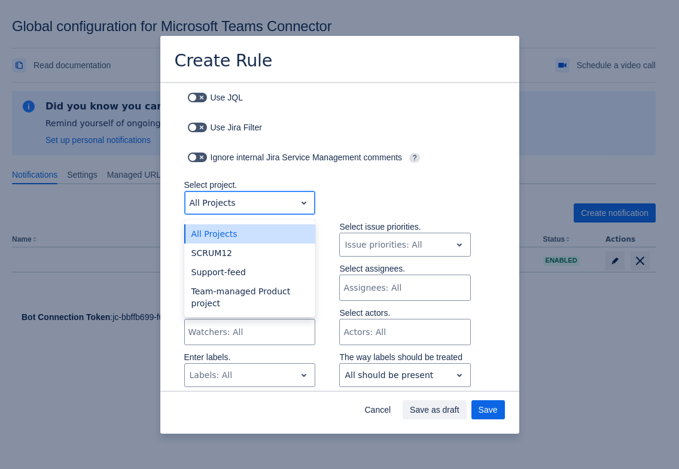
scroll to position [150, 0]
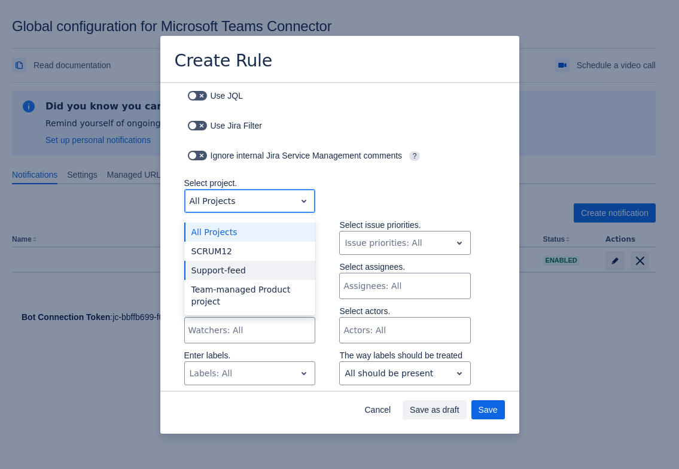
click at [251, 269] on div "Support-feed" at bounding box center [250, 270] width 132 height 19
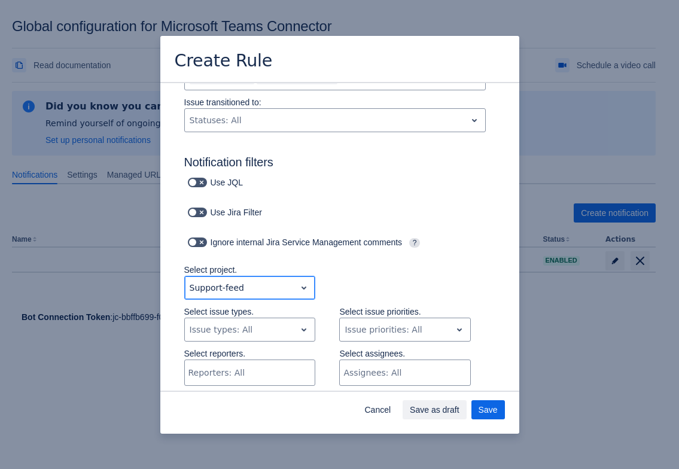
scroll to position [0, 0]
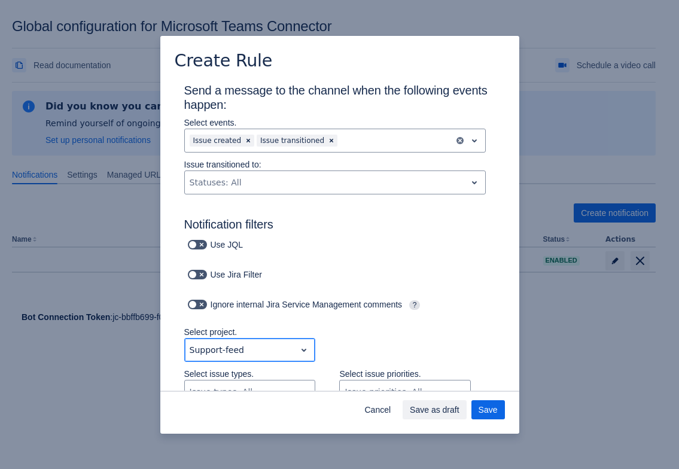
click at [261, 348] on div "Scrollable content" at bounding box center [241, 350] width 102 height 14
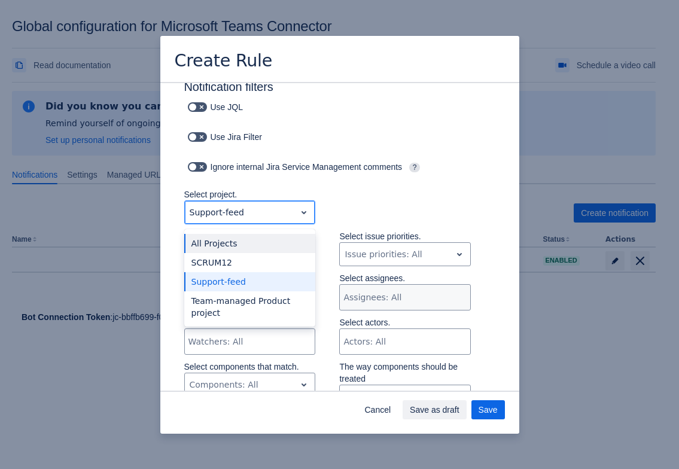
scroll to position [152, 0]
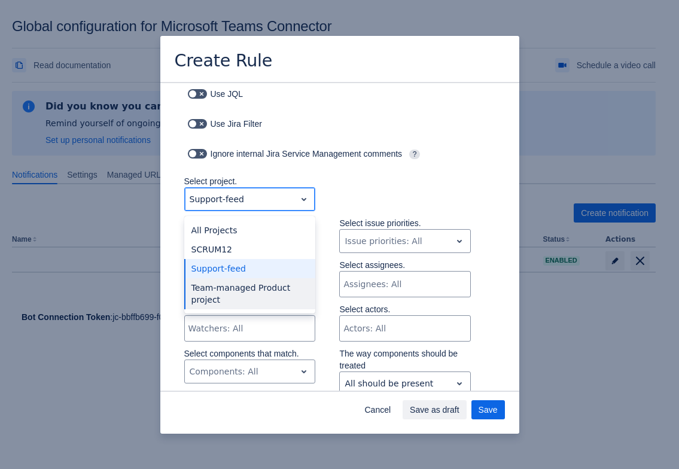
click at [263, 290] on div "Team-managed Product project" at bounding box center [250, 293] width 132 height 31
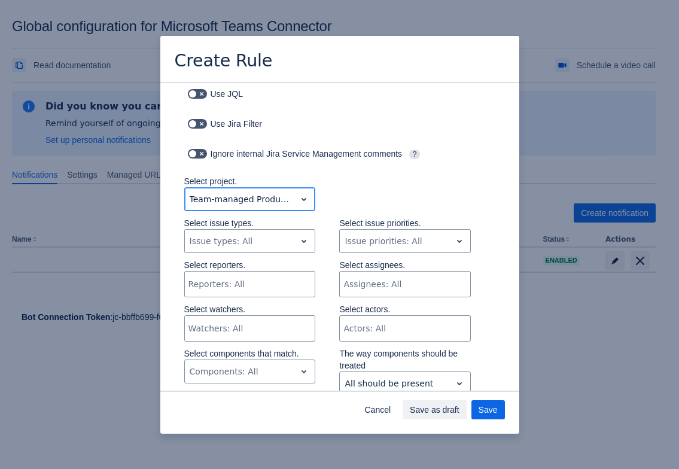
scroll to position [0, 0]
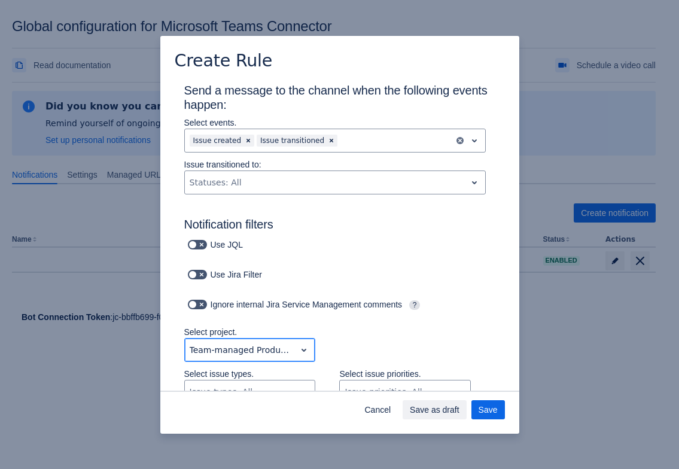
click at [263, 342] on div "Team-managed Product project" at bounding box center [240, 350] width 111 height 19
click at [246, 377] on div "All Projects" at bounding box center [250, 381] width 132 height 19
click at [327, 140] on span "Clear" at bounding box center [332, 141] width 10 height 10
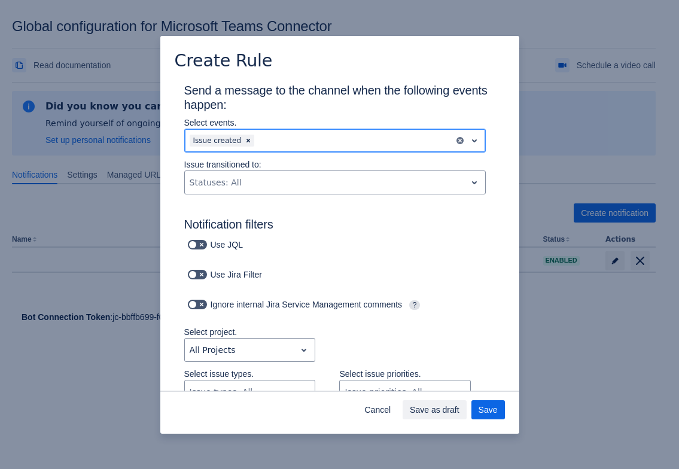
click at [248, 139] on div "Issue created" at bounding box center [319, 140] width 269 height 19
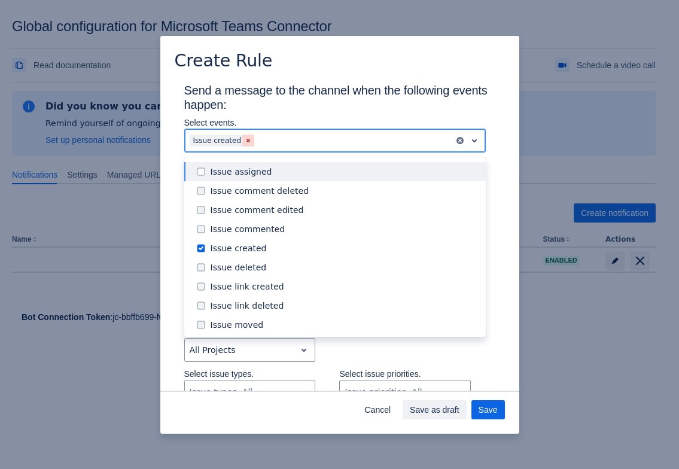
click at [245, 137] on span "Clear" at bounding box center [249, 141] width 10 height 10
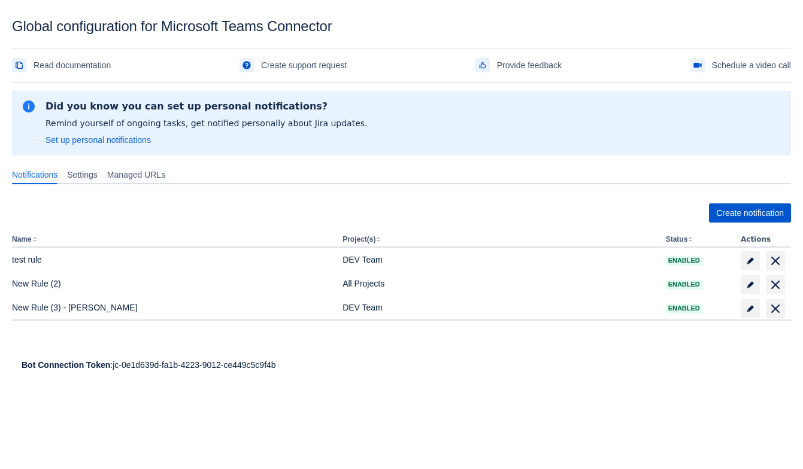
click at [740, 218] on span "Create notification" at bounding box center [750, 213] width 68 height 19
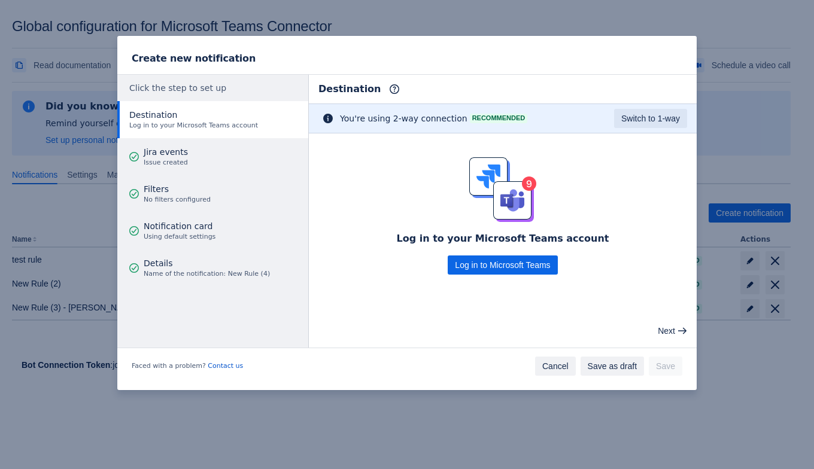
click at [561, 364] on span "Cancel" at bounding box center [555, 366] width 26 height 19
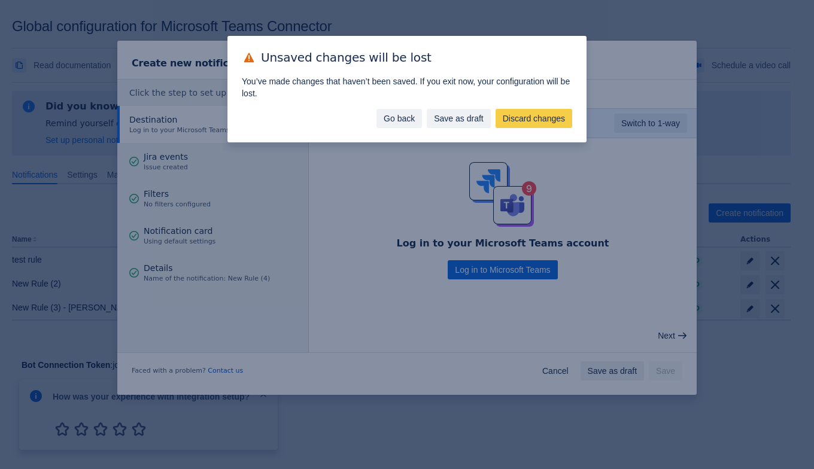
click at [398, 126] on span "Go back" at bounding box center [399, 118] width 31 height 19
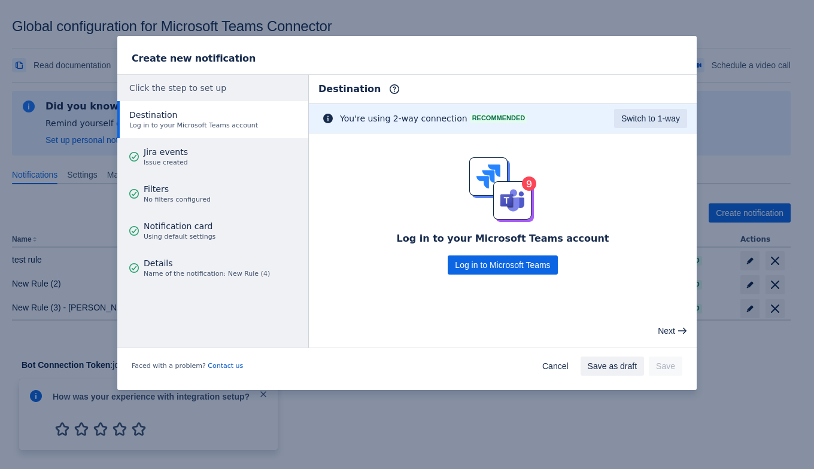
click at [781, 353] on div "Create new notification Click the step to set up Destination Log in to your Mic…" at bounding box center [407, 234] width 814 height 469
click at [551, 362] on span "Cancel" at bounding box center [555, 366] width 26 height 19
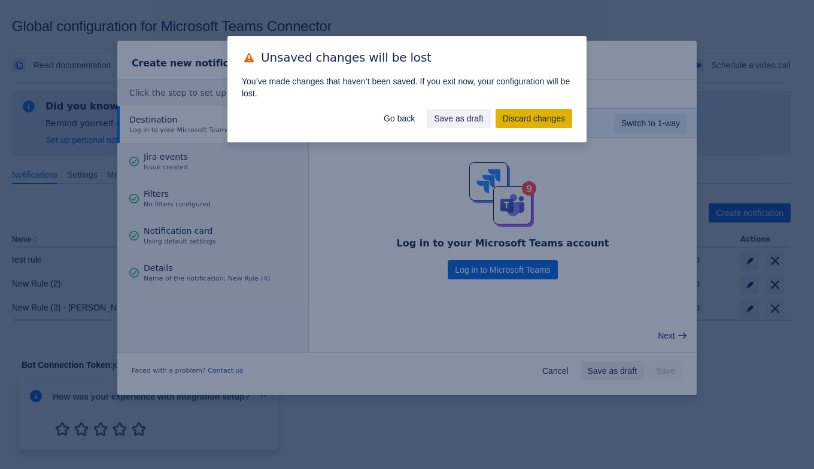
click at [512, 122] on span "Discard changes" at bounding box center [534, 118] width 62 height 19
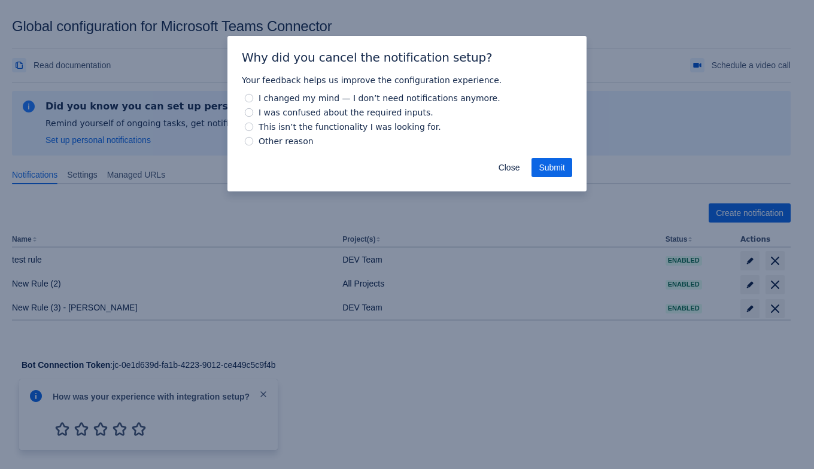
click at [268, 142] on span "Other reason" at bounding box center [286, 141] width 60 height 14
click at [253, 142] on input "Other reason" at bounding box center [249, 141] width 8 height 8
radio input "true"
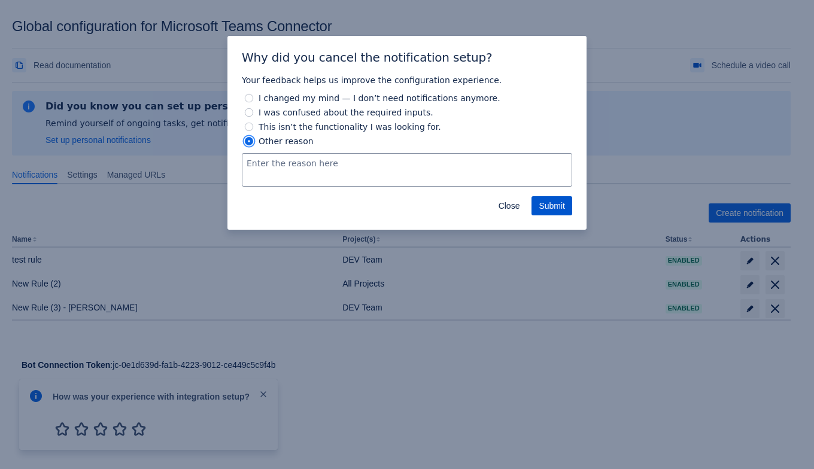
click at [554, 204] on span "Submit" at bounding box center [552, 205] width 26 height 19
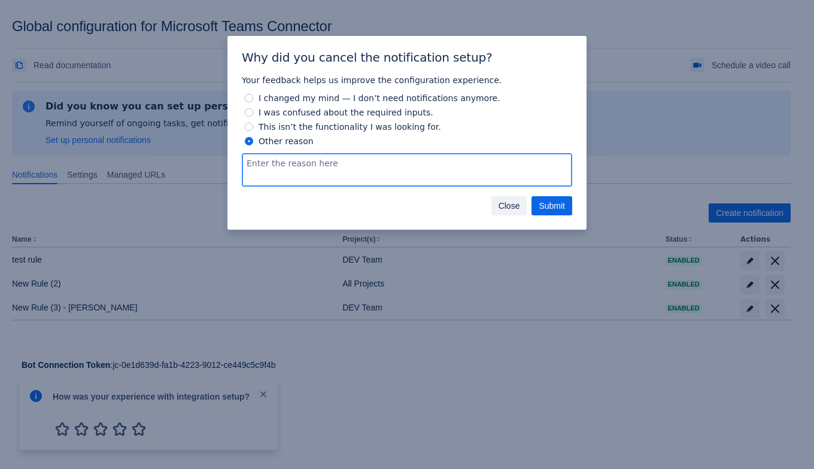
click at [519, 210] on button "Close" at bounding box center [510, 205] width 36 height 19
